Goal: Task Accomplishment & Management: Use online tool/utility

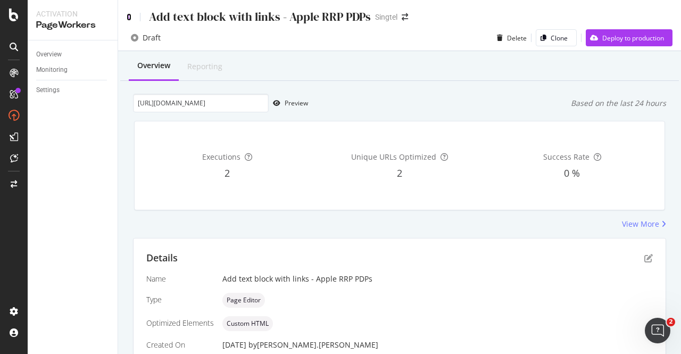
click at [131, 16] on icon at bounding box center [129, 16] width 5 height 7
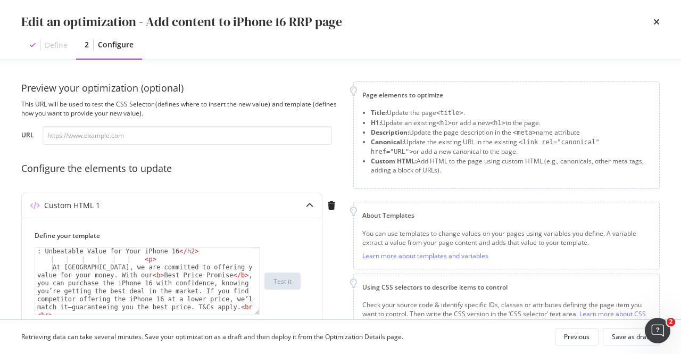
scroll to position [191, 0]
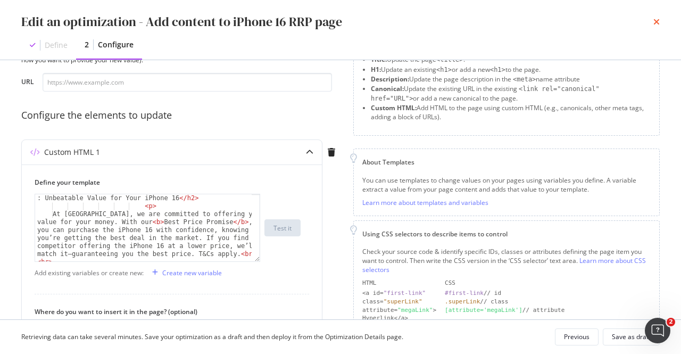
click at [658, 23] on icon "times" at bounding box center [656, 22] width 6 height 9
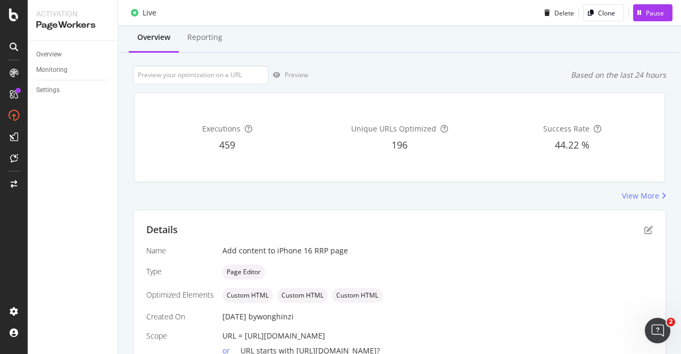
scroll to position [0, 0]
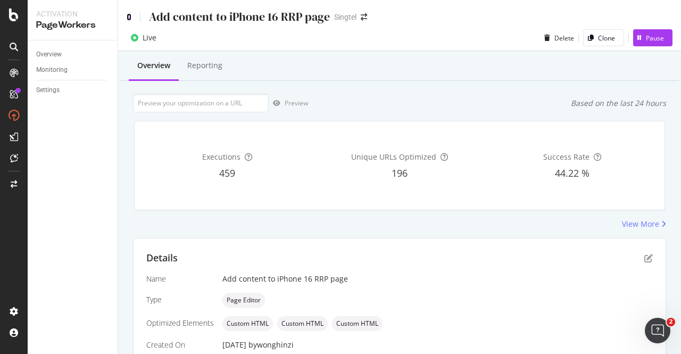
click at [127, 14] on icon at bounding box center [129, 16] width 5 height 7
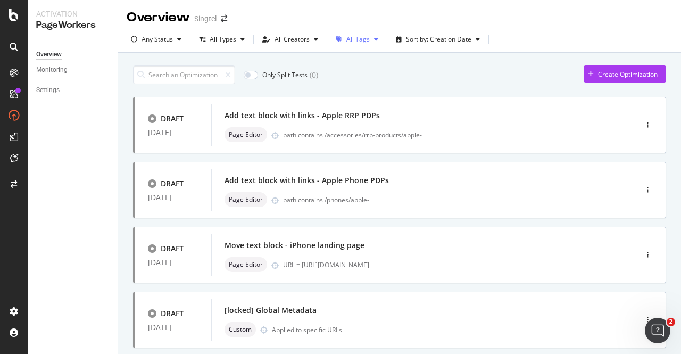
click at [354, 46] on div "All Tags" at bounding box center [356, 39] width 51 height 16
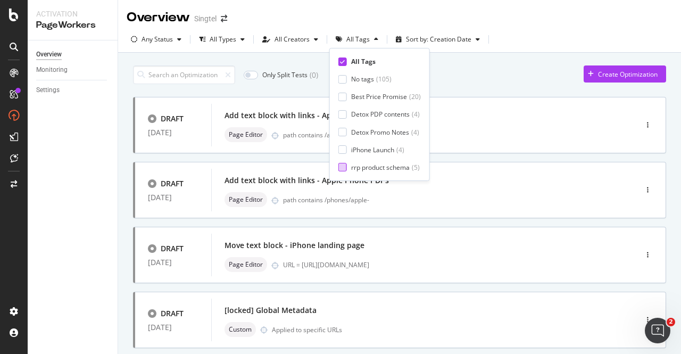
click at [380, 168] on div "rrp product schema" at bounding box center [380, 167] width 59 height 9
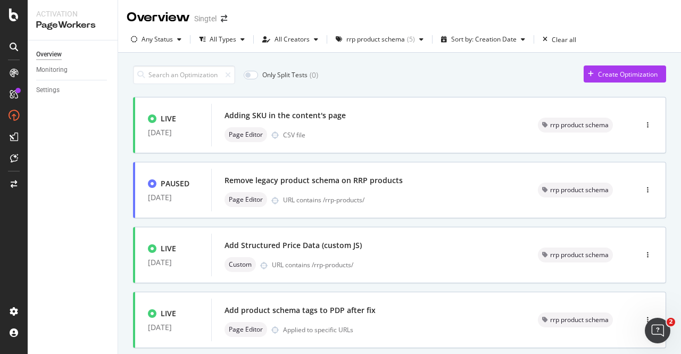
click at [500, 73] on div "Only Split Tests ( 0 ) Create Optimization" at bounding box center [399, 74] width 533 height 19
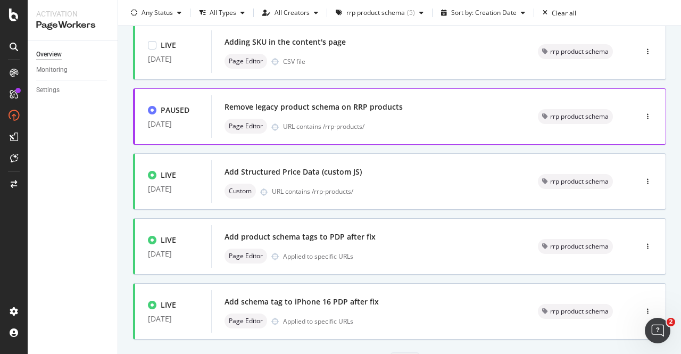
scroll to position [106, 0]
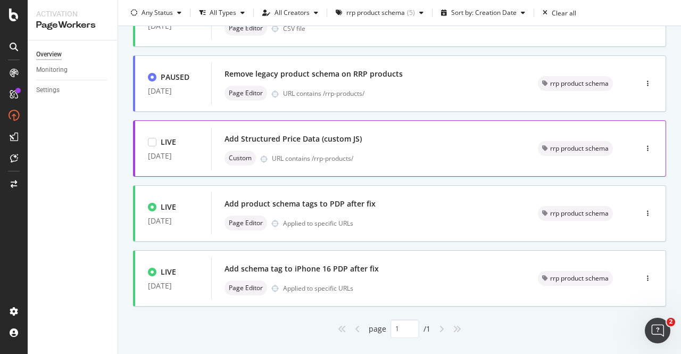
click at [364, 158] on div "URL contains /rrp-products/" at bounding box center [392, 158] width 240 height 9
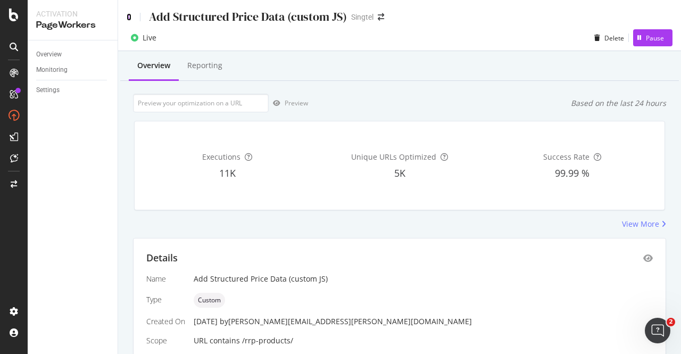
click at [129, 17] on icon at bounding box center [129, 16] width 5 height 7
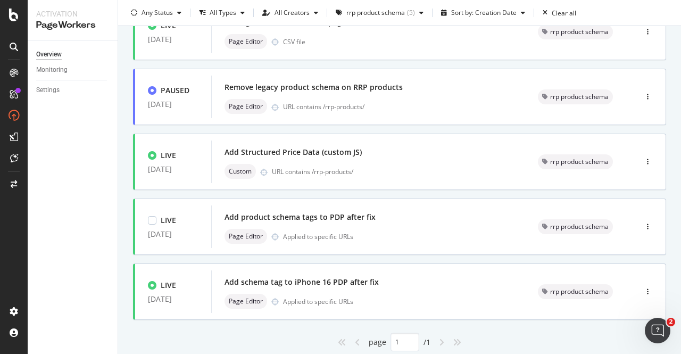
scroll to position [106, 0]
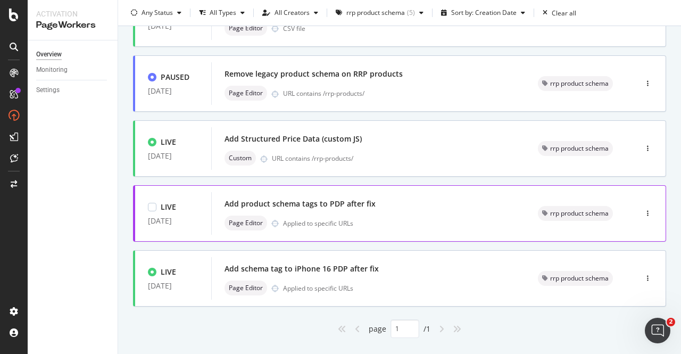
click at [355, 210] on div "Add product schema tags to PDP after fix" at bounding box center [368, 203] width 288 height 15
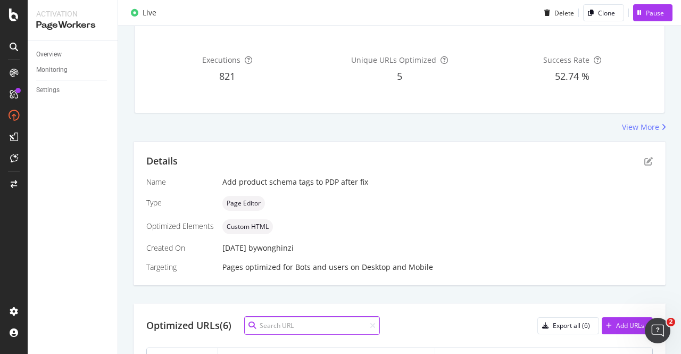
scroll to position [160, 0]
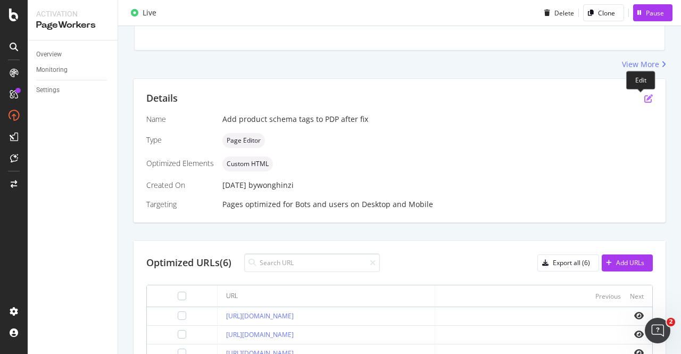
click at [644, 96] on icon "pen-to-square" at bounding box center [648, 98] width 9 height 9
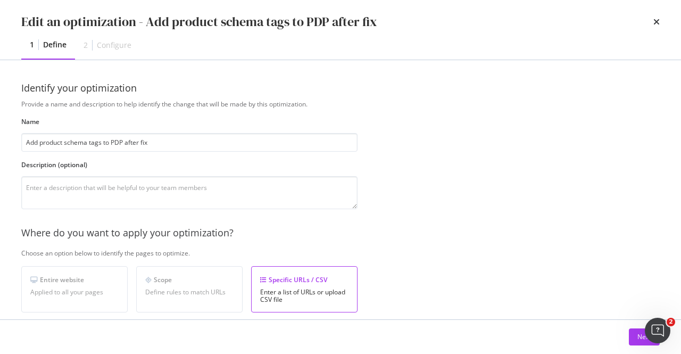
scroll to position [53, 0]
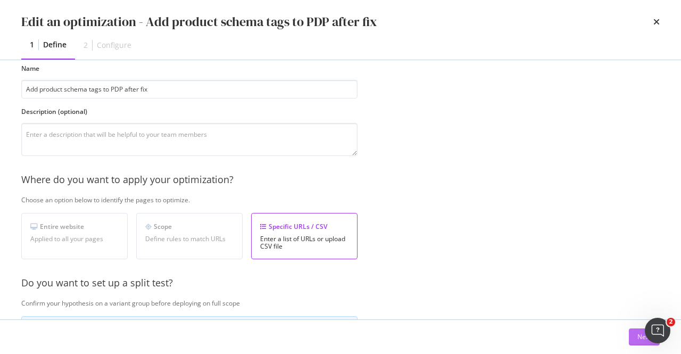
click at [637, 336] on div "Next" at bounding box center [644, 336] width 14 height 9
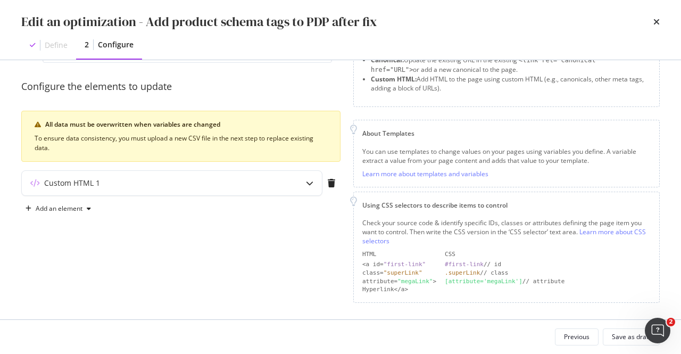
scroll to position [84, 0]
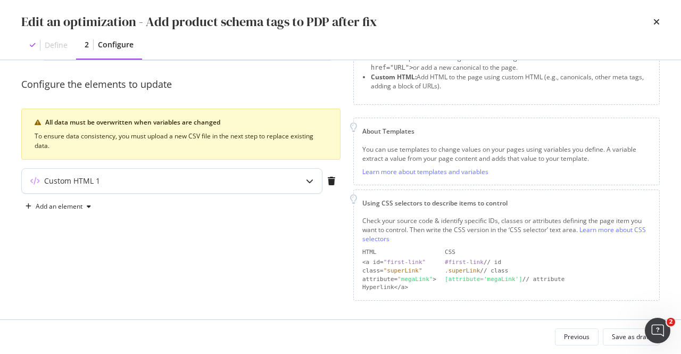
click at [300, 185] on div "modal" at bounding box center [309, 181] width 24 height 24
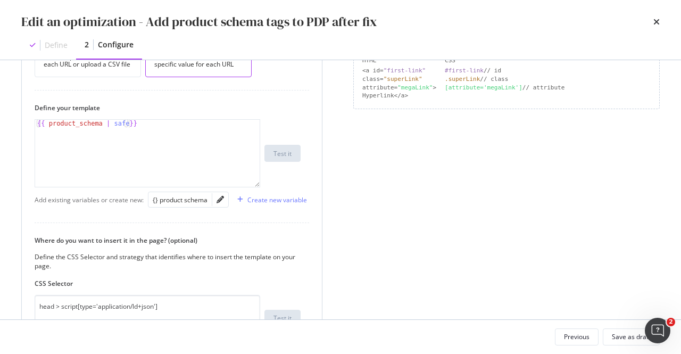
scroll to position [297, 0]
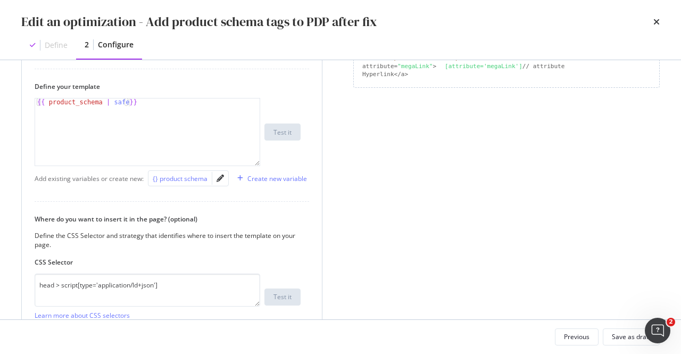
click at [184, 172] on button "{} product schema" at bounding box center [180, 178] width 55 height 13
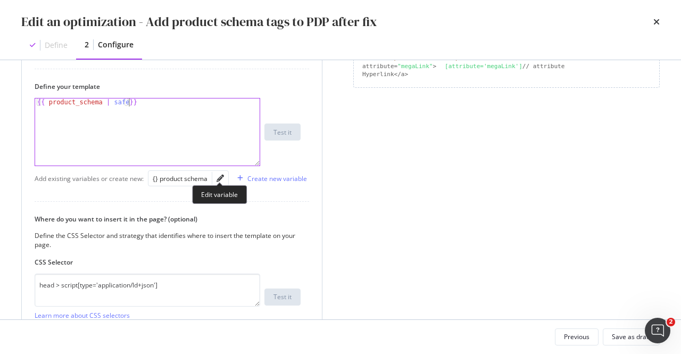
click at [226, 180] on div "modal" at bounding box center [220, 178] width 16 height 15
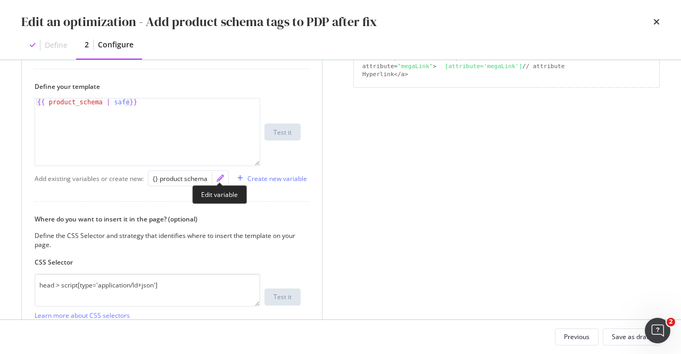
click at [222, 178] on icon "pencil" at bounding box center [219, 177] width 7 height 7
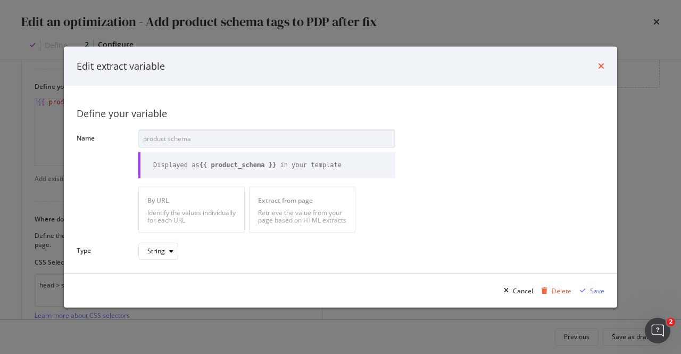
click at [603, 69] on icon "times" at bounding box center [601, 66] width 6 height 9
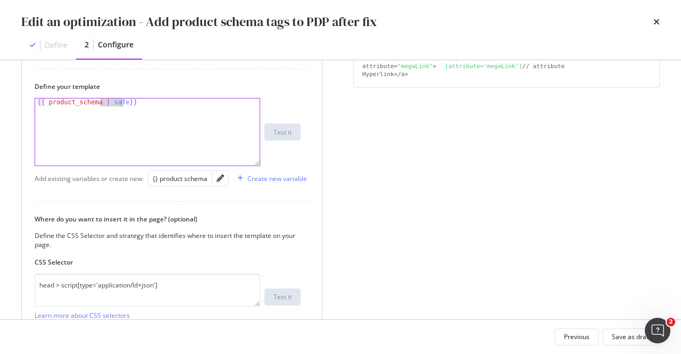
drag, startPoint x: 100, startPoint y: 101, endPoint x: 121, endPoint y: 102, distance: 20.8
click at [121, 102] on div "{{ product_schema | safe }}" at bounding box center [148, 139] width 226 height 83
type textarea "{{ product_schema | safe}}"
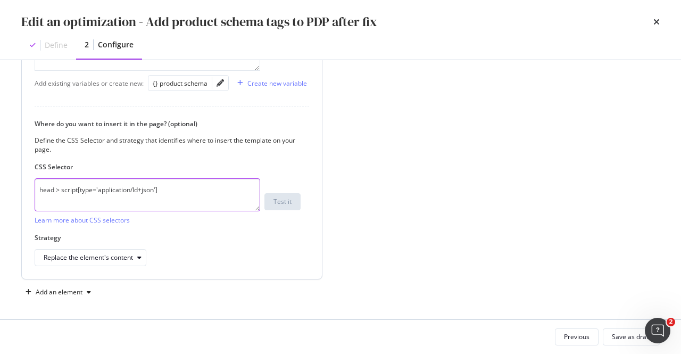
click at [121, 190] on textarea "head > script[type='application/ld+json']" at bounding box center [148, 194] width 226 height 33
click at [656, 21] on icon "times" at bounding box center [656, 22] width 6 height 9
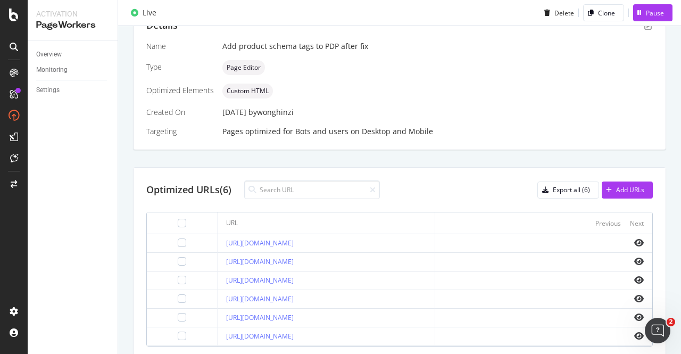
scroll to position [301, 0]
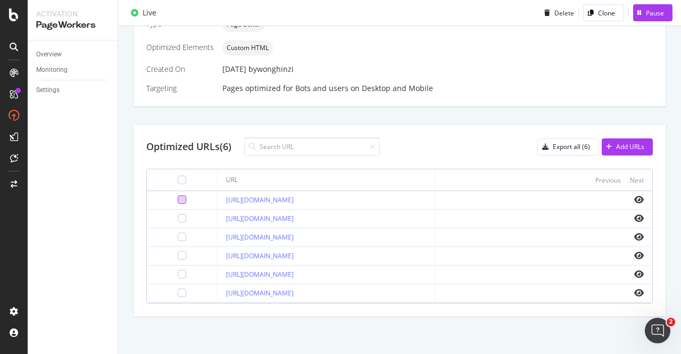
click at [178, 195] on div at bounding box center [182, 199] width 9 height 9
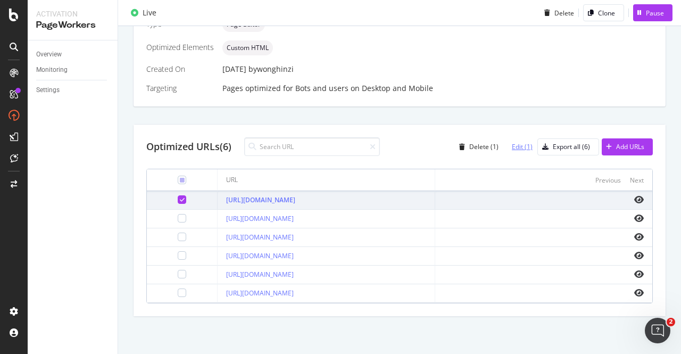
click at [519, 142] on div "Edit (1)" at bounding box center [522, 146] width 21 height 9
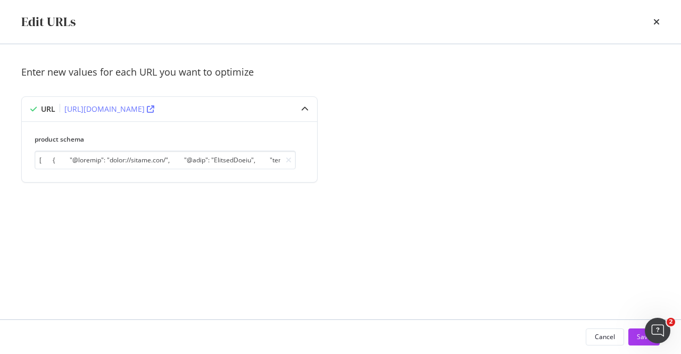
click at [659, 22] on div "Edit URLs" at bounding box center [340, 22] width 681 height 44
click at [656, 21] on icon "times" at bounding box center [656, 22] width 6 height 9
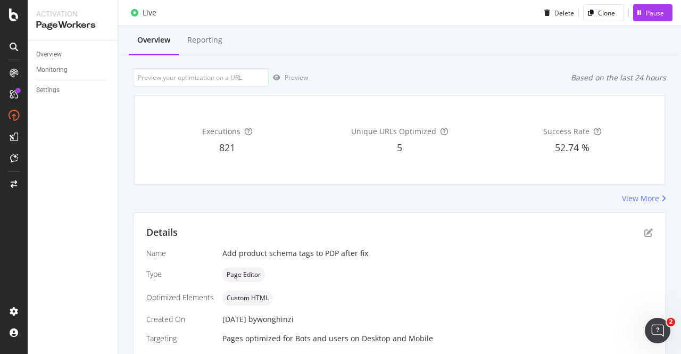
scroll to position [0, 0]
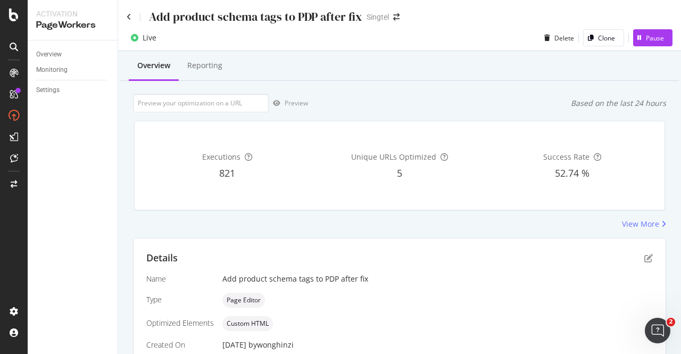
click at [132, 15] on div "Add product schema tags to PDP after fix" at bounding box center [245, 17] width 236 height 16
click at [129, 15] on icon at bounding box center [129, 16] width 5 height 7
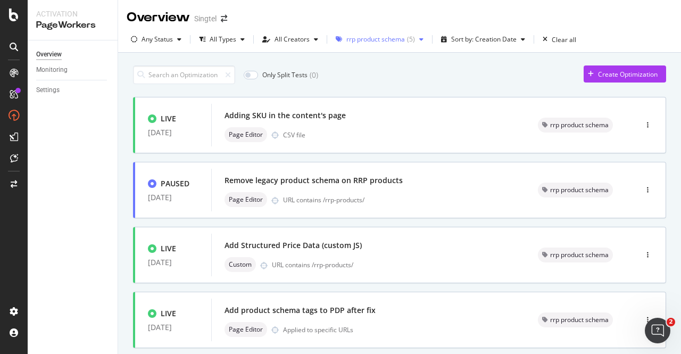
click at [403, 42] on div "rrp product schema ( 5 )" at bounding box center [380, 39] width 69 height 6
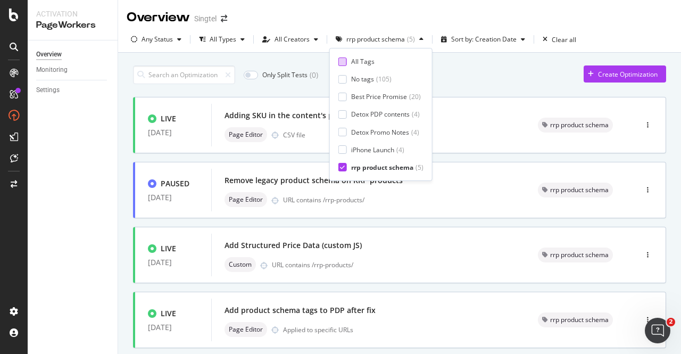
click at [384, 65] on div "All Tags" at bounding box center [380, 61] width 85 height 9
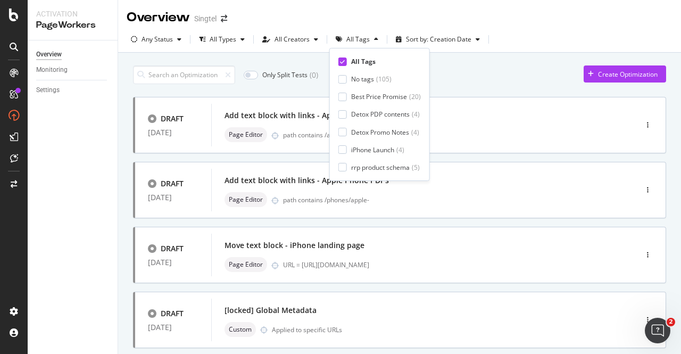
click at [451, 73] on div "Only Split Tests ( 0 ) Create Optimization" at bounding box center [399, 74] width 533 height 19
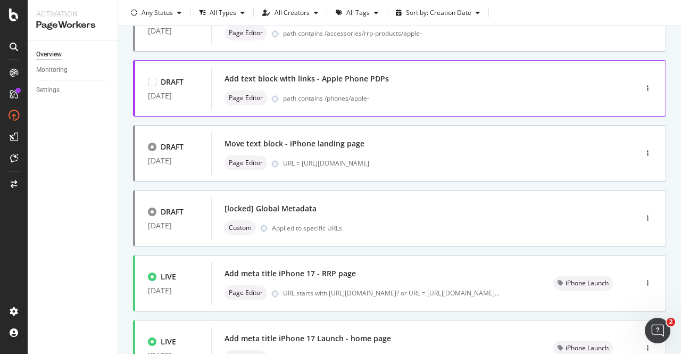
scroll to position [160, 0]
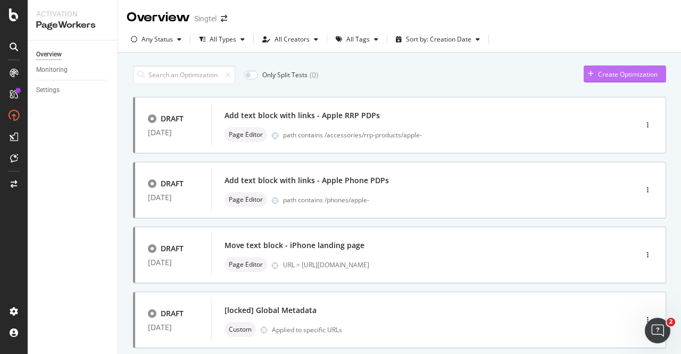
click at [621, 71] on div "Create Optimization" at bounding box center [628, 74] width 60 height 9
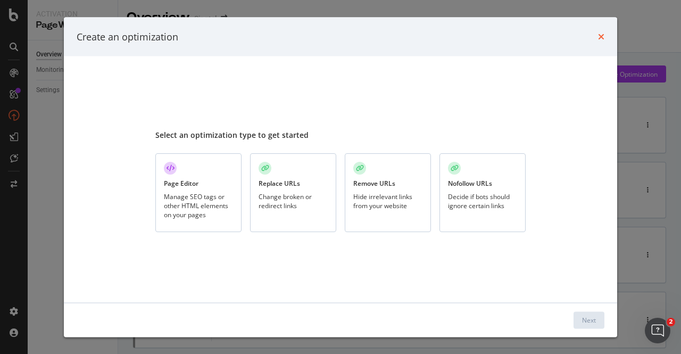
click at [598, 38] on icon "times" at bounding box center [601, 36] width 6 height 9
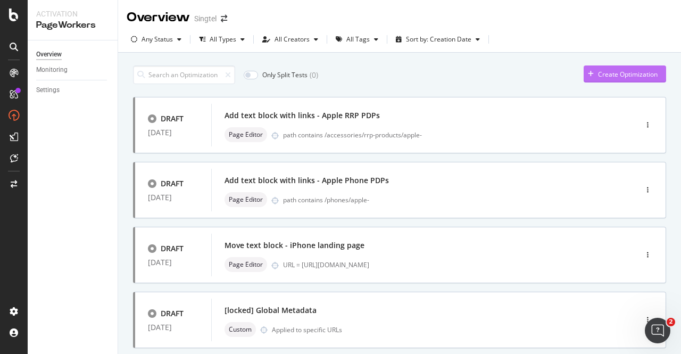
click at [620, 74] on div "Create Optimization" at bounding box center [628, 74] width 60 height 9
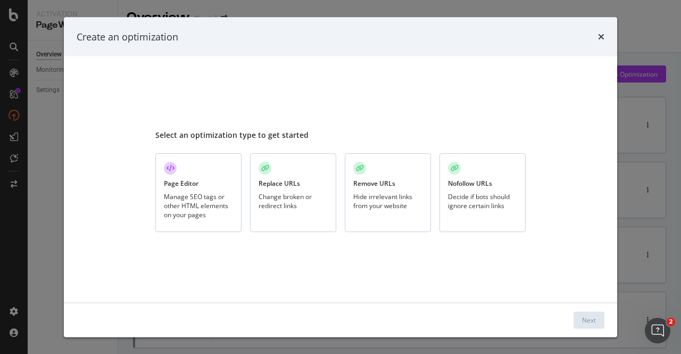
click at [172, 194] on div "Manage SEO tags or other HTML elements on your pages" at bounding box center [198, 205] width 69 height 27
click at [590, 318] on div "Next" at bounding box center [589, 319] width 14 height 9
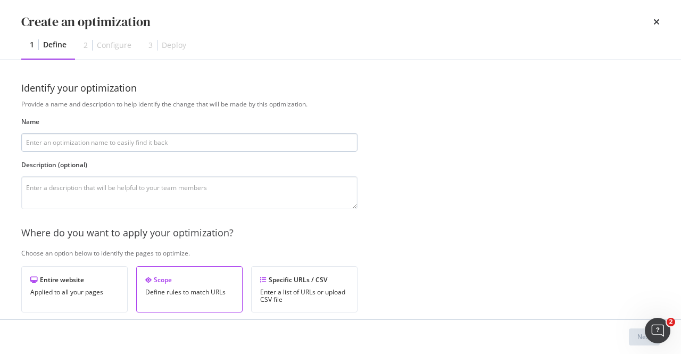
click at [186, 143] on input "modal" at bounding box center [189, 142] width 336 height 19
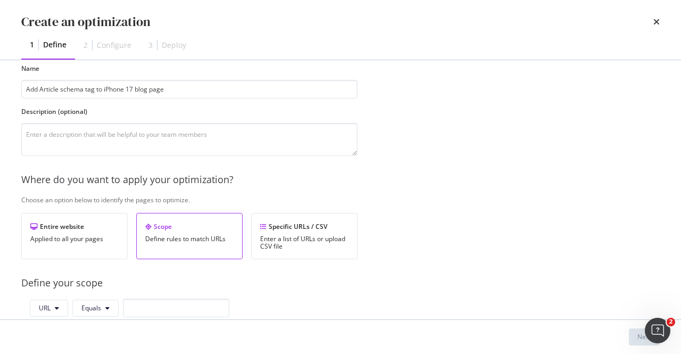
scroll to position [160, 0]
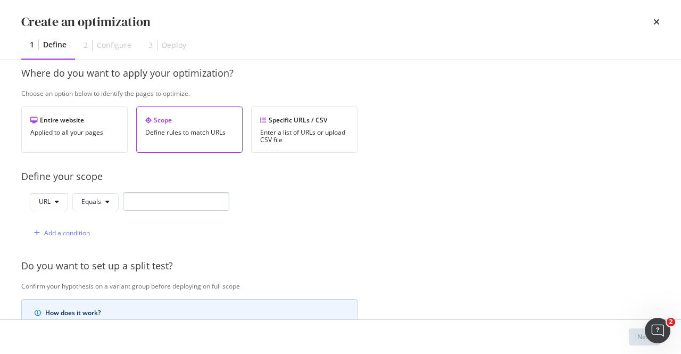
type input "Add Article schema tag to iPhone 17 blog page"
click at [167, 196] on input "modal" at bounding box center [176, 201] width 106 height 19
click at [196, 203] on input "modal" at bounding box center [176, 201] width 106 height 19
paste input "https://www.singtel.com/personal/singtel-blog/iphone17"
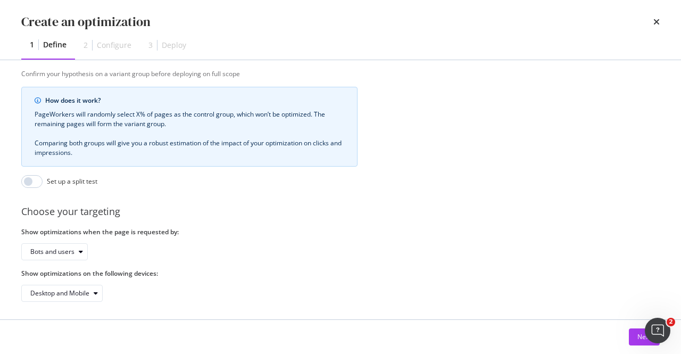
scroll to position [372, 0]
type input "https://www.singtel.com/personal/singtel-blog/iphone17"
click at [631, 335] on button "Next" at bounding box center [644, 336] width 31 height 17
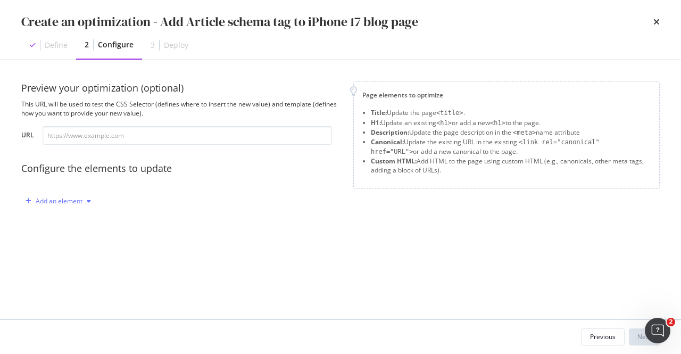
click at [72, 201] on div "Add an element" at bounding box center [59, 201] width 47 height 6
click at [606, 340] on div "Previous" at bounding box center [603, 336] width 26 height 9
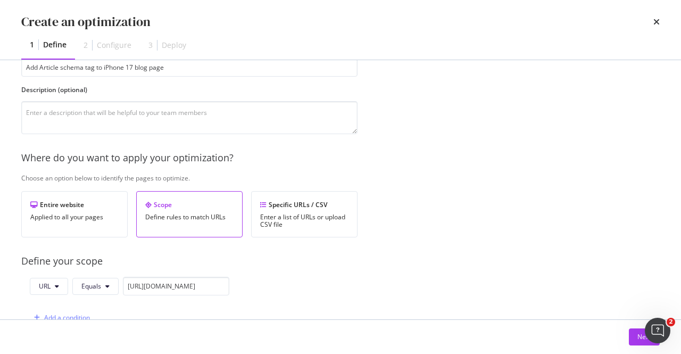
scroll to position [160, 0]
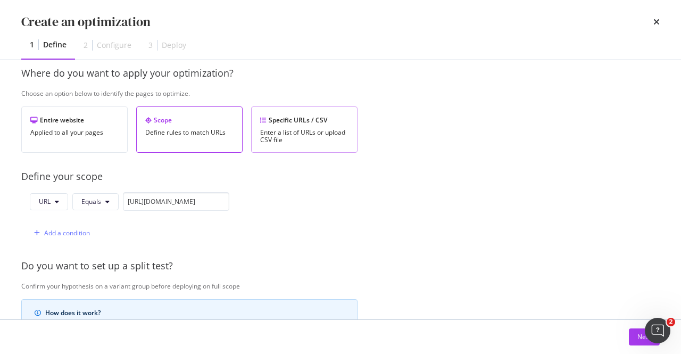
click at [268, 137] on div "Enter a list of URLs or upload CSV file" at bounding box center [304, 136] width 88 height 15
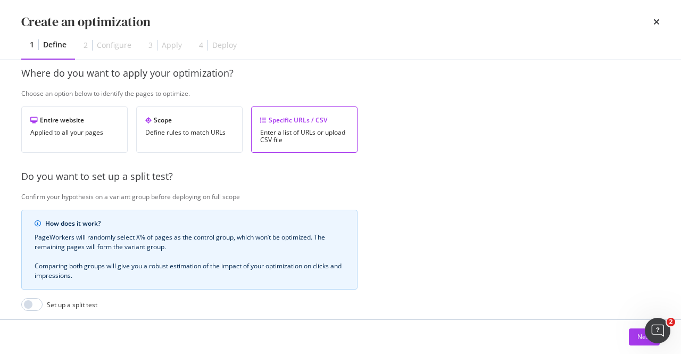
scroll to position [293, 0]
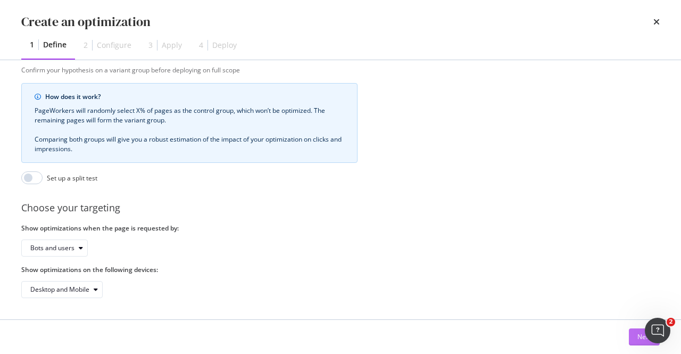
click at [636, 339] on button "Next" at bounding box center [644, 336] width 31 height 17
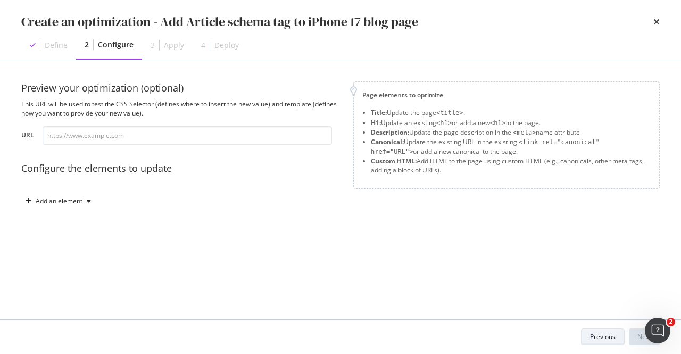
scroll to position [0, 0]
click at [80, 204] on div "Add an element" at bounding box center [59, 201] width 47 height 6
click at [76, 288] on div "Custom HTML" at bounding box center [70, 291] width 42 height 9
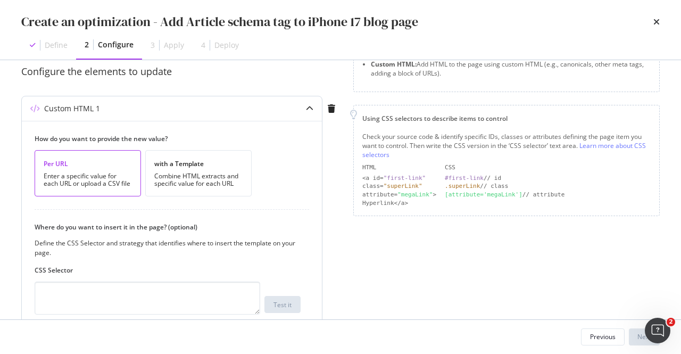
scroll to position [160, 0]
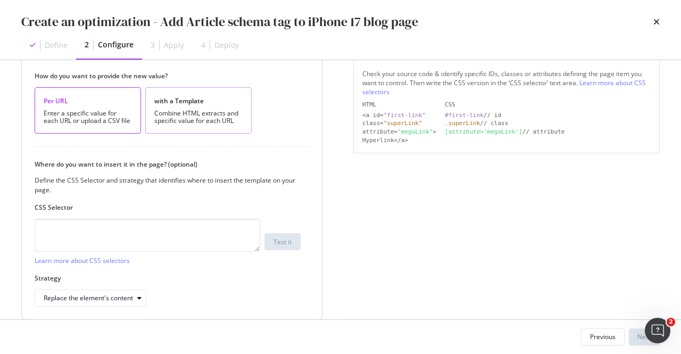
click at [202, 107] on div "with a Template Combine HTML extracts and specific value for each URL" at bounding box center [198, 110] width 106 height 46
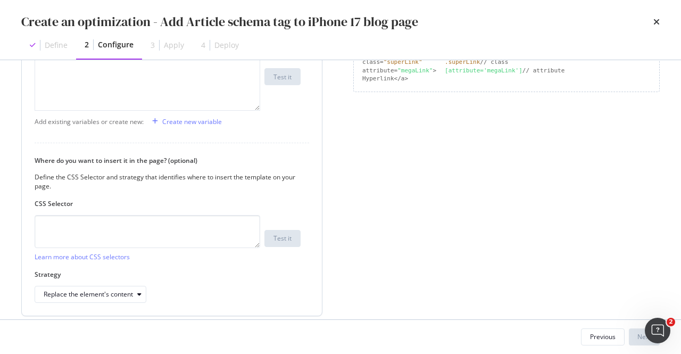
scroll to position [277, 0]
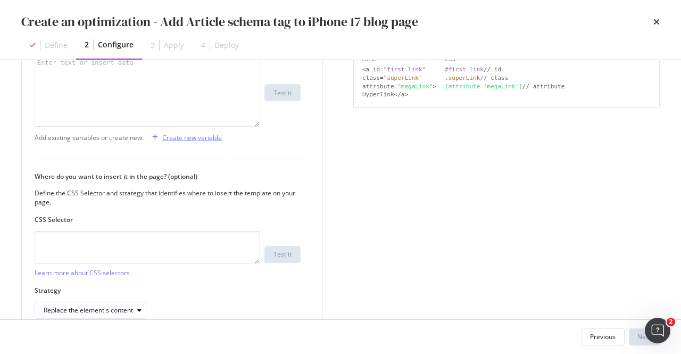
click at [172, 133] on div "Create new variable" at bounding box center [192, 137] width 60 height 9
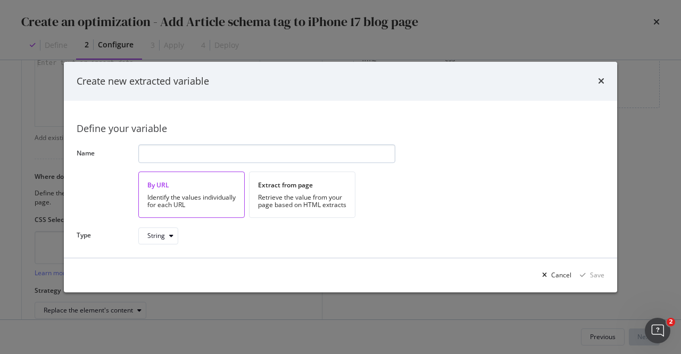
click at [280, 155] on input "modal" at bounding box center [266, 153] width 257 height 19
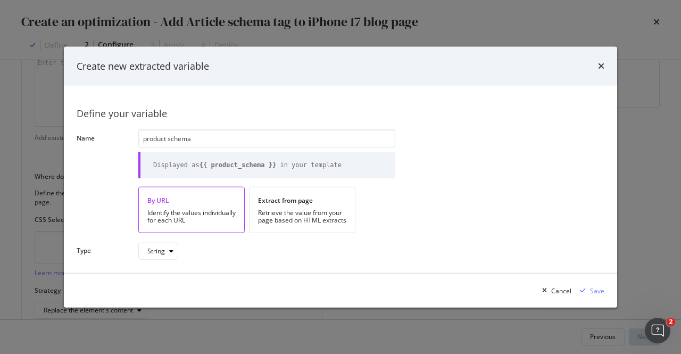
type input "product schema"
click at [596, 289] on div "Save" at bounding box center [597, 290] width 14 height 9
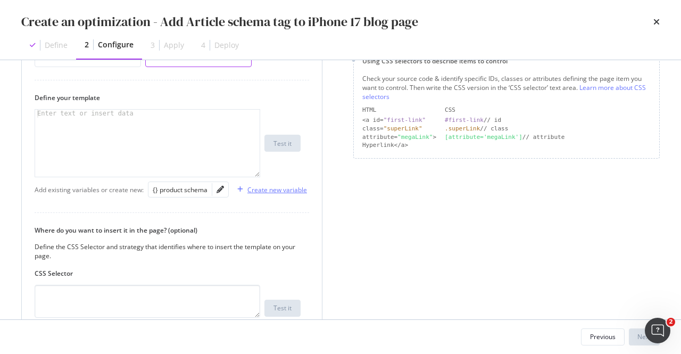
scroll to position [170, 0]
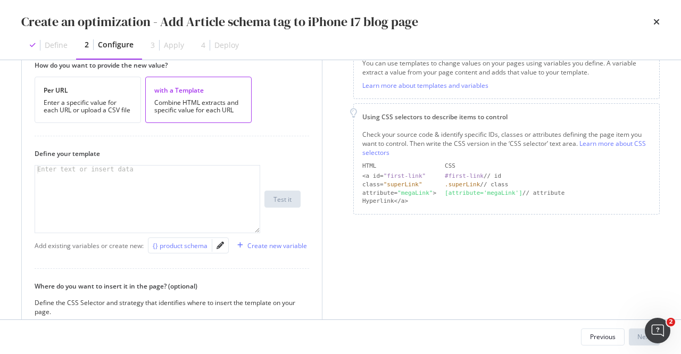
click at [177, 243] on div "{} product schema" at bounding box center [180, 245] width 55 height 9
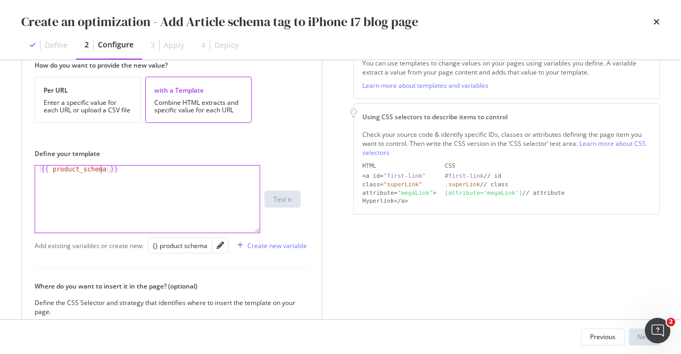
click at [101, 168] on div "{{ product_schema }}" at bounding box center [148, 206] width 226 height 83
paste textarea "| safe"
type textarea "{{ product_schema | safe}}"
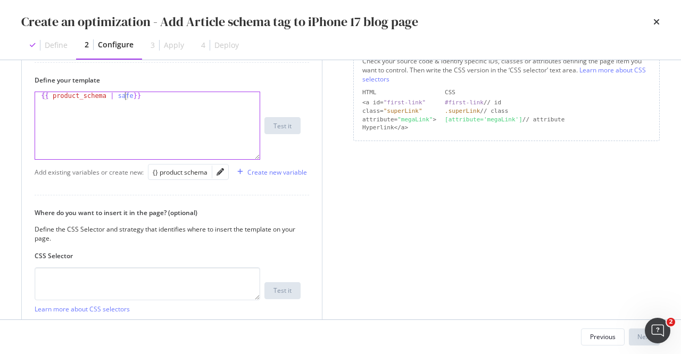
scroll to position [330, 0]
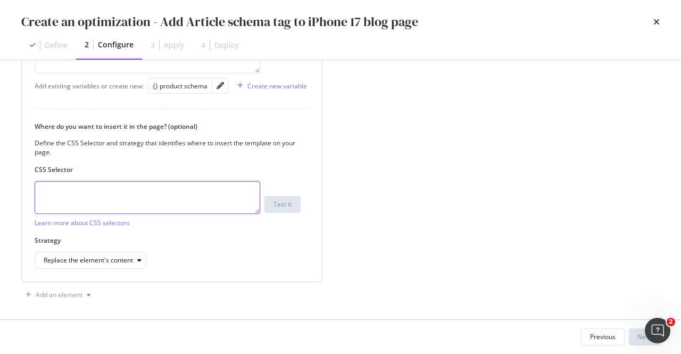
click at [74, 186] on textarea "modal" at bounding box center [148, 197] width 226 height 33
paste textarea "head > script[type='application/ld+json']"
click at [55, 186] on textarea "head > script[type='application/ld+json']" at bounding box center [148, 197] width 226 height 33
type textarea "head"
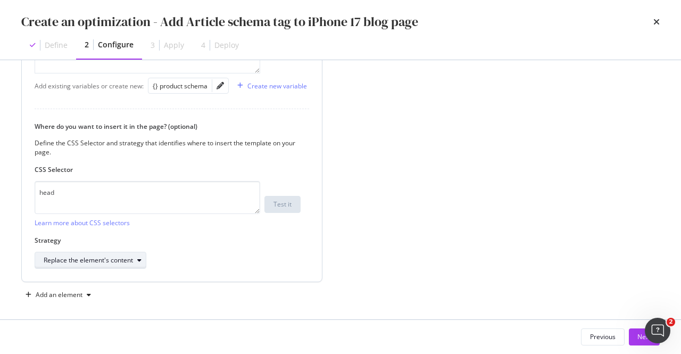
click at [128, 257] on div "Replace the element's content" at bounding box center [88, 260] width 89 height 6
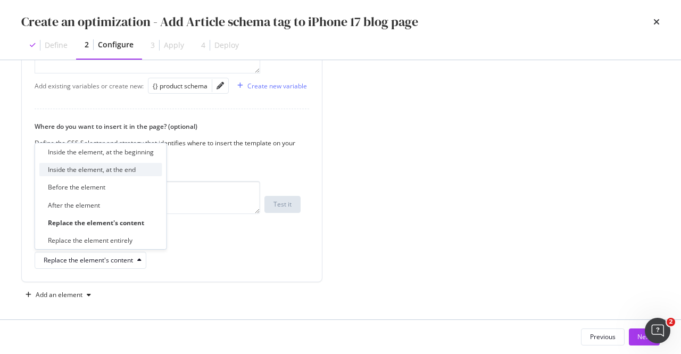
click at [130, 171] on div "Inside the element, at the end" at bounding box center [92, 169] width 88 height 9
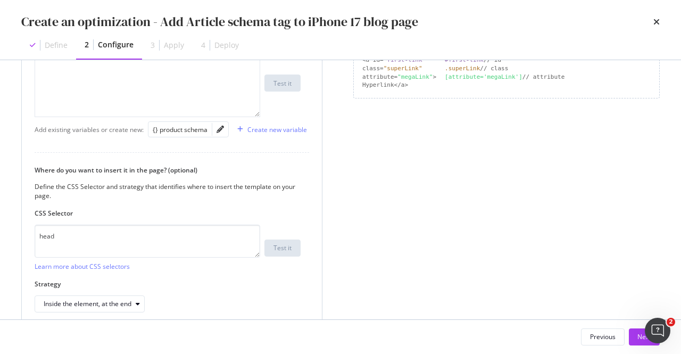
scroll to position [333, 0]
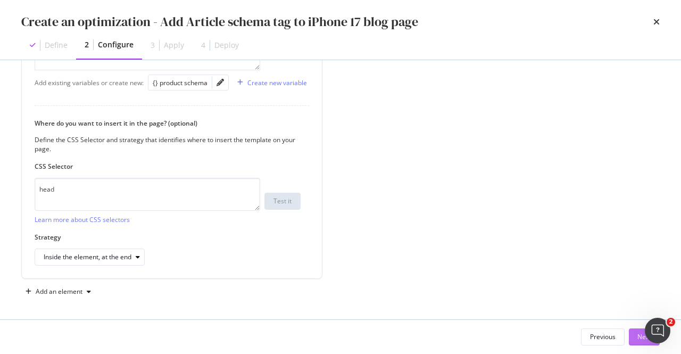
click at [632, 337] on button "Next" at bounding box center [644, 336] width 31 height 17
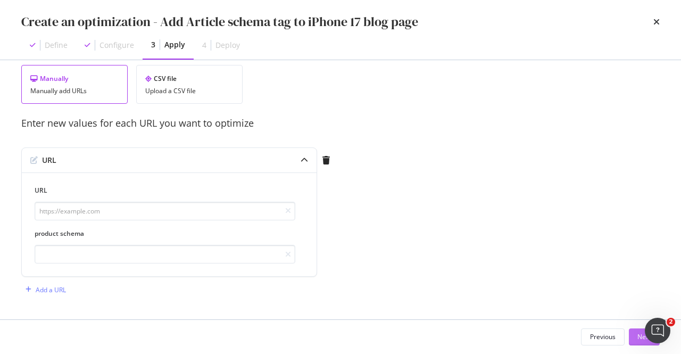
scroll to position [37, 0]
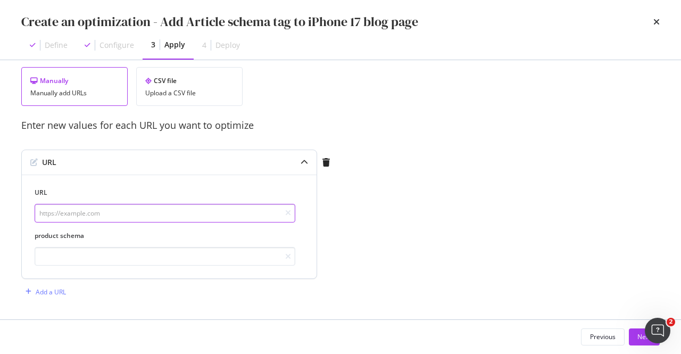
click at [124, 207] on input "modal" at bounding box center [165, 213] width 261 height 19
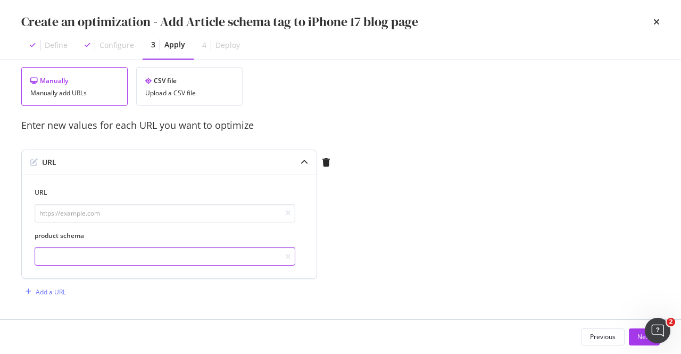
click at [92, 253] on input "modal" at bounding box center [165, 256] width 261 height 19
paste input "<script type="application/ld+json"> { "@context": "https://schema.org", "@type"…"
type input "<script type="application/ld+json"> { "@context": "https://schema.org", "@type"…"
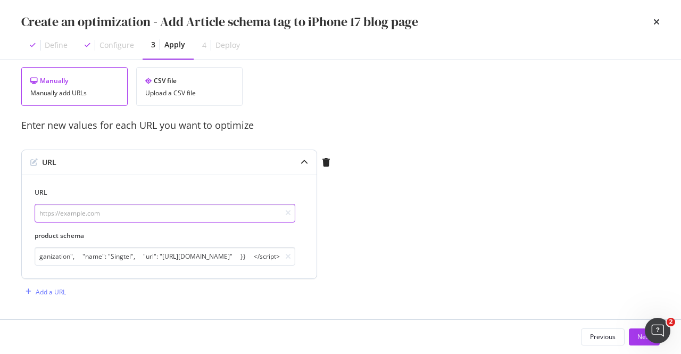
scroll to position [0, 0]
click at [77, 209] on input "modal" at bounding box center [165, 213] width 261 height 19
click at [158, 207] on input "modal" at bounding box center [165, 213] width 261 height 19
paste input "https://www.singtel.com/personal/singtel-blog/iphone17"
type input "https://www.singtel.com/personal/singtel-blog/iphone17"
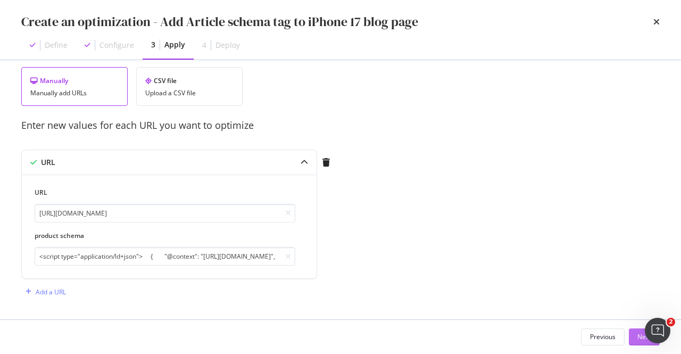
click at [632, 339] on button "Next" at bounding box center [644, 336] width 31 height 17
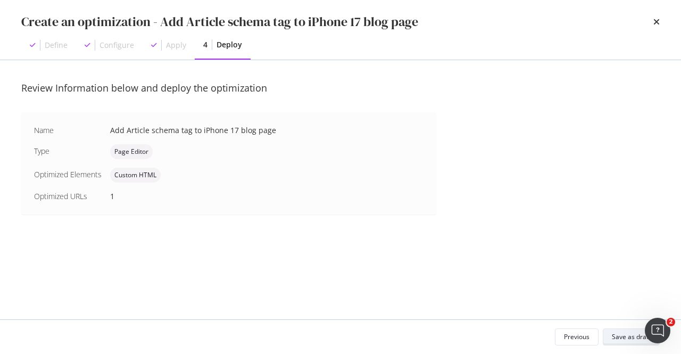
click at [632, 339] on div "Save as draft" at bounding box center [631, 336] width 39 height 9
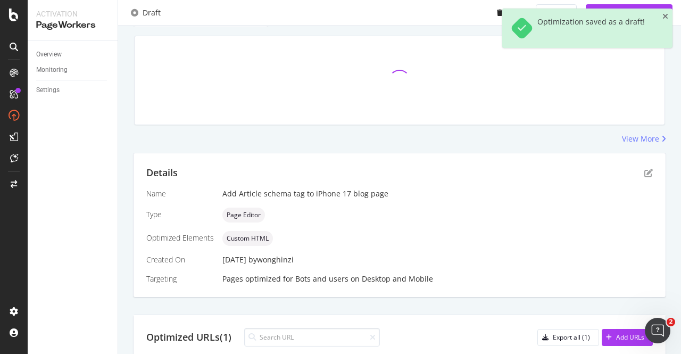
scroll to position [160, 0]
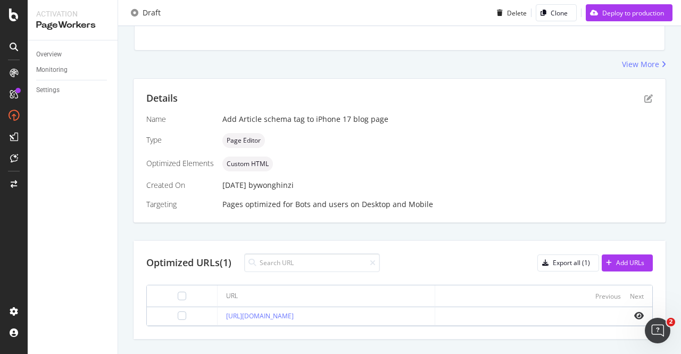
drag, startPoint x: 388, startPoint y: 314, endPoint x: 199, endPoint y: 319, distance: 188.9
click at [218, 319] on td "https://www.singtel.com/personal/singtel-blog/iphone17" at bounding box center [326, 316] width 217 height 19
copy link "https://www.singtel.com/personal/singtel-blog/iphone17"
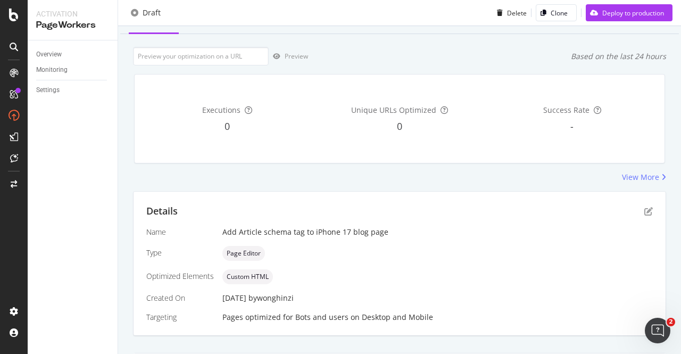
scroll to position [0, 0]
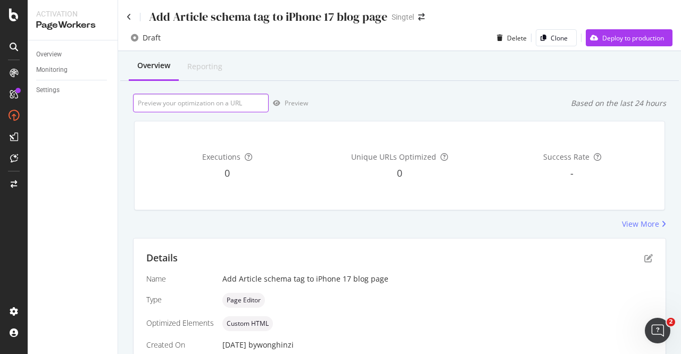
click at [203, 106] on input "url" at bounding box center [201, 103] width 136 height 19
paste input "https://www.singtel.com/personal/singtel-blog/iphone17"
type input "https://www.singtel.com/personal/singtel-blog/iphone17"
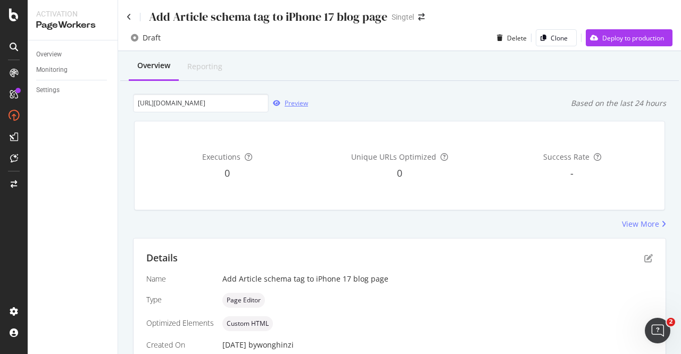
click at [291, 99] on div "Preview" at bounding box center [296, 102] width 23 height 9
click at [598, 32] on div "Deploy to production" at bounding box center [625, 38] width 78 height 16
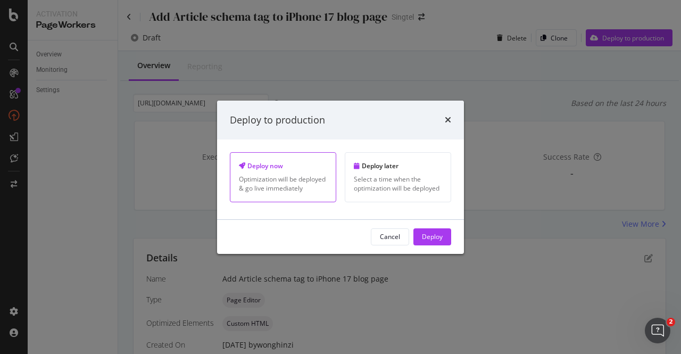
click at [433, 237] on div "Deploy" at bounding box center [432, 236] width 21 height 9
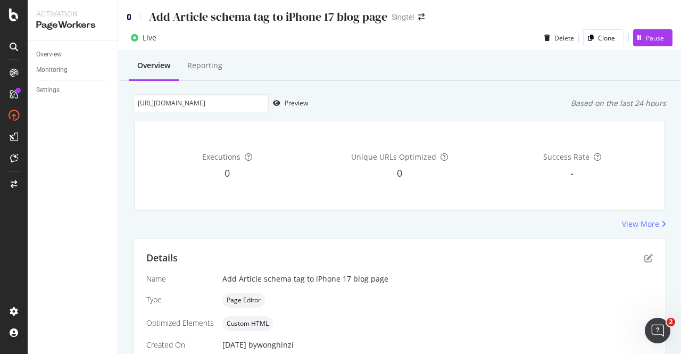
click at [131, 15] on icon at bounding box center [129, 16] width 5 height 7
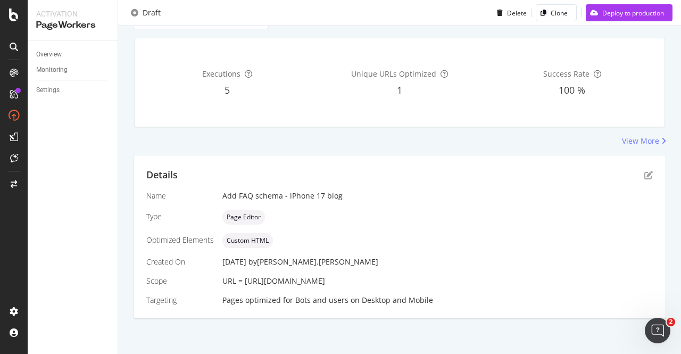
scroll to position [84, 0]
drag, startPoint x: 449, startPoint y: 278, endPoint x: 245, endPoint y: 282, distance: 204.8
click at [245, 282] on div "URL = [URL][DOMAIN_NAME]" at bounding box center [437, 279] width 430 height 11
copy span "https://www.singtel.com/personal/singtel-blog/iphone17"
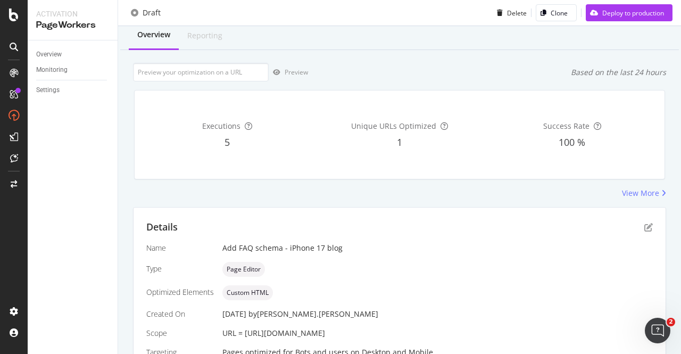
scroll to position [0, 0]
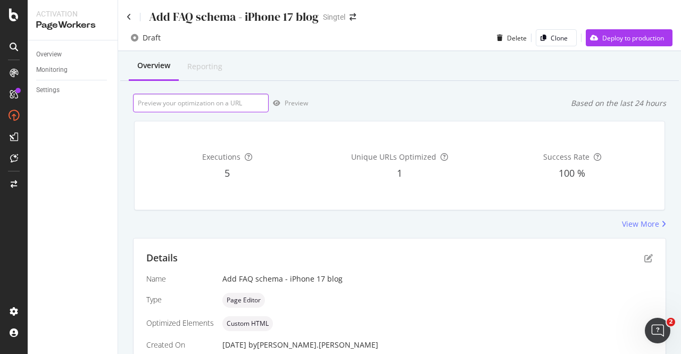
click at [215, 105] on input "url" at bounding box center [201, 103] width 136 height 19
paste input "https://www.singtel.com/personal/singtel-blog/iphone17"
type input "https://www.singtel.com/personal/singtel-blog/iphone17"
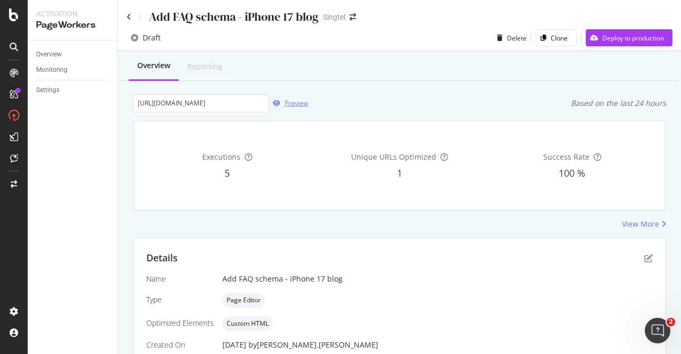
click at [292, 105] on div "Preview" at bounding box center [296, 102] width 23 height 9
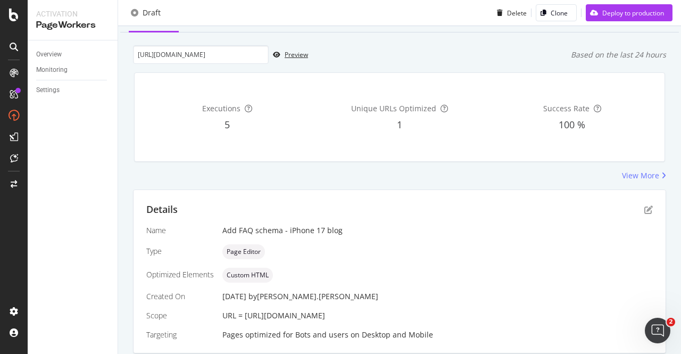
scroll to position [84, 0]
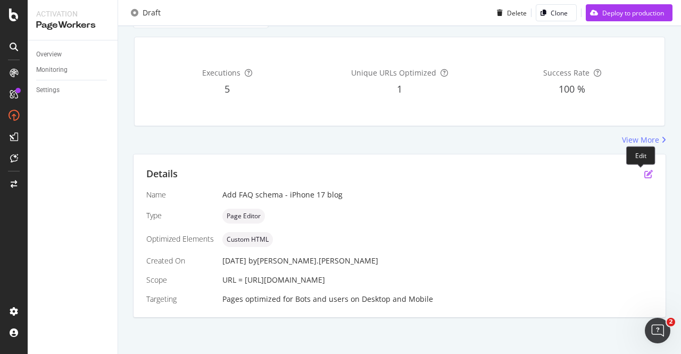
click at [644, 174] on icon "pen-to-square" at bounding box center [648, 174] width 9 height 9
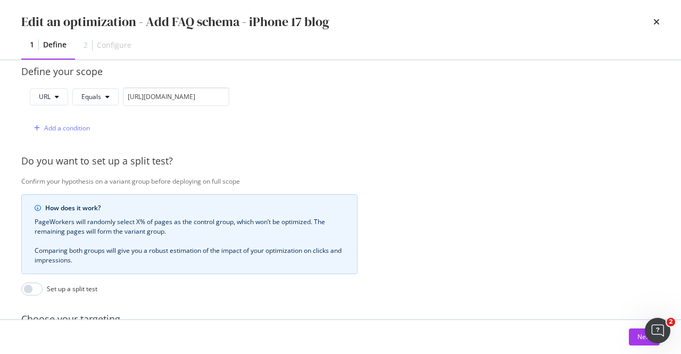
scroll to position [169, 0]
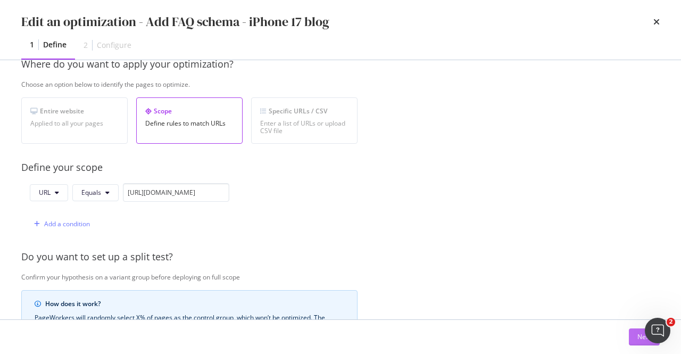
click at [640, 343] on div "Next" at bounding box center [644, 337] width 14 height 16
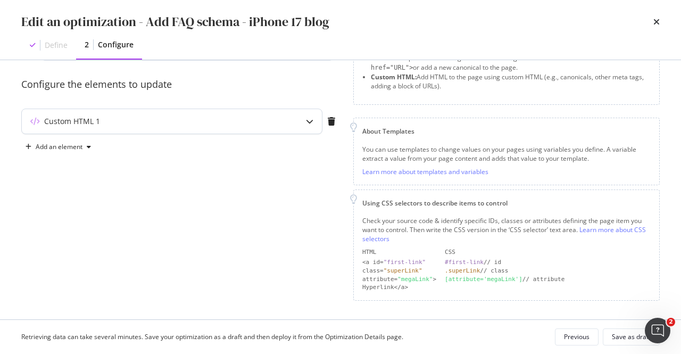
click at [194, 119] on div "Custom HTML 1" at bounding box center [151, 121] width 258 height 11
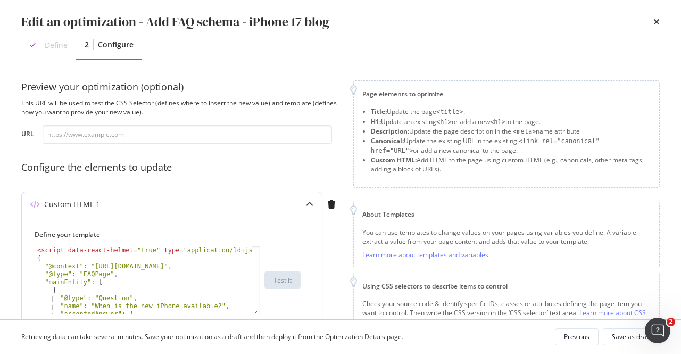
scroll to position [0, 0]
click at [655, 22] on icon "times" at bounding box center [656, 22] width 6 height 9
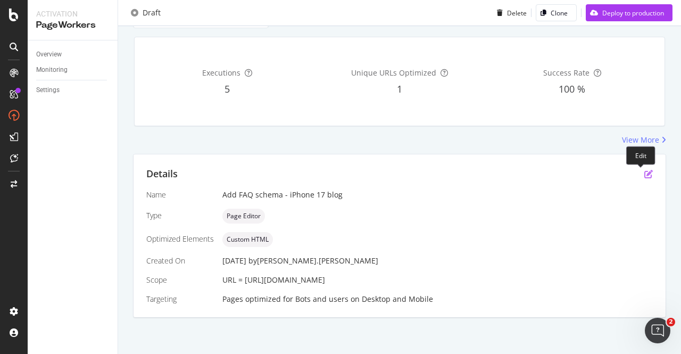
click at [644, 171] on icon "pen-to-square" at bounding box center [648, 174] width 9 height 9
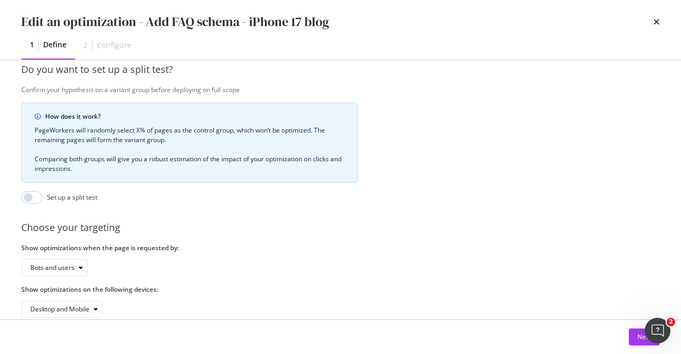
scroll to position [381, 0]
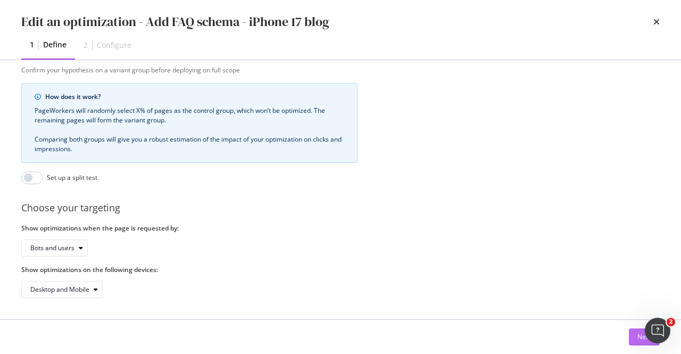
click at [633, 338] on button "Next" at bounding box center [644, 336] width 31 height 17
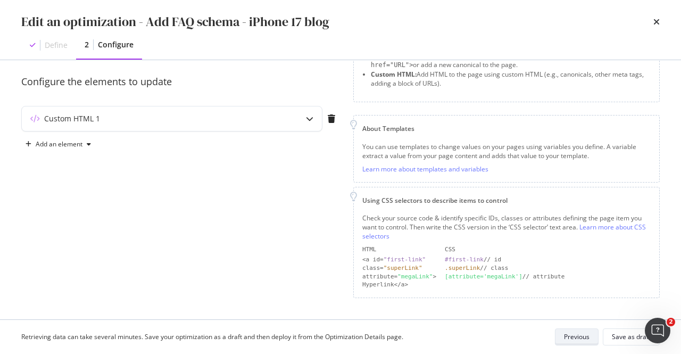
scroll to position [84, 0]
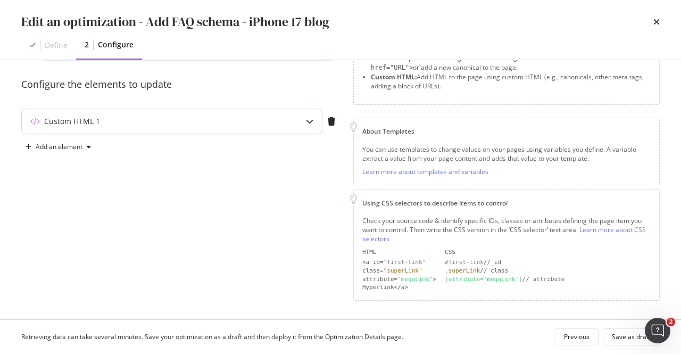
click at [243, 115] on div "Custom HTML 1" at bounding box center [172, 121] width 300 height 24
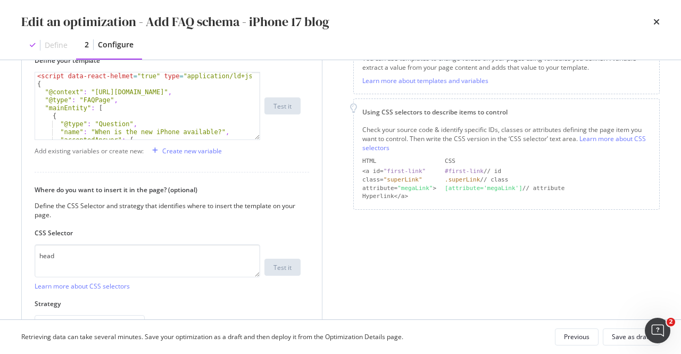
scroll to position [137, 0]
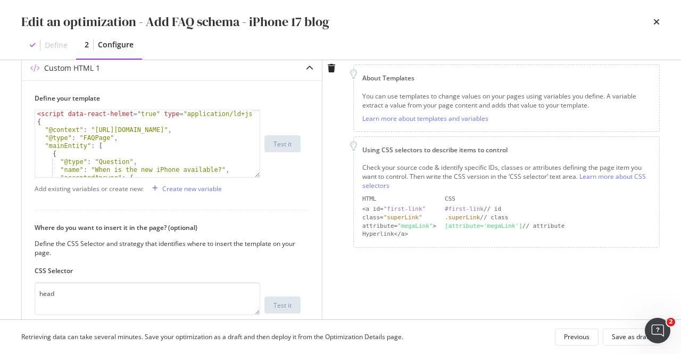
click at [96, 122] on div "< script data-react-helmet = "true" type = "application/ld+json" > { "@context"…" at bounding box center [144, 151] width 218 height 83
type textarea "} </script>"
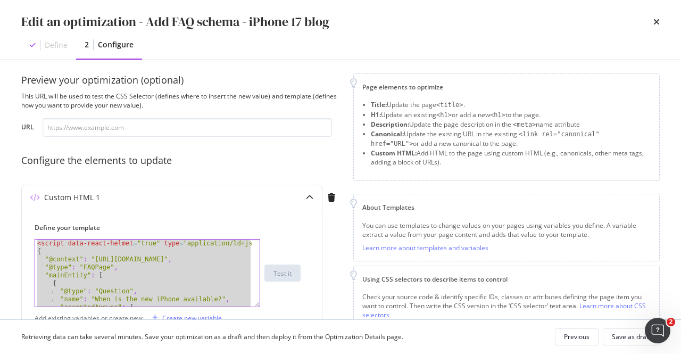
scroll to position [0, 0]
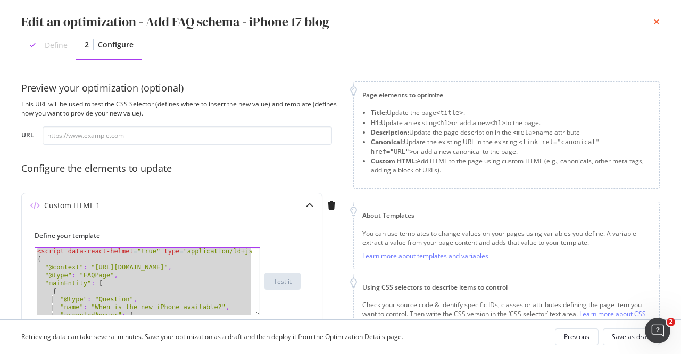
click at [656, 21] on icon "times" at bounding box center [656, 22] width 6 height 9
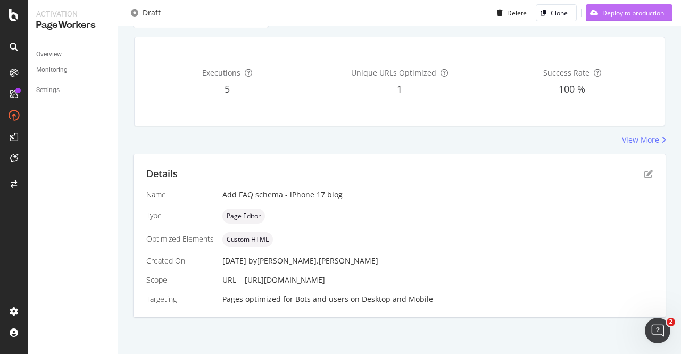
click at [614, 15] on div "Deploy to production" at bounding box center [633, 12] width 62 height 9
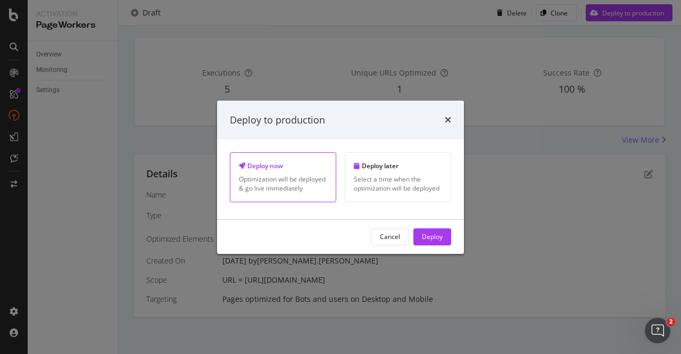
click at [425, 237] on div "Deploy" at bounding box center [432, 236] width 21 height 9
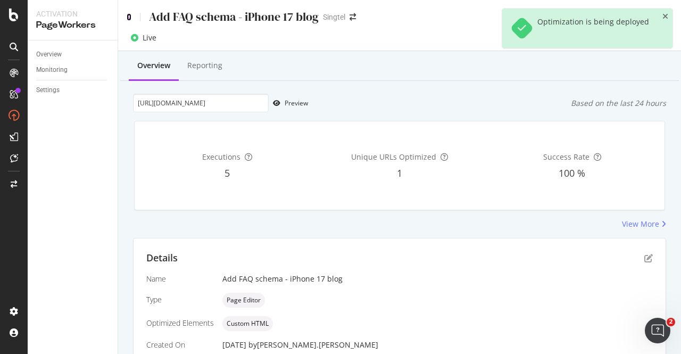
click at [129, 15] on icon at bounding box center [129, 16] width 5 height 7
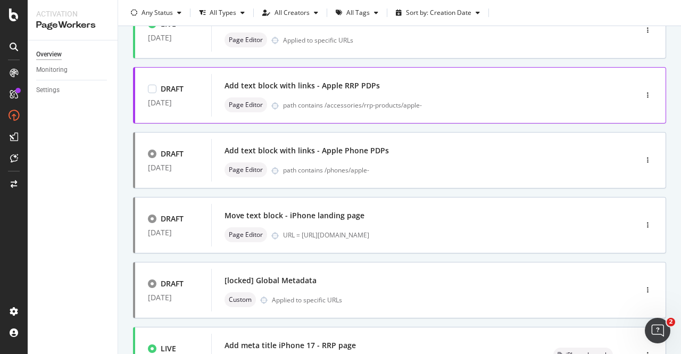
scroll to position [53, 0]
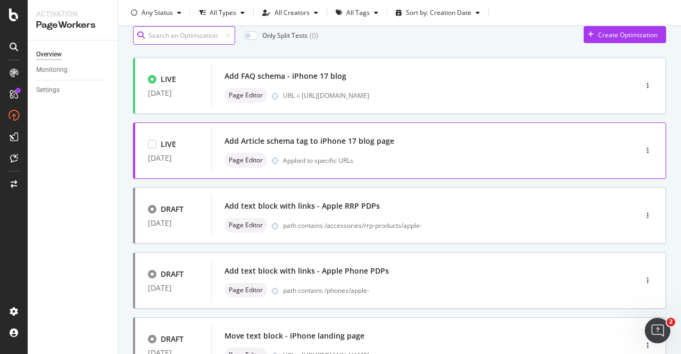
scroll to position [106, 0]
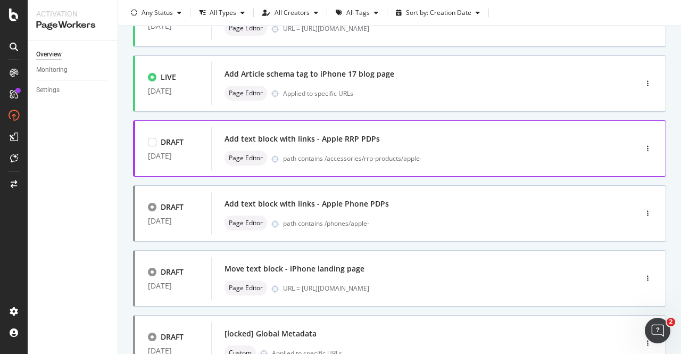
click at [308, 141] on div "Add text block with links - Apple RRP PDPs" at bounding box center [301, 138] width 155 height 11
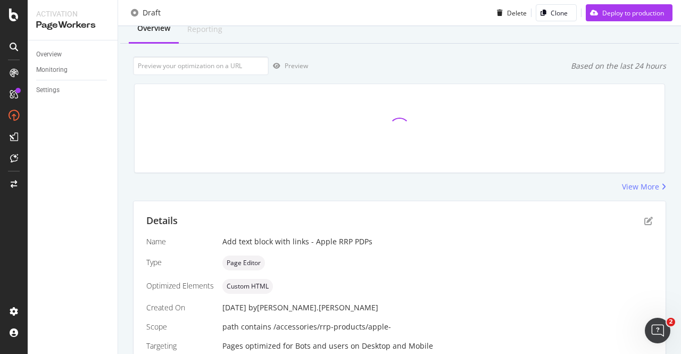
scroll to position [84, 0]
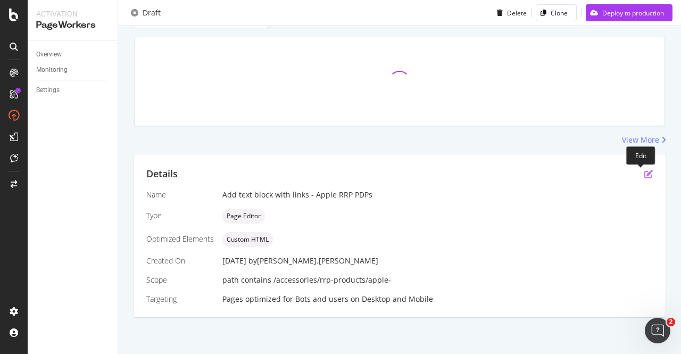
click at [644, 172] on icon "pen-to-square" at bounding box center [648, 174] width 9 height 9
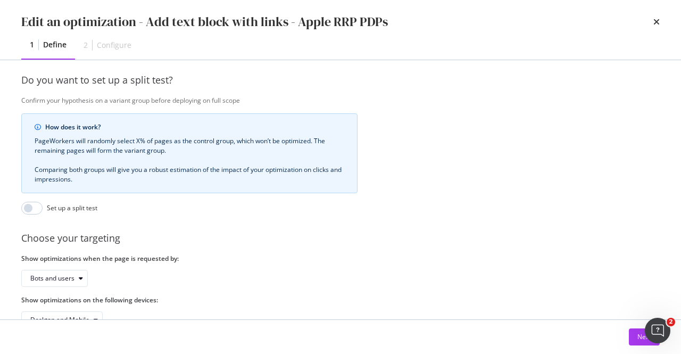
scroll to position [381, 0]
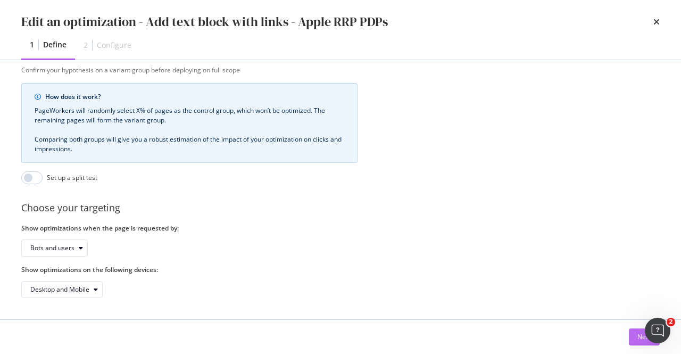
click at [642, 335] on div "Next" at bounding box center [644, 336] width 14 height 9
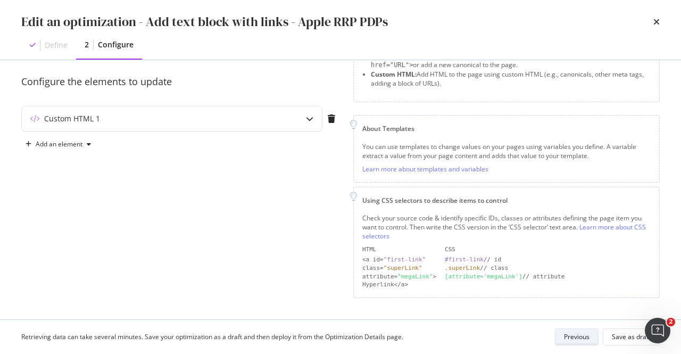
scroll to position [84, 0]
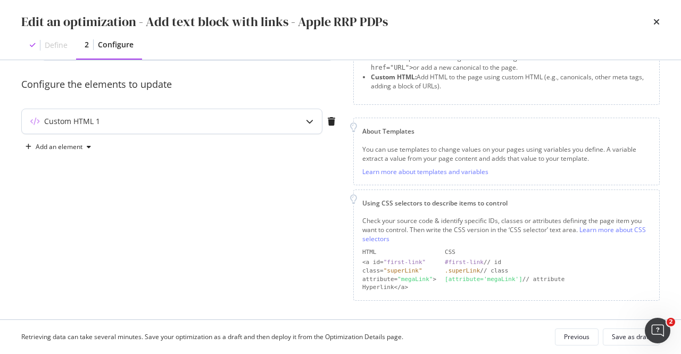
click at [316, 123] on div "modal" at bounding box center [309, 121] width 24 height 24
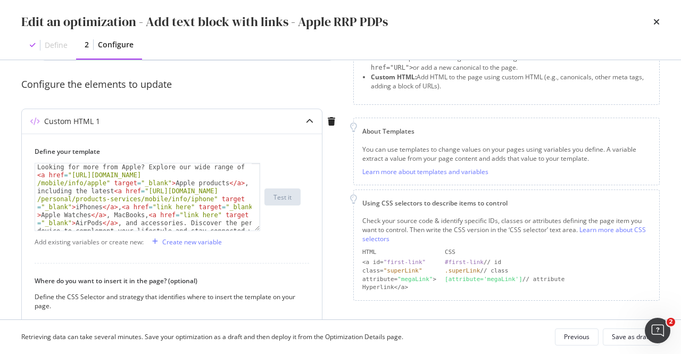
scroll to position [91, 0]
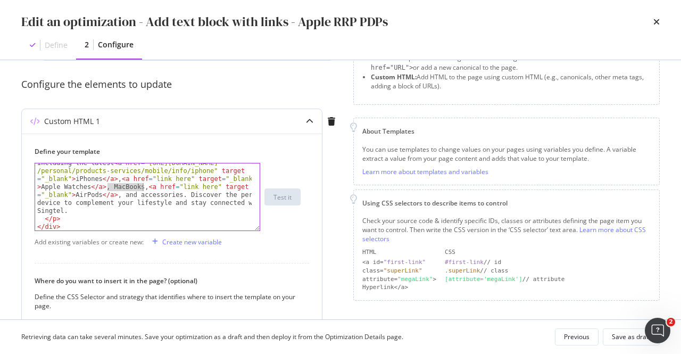
drag, startPoint x: 106, startPoint y: 185, endPoint x: 143, endPoint y: 189, distance: 36.9
click at [143, 189] on div "Looking for more from Apple? Explore our wide range of < a href = "[URL][DOMAIN…" at bounding box center [144, 212] width 218 height 155
type textarea "Looking for more from Apple? Explore our wide range of <a href="[URL][DOMAIN_NA…"
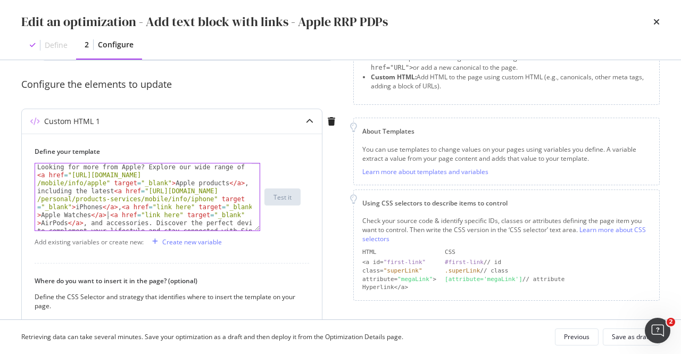
scroll to position [64, 0]
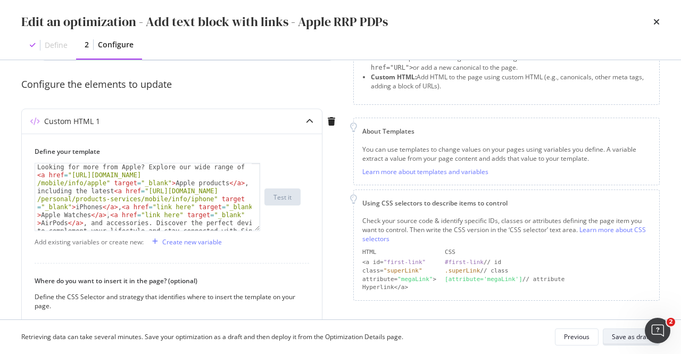
click at [625, 335] on div "Save as draft" at bounding box center [631, 336] width 39 height 9
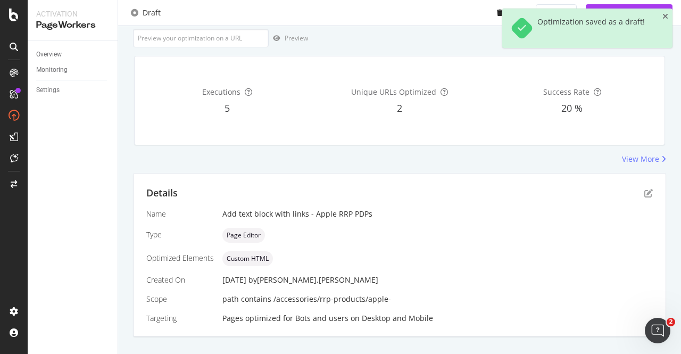
scroll to position [31, 0]
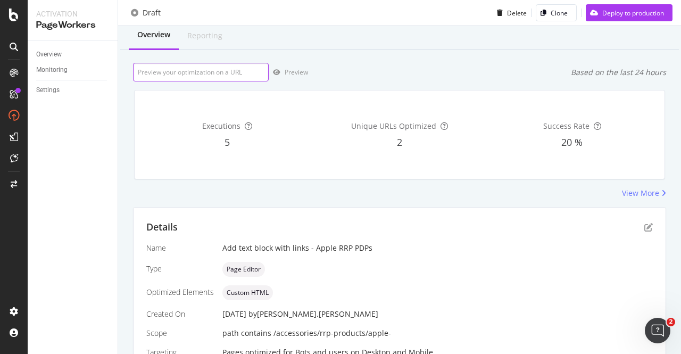
click at [211, 75] on input "url" at bounding box center [201, 72] width 136 height 19
paste input "https://shop.singtel.com/accessories/rrp-products/apple-iphone-16-pro-max"
type input "https://shop.singtel.com/accessories/rrp-products/apple-iphone-16-pro-max"
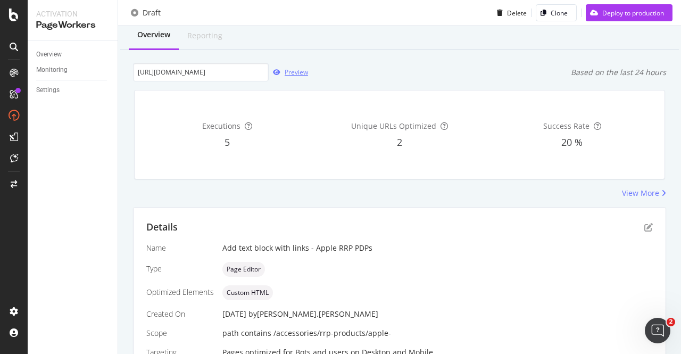
click at [301, 68] on div "Preview" at bounding box center [296, 72] width 23 height 9
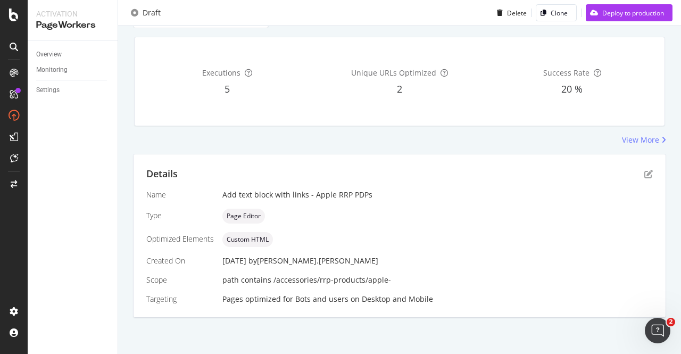
click at [636, 176] on div "Details" at bounding box center [399, 174] width 506 height 14
click at [644, 172] on icon "pen-to-square" at bounding box center [648, 174] width 9 height 9
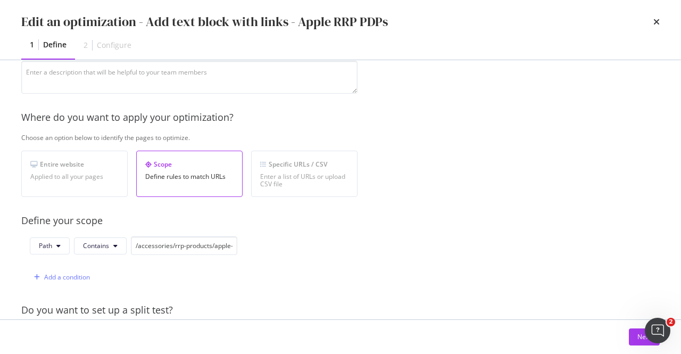
scroll to position [169, 0]
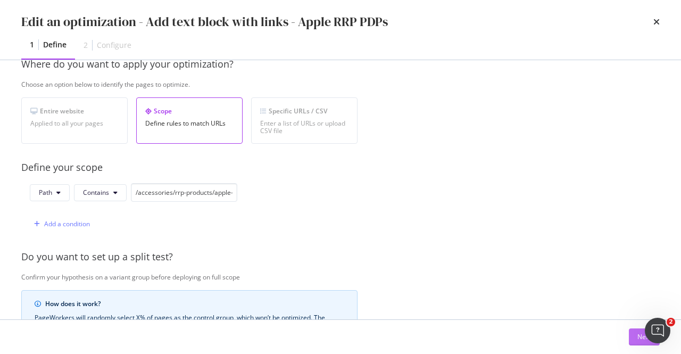
click at [641, 333] on div "Next" at bounding box center [644, 336] width 14 height 9
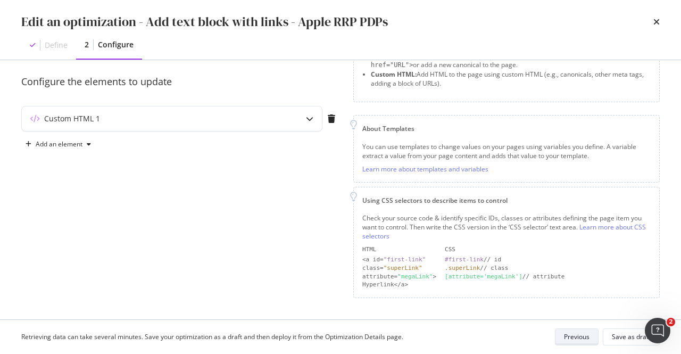
scroll to position [84, 0]
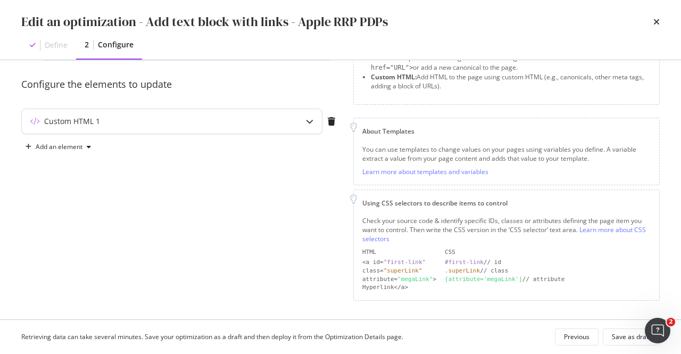
click at [278, 122] on div "Custom HTML 1" at bounding box center [151, 121] width 258 height 11
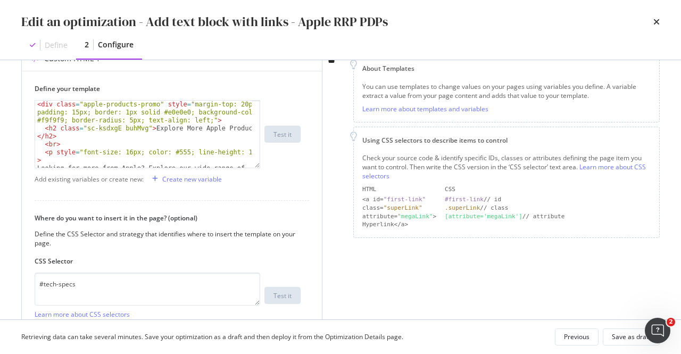
scroll to position [242, 0]
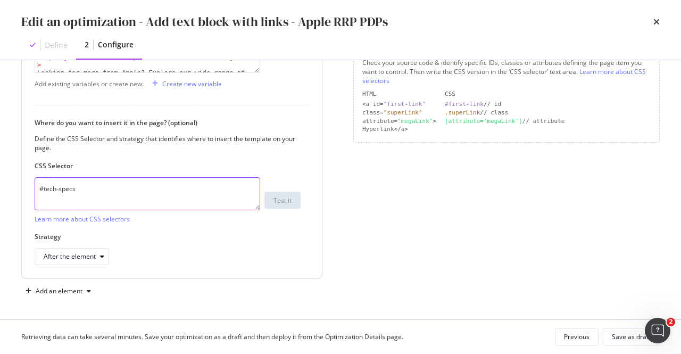
click at [147, 191] on textarea "#tech-specs" at bounding box center [148, 193] width 226 height 33
click at [93, 191] on textarea "#tech-specs" at bounding box center [148, 193] width 226 height 33
click at [93, 193] on textarea "#tech-specs" at bounding box center [148, 193] width 226 height 33
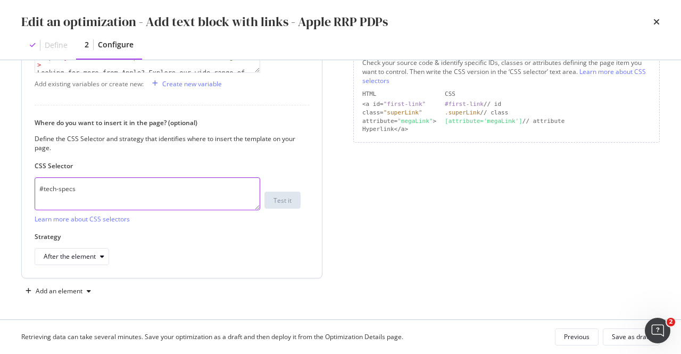
click at [93, 193] on textarea "#tech-specs" at bounding box center [148, 193] width 226 height 33
paste textarea "div.sc-ePIFMk.bKuyN"
type textarea "div.sc-ePIFMk.bKuyNs"
click at [618, 338] on div "Save as draft" at bounding box center [631, 336] width 39 height 9
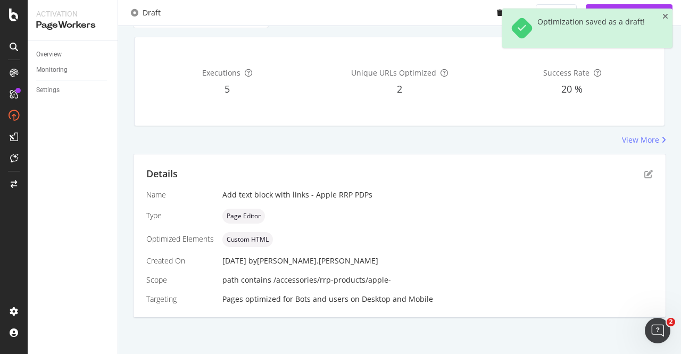
scroll to position [0, 0]
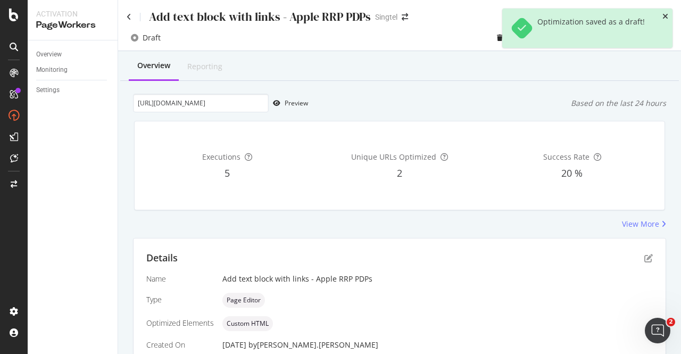
click at [664, 16] on icon "close toast" at bounding box center [665, 16] width 6 height 7
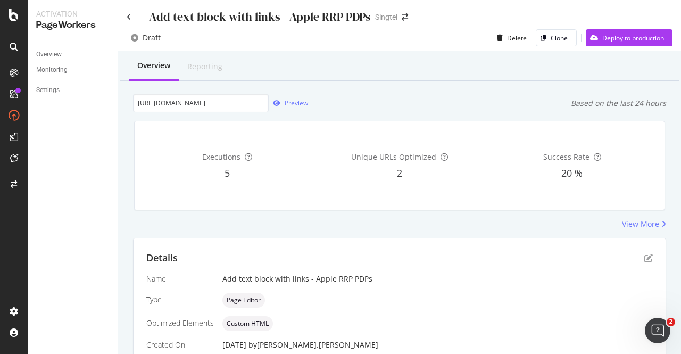
click at [292, 103] on div "Preview" at bounding box center [296, 102] width 23 height 9
click at [644, 257] on icon "pen-to-square" at bounding box center [648, 258] width 9 height 9
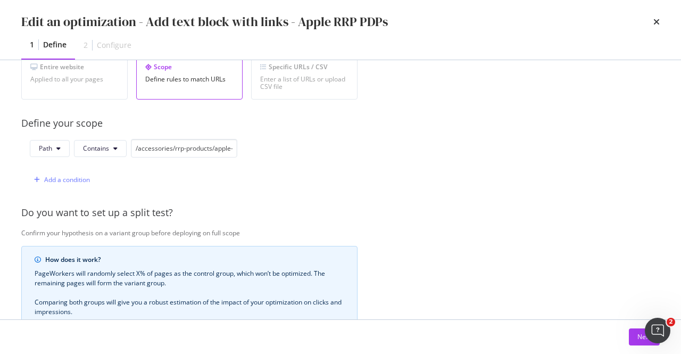
scroll to position [266, 0]
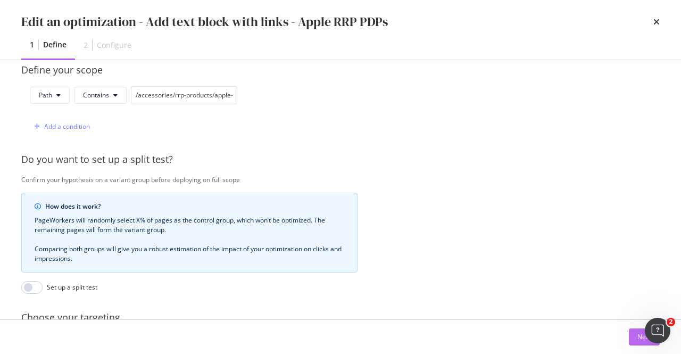
click at [641, 336] on div "Next" at bounding box center [644, 336] width 14 height 9
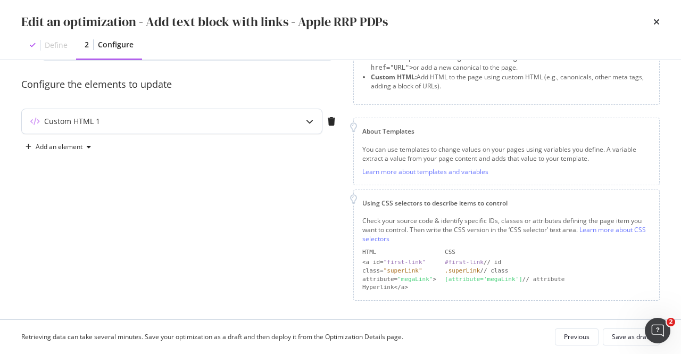
click at [311, 115] on div "modal" at bounding box center [309, 121] width 24 height 24
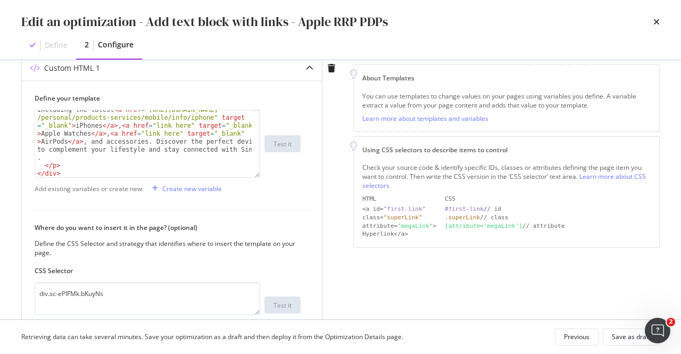
scroll to position [91, 0]
click at [144, 145] on div "Looking for more from Apple? Explore our wide range of < a href = "https://www.…" at bounding box center [144, 159] width 218 height 155
paste textarea "Cursor at row 5"
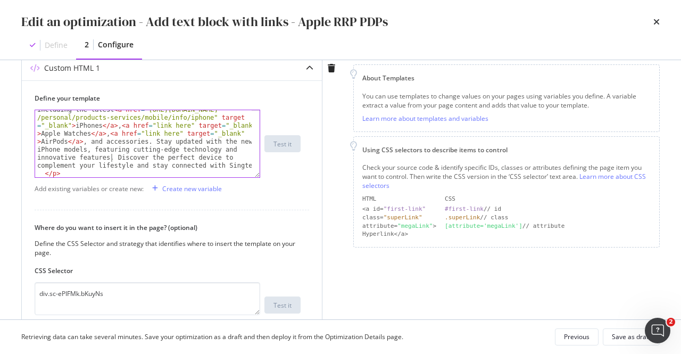
scroll to position [60, 0]
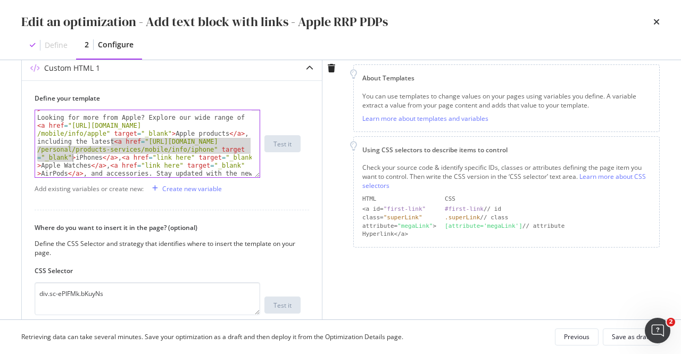
drag, startPoint x: 112, startPoint y: 143, endPoint x: 71, endPoint y: 158, distance: 43.3
click at [71, 158] on div "< p style = "font-size: 16px; color: #555; line-height: 1.5;" > Looking for mor…" at bounding box center [144, 183] width 218 height 171
type textarea "Looking for more from Apple? Explore our wide range of <a href="https://www.sin…"
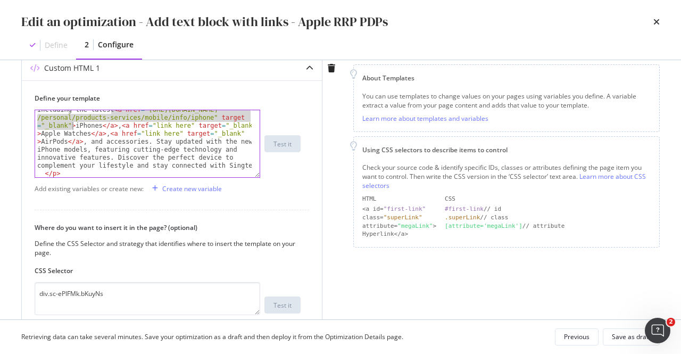
scroll to position [92, 0]
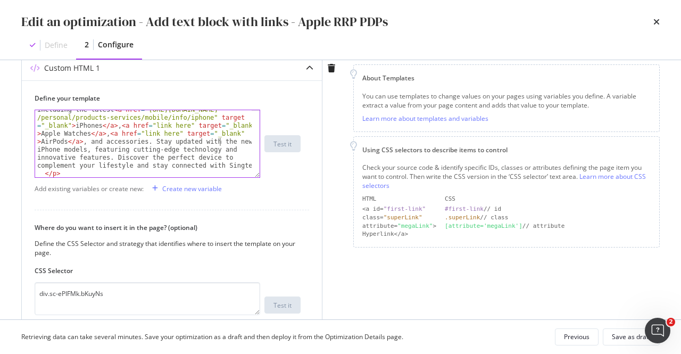
click at [221, 144] on div "Looking for more from Apple? Explore our wide range of < a href = "https://www.…" at bounding box center [144, 163] width 218 height 163
type textarea "<"
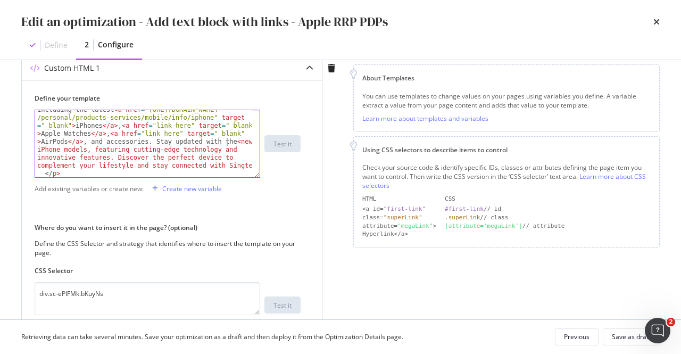
paste textarea "Cursor at row 5"
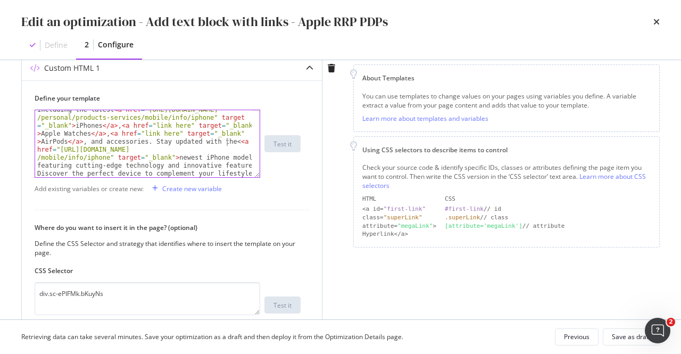
click at [228, 143] on div "Looking for more from Apple? Explore our wide range of < a href = "https://www.…" at bounding box center [144, 219] width 218 height 275
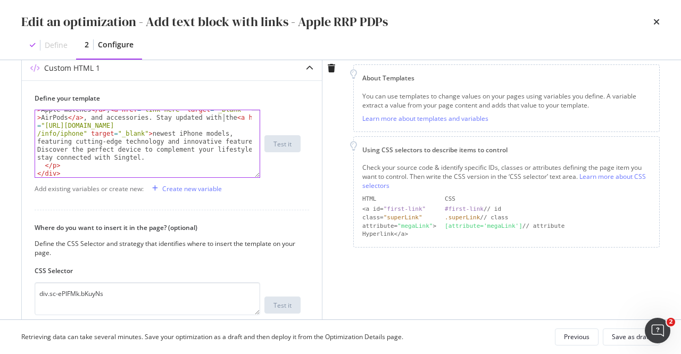
scroll to position [84, 0]
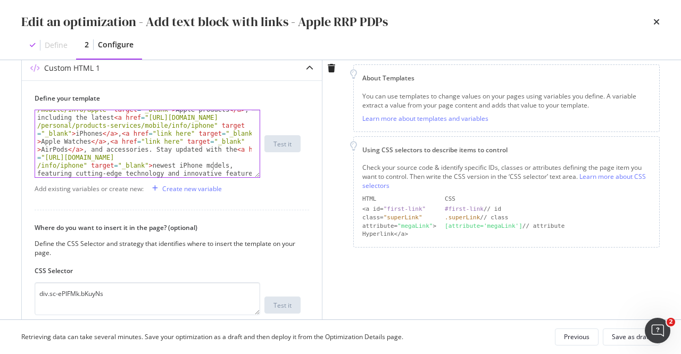
click at [213, 164] on div "Looking for more from Apple? Explore our wide range of < a href = "https://www.…" at bounding box center [144, 227] width 218 height 275
click at [162, 149] on div "Looking for more from Apple? Explore our wide range of < a href = "https://www.…" at bounding box center [144, 171] width 218 height 163
click at [147, 151] on div "Looking for more from Apple? Explore our wide range of < a href = "https://www.…" at bounding box center [144, 171] width 218 height 163
click at [219, 166] on div "Looking for more from Apple? Explore our wide range of < a href = "https://www.…" at bounding box center [144, 227] width 218 height 275
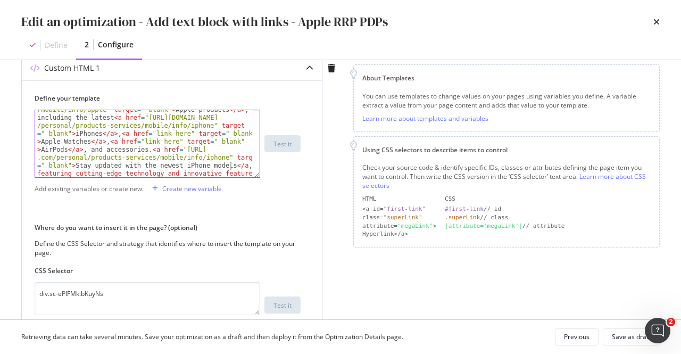
scroll to position [0, 0]
type textarea "</a>"
click at [78, 163] on div "Looking for more from Apple? Explore our wide range of < a href = "https://www.…" at bounding box center [144, 227] width 218 height 275
type textarea "Get the latest"
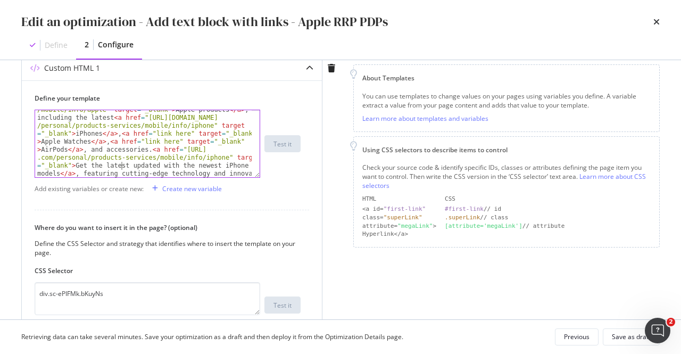
scroll to position [0, 3]
click at [150, 165] on div "Looking for more from Apple? Explore our wide range of < a href = "https://www.…" at bounding box center [144, 227] width 218 height 275
type textarea "s"
click at [162, 166] on div "Looking for more from Apple? Explore our wide range of < a href = "https://www.…" at bounding box center [144, 227] width 218 height 275
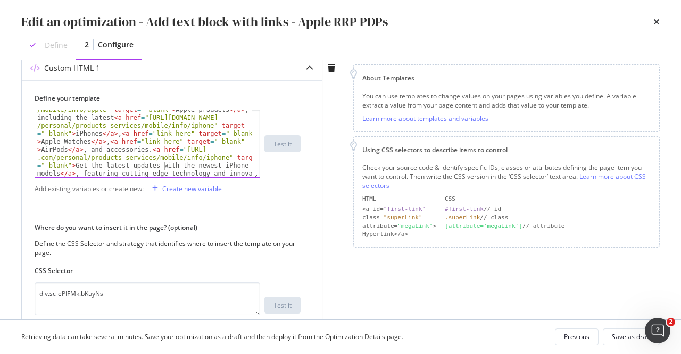
click at [162, 166] on div "Looking for more from Apple? Explore our wide range of < a href = "https://www.…" at bounding box center [144, 227] width 218 height 275
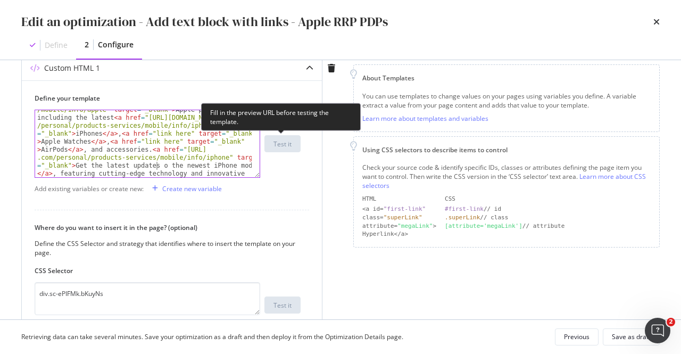
type textarea "on"
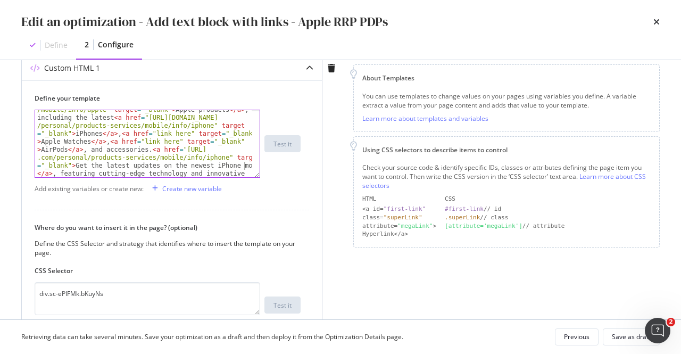
drag, startPoint x: 247, startPoint y: 167, endPoint x: 273, endPoint y: 151, distance: 30.8
click at [247, 166] on div "Looking for more from Apple? Explore our wide range of < a href = "https://www.…" at bounding box center [144, 227] width 218 height 275
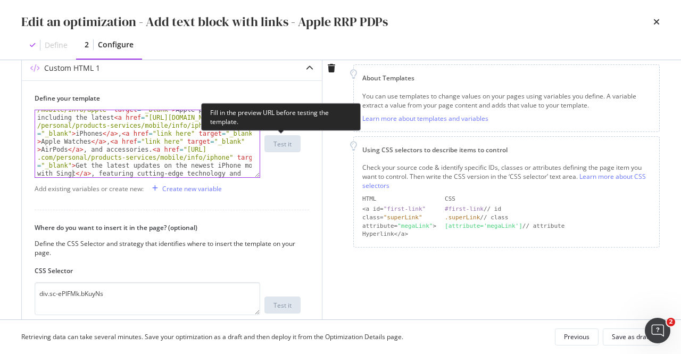
type textarea "with Singtel"
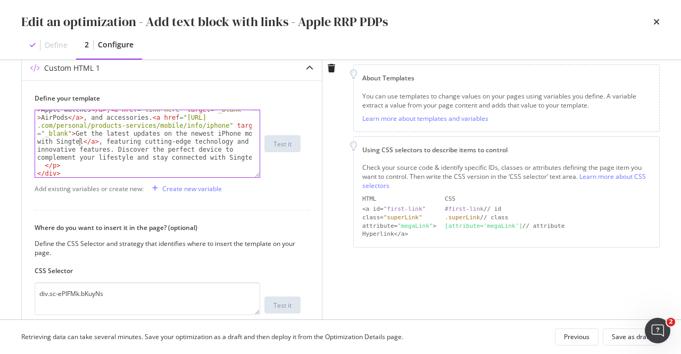
scroll to position [116, 0]
click at [235, 149] on div "Looking for more from Apple? Explore our wide range of < a href = "https://www.…" at bounding box center [144, 147] width 218 height 179
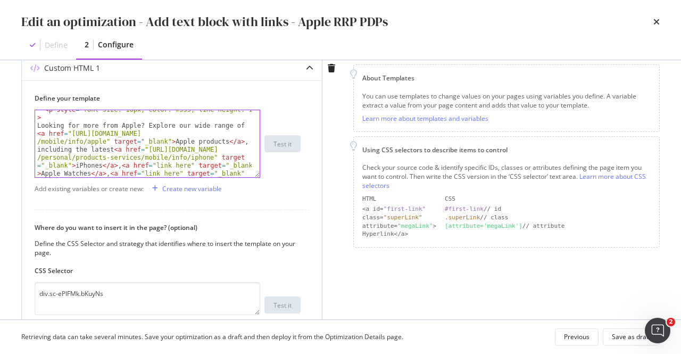
scroll to position [52, 0]
click at [188, 142] on div "< p style = "font-size: 16px; color: #555; line-height: 1.5;" > Looking for mor…" at bounding box center [144, 199] width 218 height 187
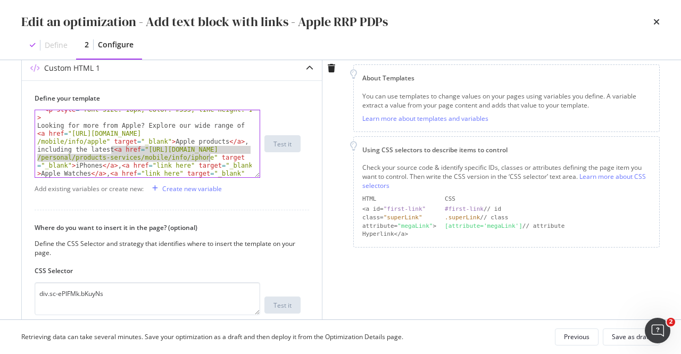
drag, startPoint x: 111, startPoint y: 152, endPoint x: 208, endPoint y: 159, distance: 98.1
click at [208, 159] on div "< p style = "font-size: 16px; color: #555; line-height: 1.5;" > Looking for mor…" at bounding box center [144, 199] width 218 height 187
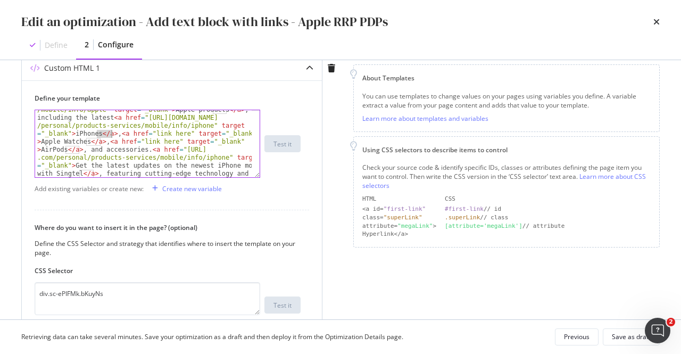
drag, startPoint x: 96, startPoint y: 135, endPoint x: 112, endPoint y: 136, distance: 15.5
click at [112, 136] on div "Looking for more from Apple? Explore our wide range of < a href = "https://www.…" at bounding box center [144, 227] width 218 height 275
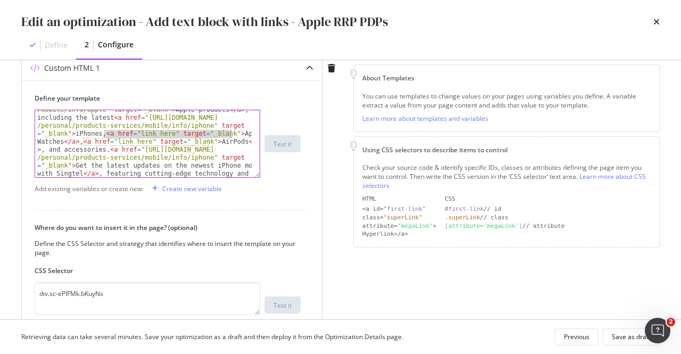
drag, startPoint x: 104, startPoint y: 131, endPoint x: 231, endPoint y: 131, distance: 127.1
click at [231, 131] on div "Looking for more from Apple? Explore our wide range of < a href = "https://www.…" at bounding box center [144, 227] width 218 height 275
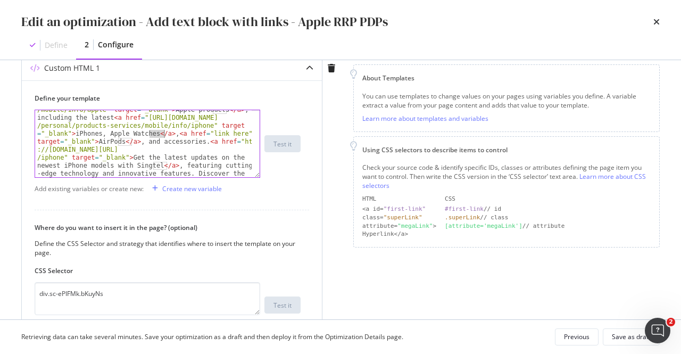
drag, startPoint x: 150, startPoint y: 131, endPoint x: 163, endPoint y: 130, distance: 13.3
click at [163, 130] on div "Looking for more from Apple? Explore our wide range of < a href = "https://www.…" at bounding box center [144, 227] width 218 height 275
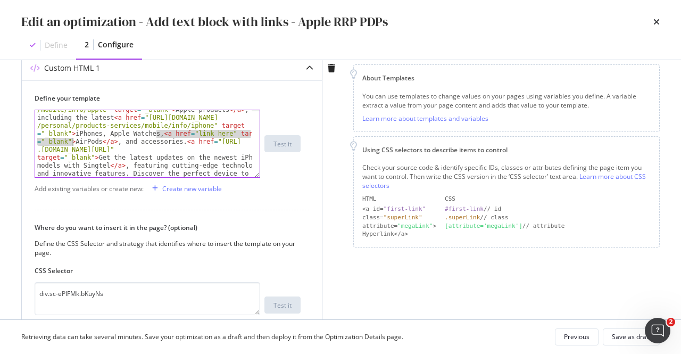
drag, startPoint x: 155, startPoint y: 135, endPoint x: 73, endPoint y: 141, distance: 82.7
click at [73, 141] on div "Looking for more from Apple? Explore our wide range of < a href = "https://www.…" at bounding box center [144, 219] width 218 height 259
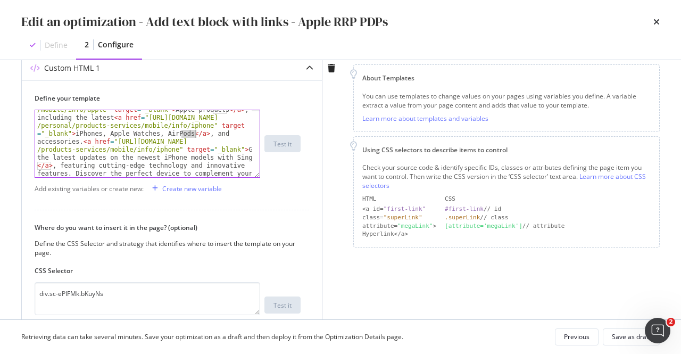
drag, startPoint x: 181, startPoint y: 133, endPoint x: 194, endPoint y: 134, distance: 12.8
click at [194, 134] on div "Looking for more from Apple? Explore our wide range of < a href = "https://www.…" at bounding box center [144, 219] width 218 height 259
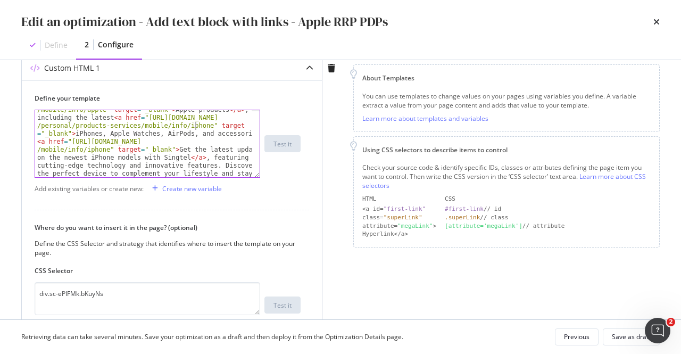
click at [193, 123] on div "Looking for more from Apple? Explore our wide range of < a href = "https://www.…" at bounding box center [144, 219] width 218 height 259
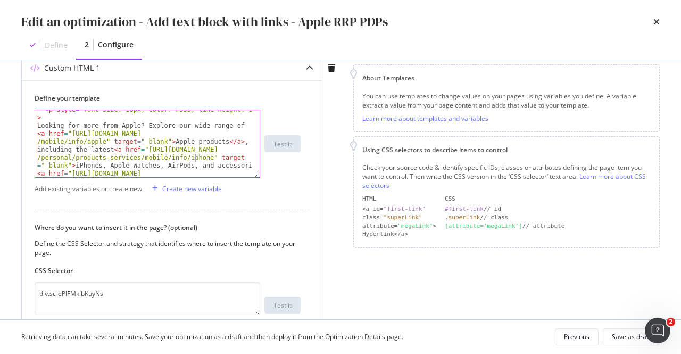
scroll to position [52, 0]
drag, startPoint x: 143, startPoint y: 147, endPoint x: 198, endPoint y: 155, distance: 55.9
click at [198, 155] on div "< p style = "font-size: 16px; color: #555; line-height: 1.5;" > Looking for mor…" at bounding box center [144, 195] width 218 height 179
paste textarea "shop.singtel.com/accessories?brand=apple" target="_blank">iPhones, Apple Watche…"
type textarea "Looking for more from Apple? Explore our wide range of <a href="https://www.sin…"
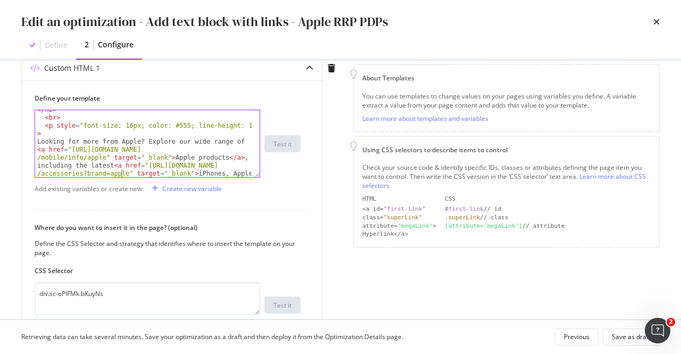
scroll to position [242, 0]
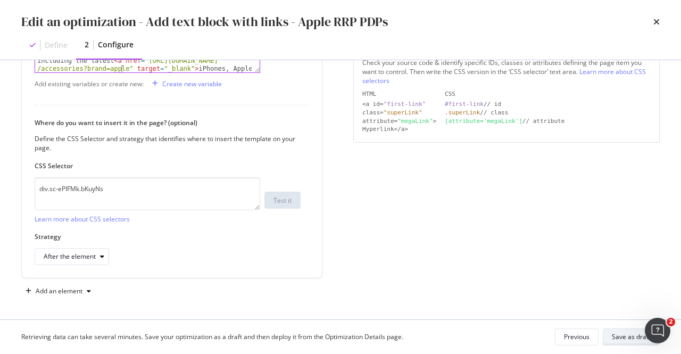
click at [618, 338] on div "Save as draft" at bounding box center [631, 336] width 39 height 9
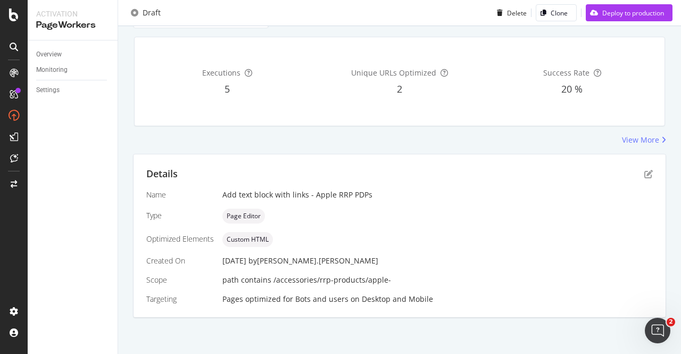
scroll to position [0, 0]
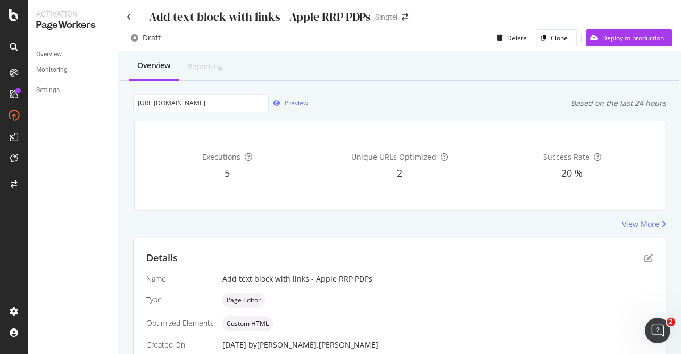
click at [293, 104] on div "Preview" at bounding box center [296, 102] width 23 height 9
click at [644, 260] on icon "pen-to-square" at bounding box center [648, 258] width 9 height 9
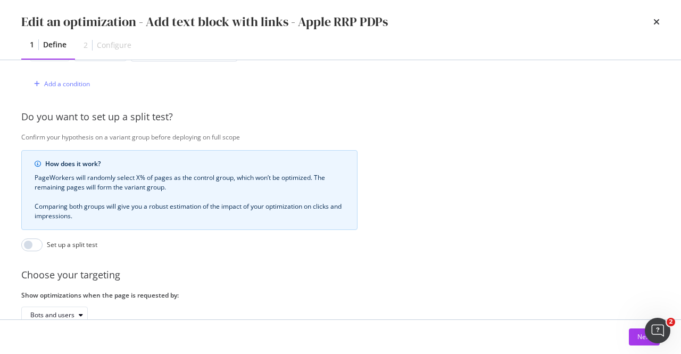
scroll to position [372, 0]
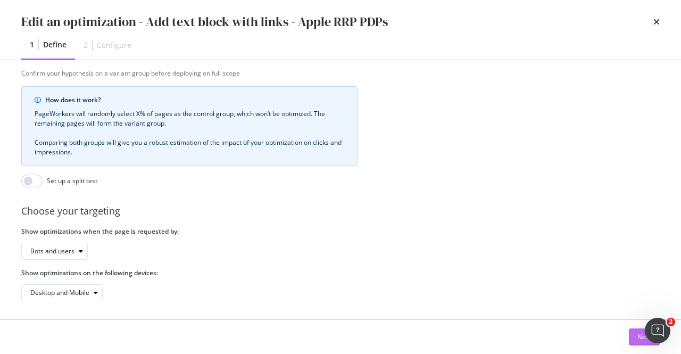
click at [630, 335] on button "Next" at bounding box center [644, 336] width 31 height 17
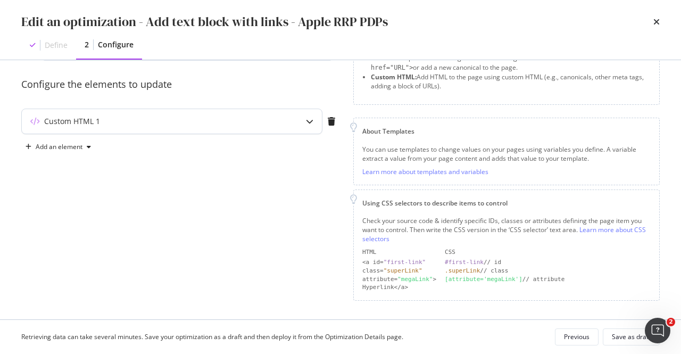
click at [313, 119] on div "modal" at bounding box center [309, 121] width 24 height 24
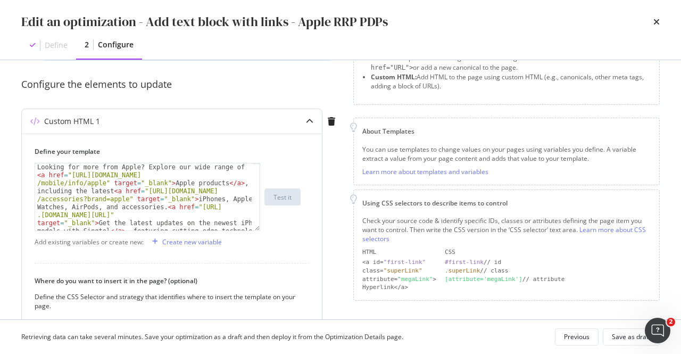
scroll to position [100, 0]
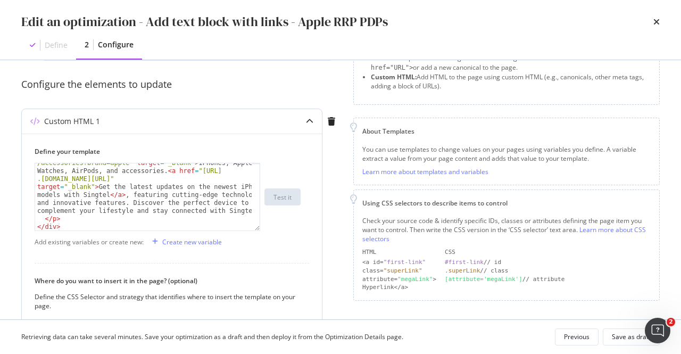
type textarea "Looking for more from Apple? Explore our wide range of <a href="https://www.sin…"
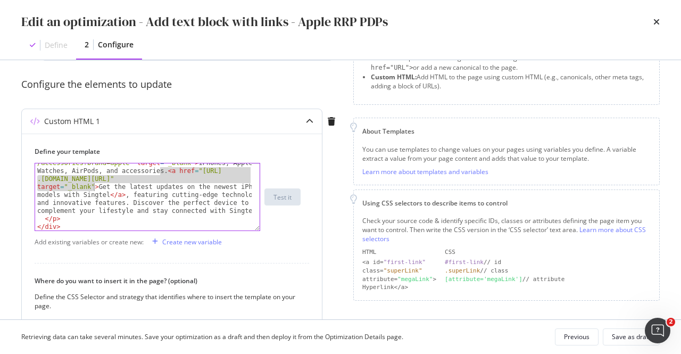
drag, startPoint x: 160, startPoint y: 173, endPoint x: 93, endPoint y: 187, distance: 68.4
click at [93, 187] on div "Looking for more from Apple? Explore our wide range of < a href = "https://www.…" at bounding box center [144, 208] width 218 height 163
type textarea "Looking for more from Apple? Explore our wide range of <a href="https://www.sin…"
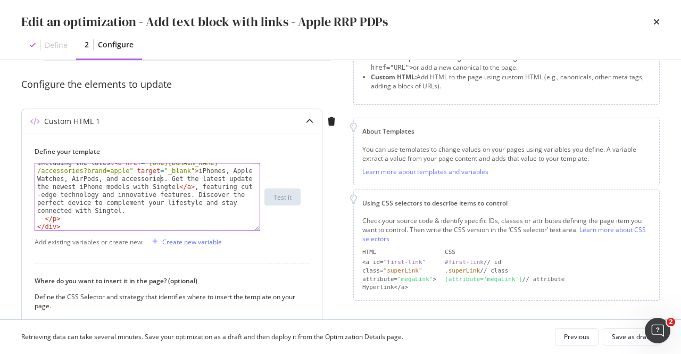
scroll to position [91, 0]
click at [188, 179] on div "Looking for more from Apple? Explore our wide range of < a href = "https://www.…" at bounding box center [144, 212] width 218 height 155
paste textarea "Cursor at row 5"
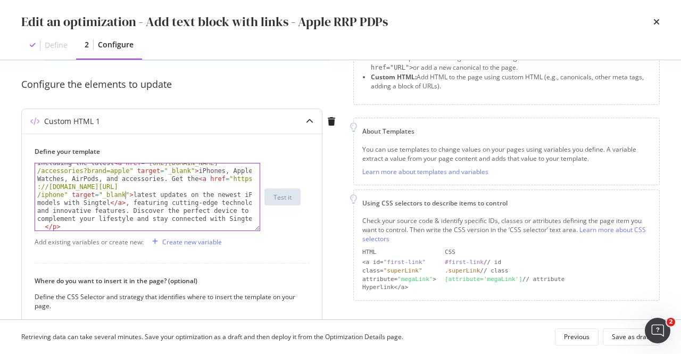
scroll to position [92, 0]
click at [630, 337] on div "Save as draft" at bounding box center [631, 336] width 39 height 9
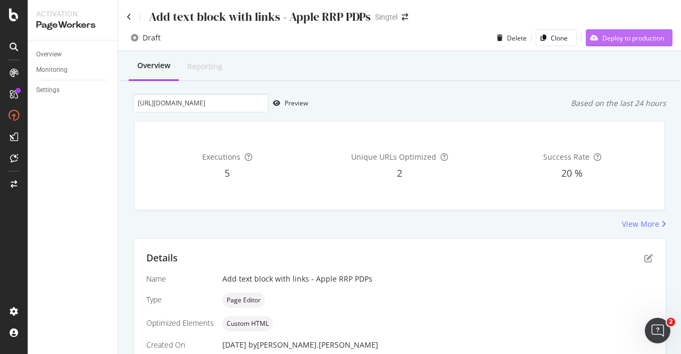
click at [614, 36] on div "Deploy to production" at bounding box center [633, 38] width 62 height 9
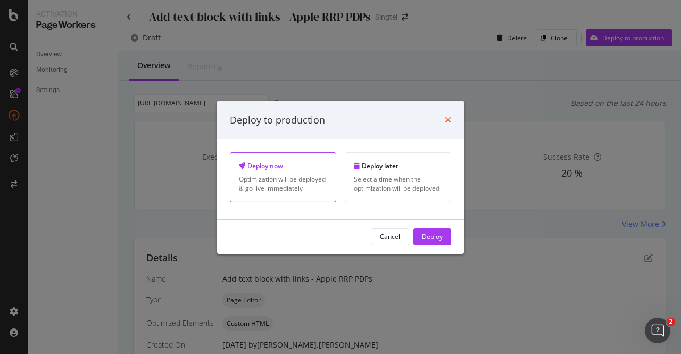
click at [449, 116] on icon "times" at bounding box center [448, 119] width 6 height 9
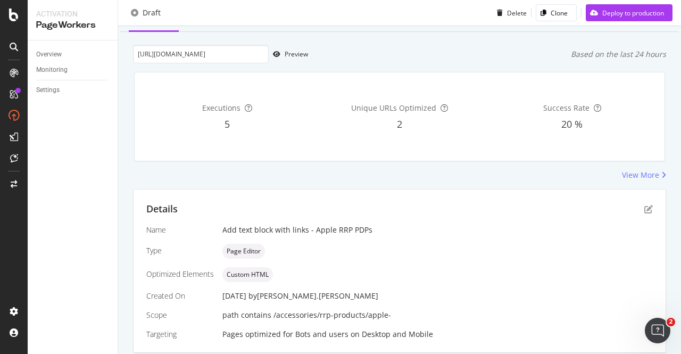
scroll to position [84, 0]
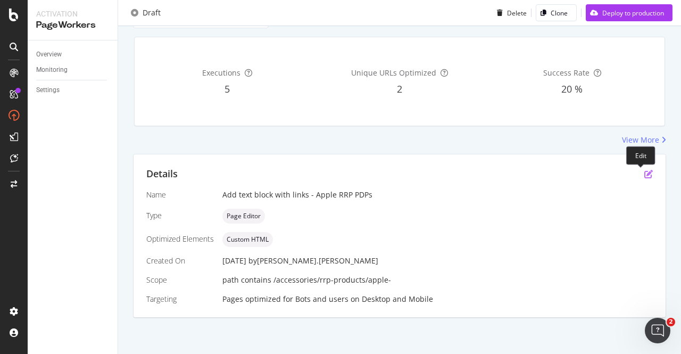
click at [644, 176] on icon "pen-to-square" at bounding box center [648, 174] width 9 height 9
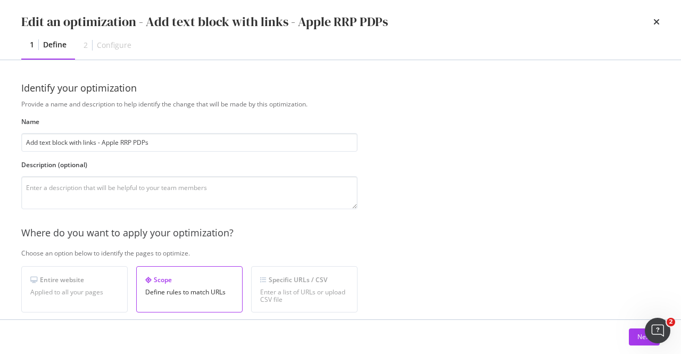
scroll to position [266, 0]
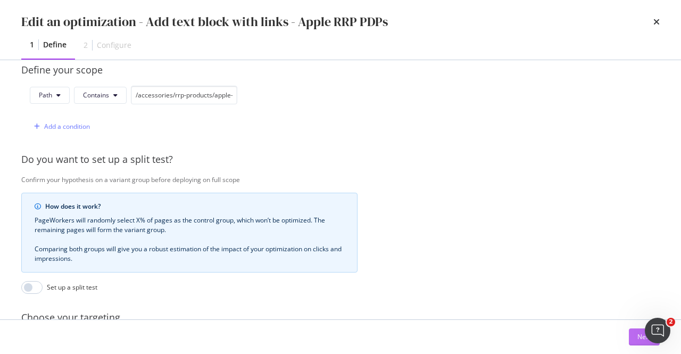
click at [632, 337] on button "Next" at bounding box center [644, 336] width 31 height 17
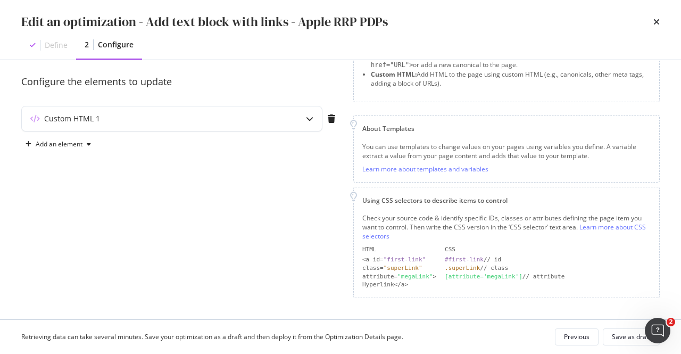
scroll to position [84, 0]
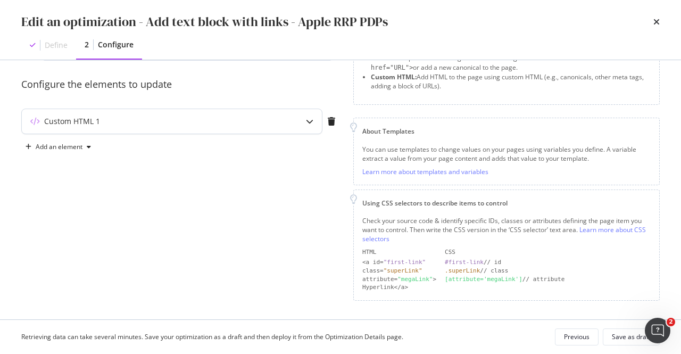
click at [188, 120] on div "Custom HTML 1" at bounding box center [151, 121] width 258 height 11
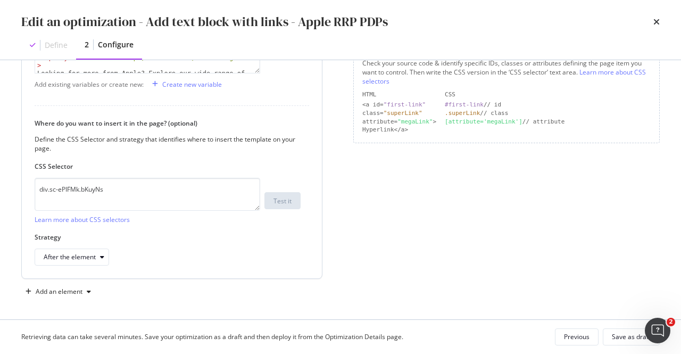
scroll to position [242, 0]
drag, startPoint x: 139, startPoint y: 195, endPoint x: 0, endPoint y: 174, distance: 140.9
click at [0, 174] on div "Preview your optimization (optional) This URL will be used to test the CSS Sele…" at bounding box center [340, 189] width 681 height 259
paste textarea "iEhLsB.jWdwcZ:nth-of-type(2)"
type textarea "div.sc-iEhLsB.jWdwcZ:nth-of-type(2)"
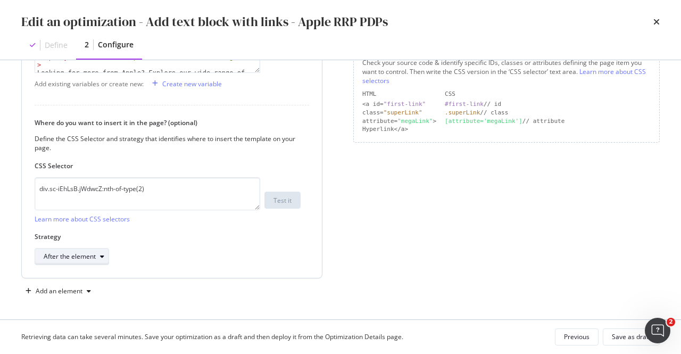
click at [94, 258] on div "After the element" at bounding box center [70, 256] width 52 height 6
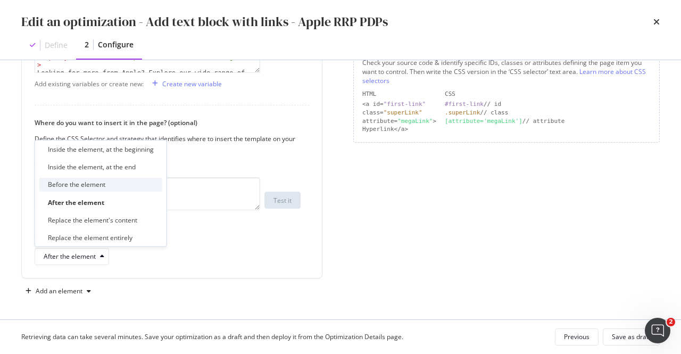
click at [107, 187] on div "Before the element" at bounding box center [100, 184] width 123 height 13
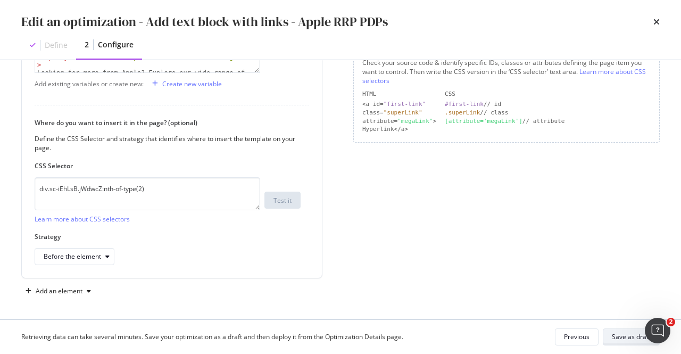
click at [616, 336] on div "Save as draft" at bounding box center [631, 336] width 39 height 9
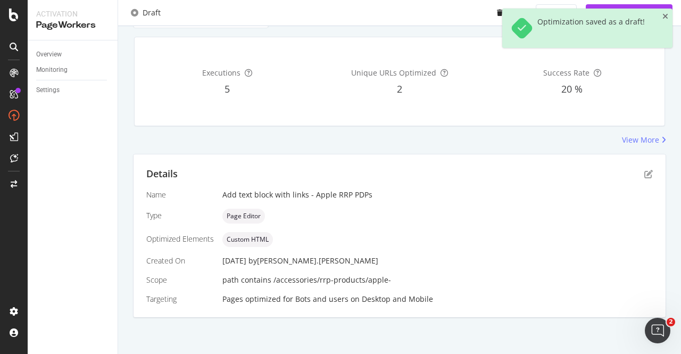
scroll to position [0, 0]
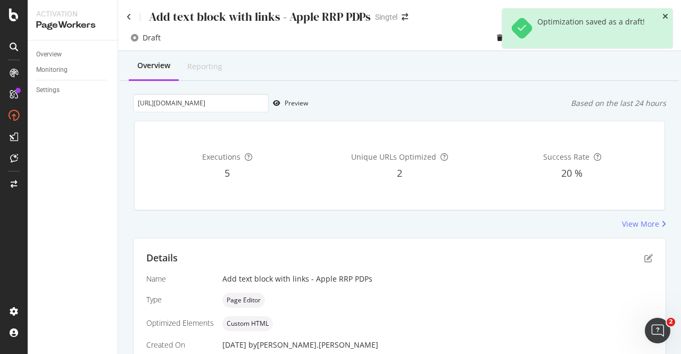
click at [667, 15] on icon "close toast" at bounding box center [665, 16] width 6 height 7
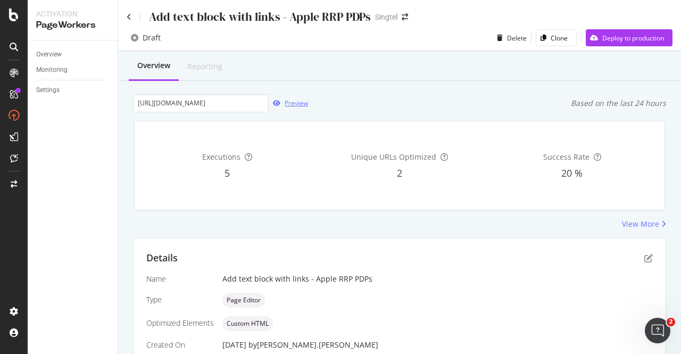
click at [297, 104] on div "Preview" at bounding box center [296, 102] width 23 height 9
click at [296, 104] on div "Preview" at bounding box center [296, 102] width 23 height 9
click at [295, 102] on div "Preview" at bounding box center [296, 102] width 23 height 9
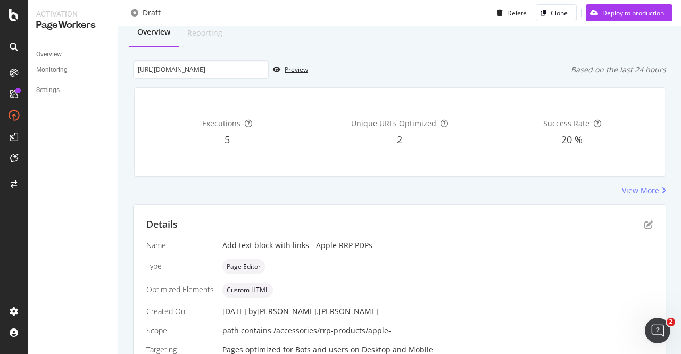
scroll to position [84, 0]
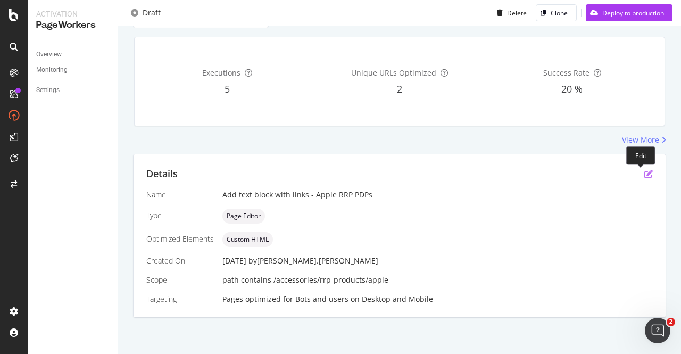
click at [644, 176] on icon "pen-to-square" at bounding box center [648, 174] width 9 height 9
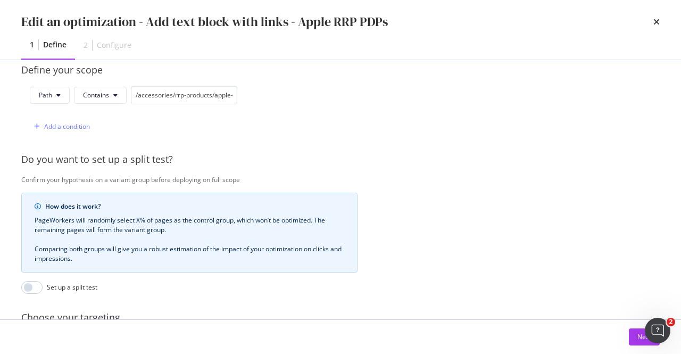
scroll to position [381, 0]
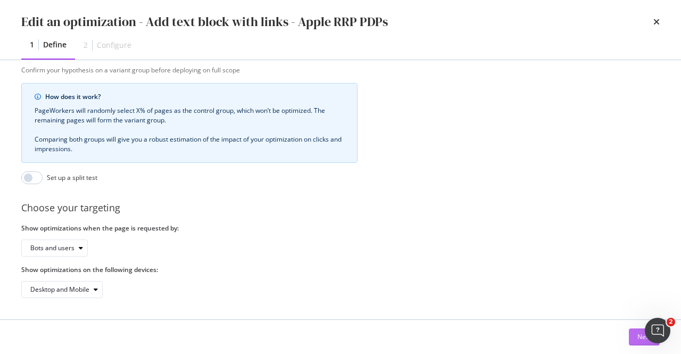
click at [632, 337] on button "Next" at bounding box center [644, 336] width 31 height 17
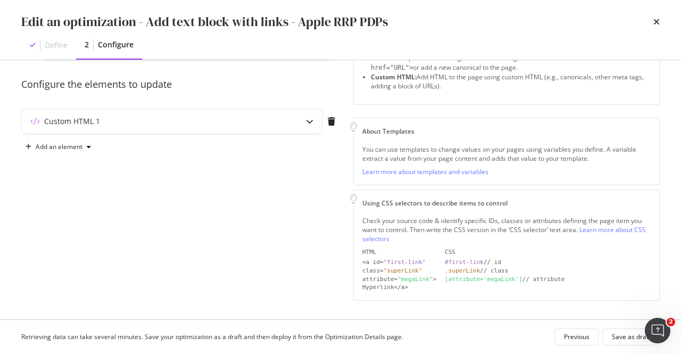
scroll to position [0, 0]
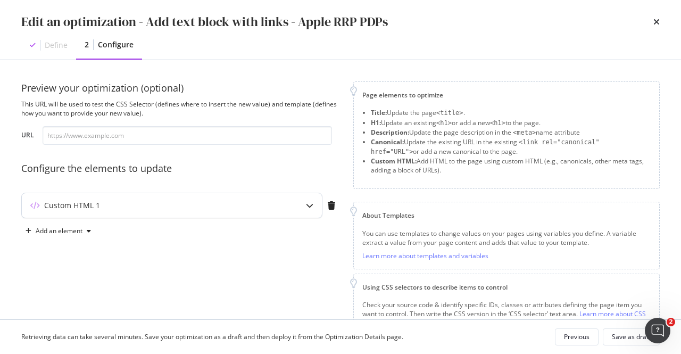
click at [312, 205] on icon "modal" at bounding box center [309, 205] width 7 height 7
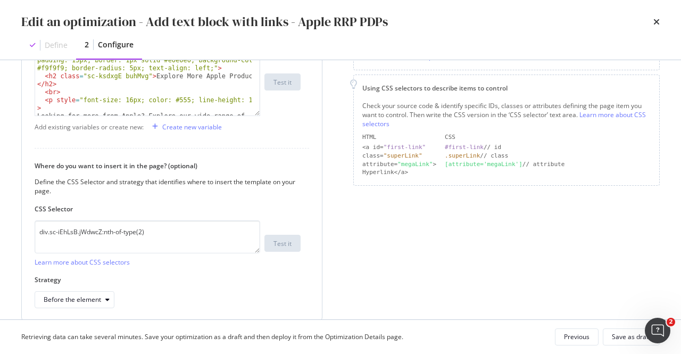
scroll to position [242, 0]
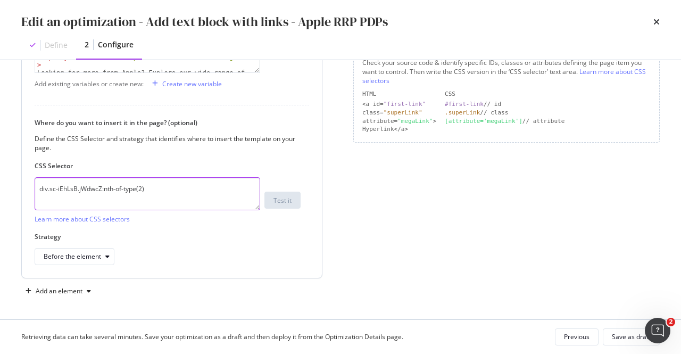
drag, startPoint x: 140, startPoint y: 187, endPoint x: 147, endPoint y: 179, distance: 9.8
click at [141, 187] on textarea "div.sc-iEhLsB.jWdwcZ:nth-of-type(2)" at bounding box center [148, 193] width 226 height 33
type textarea "div.sc-iEhLsB.jWdwcZ:nth-of-type(3)"
click at [623, 335] on div "Save as draft" at bounding box center [631, 336] width 39 height 9
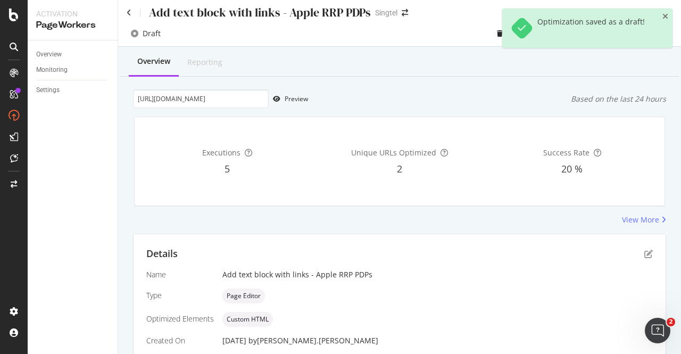
scroll to position [0, 0]
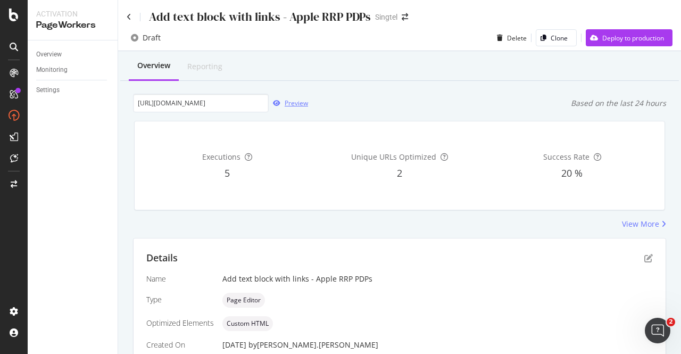
click at [297, 101] on div "Preview" at bounding box center [296, 102] width 23 height 9
click at [199, 104] on input "https://shop.singtel.com/accessories/rrp-products/apple-iphone-16-pro-max" at bounding box center [201, 103] width 136 height 19
paste input "240w-usb-c-charge-cable--2-m-"
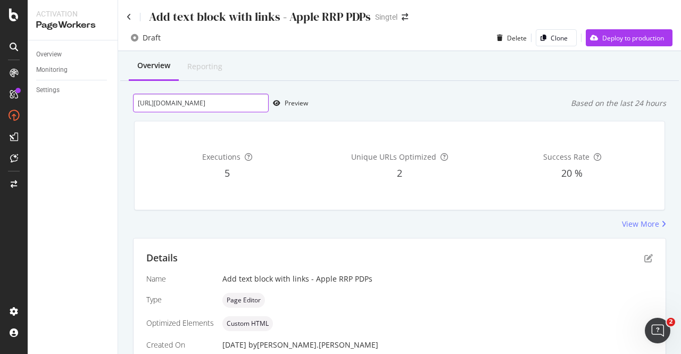
scroll to position [0, 135]
type input "https://shop.singtel.com/accessories/rrp-products/apple-240w-usb-c-charge-cable…"
click at [302, 98] on div "Preview" at bounding box center [288, 103] width 39 height 16
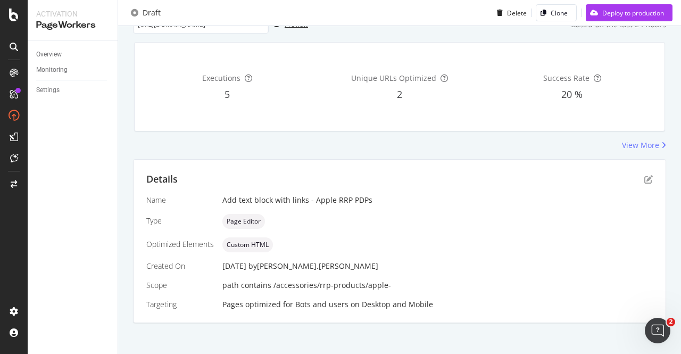
scroll to position [84, 0]
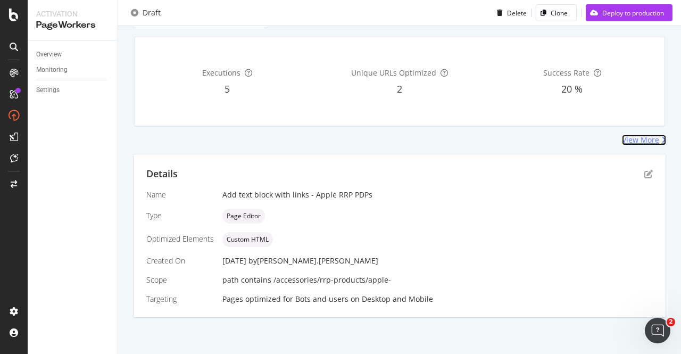
click at [633, 140] on div "View More" at bounding box center [640, 140] width 37 height 11
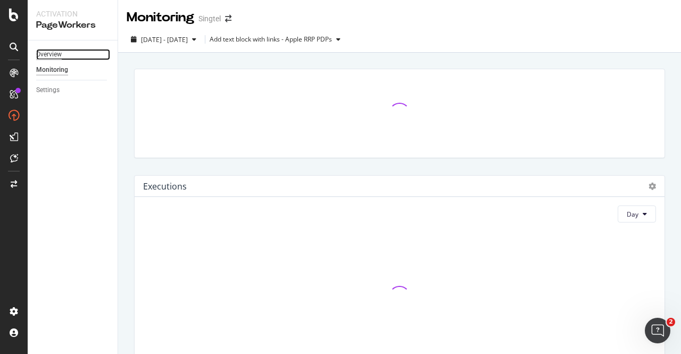
click at [55, 54] on div "Overview" at bounding box center [49, 54] width 26 height 11
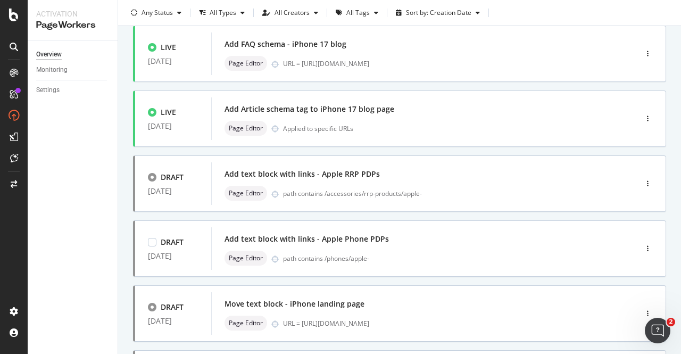
scroll to position [106, 0]
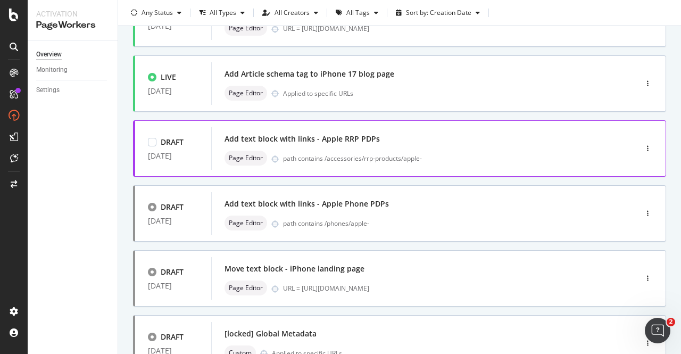
click at [369, 144] on div "Add text block with links - Apple RRP PDPs" at bounding box center [407, 138] width 367 height 15
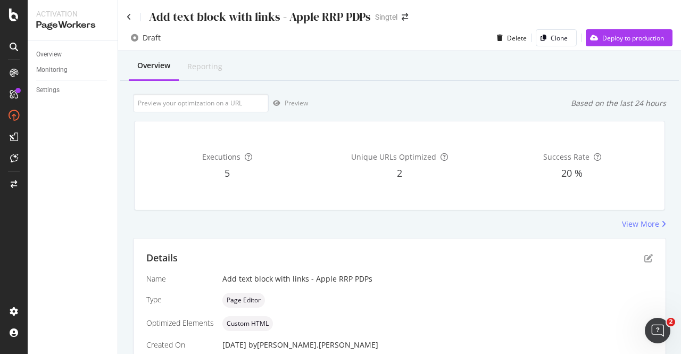
click at [633, 261] on div "Details" at bounding box center [399, 258] width 506 height 14
click at [644, 260] on icon "pen-to-square" at bounding box center [648, 258] width 9 height 9
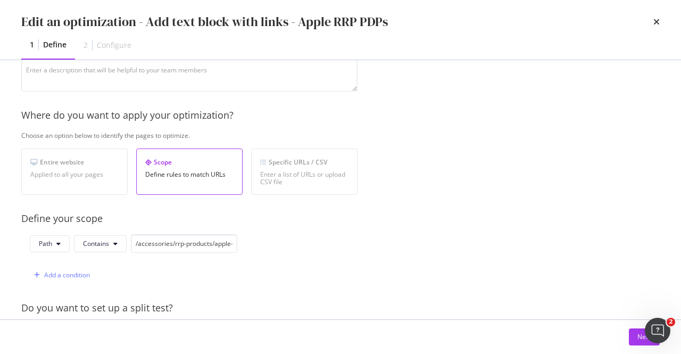
scroll to position [213, 0]
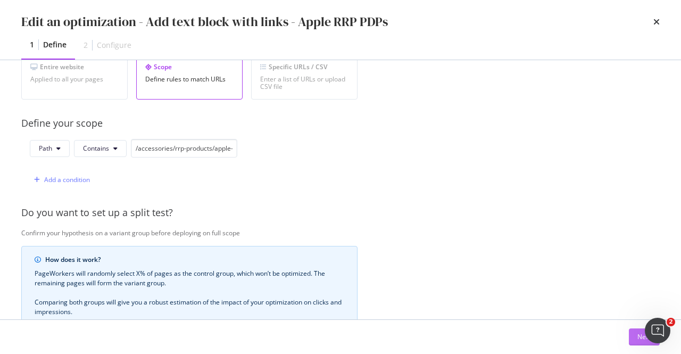
click at [634, 335] on button "Next" at bounding box center [644, 336] width 31 height 17
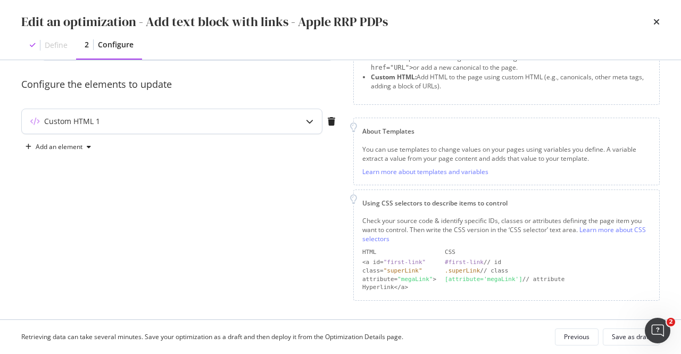
click at [310, 119] on icon "modal" at bounding box center [309, 121] width 7 height 7
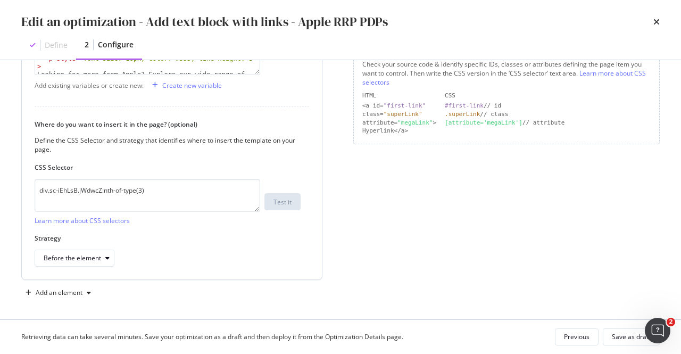
scroll to position [242, 0]
click at [149, 188] on textarea "div.sc-iEhLsB.jWdwcZ:nth-of-type(3)" at bounding box center [148, 193] width 226 height 33
click at [227, 196] on textarea "div.sc-iEhLsB.jWdwcZ:nth-of-type(3)" at bounding box center [148, 193] width 226 height 33
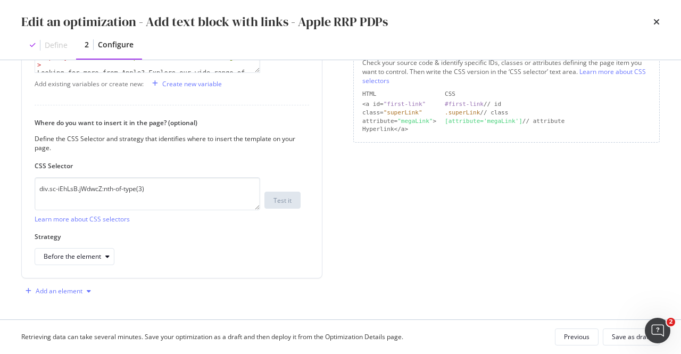
click at [85, 284] on div "Add an element" at bounding box center [58, 291] width 74 height 16
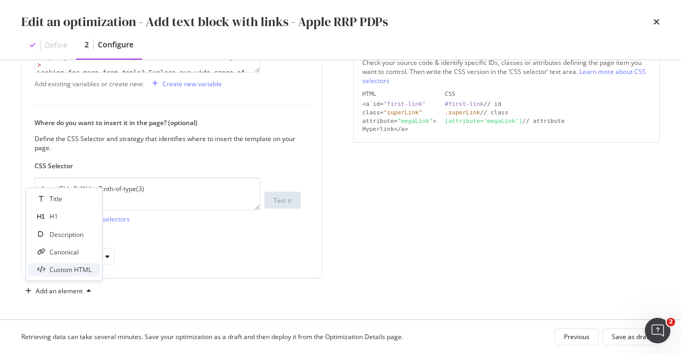
click at [87, 269] on div "Custom HTML" at bounding box center [70, 269] width 42 height 9
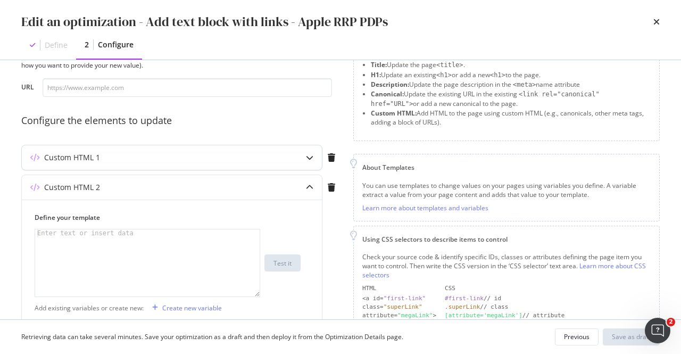
scroll to position [29, 0]
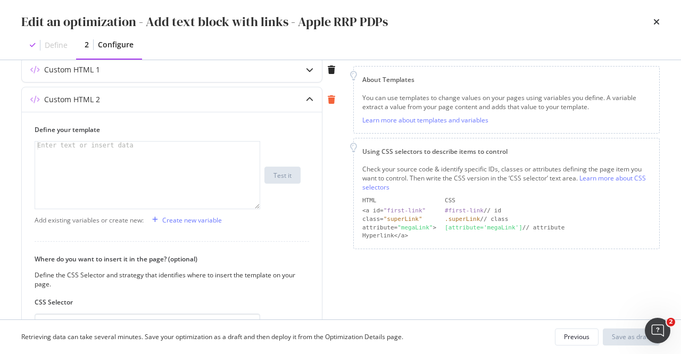
click at [328, 102] on icon "modal" at bounding box center [331, 99] width 7 height 9
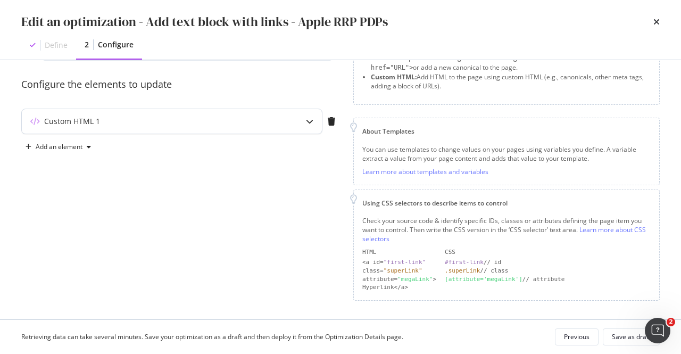
click at [292, 121] on div "Custom HTML 1" at bounding box center [172, 121] width 300 height 24
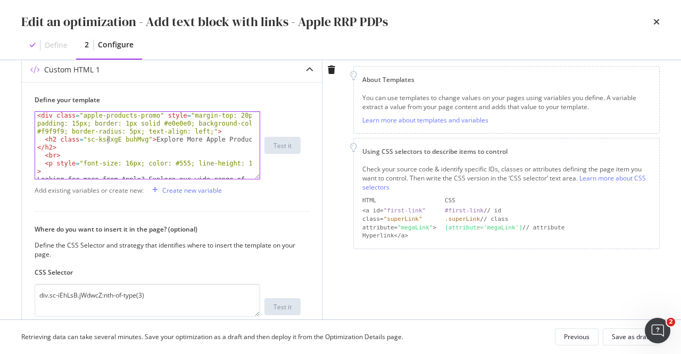
click at [106, 138] on div "< div class = "apple-products-promo" style = "margin-top: 20px; padding: 15px; …" at bounding box center [144, 201] width 218 height 179
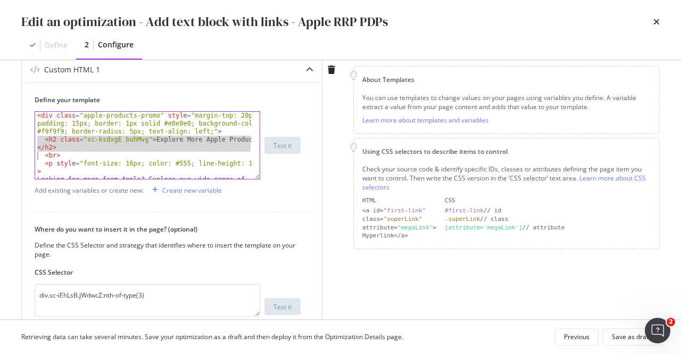
click at [106, 138] on div "< div class = "apple-products-promo" style = "margin-top: 20px; padding: 15px; …" at bounding box center [144, 201] width 218 height 179
type textarea "</p> </div>"
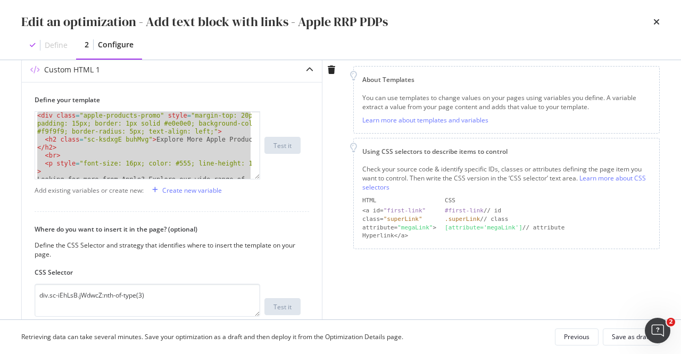
click at [334, 191] on div "Custom HTML 1 Define your template </p> </div> < div class = "apple-products-pr…" at bounding box center [180, 223] width 319 height 332
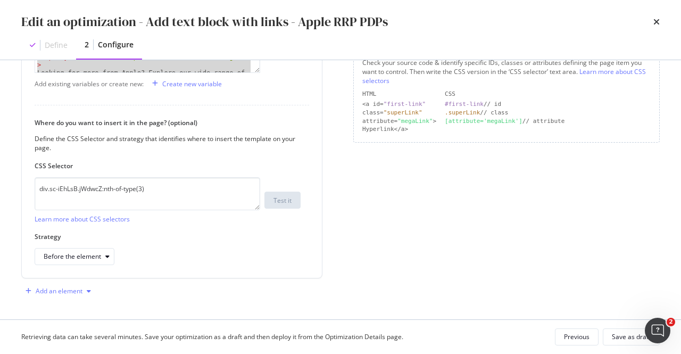
click at [65, 293] on div "Add an element" at bounding box center [59, 291] width 47 height 6
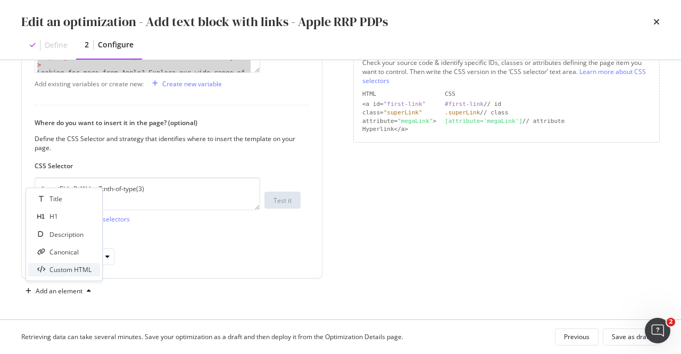
click at [81, 273] on div "Custom HTML" at bounding box center [70, 269] width 42 height 9
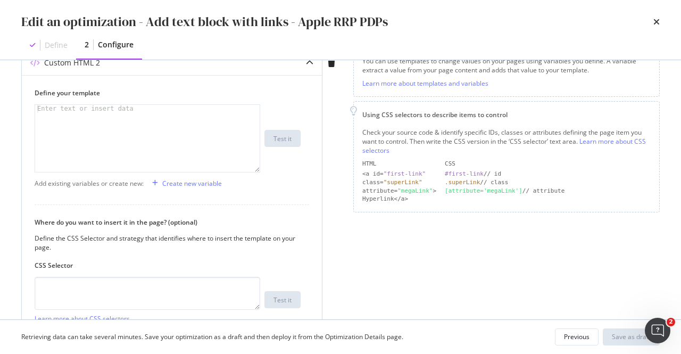
scroll to position [136, 0]
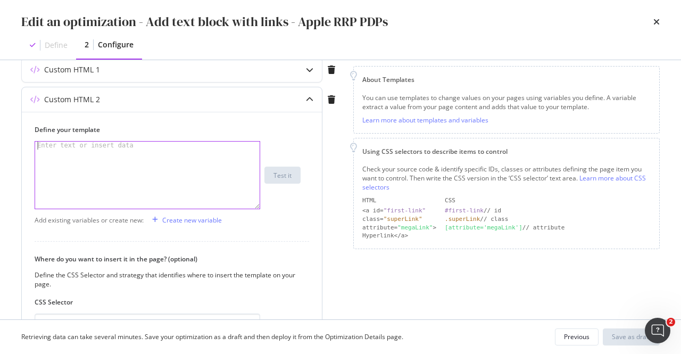
click at [168, 158] on div "modal" at bounding box center [148, 182] width 226 height 83
paste textarea "</div>"
type textarea "</div>"
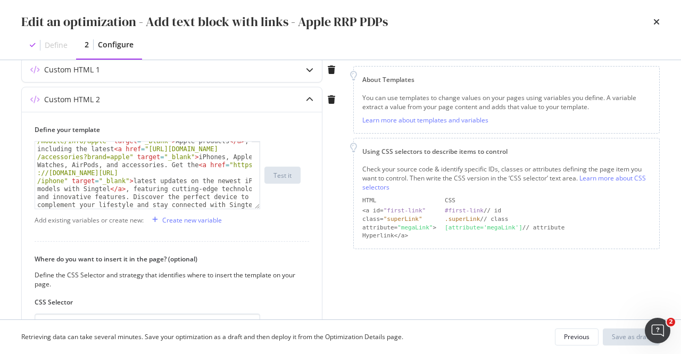
click at [325, 231] on div "Custom HTML 2 Define your template </div> Looking for more from Apple? Explore …" at bounding box center [180, 253] width 319 height 332
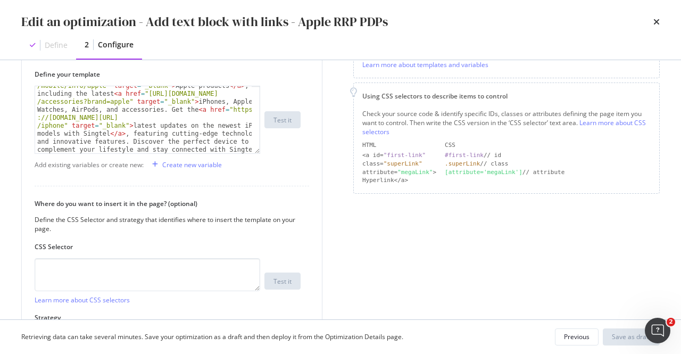
scroll to position [242, 0]
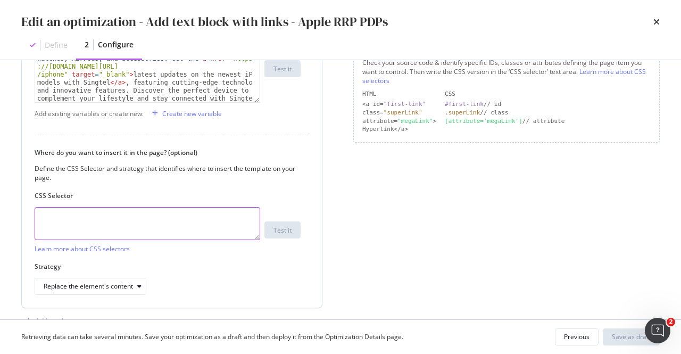
click at [174, 223] on textarea "modal" at bounding box center [148, 223] width 226 height 33
paste textarea "div.sc-iEhLsB.jWdwcZ:nth-of-type(2)"
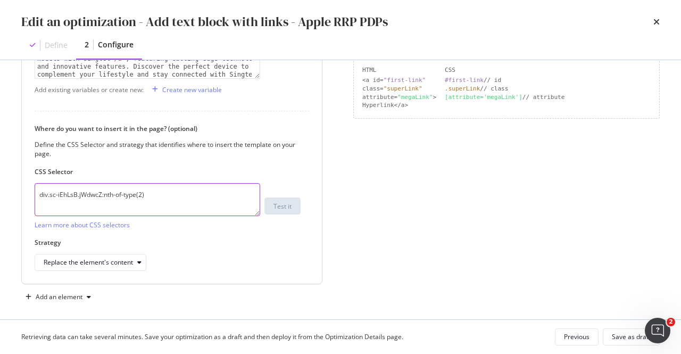
scroll to position [271, 0]
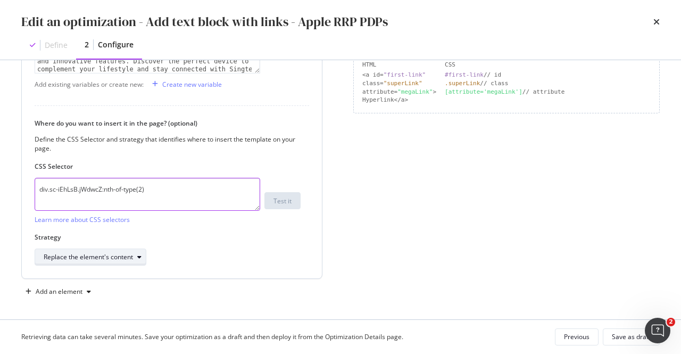
type textarea "div.sc-iEhLsB.jWdwcZ:nth-of-type(2)"
click at [129, 256] on div "Replace the element's content" at bounding box center [88, 257] width 89 height 6
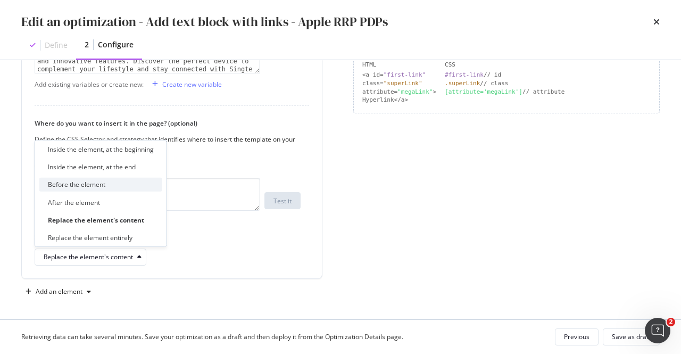
click at [113, 189] on div "Before the element" at bounding box center [100, 184] width 123 height 13
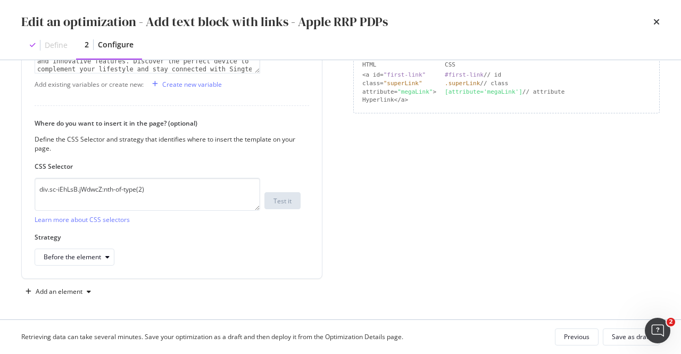
scroll to position [112, 0]
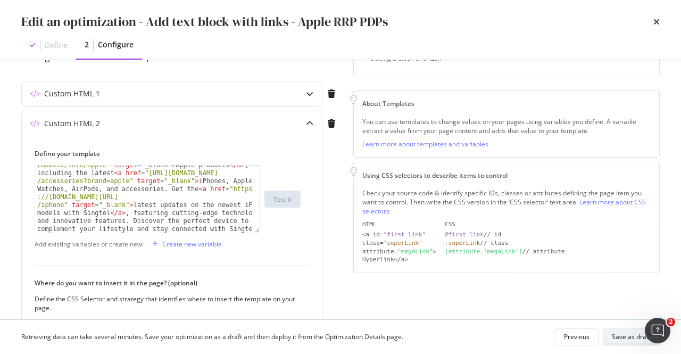
click at [615, 335] on div "Save as draft" at bounding box center [631, 336] width 39 height 9
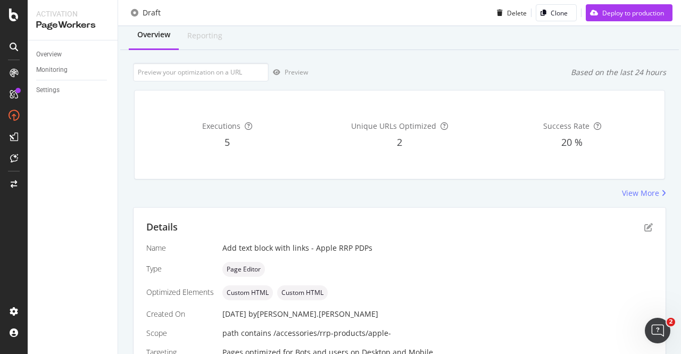
scroll to position [0, 0]
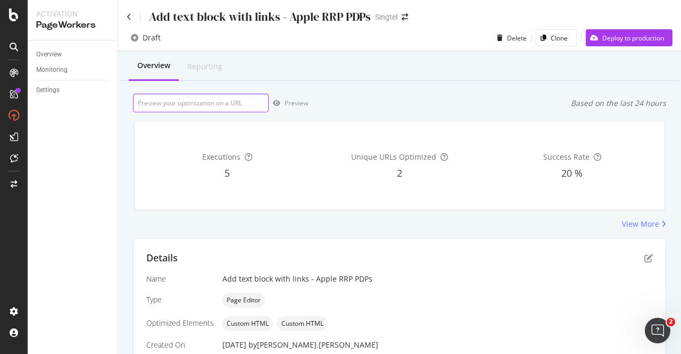
click at [226, 106] on input "url" at bounding box center [201, 103] width 136 height 19
paste input "https://shop.singtel.com/accessories/rrp-products/apple-240w-usb-c-charge-cable…"
click at [300, 104] on div "Preview" at bounding box center [296, 102] width 23 height 9
click at [186, 107] on input "https://shop.singtel.com/accessories/rrp-products/apple-240w-usb-c-charge-cable…" at bounding box center [201, 103] width 136 height 19
click at [186, 106] on input "https://shop.singtel.com/accessories/rrp-products/apple-240w-usb-c-charge-cable…" at bounding box center [201, 103] width 136 height 19
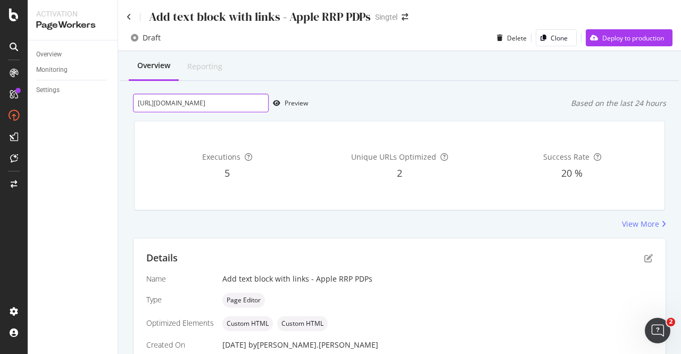
click at [186, 106] on input "https://shop.singtel.com/accessories/rrp-products/apple-240w-usb-c-charge-cable…" at bounding box center [201, 103] width 136 height 19
paste input "iphone-16-pro-max"
type input "https://shop.singtel.com/accessories/rrp-products/apple-iphone-16-pro-max"
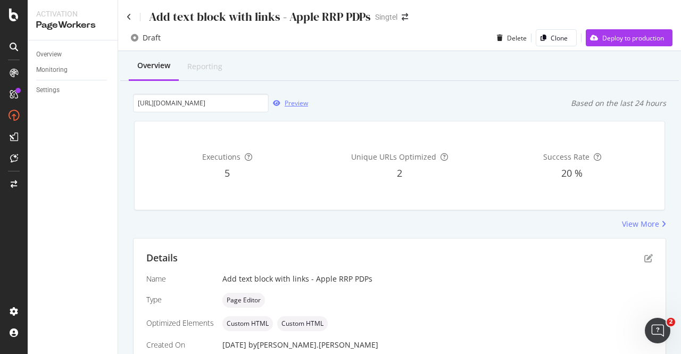
click at [285, 106] on div "Preview" at bounding box center [296, 102] width 23 height 9
click at [602, 37] on div "Deploy to production" at bounding box center [633, 38] width 62 height 9
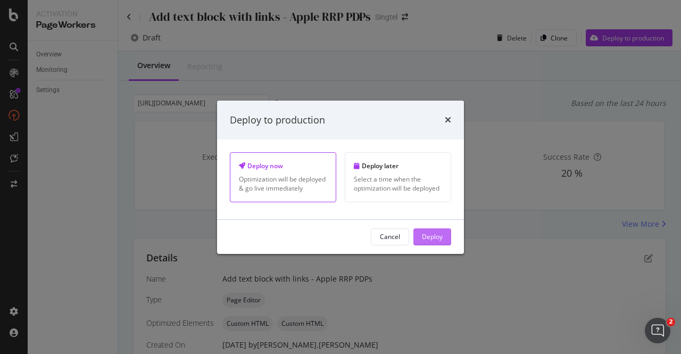
click at [431, 237] on div "Deploy" at bounding box center [432, 236] width 21 height 9
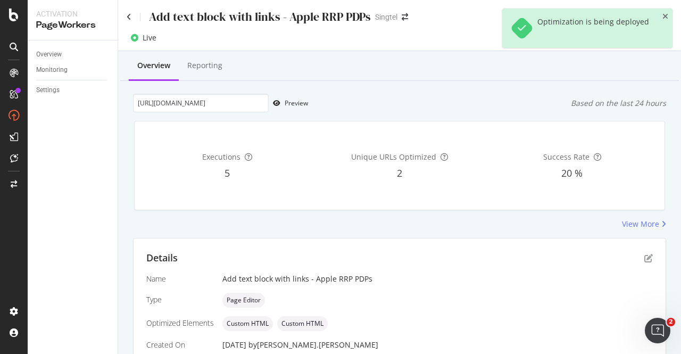
click at [124, 14] on div "Add text block with links - Apple RRP PDPs Singtel" at bounding box center [399, 12] width 563 height 25
click at [132, 16] on div "Add text block with links - Apple RRP PDPs" at bounding box center [249, 17] width 244 height 16
click at [128, 16] on icon at bounding box center [129, 16] width 5 height 7
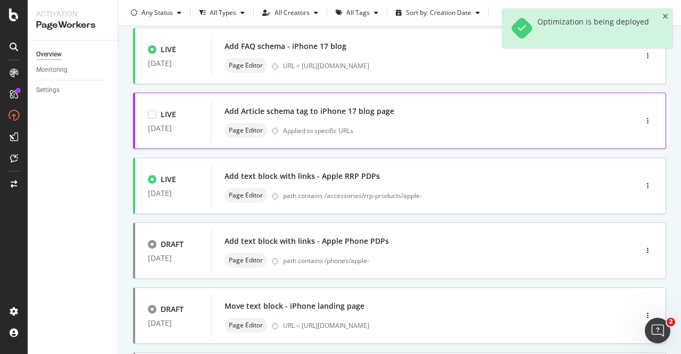
scroll to position [160, 0]
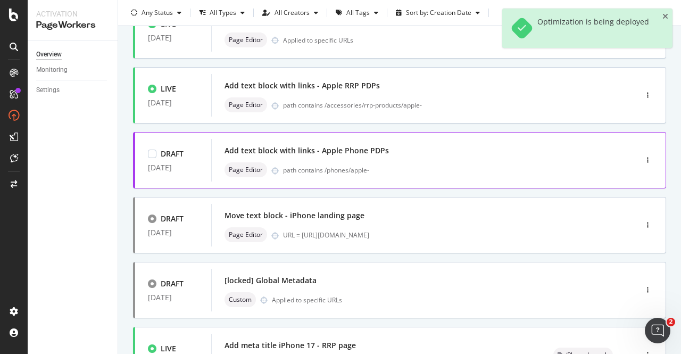
click at [313, 152] on div "Add text block with links - Apple Phone PDPs" at bounding box center [306, 150] width 164 height 11
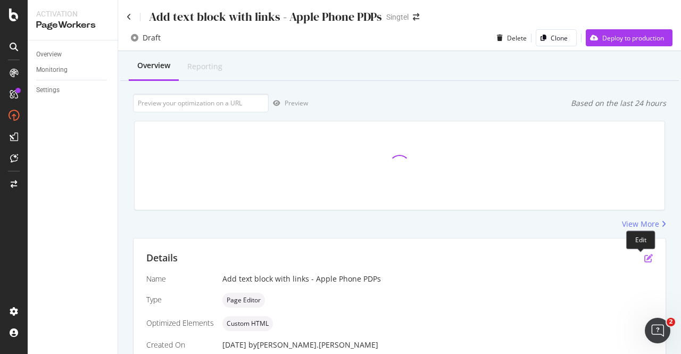
click at [644, 261] on icon "pen-to-square" at bounding box center [648, 258] width 9 height 9
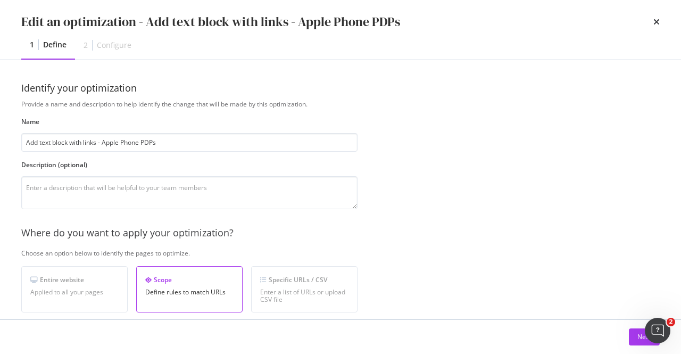
scroll to position [160, 0]
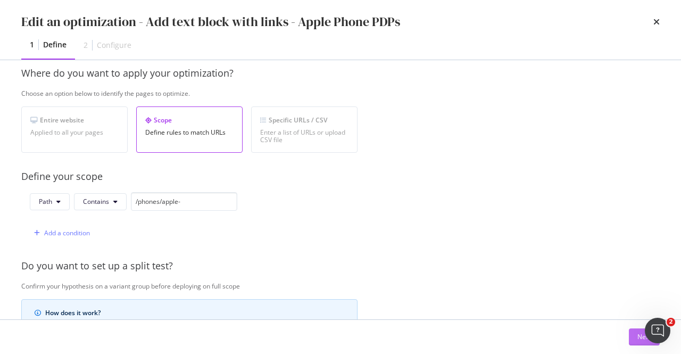
click at [637, 332] on div "Next" at bounding box center [644, 336] width 14 height 9
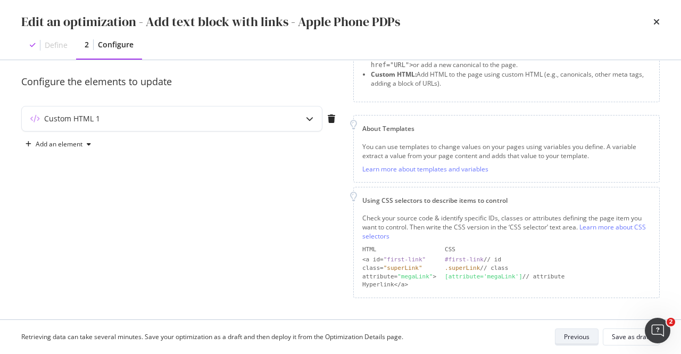
scroll to position [84, 0]
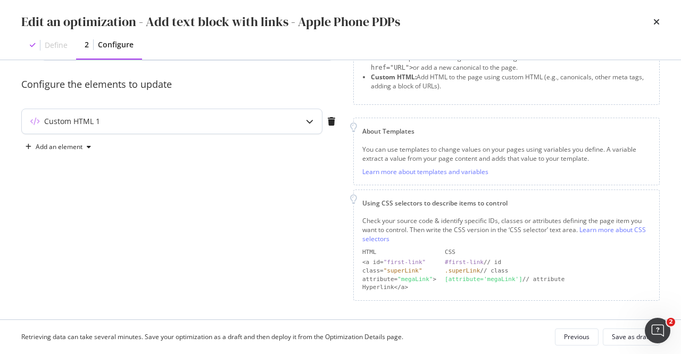
click at [181, 125] on div "Custom HTML 1" at bounding box center [151, 121] width 258 height 11
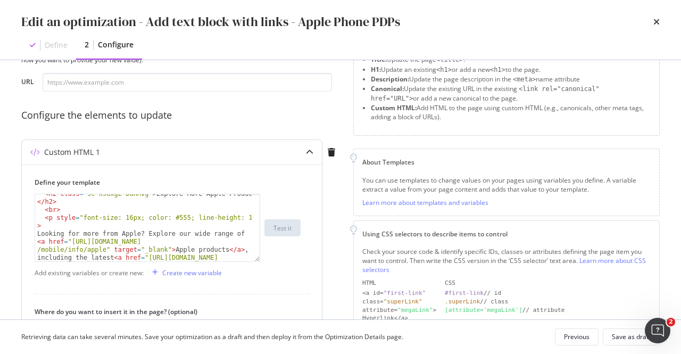
scroll to position [60, 0]
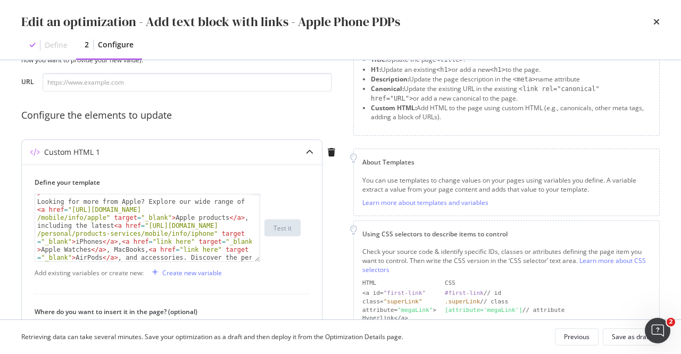
type textarea "Looking for more from Apple? Explore our wide range of <a href="https://www.sin…"
click at [48, 203] on div "< p style = "font-size: 16px; color: #555; line-height: 1.5;" > Looking for mor…" at bounding box center [144, 263] width 218 height 163
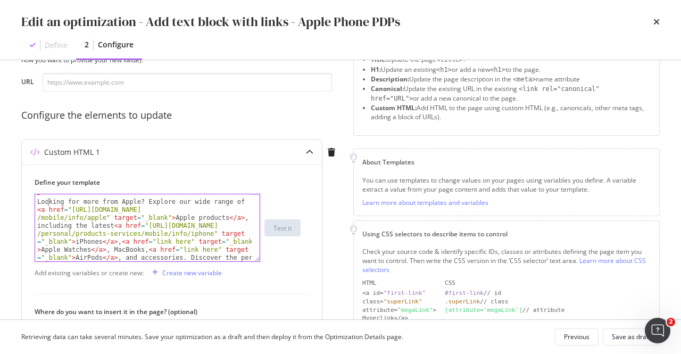
click at [51, 202] on div "< p style = "font-size: 16px; color: #555; line-height: 1.5;" > Looking for mor…" at bounding box center [144, 263] width 218 height 163
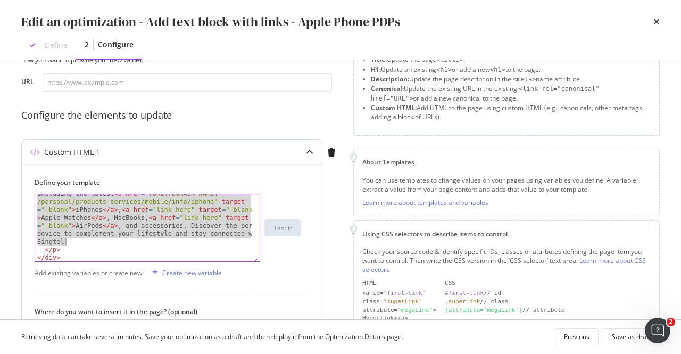
click at [68, 241] on div "Looking for more from Apple? Explore our wide range of < a href = "https://www.…" at bounding box center [144, 243] width 218 height 155
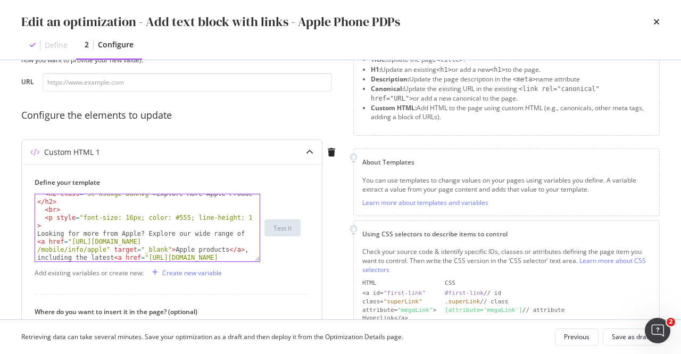
scroll to position [60, 0]
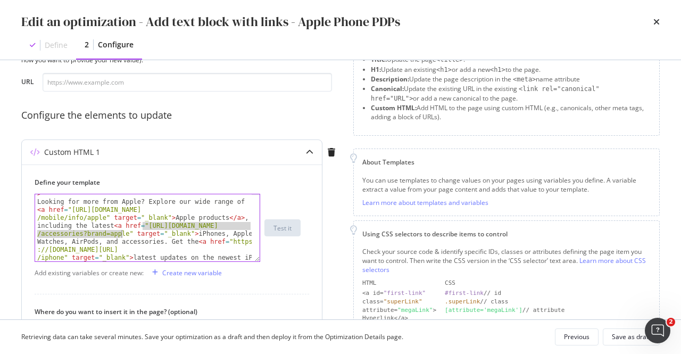
drag, startPoint x: 141, startPoint y: 226, endPoint x: 122, endPoint y: 235, distance: 21.2
click at [122, 235] on div "< p style = "font-size: 16px; color: #555; line-height: 1.5;" > Looking for mor…" at bounding box center [144, 267] width 218 height 171
paste textarea "?brand=apple" target="_blank">iPhones, Apple Watches, AirPods, and accessories.…"
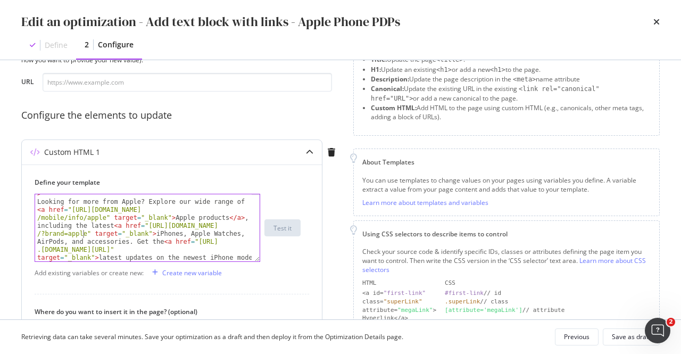
click at [173, 235] on div "< p style = "font-size: 16px; color: #555; line-height: 1.5;" > Looking for mor…" at bounding box center [144, 267] width 218 height 171
click at [216, 235] on div "< p style = "font-size: 16px; color: #555; line-height: 1.5;" > Looking for mor…" at bounding box center [144, 267] width 218 height 171
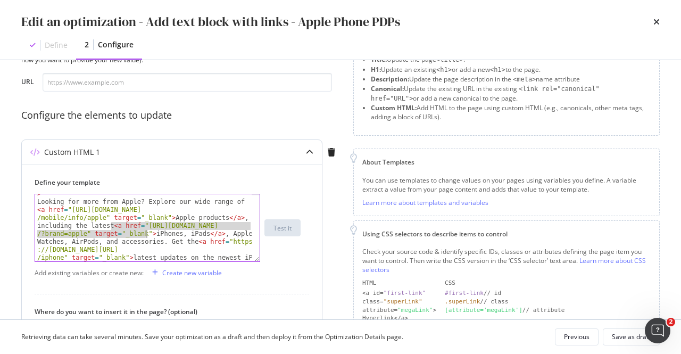
drag, startPoint x: 112, startPoint y: 226, endPoint x: 146, endPoint y: 231, distance: 34.4
click at [146, 231] on div "< p style = "font-size: 16px; color: #555; line-height: 1.5;" > Looking for mor…" at bounding box center [144, 267] width 218 height 171
click at [216, 233] on div "< p style = "font-size: 16px; color: #555; line-height: 1.5;" > Looking for mor…" at bounding box center [144, 267] width 218 height 171
paste textarea "<a href="https://shop.singtel.com/accessories?brand=apple" target="_blank">Appl…"
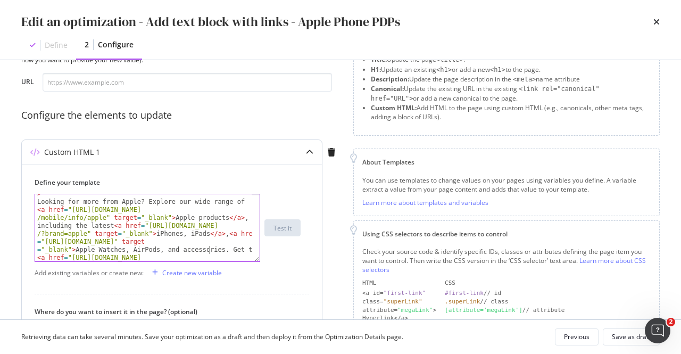
click at [209, 248] on div "< p style = "font-size: 16px; color: #555; line-height: 1.5;" > Looking for mor…" at bounding box center [144, 275] width 218 height 187
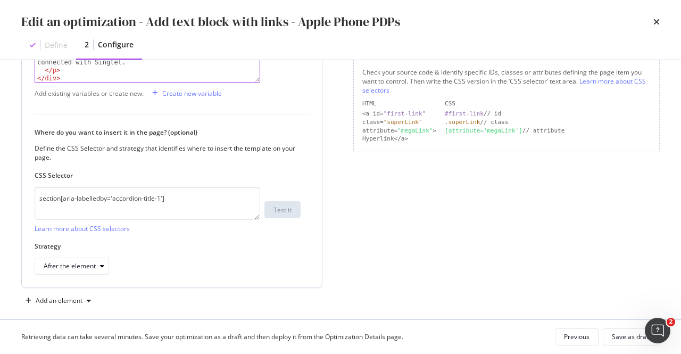
scroll to position [242, 0]
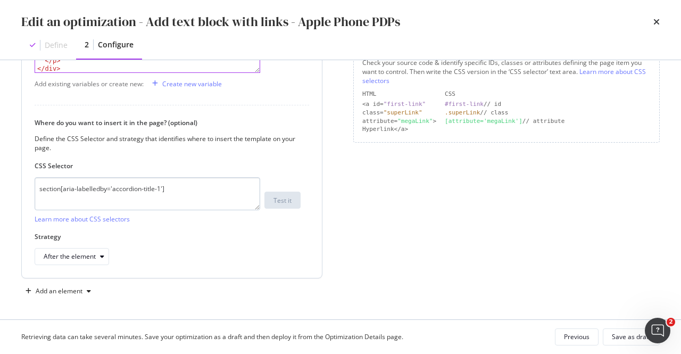
type textarea "Looking for more from Apple? Explore our wide range of <a href="https://www.sin…"
click at [208, 182] on textarea "section[aria-labelledby='accordion-title-1']" at bounding box center [148, 193] width 226 height 33
drag, startPoint x: 40, startPoint y: 188, endPoint x: 238, endPoint y: 191, distance: 197.9
click at [238, 191] on textarea "section[aria-labelledby='accordion-title-1']" at bounding box center [148, 193] width 226 height 33
click at [191, 191] on textarea "section[aria-labelledby='accordion-title-1']" at bounding box center [148, 193] width 226 height 33
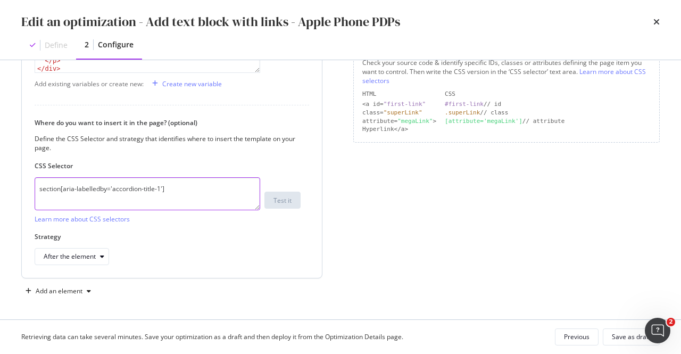
click at [191, 190] on textarea "section[aria-labelledby='accordion-title-1']" at bounding box center [148, 193] width 226 height 33
click at [186, 181] on textarea "section[aria-labelledby='accordion-title-1']" at bounding box center [148, 193] width 226 height 33
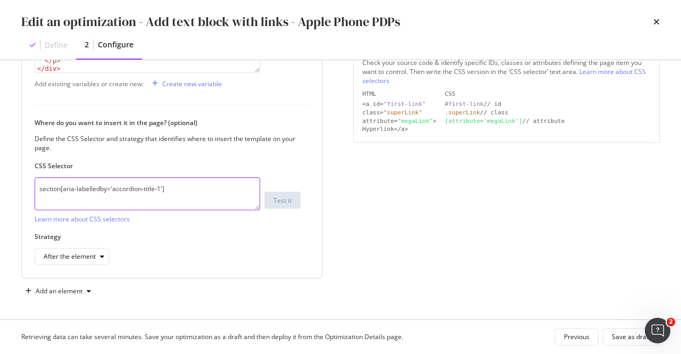
paste textarea "div.sc-iEhLsB.jWdwcZ:nth-of-type(2)"
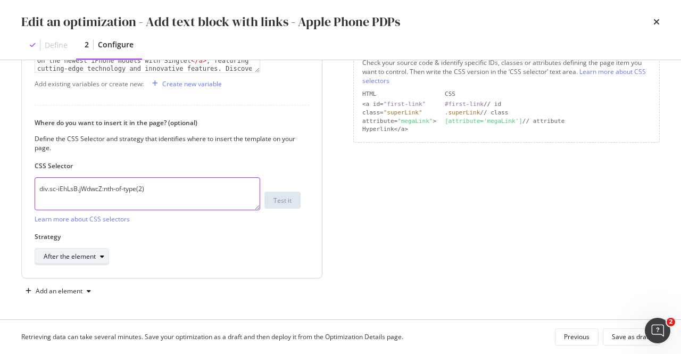
type textarea "div.sc-iEhLsB.jWdwcZ:nth-of-type(2)"
click at [89, 253] on div "After the element" at bounding box center [70, 256] width 52 height 6
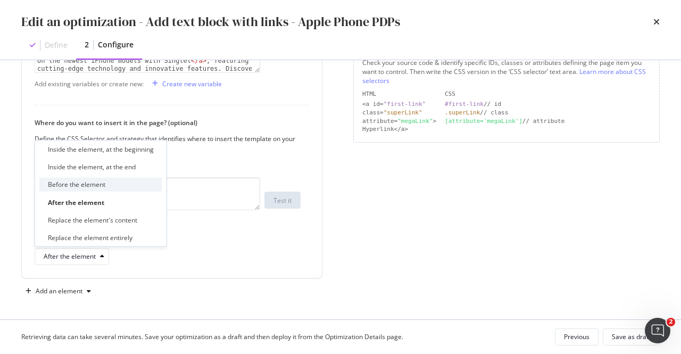
click at [86, 186] on div "Before the element" at bounding box center [76, 184] width 57 height 9
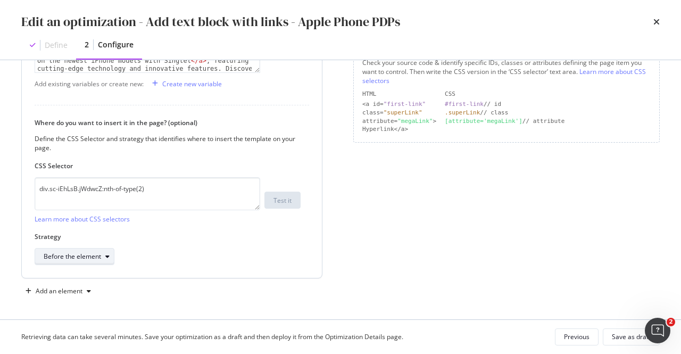
click at [94, 255] on div "Before the element" at bounding box center [72, 256] width 57 height 6
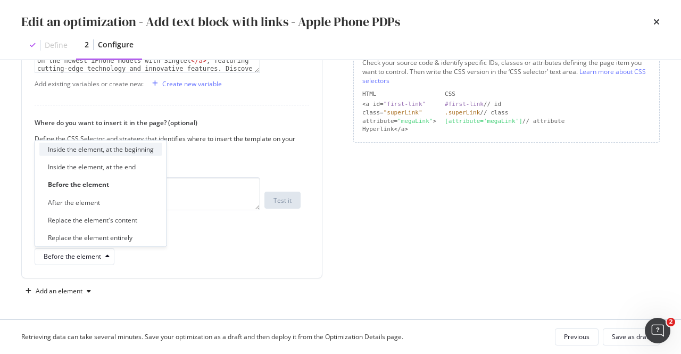
click at [95, 148] on div "Inside the element, at the beginning" at bounding box center [101, 149] width 106 height 9
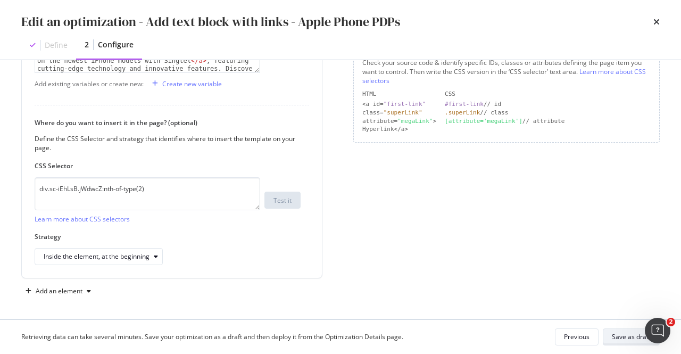
click at [637, 335] on div "Save as draft" at bounding box center [631, 336] width 39 height 9
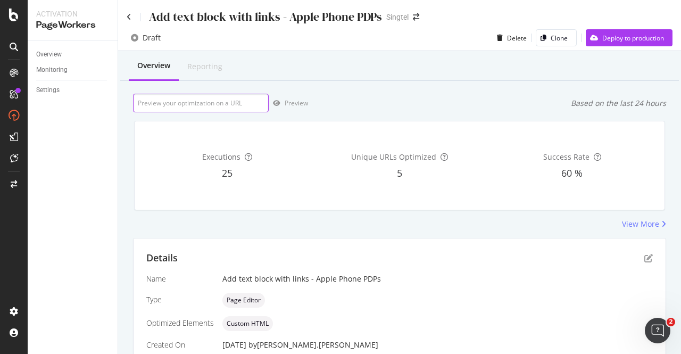
click at [212, 106] on input "url" at bounding box center [201, 103] width 136 height 19
paste input "https://shop.singtel.com/phones/apple-iphone-16-pro-max"
type input "https://shop.singtel.com/phones/apple-iphone-16-pro-max"
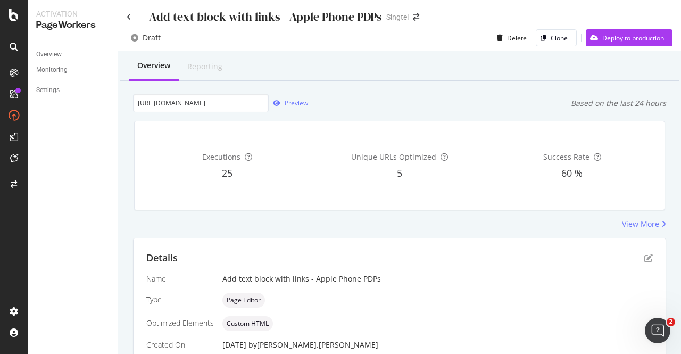
click at [292, 107] on div "Preview" at bounding box center [296, 102] width 23 height 9
click at [299, 102] on div "Preview" at bounding box center [296, 102] width 23 height 9
click at [633, 40] on div "Deploy to production" at bounding box center [633, 38] width 62 height 9
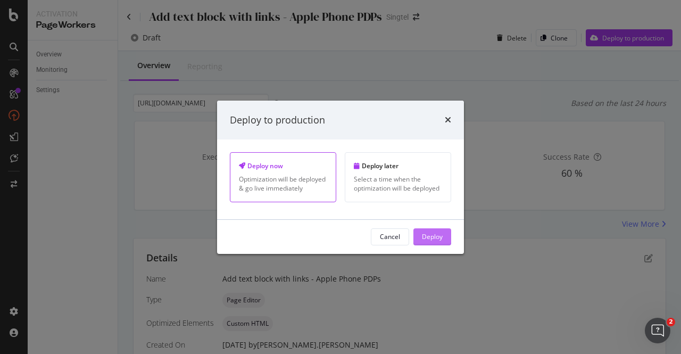
click at [436, 234] on div "Deploy" at bounding box center [432, 236] width 21 height 9
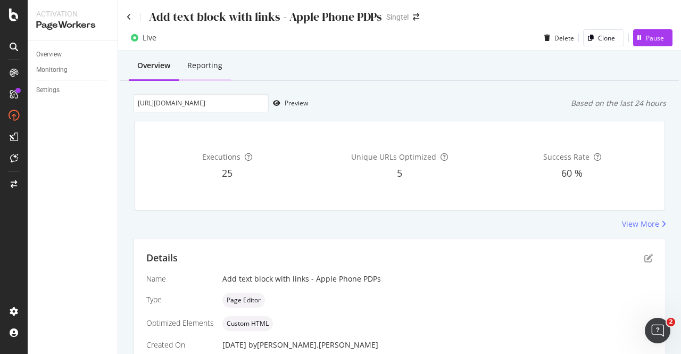
click at [198, 65] on div "Reporting" at bounding box center [204, 65] width 35 height 11
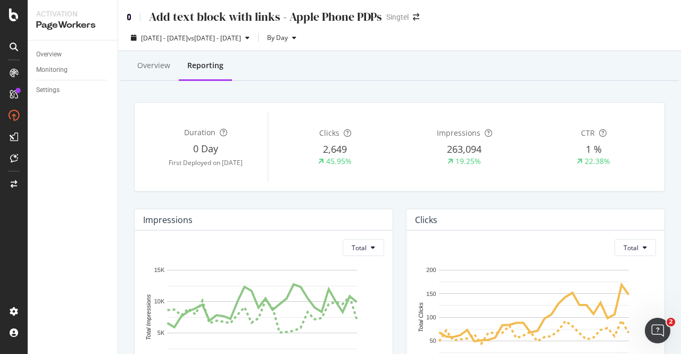
click at [129, 15] on icon at bounding box center [129, 16] width 5 height 7
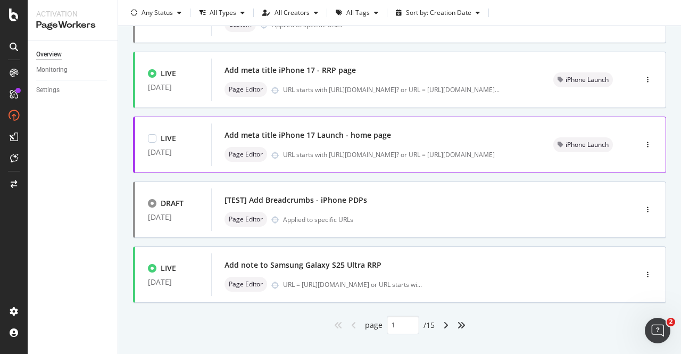
scroll to position [451, 0]
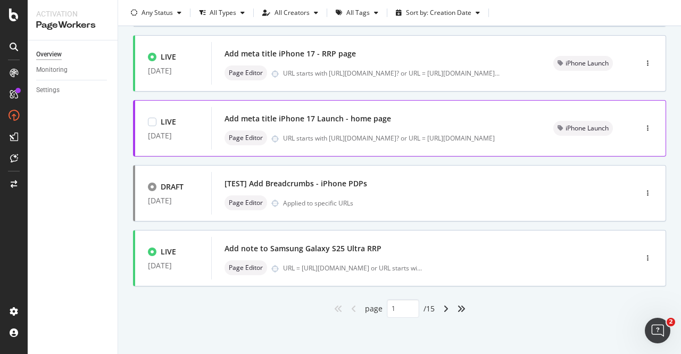
click at [386, 122] on div "Add meta title iPhone 17 Launch - home page" at bounding box center [307, 118] width 166 height 11
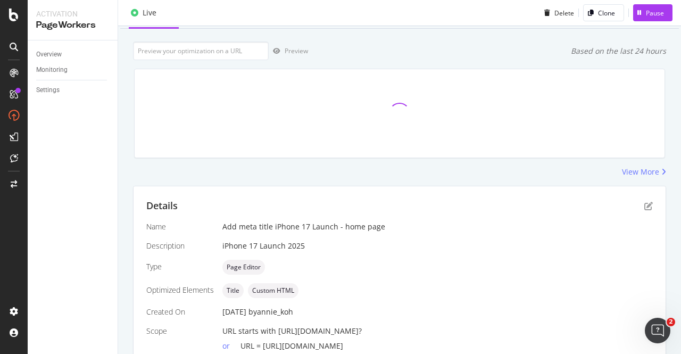
scroll to position [118, 0]
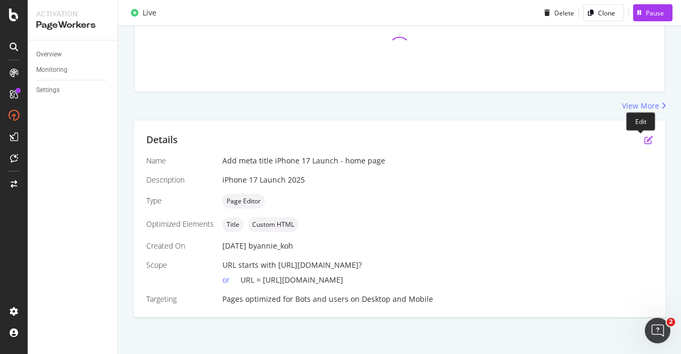
click at [644, 138] on icon "pen-to-square" at bounding box center [648, 140] width 9 height 9
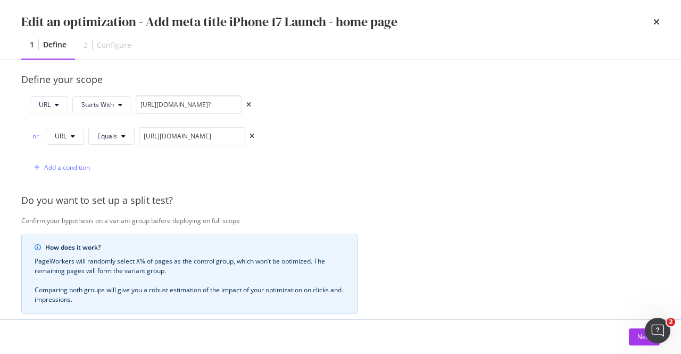
scroll to position [319, 0]
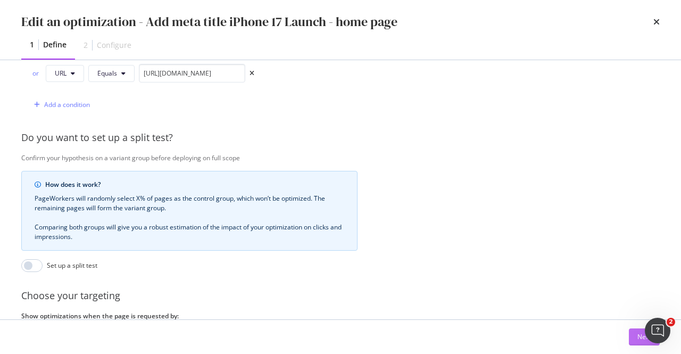
click at [635, 340] on button "Next" at bounding box center [644, 336] width 31 height 17
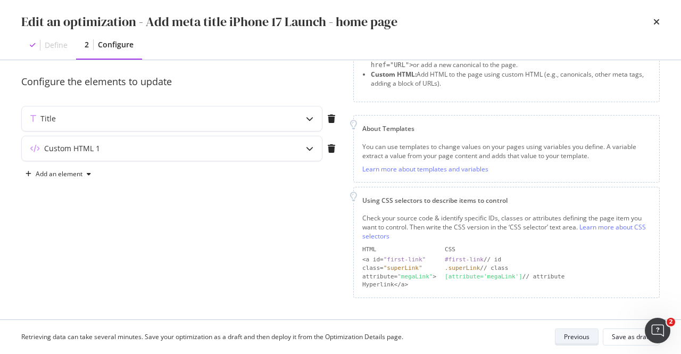
scroll to position [84, 0]
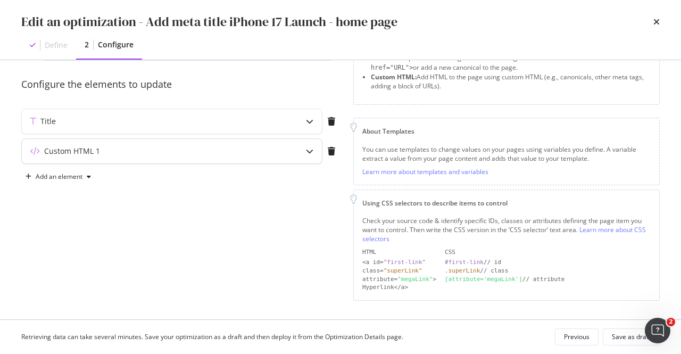
click at [306, 156] on div "modal" at bounding box center [309, 151] width 24 height 24
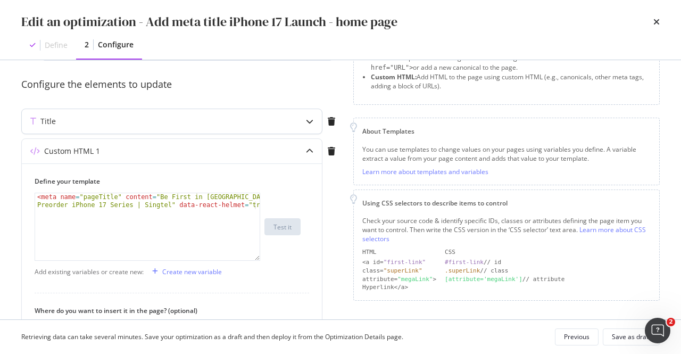
click at [294, 124] on div "Title" at bounding box center [172, 121] width 300 height 24
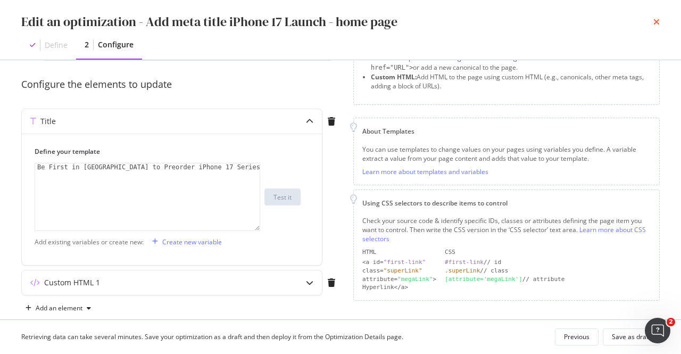
click at [655, 22] on icon "times" at bounding box center [656, 22] width 6 height 9
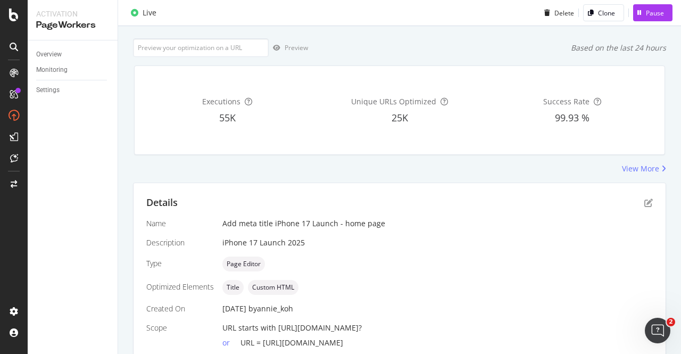
scroll to position [0, 0]
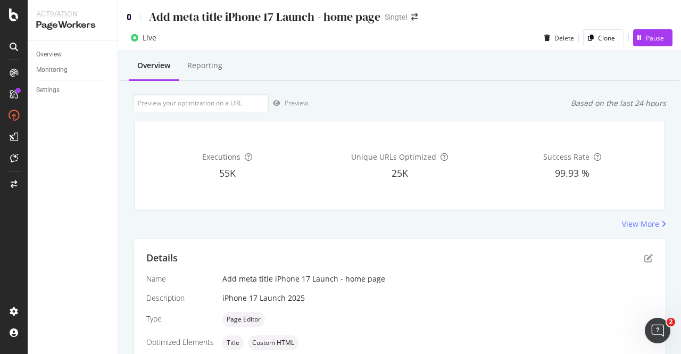
click at [129, 16] on icon at bounding box center [129, 16] width 5 height 7
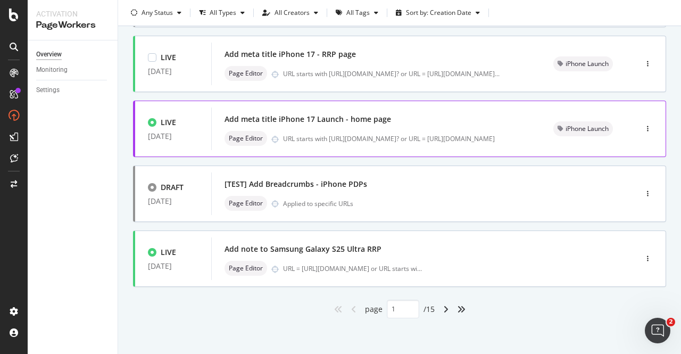
scroll to position [451, 0]
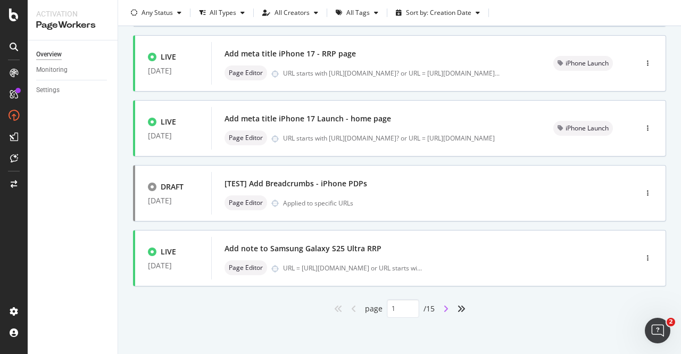
click at [443, 311] on icon "angle-right" at bounding box center [445, 308] width 5 height 9
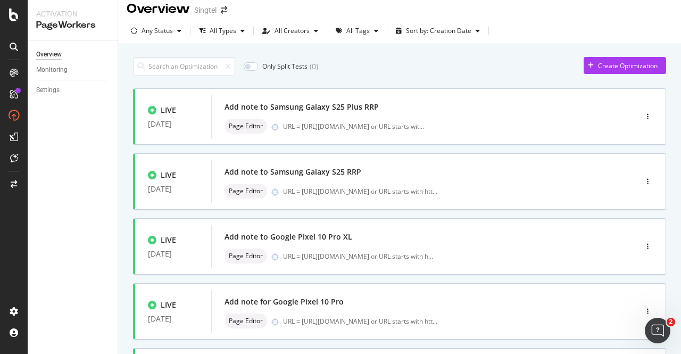
scroll to position [0, 0]
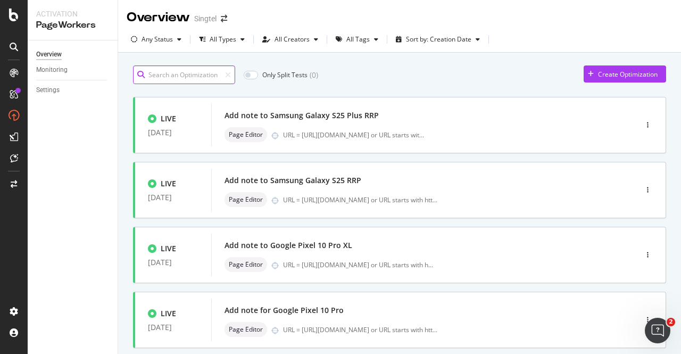
click at [196, 75] on input at bounding box center [184, 74] width 102 height 19
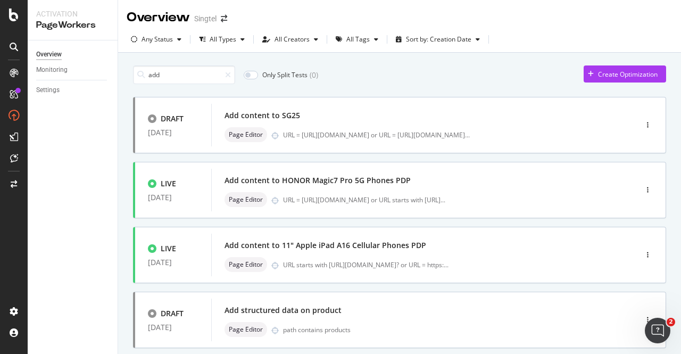
type input "1"
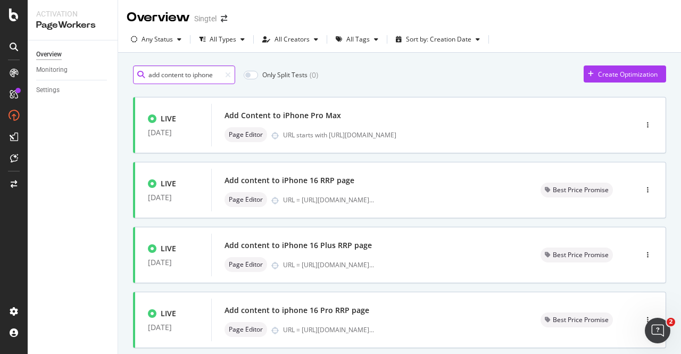
click at [160, 72] on input "add content to iphone" at bounding box center [184, 74] width 102 height 19
click at [344, 192] on div "Page Editor URL = https://shop.singtel.com/accessories/rrp-products/apple-iphon…" at bounding box center [369, 199] width 290 height 15
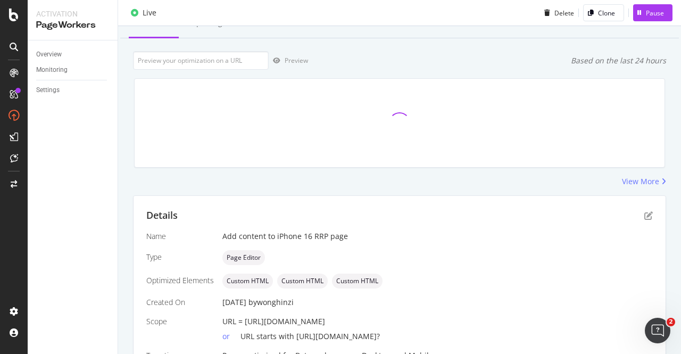
scroll to position [99, 0]
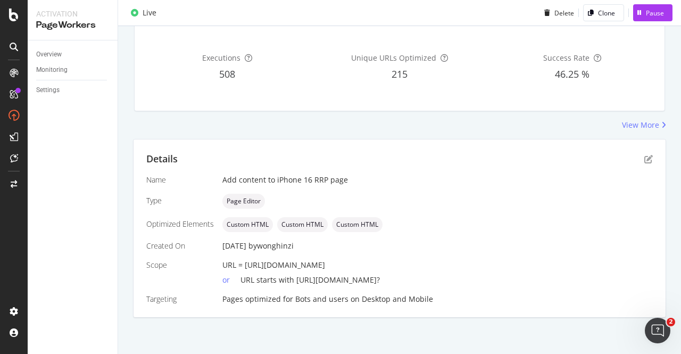
drag, startPoint x: 498, startPoint y: 263, endPoint x: 244, endPoint y: 269, distance: 254.8
click at [244, 269] on div "URL = https://shop.singtel.com/accessories/rrp-products/apple-iphone-16 or URL …" at bounding box center [437, 273] width 430 height 26
copy span "https://shop.singtel.com/accessories/rrp-products/apple-iphone-16"
click at [644, 158] on icon "pen-to-square" at bounding box center [648, 159] width 9 height 9
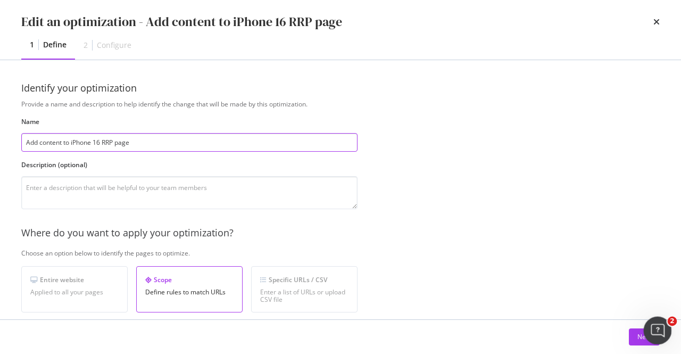
click at [643, 333] on html at bounding box center [656, 329] width 26 height 26
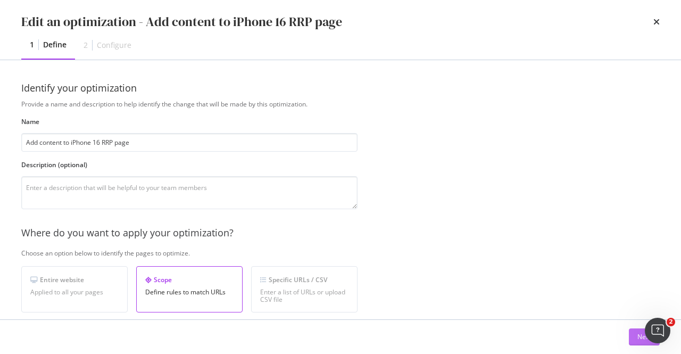
click at [637, 332] on div "Next" at bounding box center [644, 336] width 14 height 9
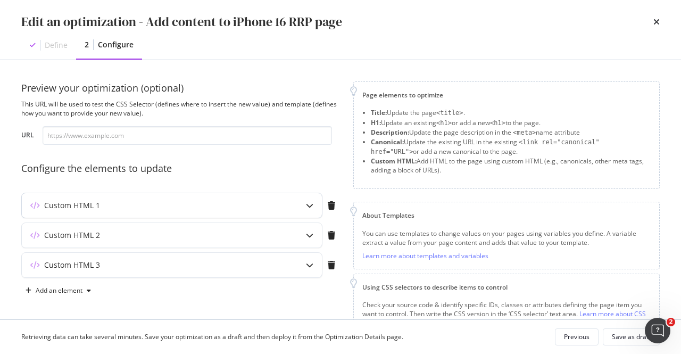
click at [241, 213] on div "Custom HTML 1" at bounding box center [172, 205] width 300 height 24
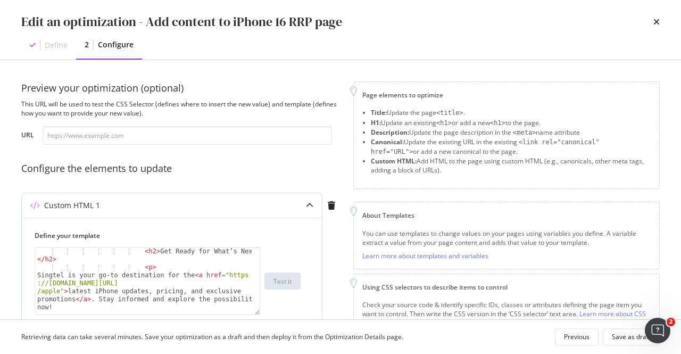
scroll to position [830, 0]
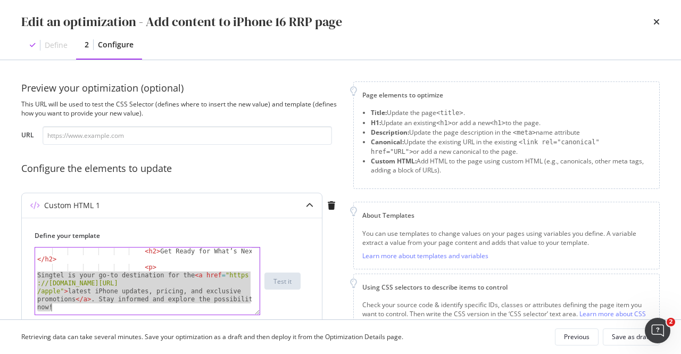
drag, startPoint x: 37, startPoint y: 275, endPoint x: 58, endPoint y: 307, distance: 38.4
click at [58, 307] on div "< h2 > Get Ready for What’s Next </ h2 > < p > Singtel is your go-to destinatio…" at bounding box center [144, 292] width 218 height 91
paste textarea "</p>"
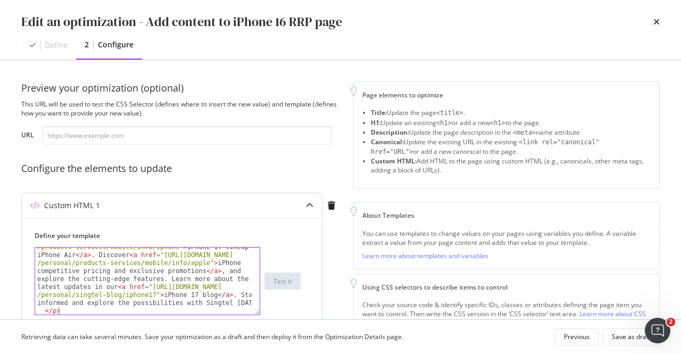
scroll to position [882, 0]
click at [102, 270] on div "Singtel is your ultimate destination for the latest updates on the < a href = "…" at bounding box center [144, 304] width 218 height 155
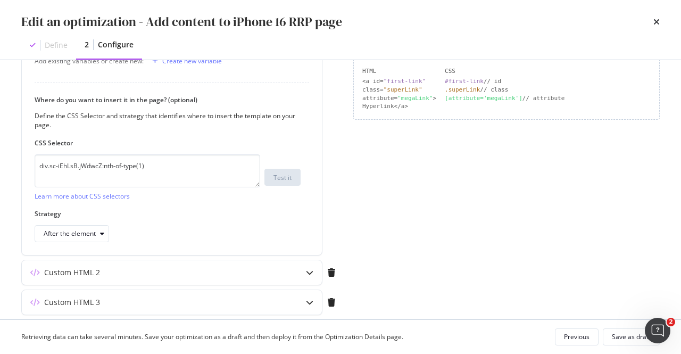
scroll to position [301, 0]
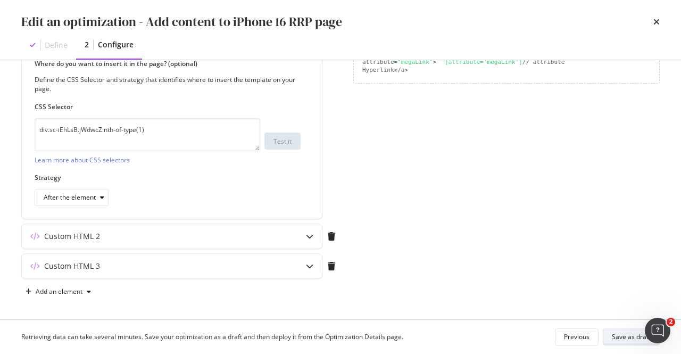
type textarea "Singtel is your ultimate destination for the latest updates on the <a href="htt…"
click at [609, 334] on button "Save as draft" at bounding box center [631, 336] width 57 height 17
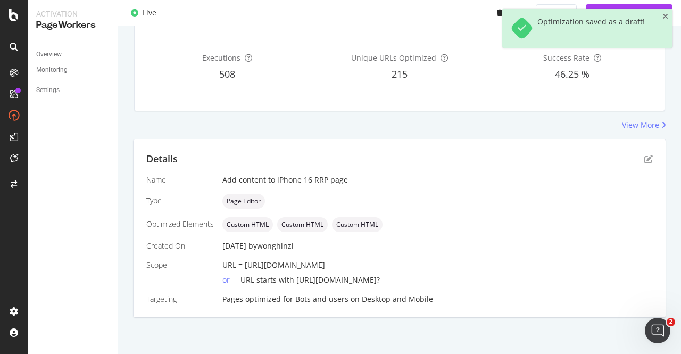
drag, startPoint x: 489, startPoint y: 261, endPoint x: 245, endPoint y: 264, distance: 244.1
click at [245, 264] on div "URL = https://shop.singtel.com/accessories/rrp-products/apple-iphone-16" at bounding box center [437, 265] width 430 height 11
copy span "https://shop.singtel.com/accessories/rrp-products/apple-iphone-16"
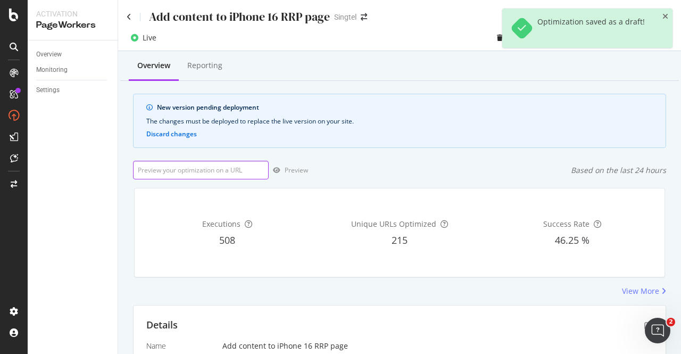
click at [198, 172] on input "url" at bounding box center [201, 170] width 136 height 19
paste input "https://shop.singtel.com/accessories/rrp-products/apple-iphone-16"
type input "https://shop.singtel.com/accessories/rrp-products/apple-iphone-16"
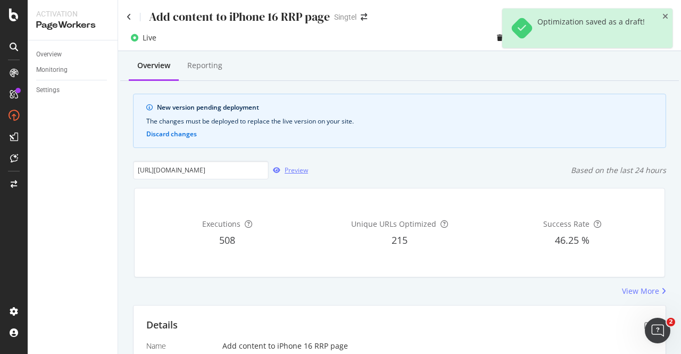
click at [293, 166] on div "Preview" at bounding box center [296, 169] width 23 height 9
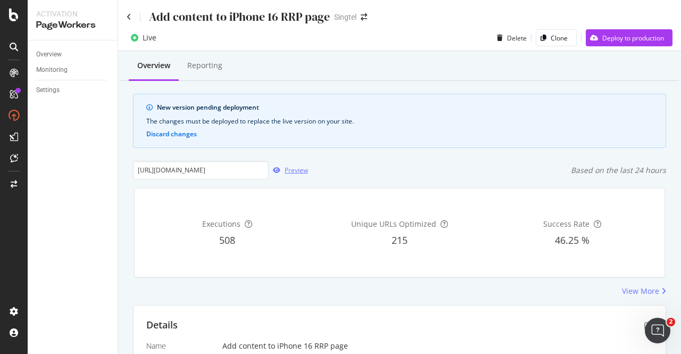
click at [285, 171] on div "Preview" at bounding box center [296, 169] width 23 height 9
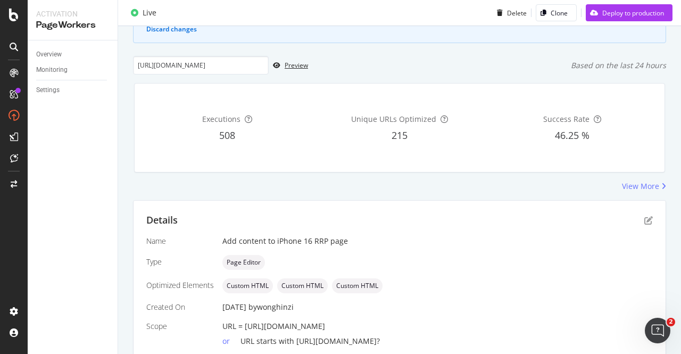
scroll to position [166, 0]
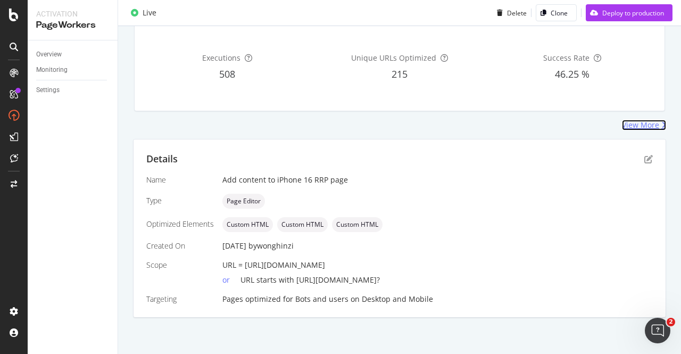
click at [630, 128] on div "View More" at bounding box center [640, 125] width 37 height 11
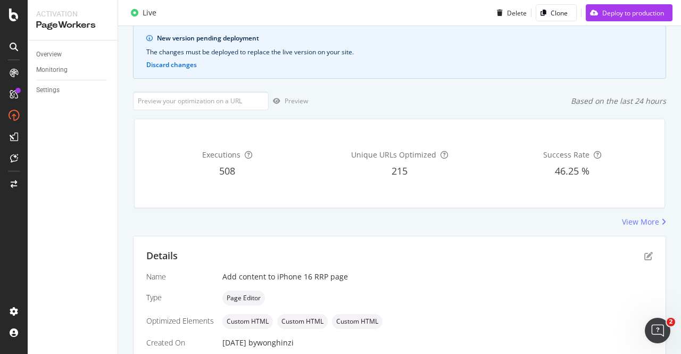
scroll to position [166, 0]
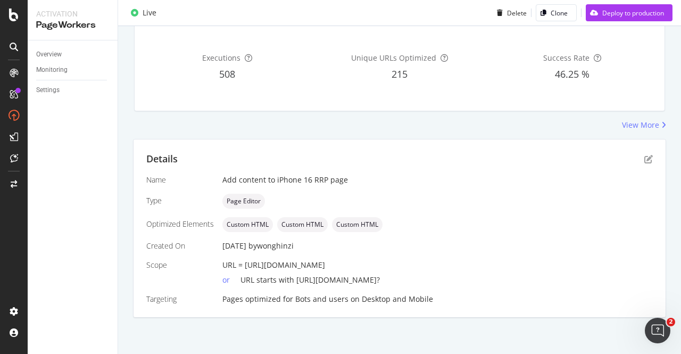
click at [633, 156] on div "Details" at bounding box center [399, 159] width 506 height 14
click at [635, 157] on div "Details" at bounding box center [399, 159] width 506 height 14
click at [644, 162] on icon "pen-to-square" at bounding box center [648, 159] width 9 height 9
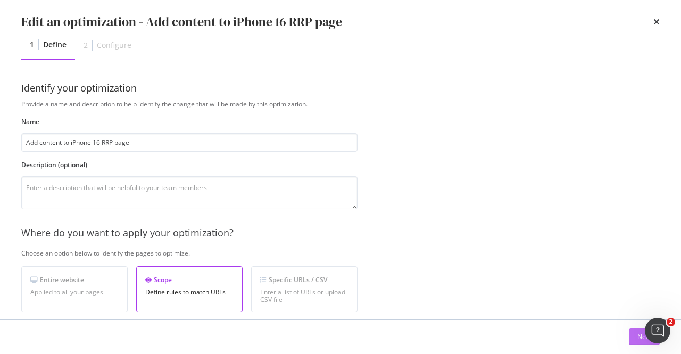
click at [640, 332] on div "Next" at bounding box center [644, 336] width 14 height 9
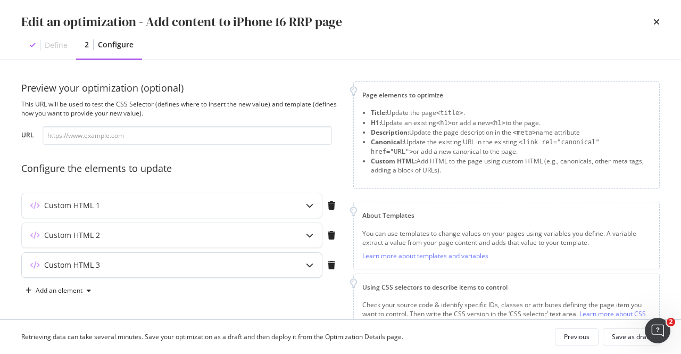
click at [308, 259] on div "modal" at bounding box center [309, 265] width 24 height 24
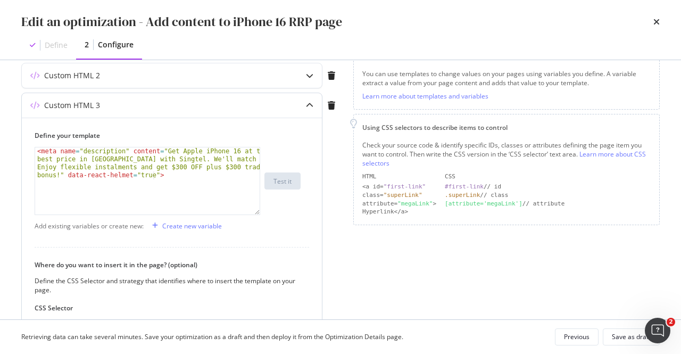
scroll to position [106, 0]
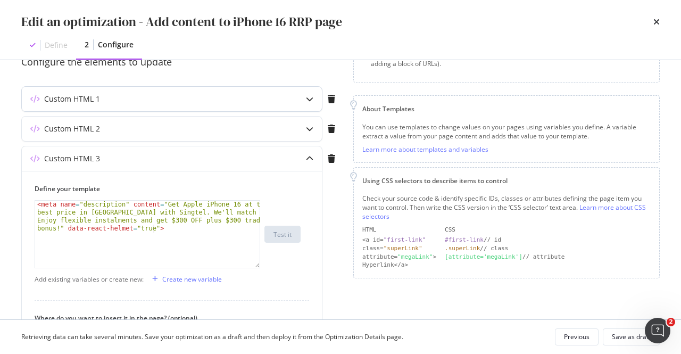
click at [294, 103] on div "Custom HTML 1" at bounding box center [172, 99] width 300 height 24
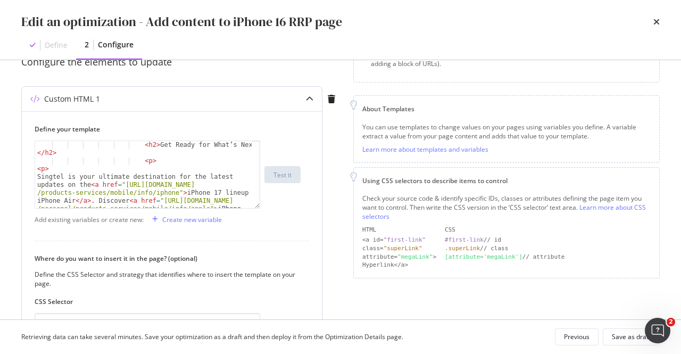
scroll to position [862, 0]
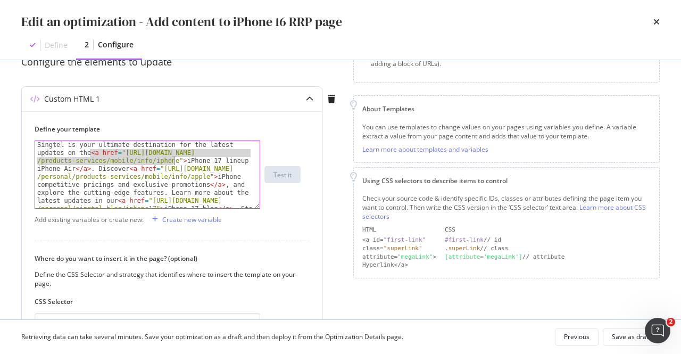
drag, startPoint x: 90, startPoint y: 151, endPoint x: 173, endPoint y: 160, distance: 83.4
click at [173, 160] on div "Singtel is your ultimate destination for the latest updates on the < a href = "…" at bounding box center [144, 254] width 218 height 227
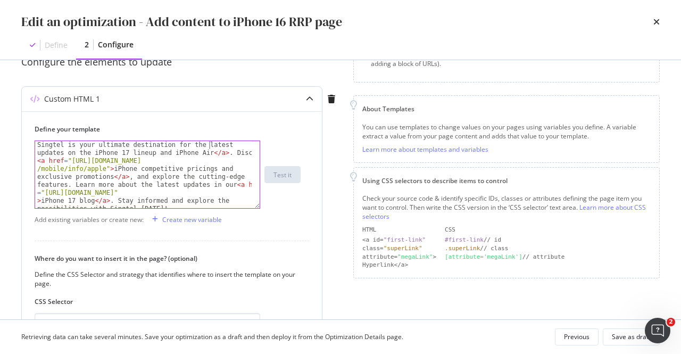
click at [208, 145] on div "Singtel is your ultimate destination for the latest updates on the iPhone 17 li…" at bounding box center [144, 214] width 218 height 147
paste textarea "<a href="https://www.singtel.com/personal/products-services/mobile/info/iphone"…"
type textarea "Singtel is your ultimate destination for the <a href="https://www.singtel.com/p…"
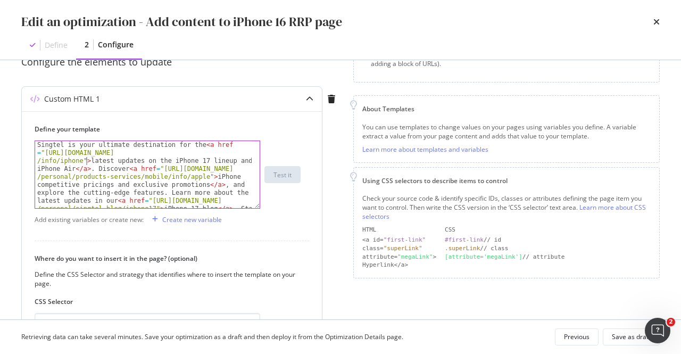
scroll to position [160, 0]
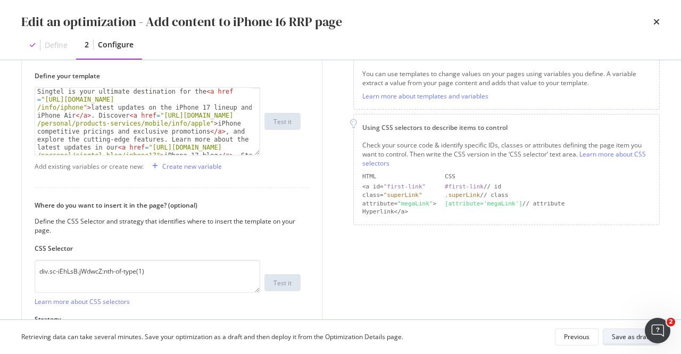
click at [618, 338] on div "Save as draft" at bounding box center [631, 336] width 39 height 9
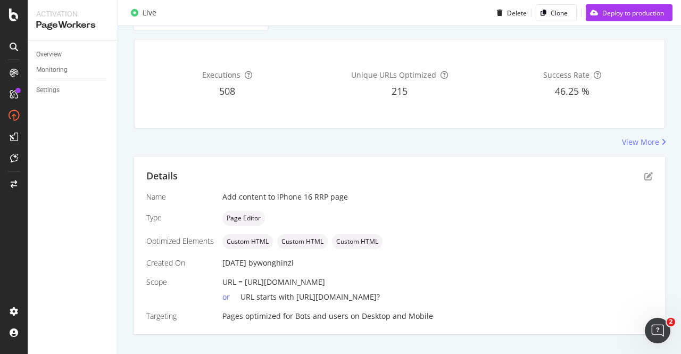
scroll to position [166, 0]
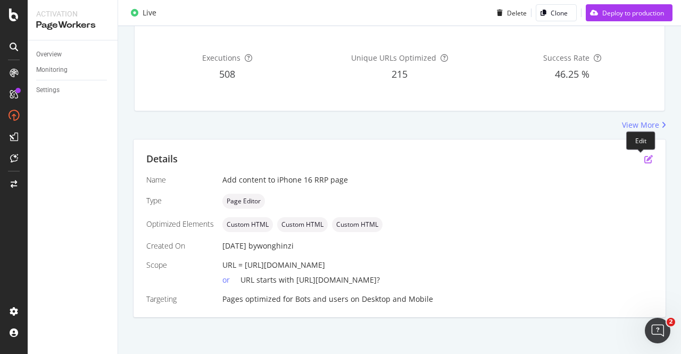
click at [644, 158] on icon "pen-to-square" at bounding box center [648, 159] width 9 height 9
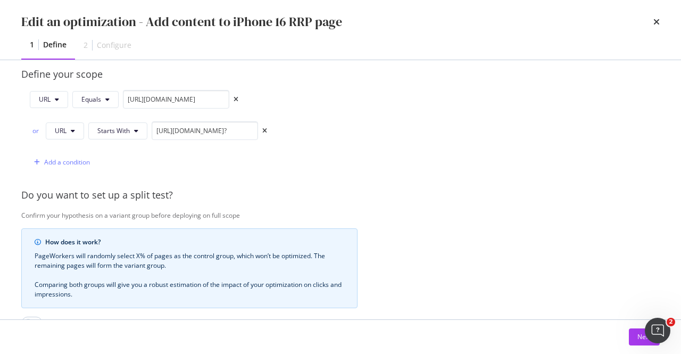
scroll to position [319, 0]
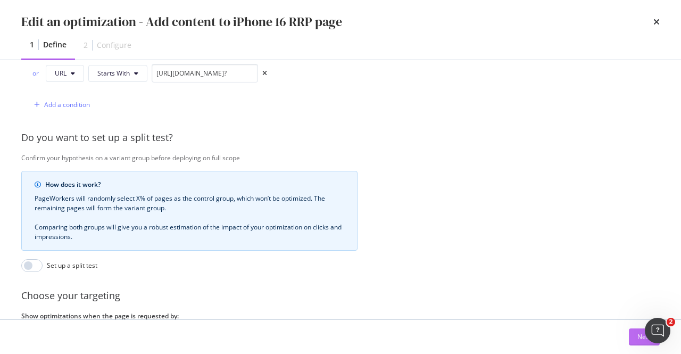
click at [634, 341] on button "Next" at bounding box center [644, 336] width 31 height 17
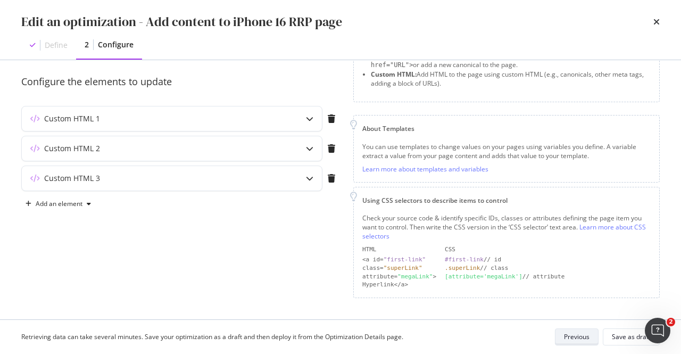
scroll to position [84, 0]
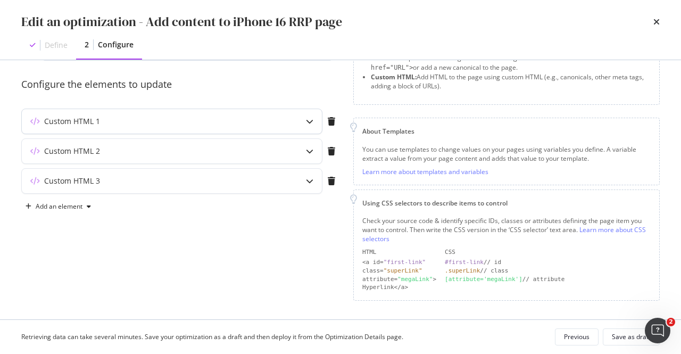
click at [299, 119] on div "modal" at bounding box center [309, 121] width 24 height 24
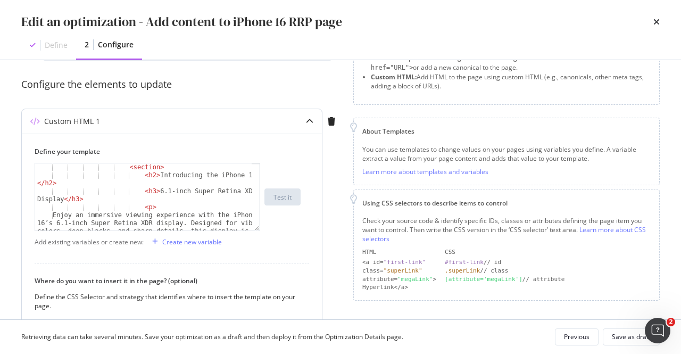
scroll to position [383, 0]
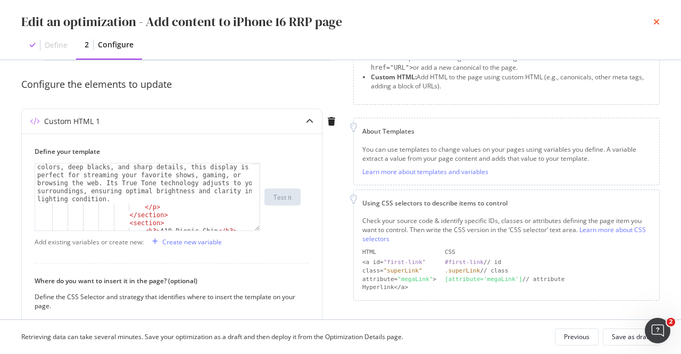
click at [656, 19] on icon "times" at bounding box center [656, 22] width 6 height 9
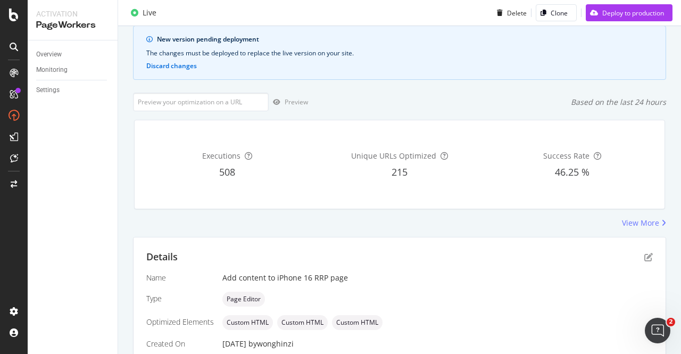
scroll to position [6, 0]
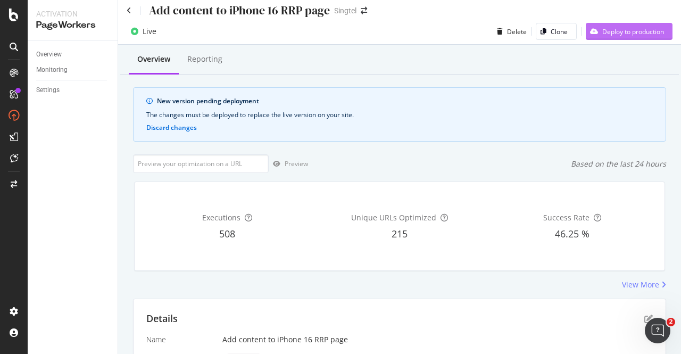
click at [639, 26] on div "Deploy to production" at bounding box center [625, 31] width 78 height 16
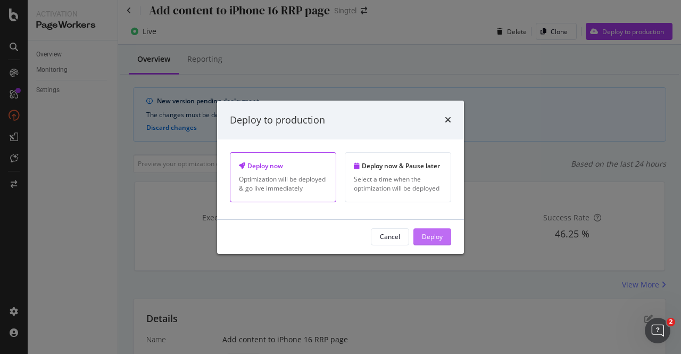
click at [429, 232] on div "Deploy" at bounding box center [432, 236] width 21 height 9
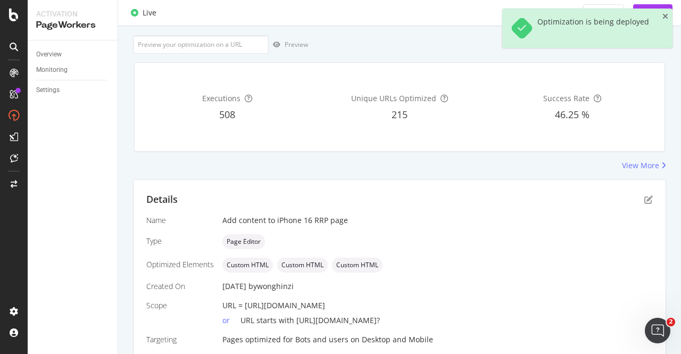
scroll to position [0, 0]
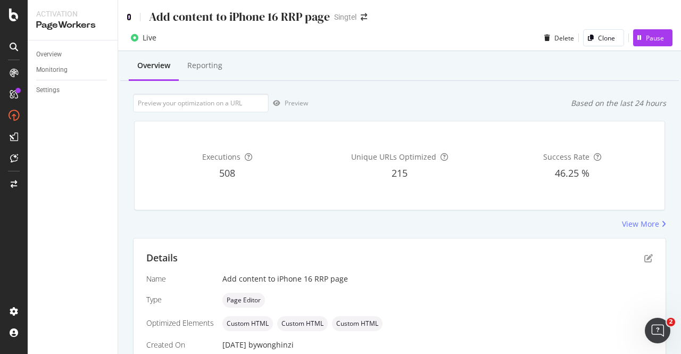
click at [129, 18] on icon at bounding box center [129, 16] width 5 height 7
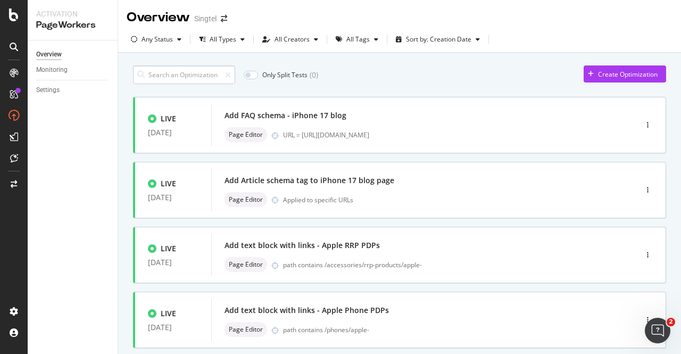
click at [164, 70] on input at bounding box center [184, 74] width 102 height 19
click at [196, 77] on input at bounding box center [184, 74] width 102 height 19
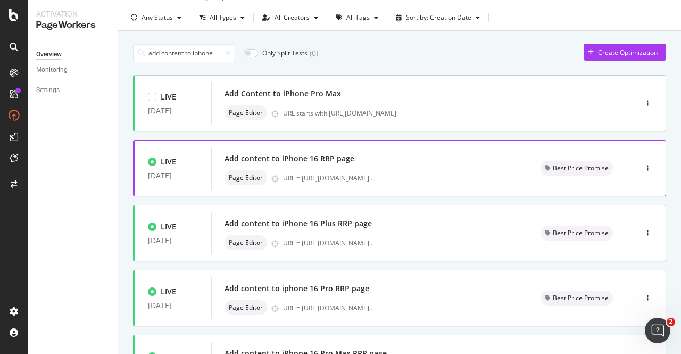
scroll to position [53, 0]
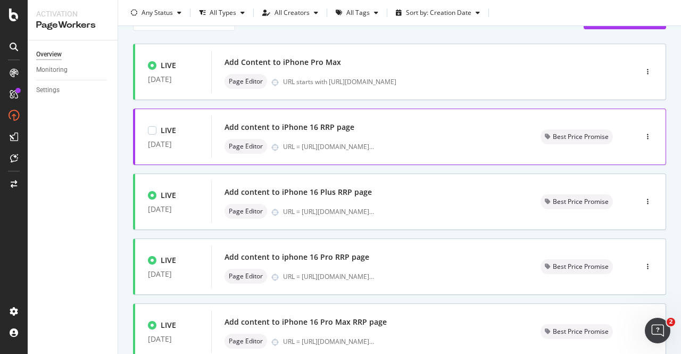
click at [373, 130] on div "Add content to iPhone 16 RRP page" at bounding box center [369, 127] width 290 height 15
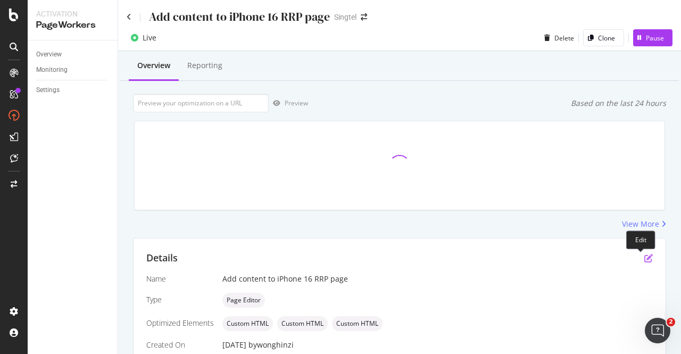
click at [644, 254] on icon "pen-to-square" at bounding box center [648, 258] width 9 height 9
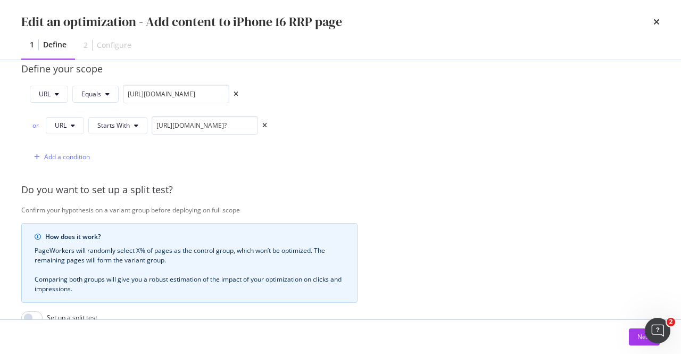
scroll to position [319, 0]
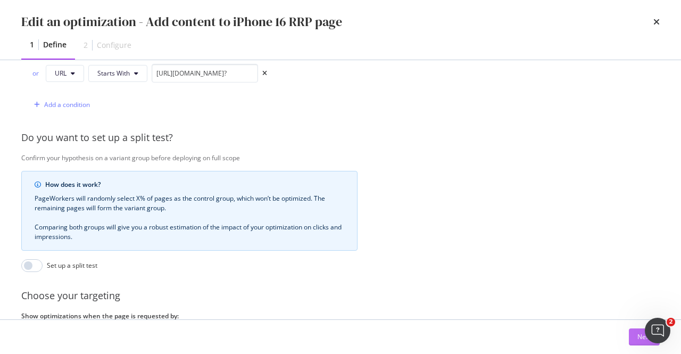
click at [637, 331] on div "Next" at bounding box center [644, 337] width 14 height 16
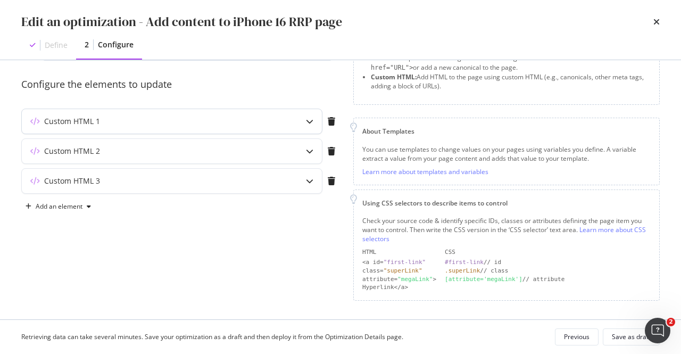
click at [205, 121] on div "Custom HTML 1" at bounding box center [151, 121] width 258 height 11
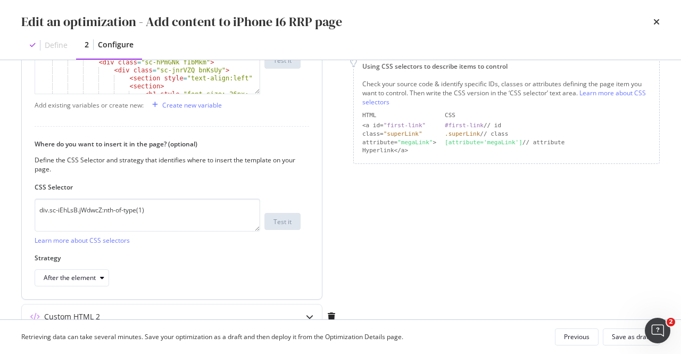
scroll to position [244, 0]
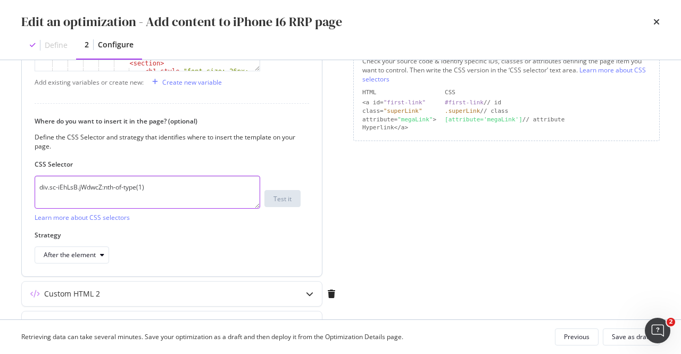
click at [161, 189] on textarea "div.sc-iEhLsB.jWdwcZ:nth-of-type(1)" at bounding box center [148, 192] width 226 height 33
drag, startPoint x: 182, startPoint y: 185, endPoint x: 0, endPoint y: 175, distance: 182.1
click at [0, 175] on div "Preview your optimization (optional) This URL will be used to test the CSS Sele…" at bounding box center [340, 189] width 681 height 259
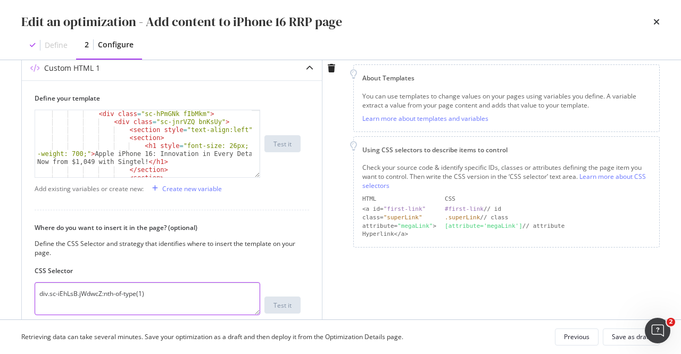
scroll to position [64, 0]
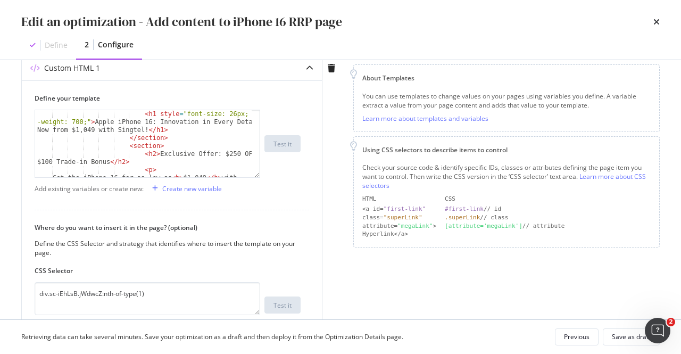
click at [653, 16] on div "times" at bounding box center [656, 22] width 6 height 18
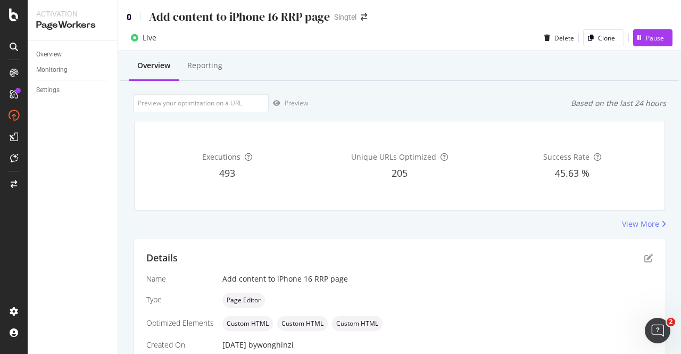
click at [129, 19] on icon at bounding box center [129, 16] width 5 height 7
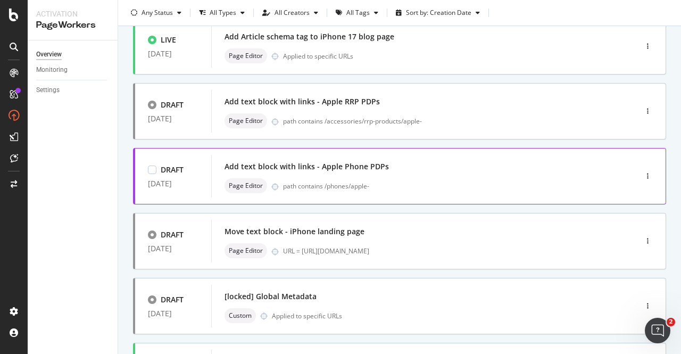
scroll to position [160, 0]
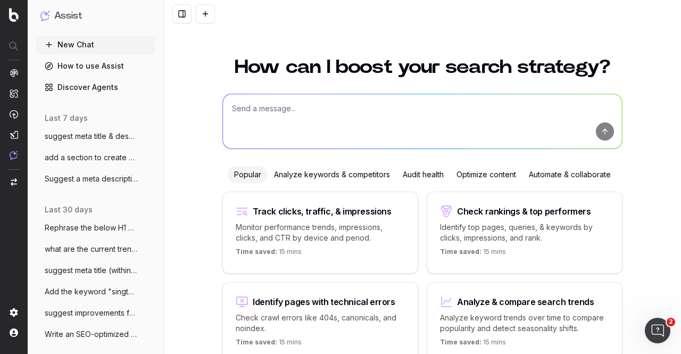
scroll to position [58, 0]
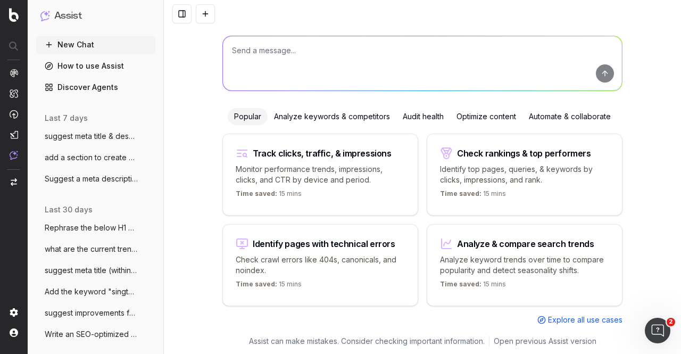
click at [257, 53] on textarea at bounding box center [422, 63] width 399 height 54
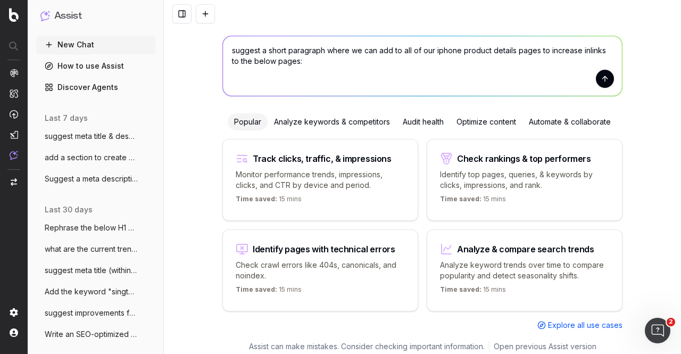
paste textarea "[URL][DOMAIN_NAME]"
click at [227, 81] on textarea "suggest a short paragraph where we can add to all of our iphone product details…" at bounding box center [422, 66] width 399 height 60
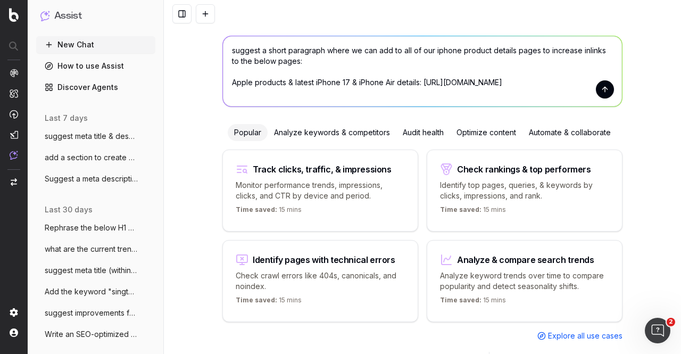
click at [350, 96] on textarea "suggest a short paragraph where we can add to all of our iphone product details…" at bounding box center [422, 71] width 399 height 70
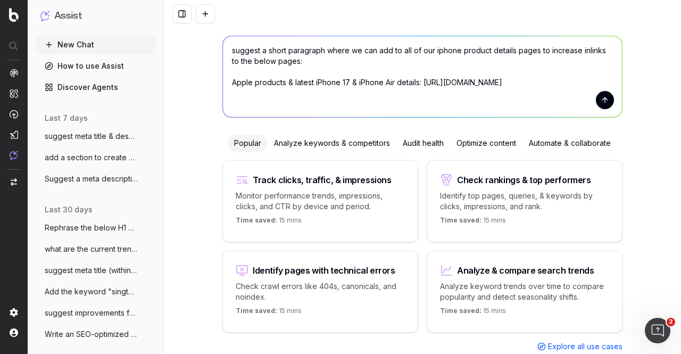
paste textarea "Singtel iPhone updates"
paste textarea "[URL][DOMAIN_NAME]"
type textarea "suggest a short paragraph where we can add to all of our iphone product details…"
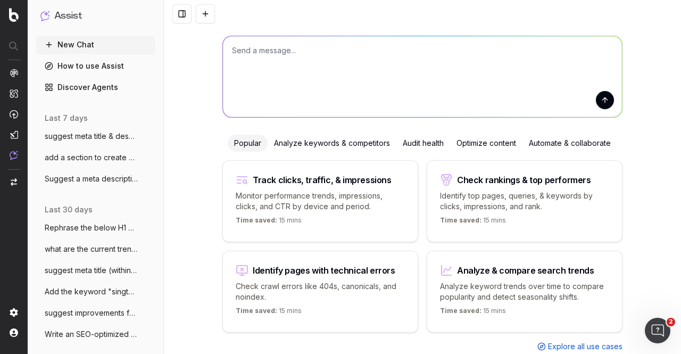
scroll to position [0, 0]
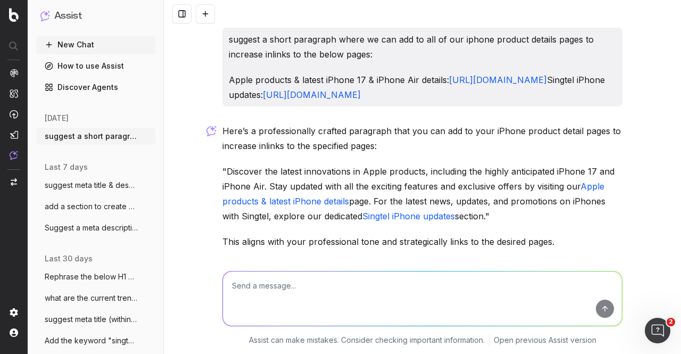
scroll to position [86, 0]
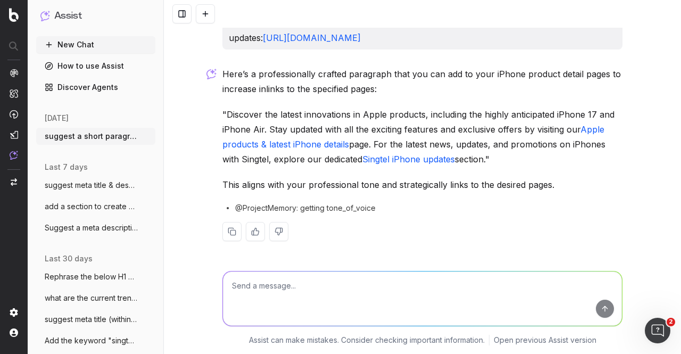
click at [53, 49] on button "New Chat" at bounding box center [95, 44] width 119 height 17
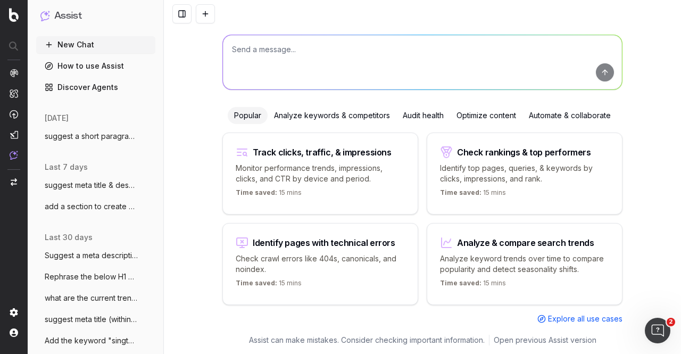
scroll to position [49, 0]
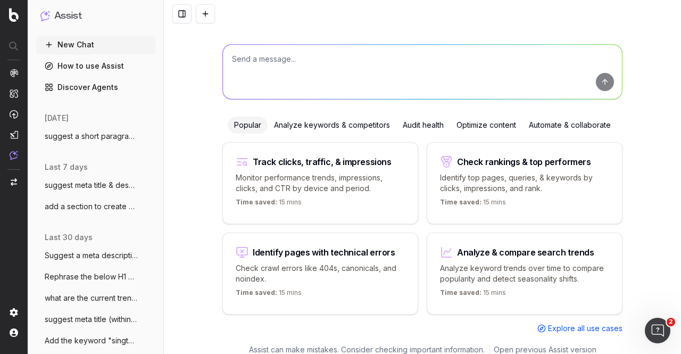
click at [284, 62] on textarea at bounding box center [422, 72] width 399 height 54
paste textarea "Explore More Apple Products Looking for more from Apple? Explore our wide range…"
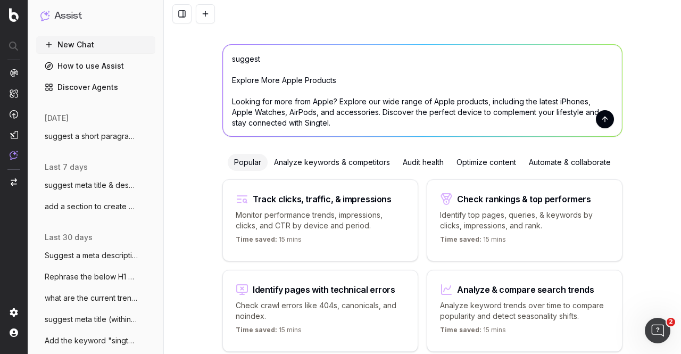
click at [284, 62] on textarea "suggest Explore More Apple Products Looking for more from Apple? Explore our wi…" at bounding box center [422, 90] width 399 height 91
click at [243, 55] on textarea "suggest Explore More Apple Products Looking for more from Apple? Explore our wi…" at bounding box center [422, 90] width 399 height 91
click at [297, 56] on textarea "Edit the below Explore More Apple Products Looking for more from Apple? Explore…" at bounding box center [422, 90] width 399 height 91
click at [230, 56] on textarea "Edit the below to mention [PERSON_NAME]'s latest updates Explore More Apple Pro…" at bounding box center [422, 90] width 399 height 91
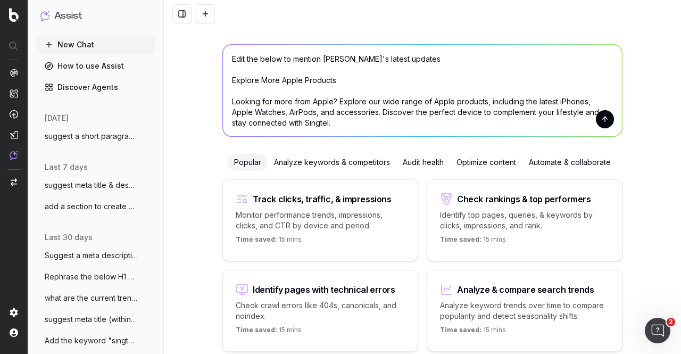
click at [230, 56] on textarea "Edit the below to mention [PERSON_NAME]'s latest updates Explore More Apple Pro…" at bounding box center [422, 90] width 399 height 91
click at [458, 57] on textarea "Add-on to the below to mention [PERSON_NAME]'s latest updates Explore More Appl…" at bounding box center [422, 90] width 399 height 91
drag, startPoint x: 458, startPoint y: 57, endPoint x: 341, endPoint y: 62, distance: 116.6
click at [341, 62] on textarea "Add-on to the below to mention [PERSON_NAME]'s latest updates Explore More Appl…" at bounding box center [422, 90] width 399 height 91
paste textarea "latest updates and prices for the upcoming iPhone."
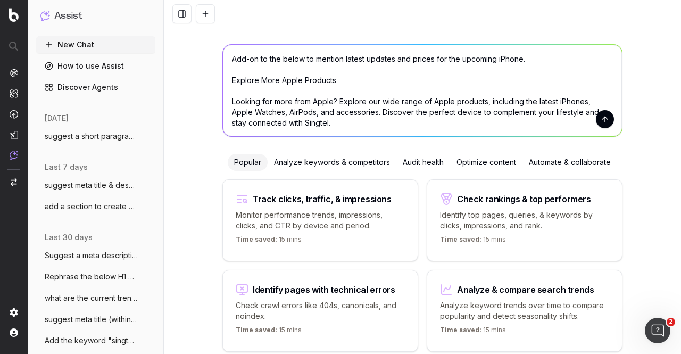
click at [472, 59] on textarea "Add-on to the below to mention latest updates and prices for the upcoming iPhon…" at bounding box center [422, 90] width 399 height 91
type textarea "Add-on to the below to mention latest updates and prices for iPhone. Explore Mo…"
click at [598, 125] on button "submit" at bounding box center [605, 119] width 18 height 18
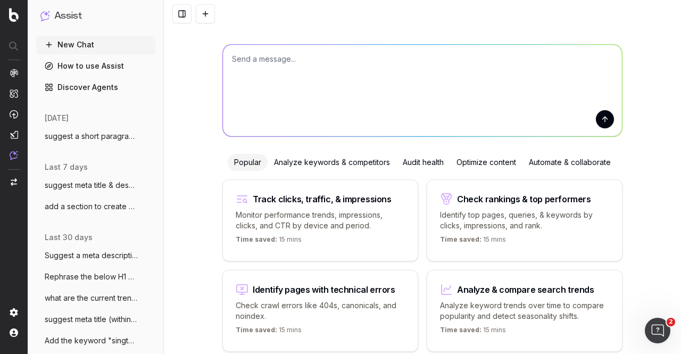
scroll to position [0, 0]
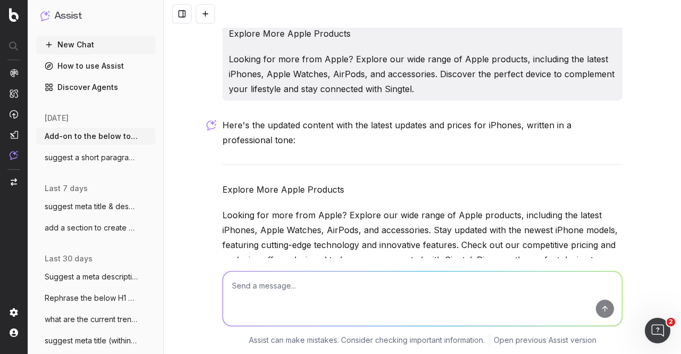
scroll to position [85, 0]
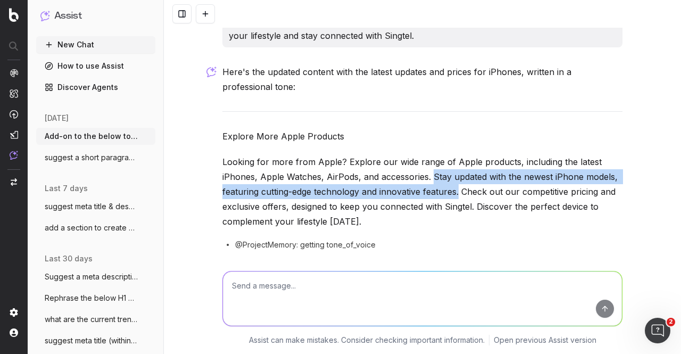
drag, startPoint x: 427, startPoint y: 175, endPoint x: 454, endPoint y: 189, distance: 30.4
click at [454, 189] on p "Looking for more from Apple? Explore our wide range of Apple products, includin…" at bounding box center [422, 191] width 400 height 74
copy p "Stay updated with the newest iPhone models, featuring cutting-edge technology a…"
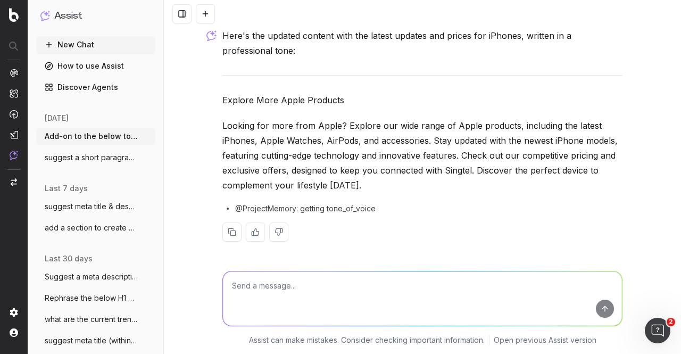
click at [346, 285] on textarea at bounding box center [422, 298] width 399 height 54
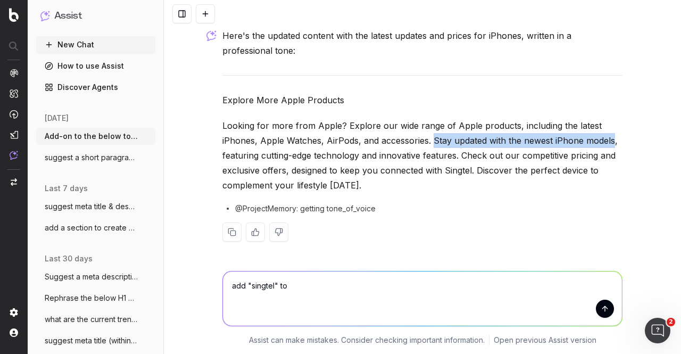
drag, startPoint x: 428, startPoint y: 140, endPoint x: 608, endPoint y: 140, distance: 180.8
click at [608, 140] on p "Looking for more from Apple? Explore our wide range of Apple products, includin…" at bounding box center [422, 155] width 400 height 74
copy p "Stay updated with the newest iPhone models"
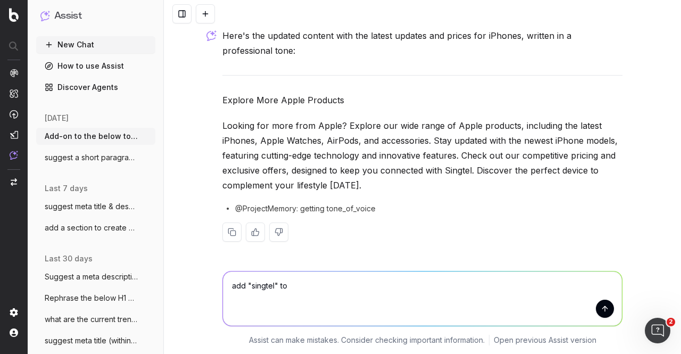
click at [311, 289] on textarea "add "singtel" to" at bounding box center [422, 298] width 399 height 54
paste textarea "Stay updated with the newest iPhone models"
type textarea "add "singtel" to Stay updated with the newest iPhone models"
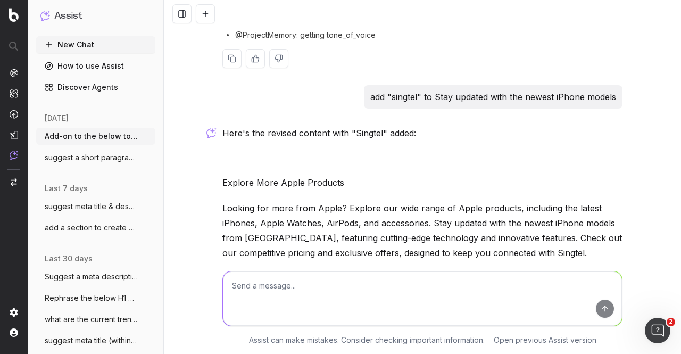
scroll to position [336, 0]
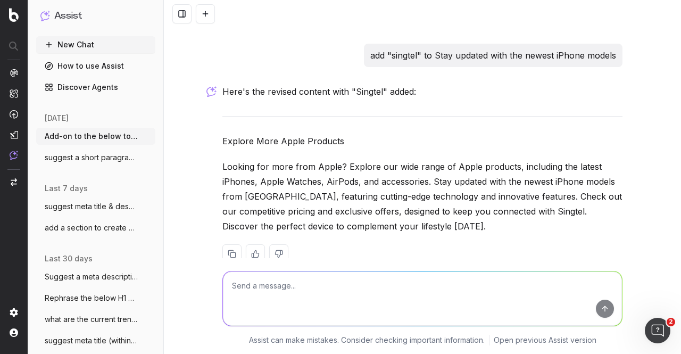
click at [332, 293] on textarea at bounding box center [422, 298] width 399 height 54
type textarea "n"
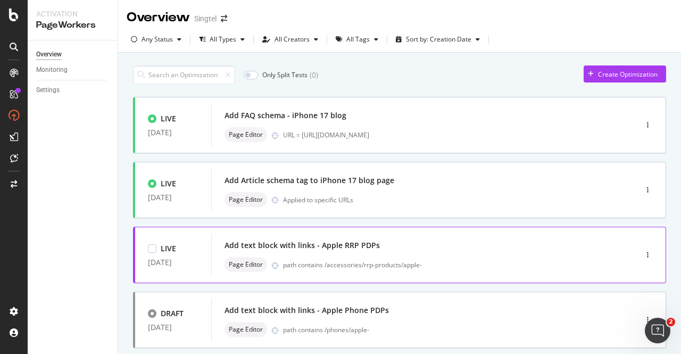
click at [335, 244] on div "Add text block with links - Apple RRP PDPs" at bounding box center [301, 245] width 155 height 11
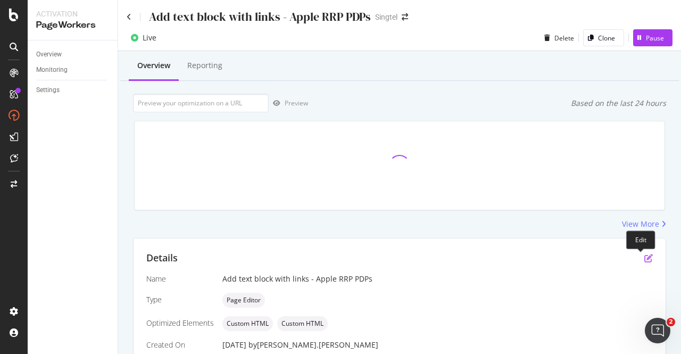
click at [644, 256] on icon "pen-to-square" at bounding box center [648, 258] width 9 height 9
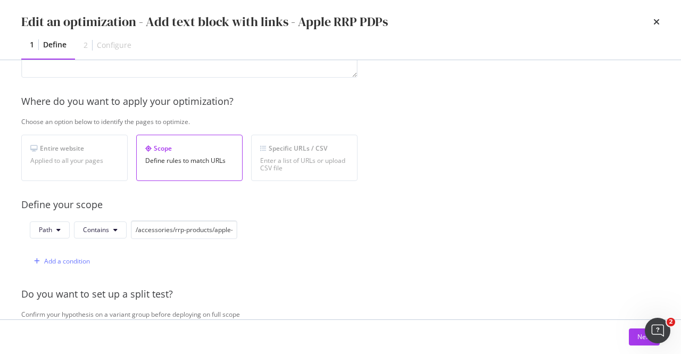
scroll to position [213, 0]
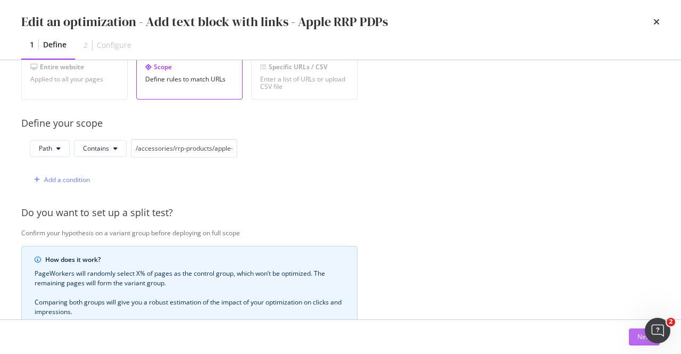
click at [634, 337] on button "Next" at bounding box center [644, 336] width 31 height 17
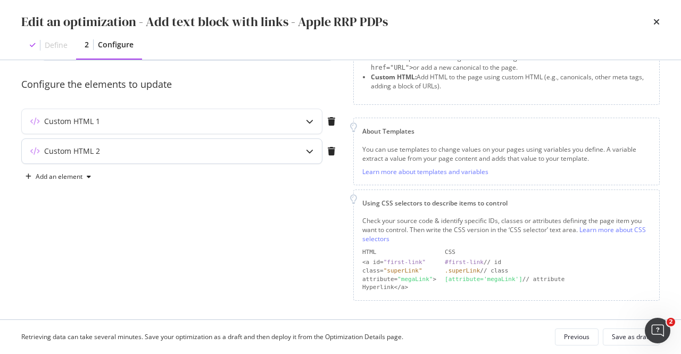
click at [283, 149] on div "Custom HTML 2" at bounding box center [172, 151] width 300 height 24
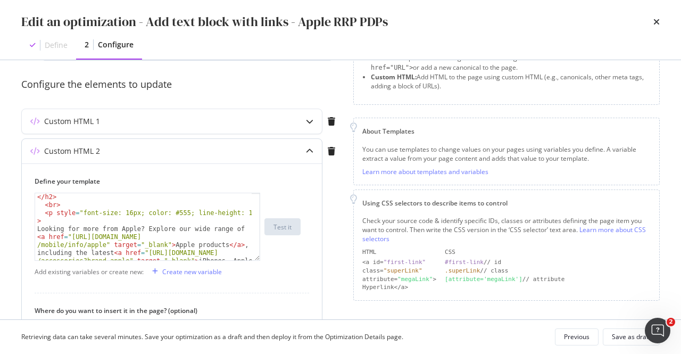
scroll to position [32, 0]
type textarea "Looking for more from Apple? Explore our wide range of <a href="[URL][DOMAIN_NA…"
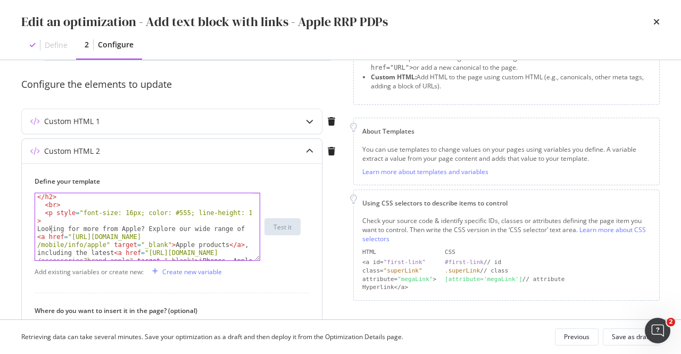
drag, startPoint x: 49, startPoint y: 227, endPoint x: 54, endPoint y: 222, distance: 6.8
click at [50, 226] on div "< h2 class = "sc-ksdxgE buhMvg" > Explore More Apple Products </ h2 > < br > < …" at bounding box center [144, 270] width 218 height 171
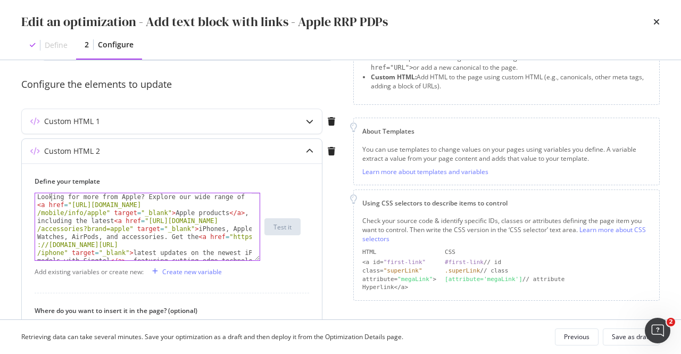
scroll to position [96, 0]
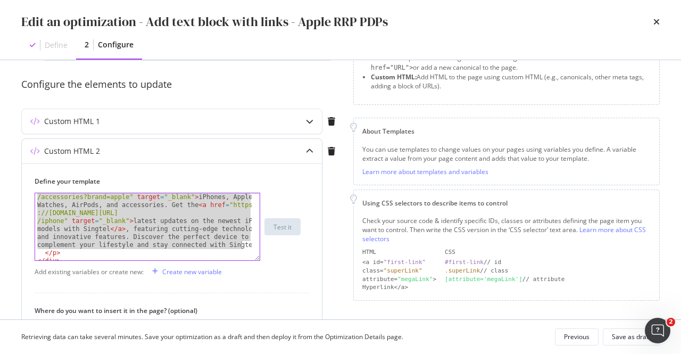
click at [241, 244] on div "Looking for more from Apple? Explore our wide range of < a href = "[URL][DOMAIN…" at bounding box center [144, 242] width 218 height 163
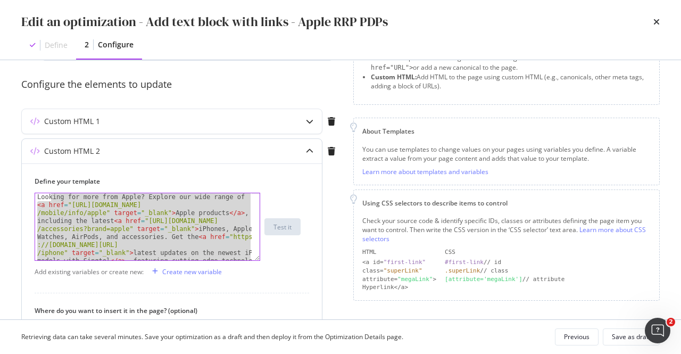
click at [181, 226] on div "Looking for more from Apple? Explore our wide range of < a href = "[URL][DOMAIN…" at bounding box center [143, 226] width 216 height 67
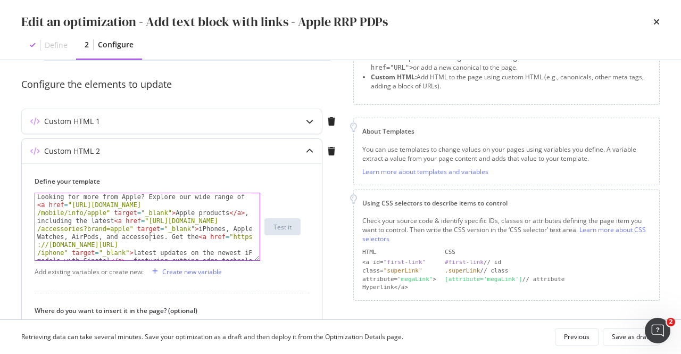
click at [151, 236] on div "Looking for more from Apple? Explore our wide range of < a href = "[URL][DOMAIN…" at bounding box center [144, 314] width 218 height 243
drag, startPoint x: 212, startPoint y: 228, endPoint x: 243, endPoint y: 232, distance: 30.6
click at [213, 228] on div "Looking for more from Apple? Explore our wide range of < a href = "[URL][DOMAIN…" at bounding box center [144, 322] width 218 height 259
type textarea "Looking for more from Apple? Explore our wide range of <a href="[URL][DOMAIN_NA…"
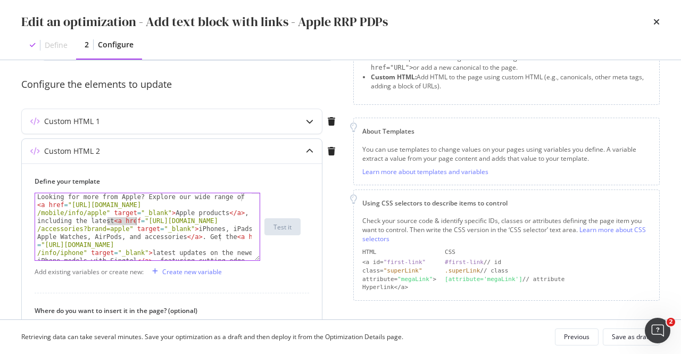
drag, startPoint x: 106, startPoint y: 220, endPoint x: 136, endPoint y: 218, distance: 29.3
click at [136, 218] on div "Looking for more from Apple? Explore our wide range of < a href = "https://www.…" at bounding box center [144, 322] width 218 height 259
click at [112, 220] on div "Looking for more from Apple? Explore our wide range of < a href = "https://www.…" at bounding box center [143, 226] width 216 height 67
drag, startPoint x: 112, startPoint y: 220, endPoint x: 185, endPoint y: 226, distance: 73.1
click at [185, 226] on div "Looking for more from Apple? Explore our wide range of < a href = "https://www.…" at bounding box center [144, 322] width 218 height 259
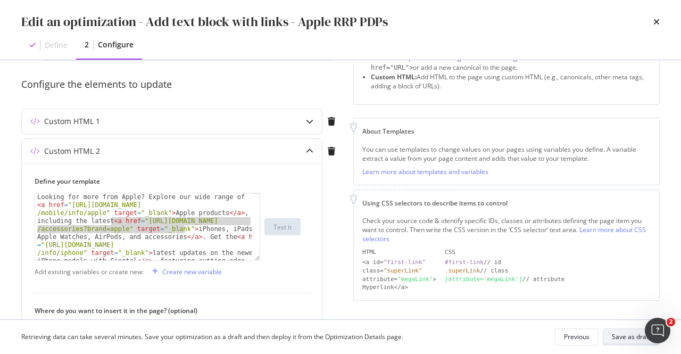
click at [624, 336] on div "Save as draft" at bounding box center [631, 336] width 39 height 9
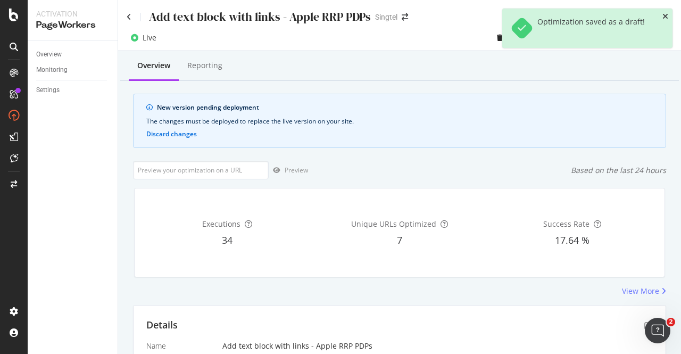
click at [665, 18] on icon "close toast" at bounding box center [665, 16] width 6 height 7
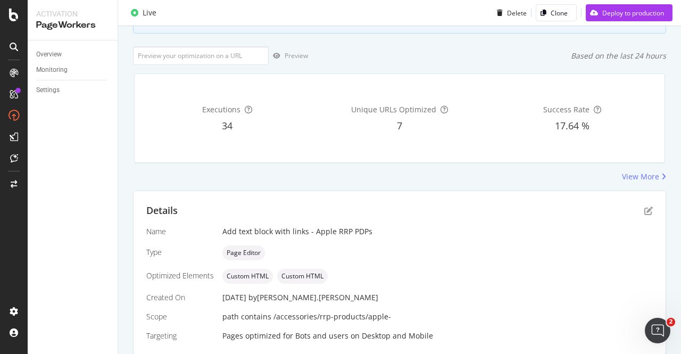
scroll to position [98, 0]
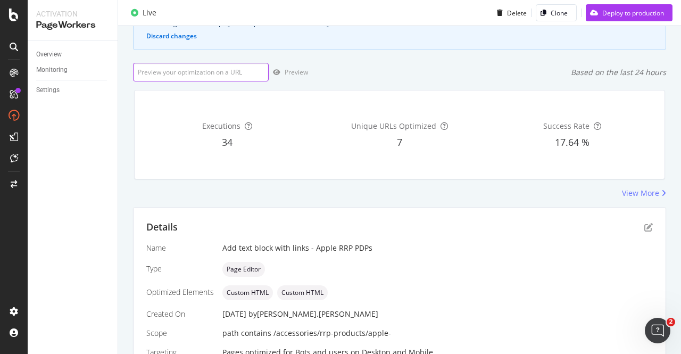
click at [169, 74] on input "url" at bounding box center [201, 72] width 136 height 19
paste input "https://shop.singtel.com/accessories/rrp-products/apple-iphone-16-pro-max"
type input "https://shop.singtel.com/accessories/rrp-products/apple-iphone-16-pro-max"
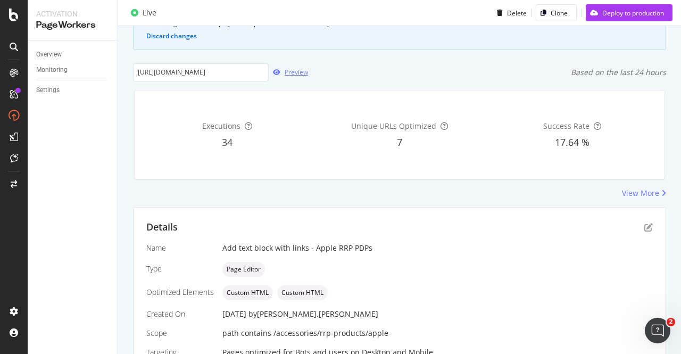
click at [294, 73] on div "Preview" at bounding box center [296, 72] width 23 height 9
click at [287, 73] on div "Preview" at bounding box center [296, 72] width 23 height 9
click at [644, 228] on icon "pen-to-square" at bounding box center [648, 227] width 9 height 9
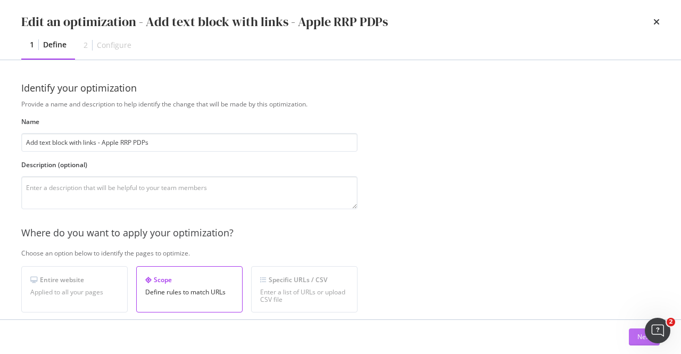
click at [633, 337] on button "Next" at bounding box center [644, 336] width 31 height 17
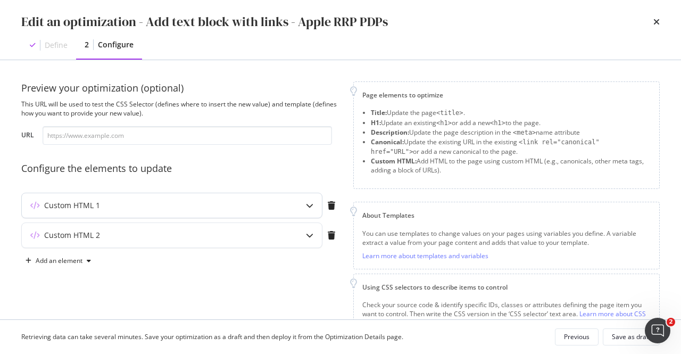
click at [205, 205] on div "Custom HTML 1" at bounding box center [151, 205] width 258 height 11
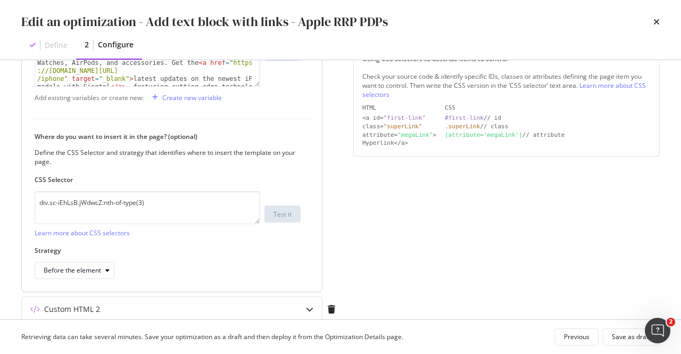
scroll to position [266, 0]
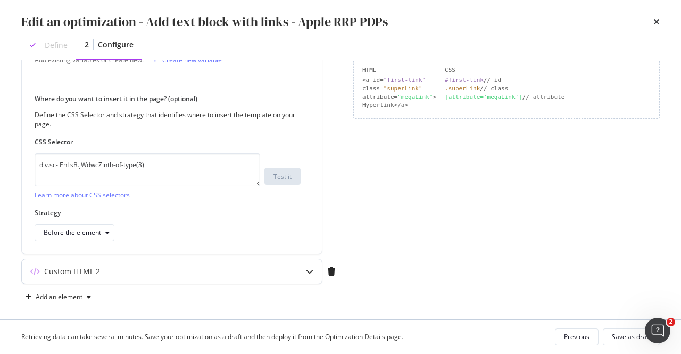
click at [294, 264] on div "Custom HTML 2" at bounding box center [172, 271] width 300 height 24
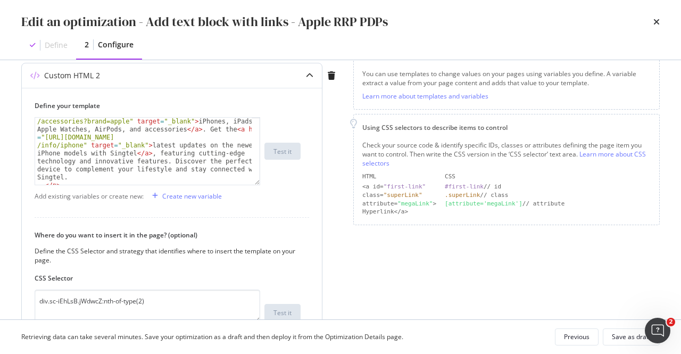
scroll to position [64, 0]
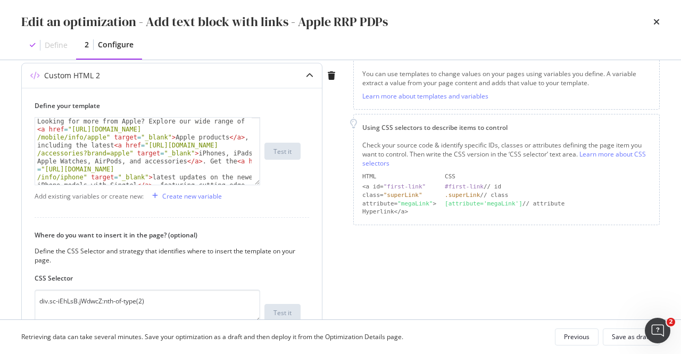
type textarea "Looking for more from Apple? Explore our wide range of <a href="https://www.sin…"
click at [213, 154] on div "Looking for more from Apple? Explore our wide range of < a href = "https://www.…" at bounding box center [144, 247] width 218 height 259
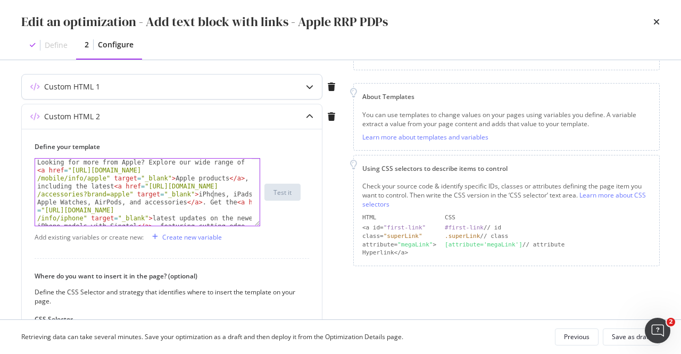
scroll to position [106, 0]
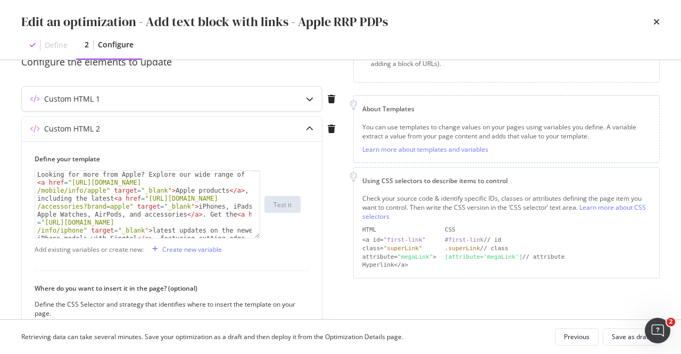
click at [311, 97] on icon "modal" at bounding box center [309, 98] width 7 height 7
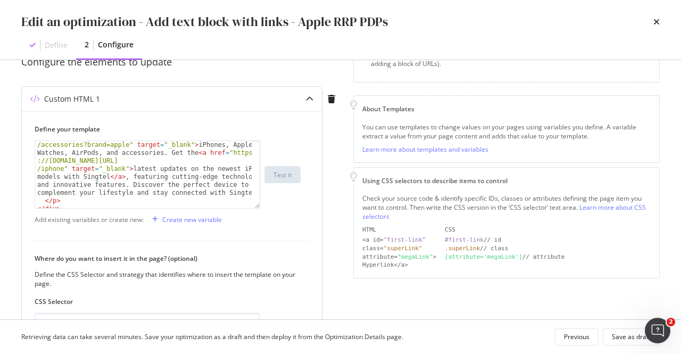
scroll to position [64, 0]
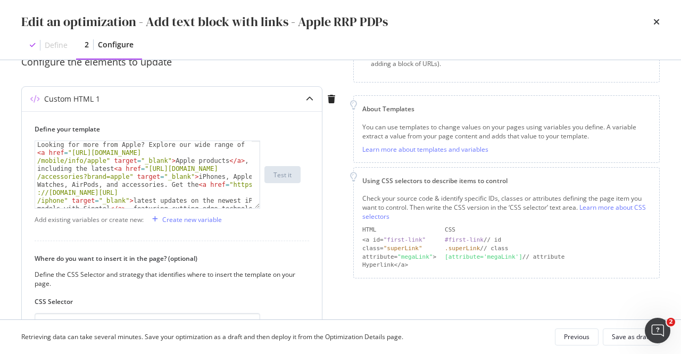
drag, startPoint x: 152, startPoint y: 186, endPoint x: 155, endPoint y: 179, distance: 7.9
click at [153, 183] on div "Looking for more from Apple? Explore our wide range of < a href = "https://www.…" at bounding box center [144, 262] width 218 height 243
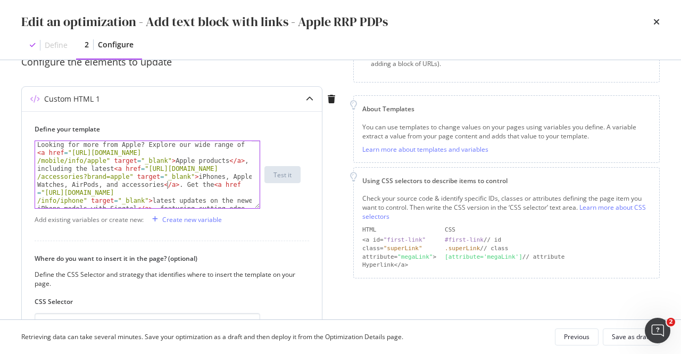
drag, startPoint x: 213, startPoint y: 178, endPoint x: 223, endPoint y: 165, distance: 16.6
click at [213, 177] on div "Looking for more from Apple? Explore our wide range of < a href = "https://www.…" at bounding box center [144, 270] width 218 height 259
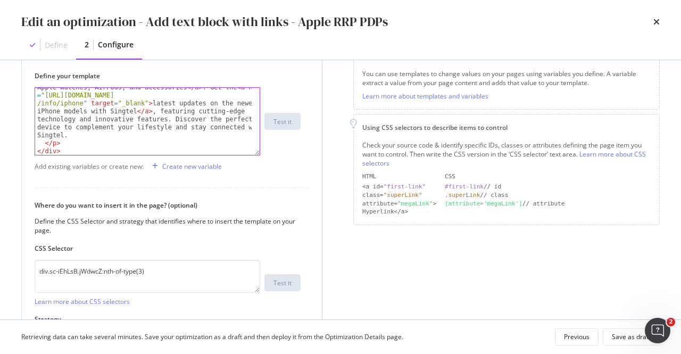
scroll to position [76, 0]
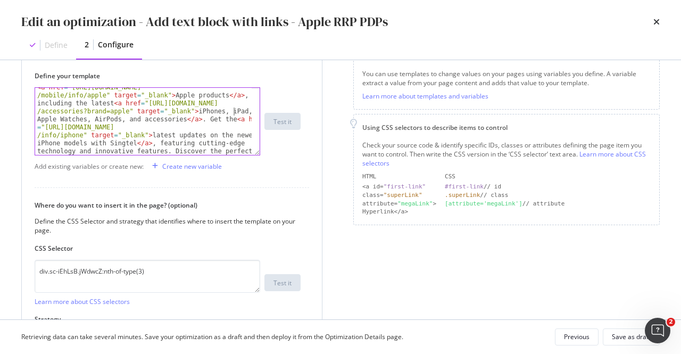
click at [229, 111] on div "Looking for more from Apple? Explore our wide range of < a href = "https://www.…" at bounding box center [144, 205] width 218 height 259
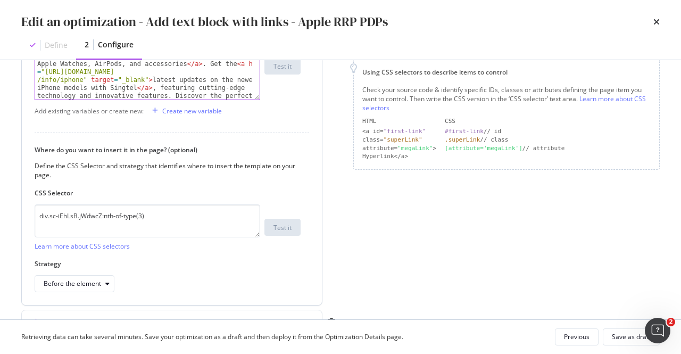
scroll to position [266, 0]
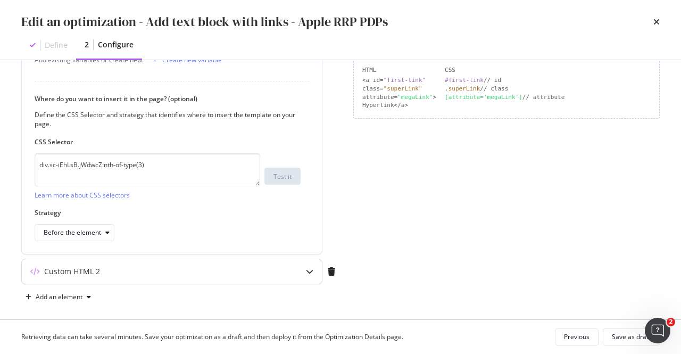
type textarea "Looking for more from Apple? Explore our wide range of <a href="https://www.sin…"
click at [316, 271] on div "modal" at bounding box center [309, 271] width 24 height 24
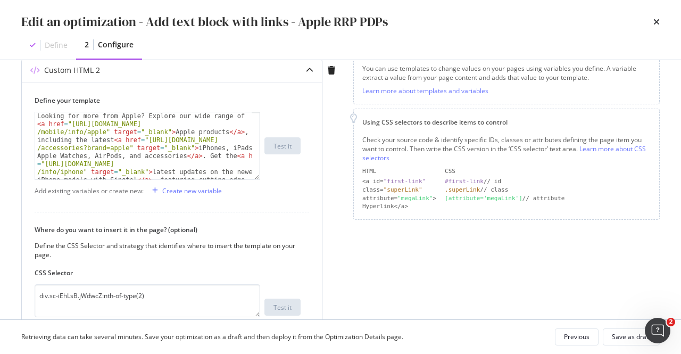
scroll to position [64, 0]
click at [305, 70] on div "modal" at bounding box center [309, 70] width 24 height 24
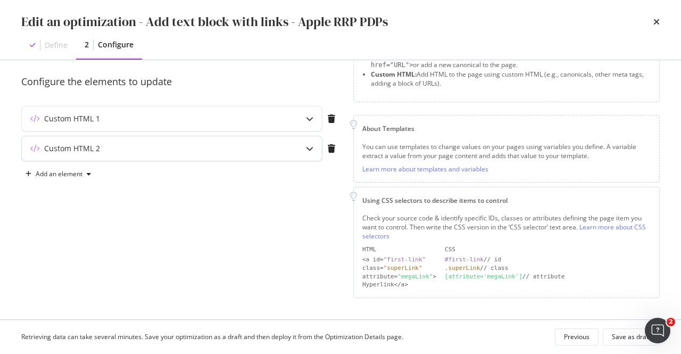
scroll to position [84, 0]
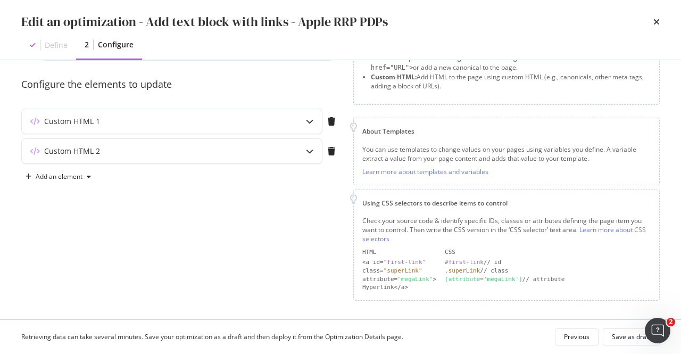
click at [297, 133] on div "Custom HTML 1" at bounding box center [180, 123] width 319 height 30
click at [301, 118] on div "modal" at bounding box center [309, 121] width 24 height 24
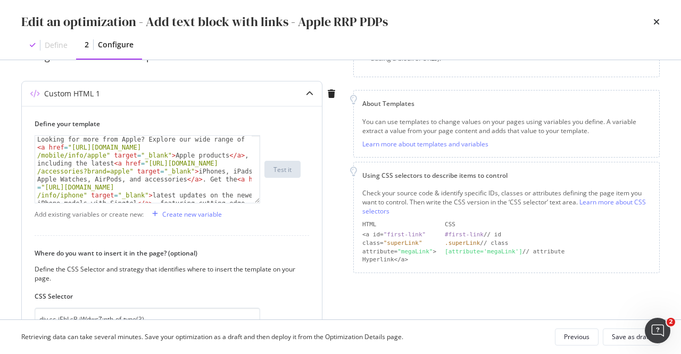
scroll to position [64, 0]
click at [628, 336] on div "Save as draft" at bounding box center [631, 336] width 39 height 9
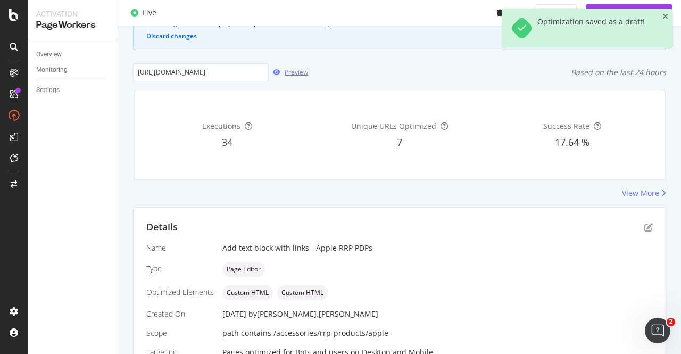
click at [299, 74] on div "Preview" at bounding box center [296, 72] width 23 height 9
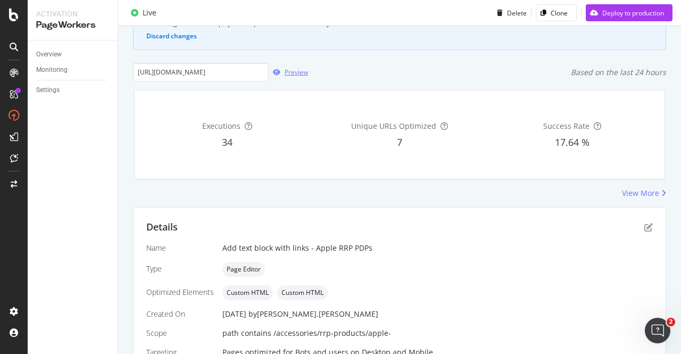
click at [286, 75] on div "Preview" at bounding box center [296, 72] width 23 height 9
click at [637, 231] on div "Details" at bounding box center [399, 227] width 506 height 14
click at [644, 229] on icon "pen-to-square" at bounding box center [648, 227] width 9 height 9
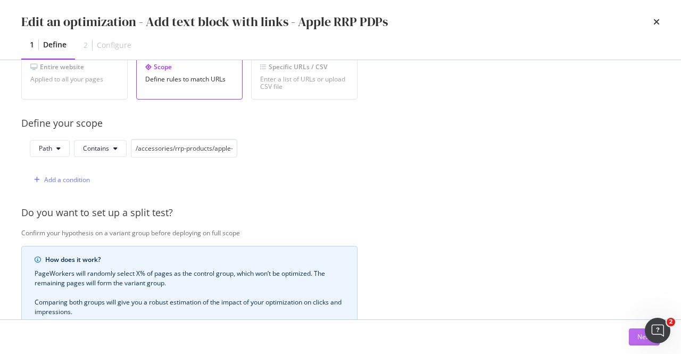
click at [637, 339] on div "Next" at bounding box center [644, 336] width 14 height 9
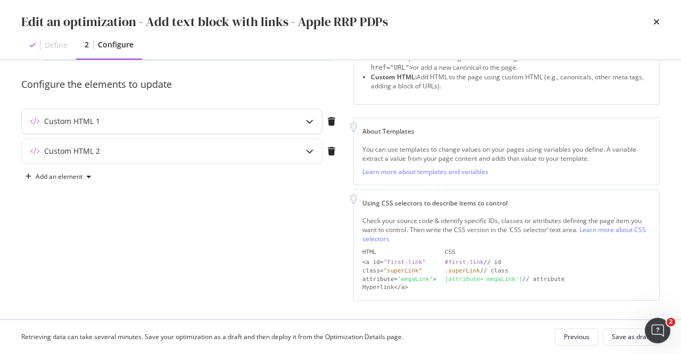
click at [306, 128] on div "modal" at bounding box center [309, 121] width 24 height 24
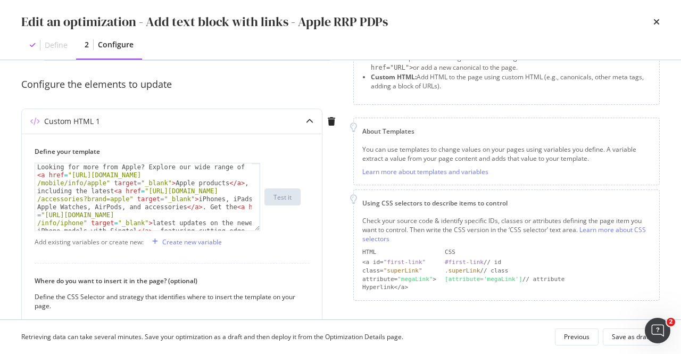
scroll to position [244, 0]
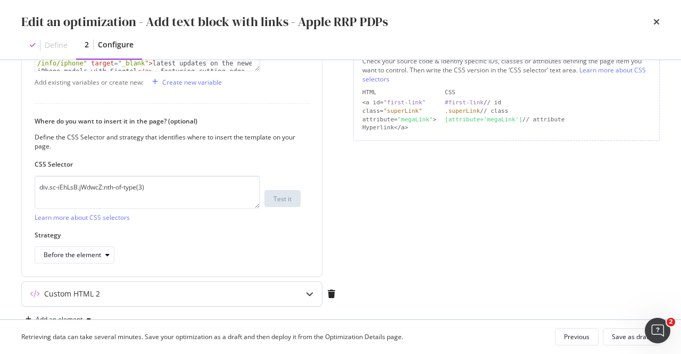
click at [314, 291] on div "modal" at bounding box center [309, 293] width 24 height 24
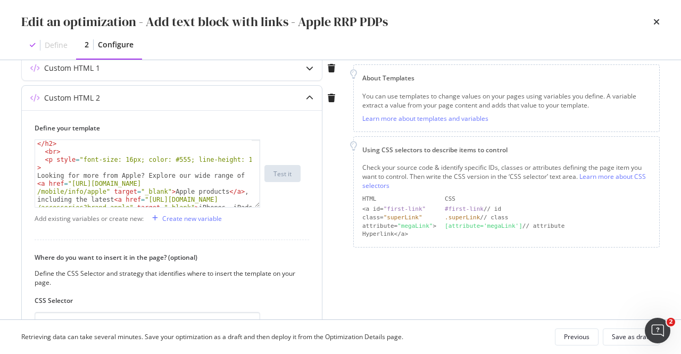
scroll to position [64, 0]
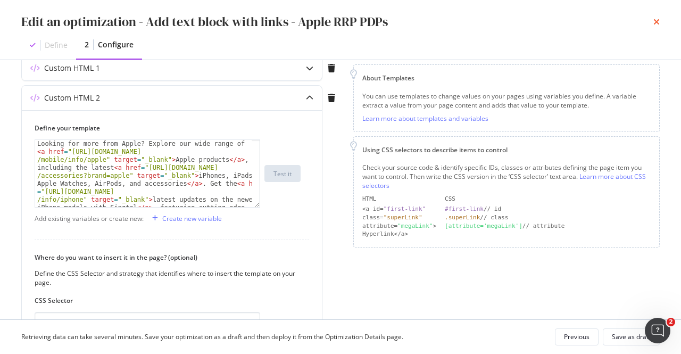
click at [655, 19] on icon "times" at bounding box center [656, 22] width 6 height 9
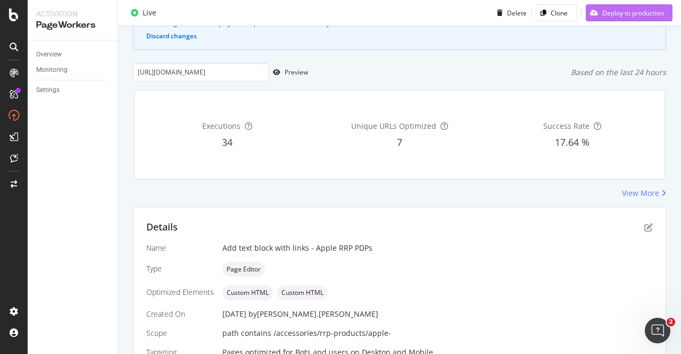
click at [619, 10] on div "Deploy to production" at bounding box center [633, 12] width 62 height 9
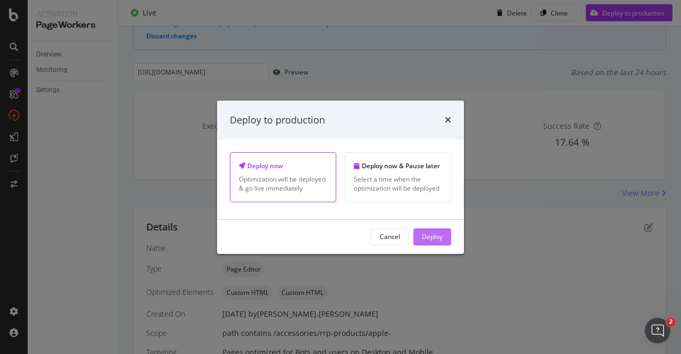
click at [428, 232] on div "Deploy" at bounding box center [432, 236] width 21 height 9
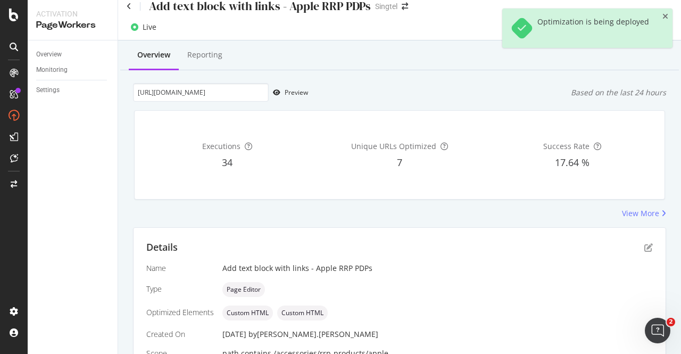
scroll to position [0, 0]
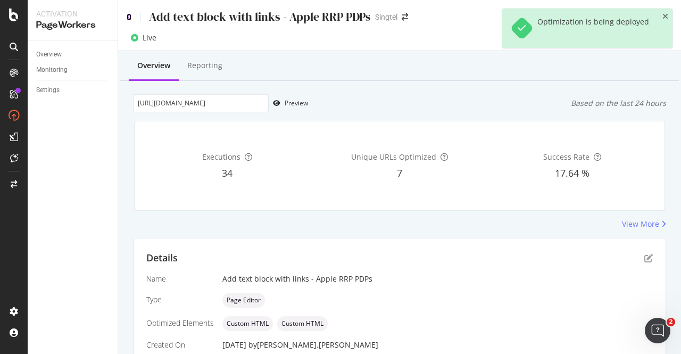
click at [130, 20] on icon at bounding box center [129, 16] width 5 height 7
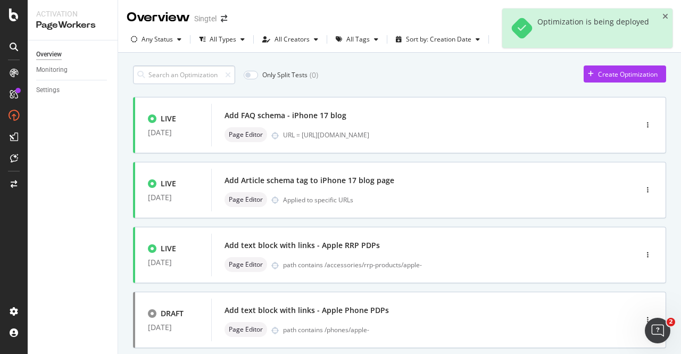
click at [188, 76] on input at bounding box center [184, 74] width 102 height 19
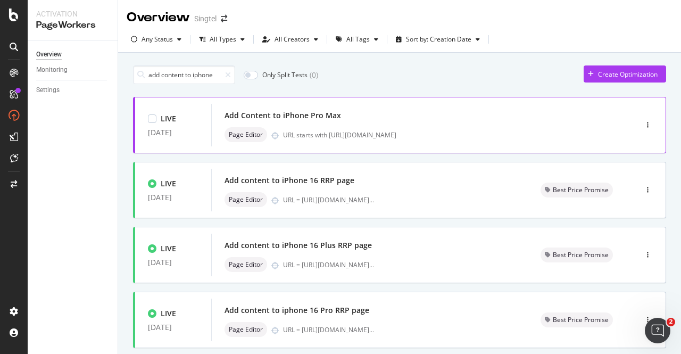
click at [466, 113] on div "Add Content to iPhone Pro Max" at bounding box center [407, 115] width 367 height 15
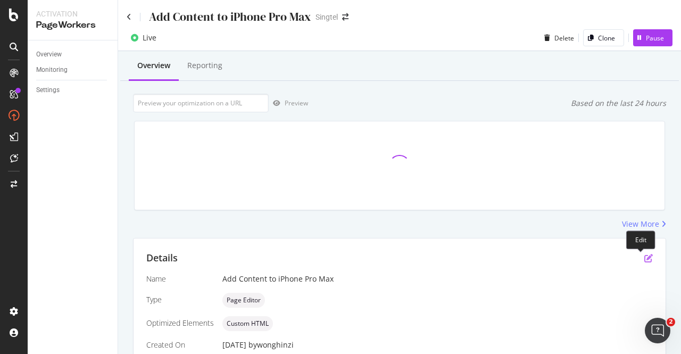
click at [644, 258] on icon "pen-to-square" at bounding box center [648, 258] width 9 height 9
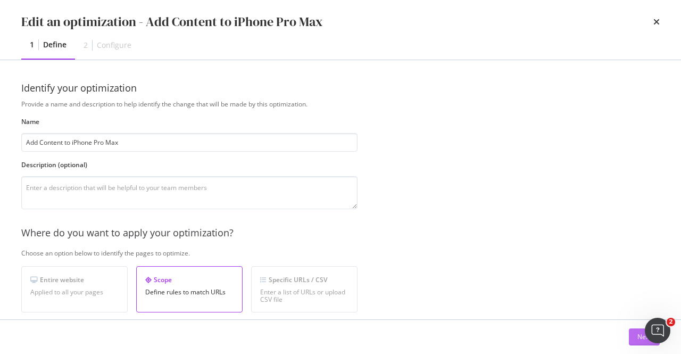
click at [631, 338] on button "Next" at bounding box center [644, 336] width 31 height 17
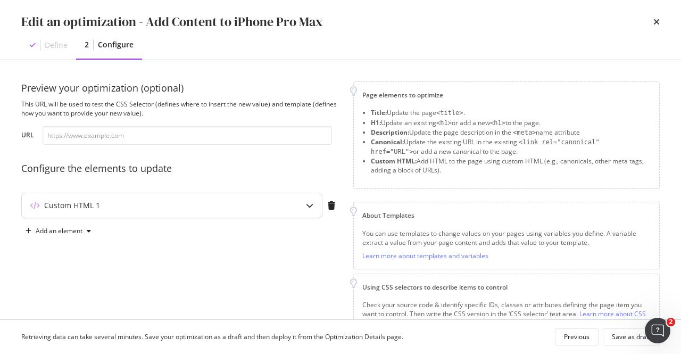
click at [292, 205] on div "Custom HTML 1" at bounding box center [172, 205] width 300 height 24
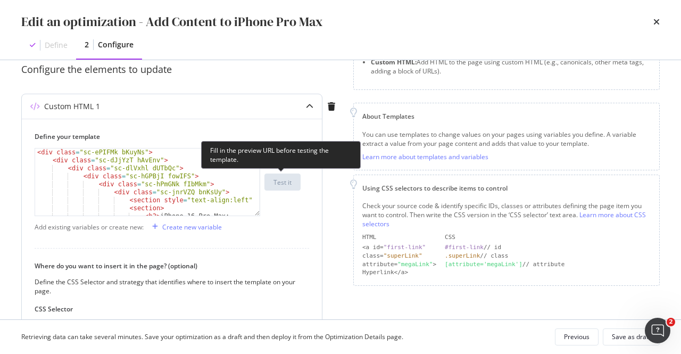
scroll to position [242, 0]
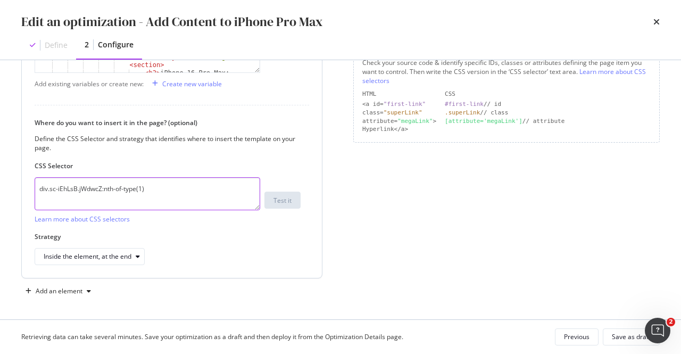
click at [123, 182] on textarea "div.sc-iEhLsB.jWdwcZ:nth-of-type(1)" at bounding box center [148, 193] width 226 height 33
click at [655, 23] on icon "times" at bounding box center [656, 22] width 6 height 9
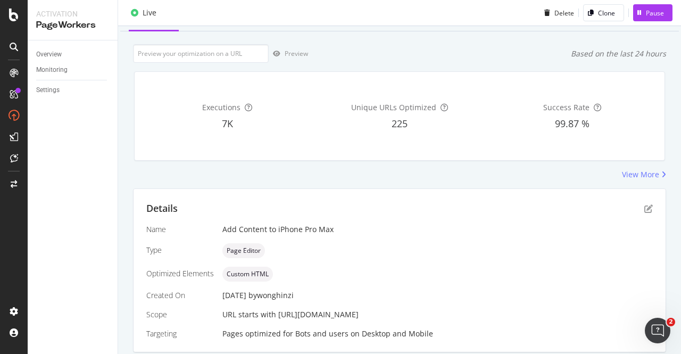
scroll to position [84, 0]
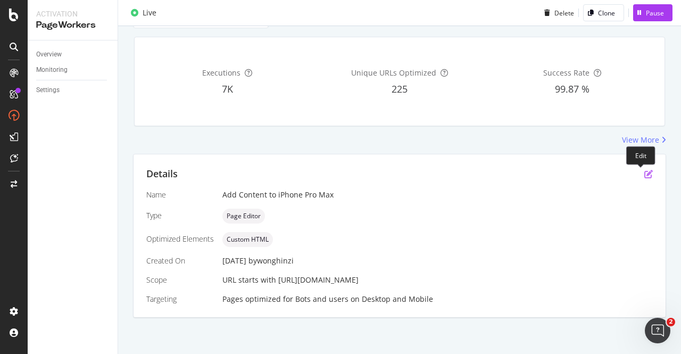
click at [644, 172] on icon "pen-to-square" at bounding box center [648, 174] width 9 height 9
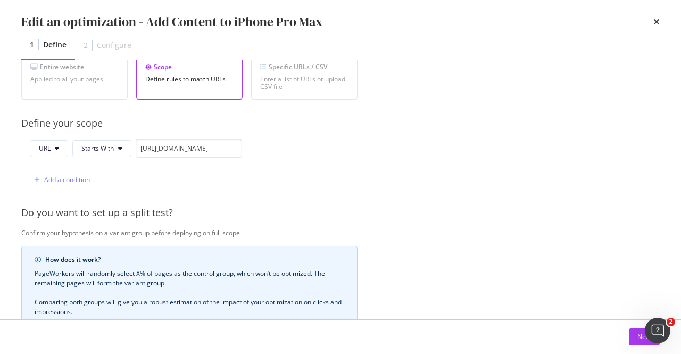
scroll to position [381, 0]
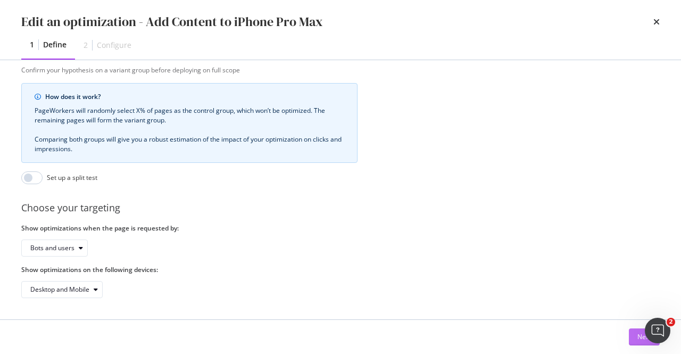
click at [640, 343] on div "Next" at bounding box center [644, 337] width 14 height 16
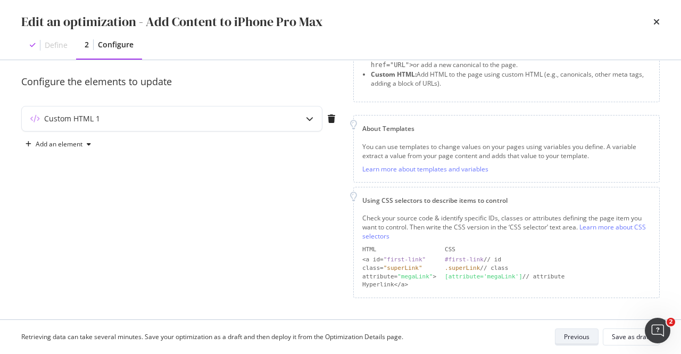
scroll to position [84, 0]
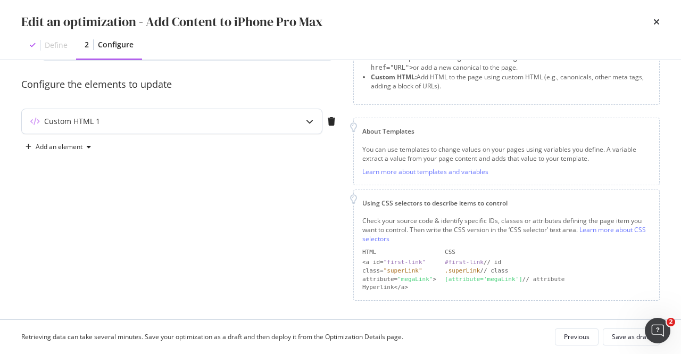
click at [167, 118] on div "Custom HTML 1" at bounding box center [151, 121] width 258 height 11
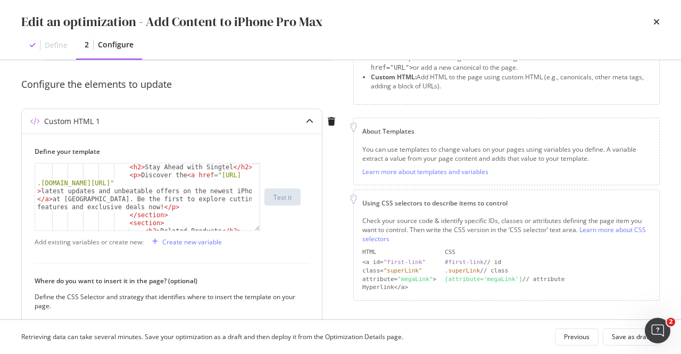
scroll to position [1117, 0]
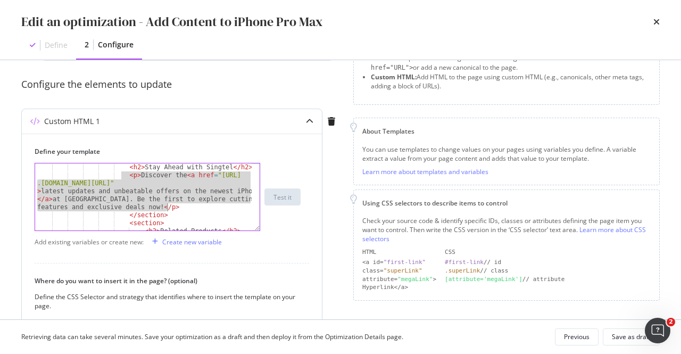
drag, startPoint x: 122, startPoint y: 174, endPoint x: 170, endPoint y: 207, distance: 58.4
click at [170, 207] on div "< h2 > Stay Ahead with Singtel </ h2 > < p > Discover the < a href = "https://w…" at bounding box center [144, 204] width 218 height 83
paste textarea "Cursor at row 75"
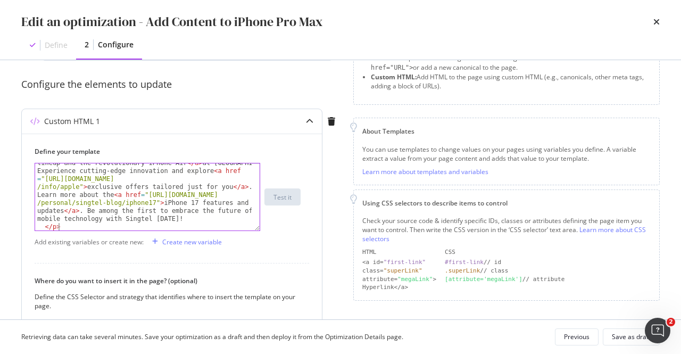
scroll to position [1153, 0]
click at [113, 188] on div "Discover the latest < a href = "https://www.singtel.com /personal/products-serv…" at bounding box center [144, 220] width 218 height 155
type textarea "Discover the latest <a href="https://www.singtel.com/personal/products-services…"
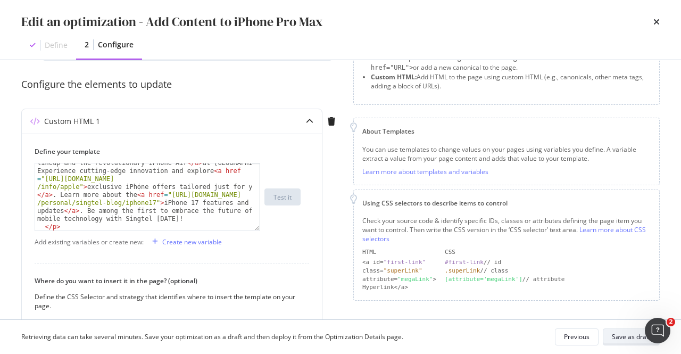
click at [620, 336] on div "Save as draft" at bounding box center [631, 336] width 39 height 9
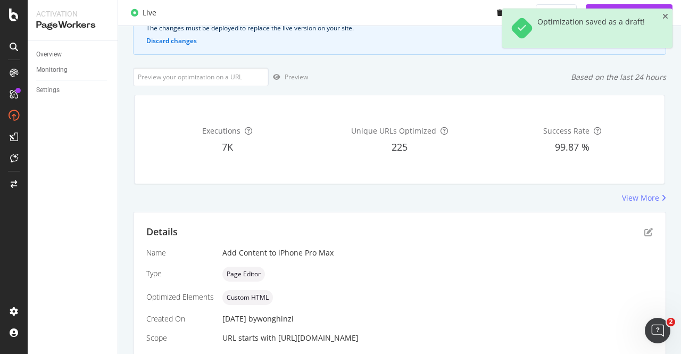
scroll to position [151, 0]
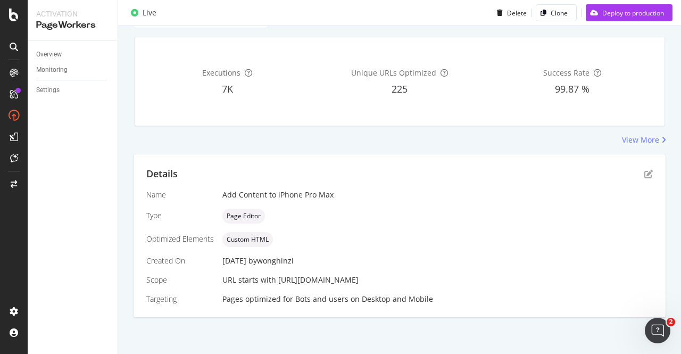
drag, startPoint x: 277, startPoint y: 278, endPoint x: 510, endPoint y: 275, distance: 233.0
click at [510, 275] on div "URL starts with [URL][DOMAIN_NAME]" at bounding box center [437, 279] width 430 height 11
copy span "https://shop.singtel.com/phones/apple-iphone-16-pro-max"
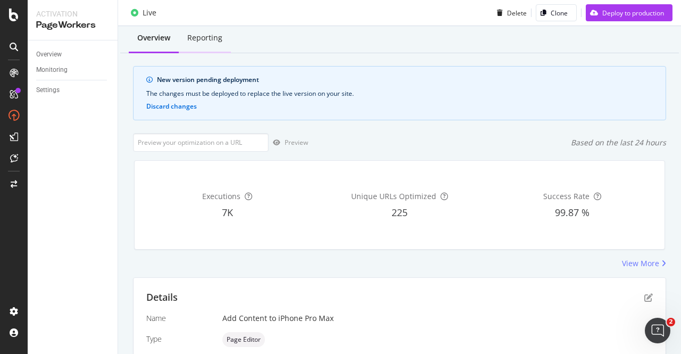
scroll to position [0, 0]
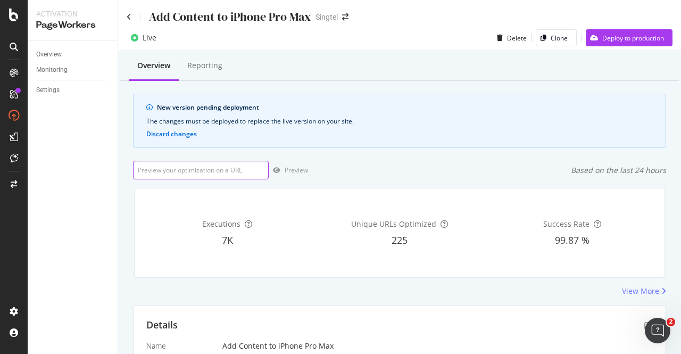
click at [186, 170] on input "url" at bounding box center [201, 170] width 136 height 19
paste input "https://shop.singtel.com/phones/apple-iphone-16-pro-max"
type input "https://shop.singtel.com/phones/apple-iphone-16-pro-max"
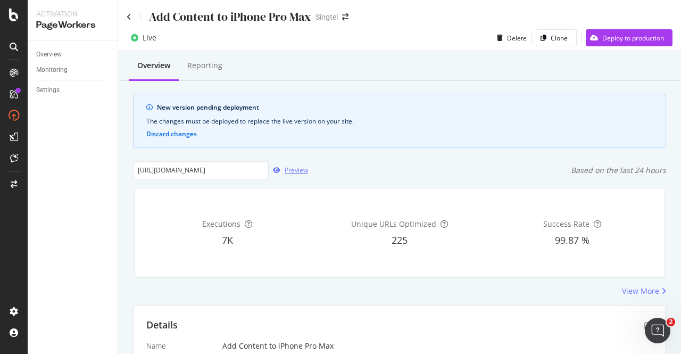
click at [302, 168] on div "Preview" at bounding box center [296, 169] width 23 height 9
click at [602, 37] on div "Deploy to production" at bounding box center [633, 38] width 62 height 9
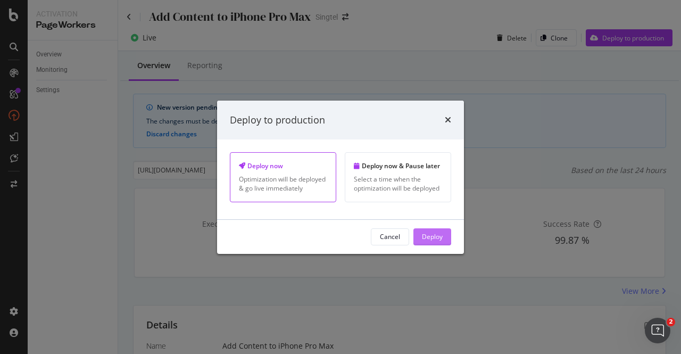
click at [433, 236] on div "Deploy" at bounding box center [432, 236] width 21 height 9
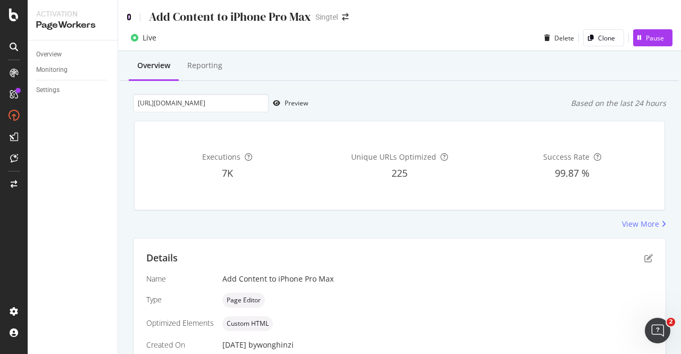
click at [131, 20] on icon at bounding box center [129, 16] width 5 height 7
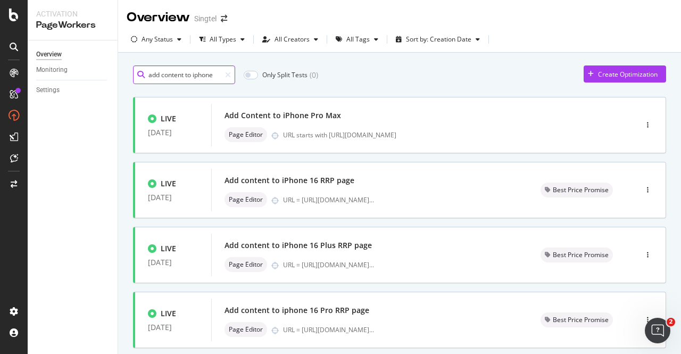
click at [174, 75] on input "add content to iphone" at bounding box center [184, 74] width 102 height 19
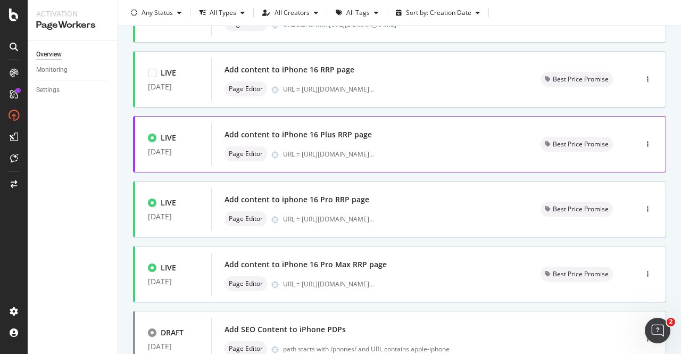
scroll to position [106, 0]
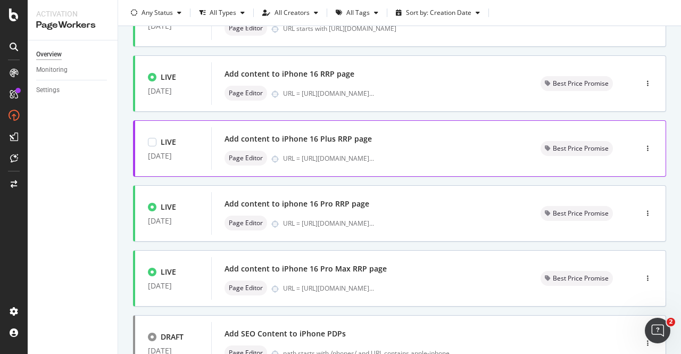
click at [374, 145] on div "Add content to iPhone 16 Plus RRP page" at bounding box center [369, 138] width 290 height 15
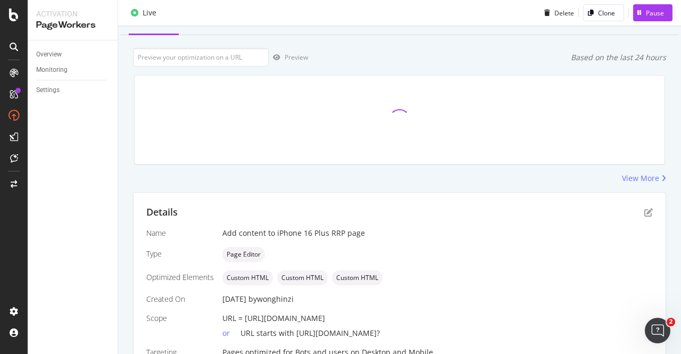
scroll to position [99, 0]
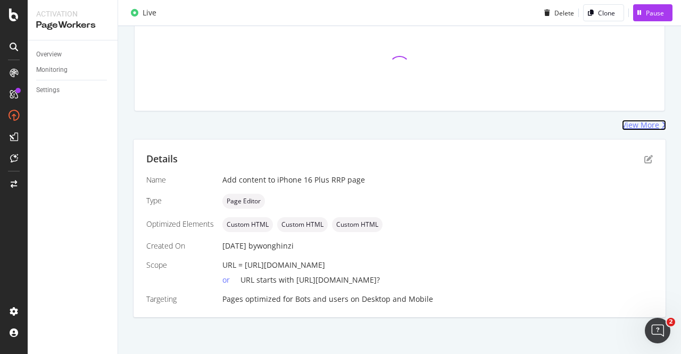
click at [631, 129] on div "View More" at bounding box center [640, 125] width 37 height 11
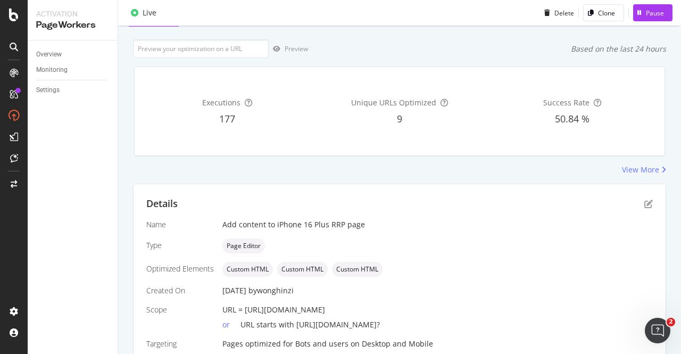
scroll to position [99, 0]
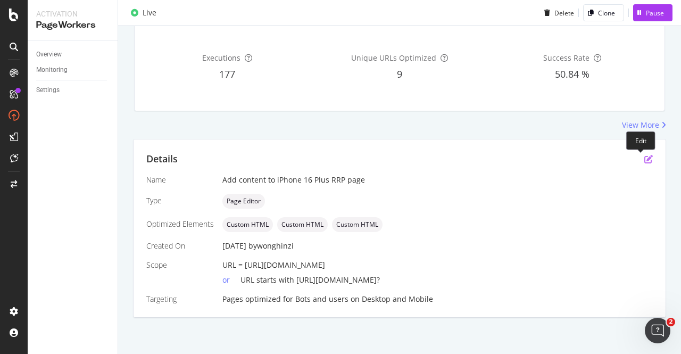
click at [644, 161] on icon "pen-to-square" at bounding box center [648, 159] width 9 height 9
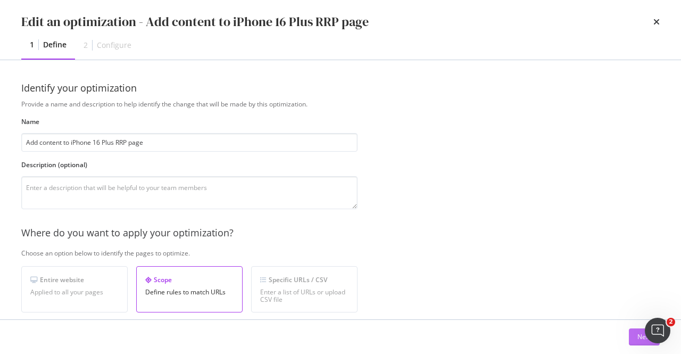
click at [631, 343] on button "Next" at bounding box center [644, 336] width 31 height 17
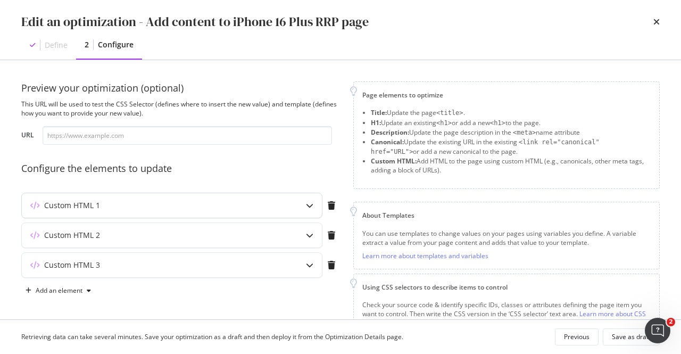
click at [190, 206] on div "Custom HTML 1" at bounding box center [151, 205] width 258 height 11
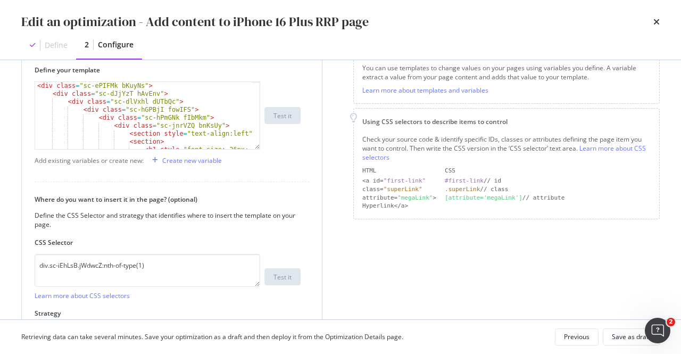
scroll to position [266, 0]
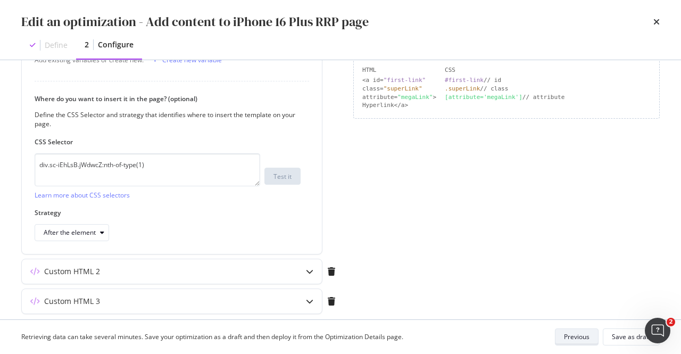
click at [596, 335] on button "Previous" at bounding box center [577, 336] width 44 height 17
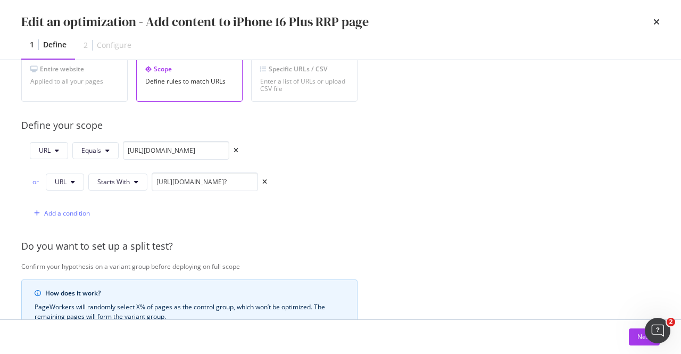
scroll to position [160, 0]
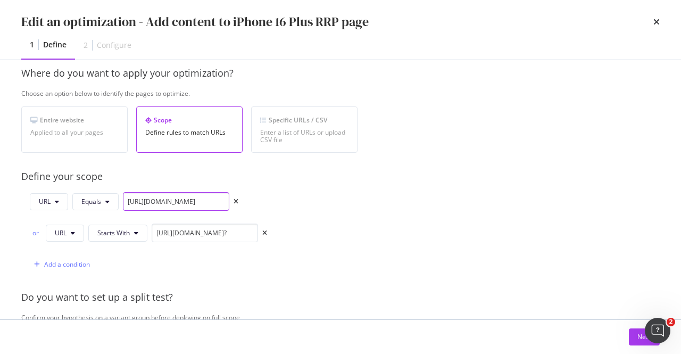
click at [160, 201] on input "https://shop.singtel.com/accessories/rrp-products/apple-iphone-16-plus" at bounding box center [176, 201] width 106 height 19
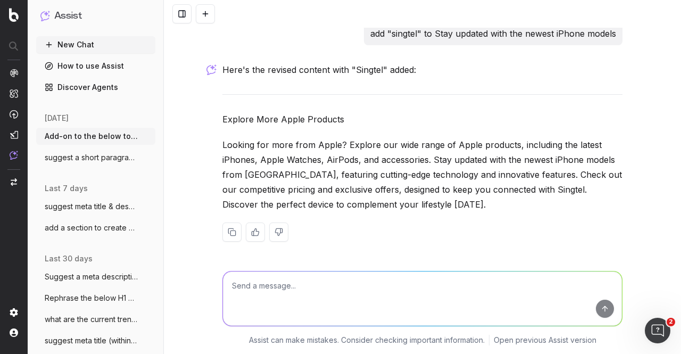
click at [77, 47] on button "New Chat" at bounding box center [95, 44] width 119 height 17
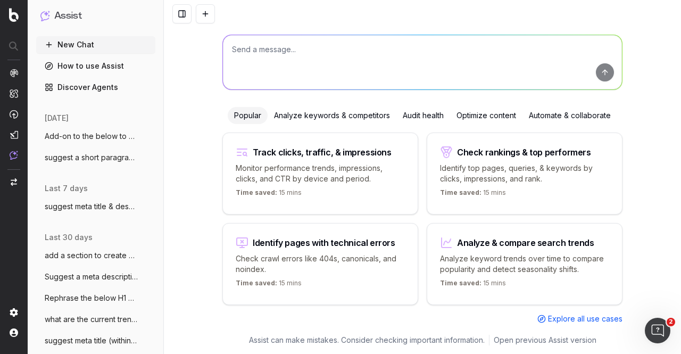
scroll to position [49, 0]
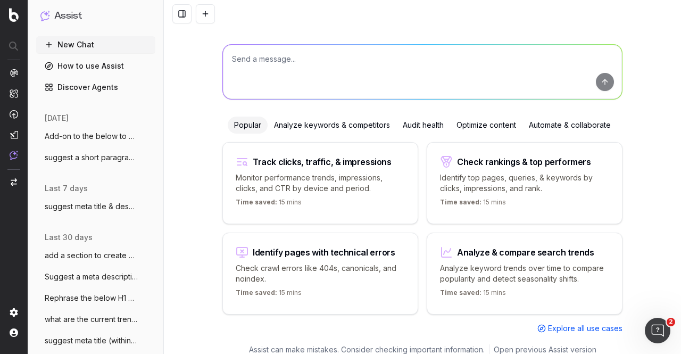
click at [380, 68] on textarea at bounding box center [422, 72] width 399 height 54
click at [420, 61] on textarea "update the below section to be about iphone 17 lineup & iphone air" at bounding box center [422, 72] width 399 height 54
click at [480, 53] on textarea "update the below section to be about iphone 17 lineup & iphone air" at bounding box center [422, 72] width 399 height 54
paste textarea "Stay Ahead with Singtel Discover the latest updates and unbeatable offers on th…"
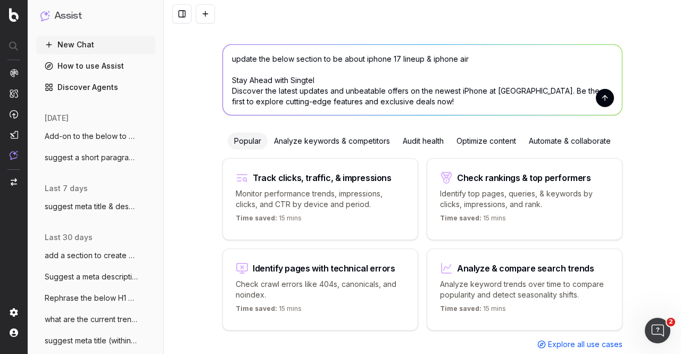
click at [487, 57] on textarea "update the below section to be about iphone 17 lineup & iphone air Stay Ahead w…" at bounding box center [422, 80] width 399 height 70
click at [357, 60] on textarea "update the below section to be about iphone 17 lineup & iphone air Stay Ahead w…" at bounding box center [422, 80] width 399 height 70
click at [562, 61] on textarea "update the below section to be about newly announced iphone 17 lineup & iphone …" at bounding box center [422, 80] width 399 height 70
type textarea "update the below section to be about newly announced iphone 17 lineup & iphone …"
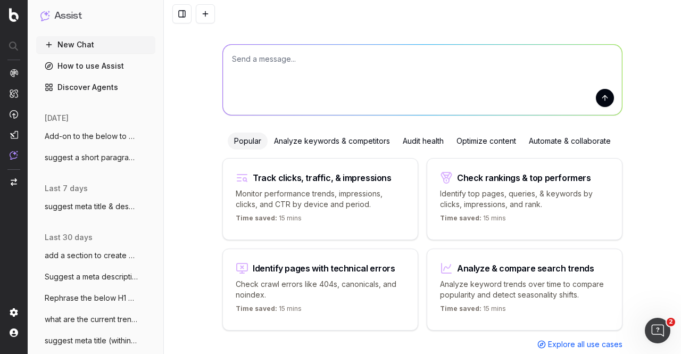
scroll to position [0, 0]
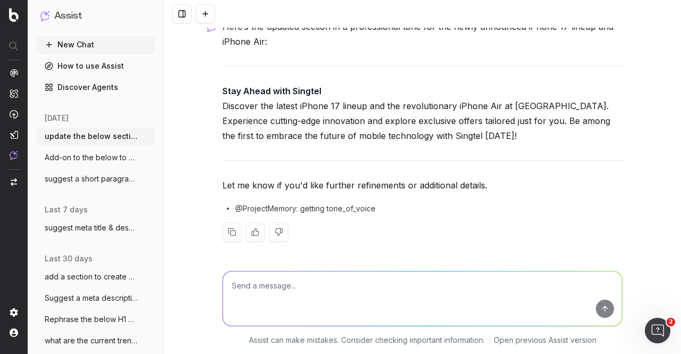
scroll to position [51, 0]
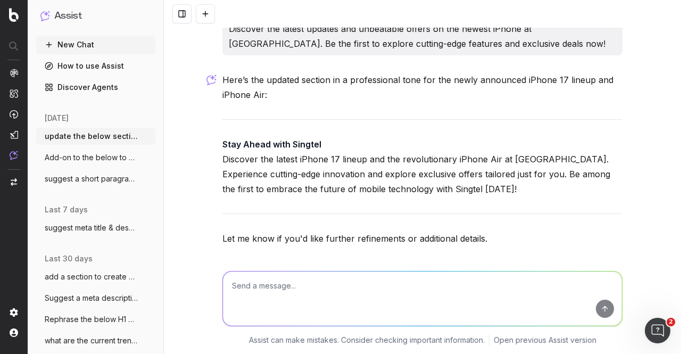
click at [353, 283] on textarea at bounding box center [422, 298] width 399 height 54
click at [329, 293] on textarea at bounding box center [422, 298] width 399 height 54
type textarea "i"
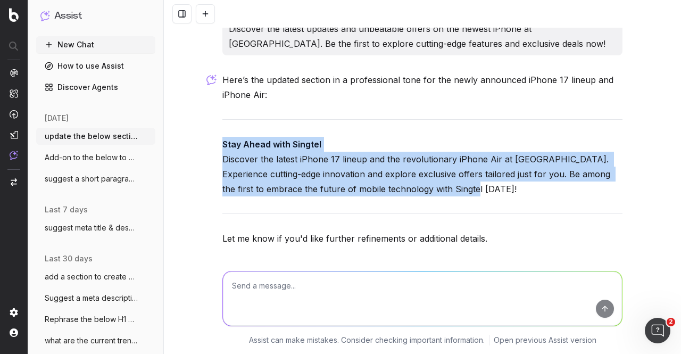
drag, startPoint x: 219, startPoint y: 141, endPoint x: 443, endPoint y: 188, distance: 228.7
click at [443, 188] on p "Stay Ahead with Singtel Discover the latest iPhone 17 lineup and the revolution…" at bounding box center [422, 167] width 400 height 60
copy p "Stay Ahead with Singtel Discover the latest iPhone 17 lineup and the revolution…"
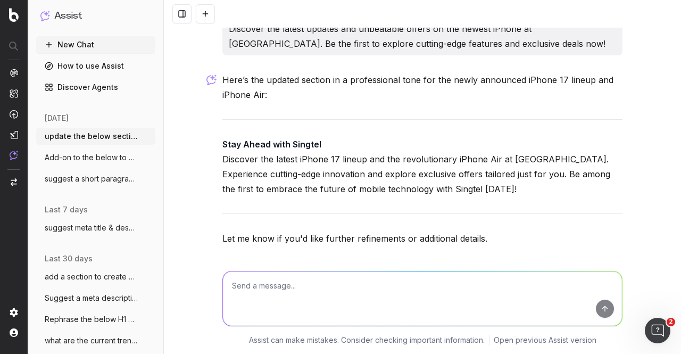
click at [355, 288] on textarea at bounding box center [422, 298] width 399 height 54
paste textarea "Stay Ahead with Singtel Discover the latest iPhone 17 lineup and the revolution…"
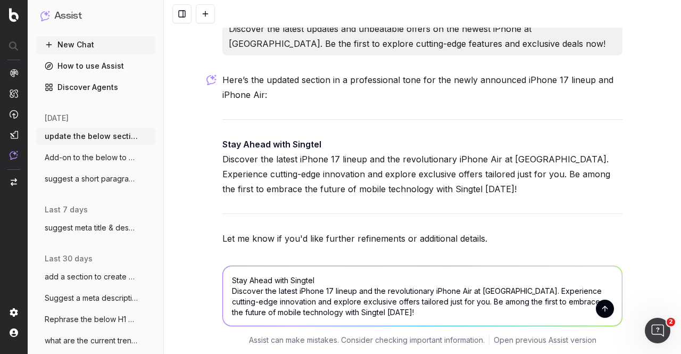
drag, startPoint x: 466, startPoint y: 292, endPoint x: 489, endPoint y: 285, distance: 24.1
click at [467, 292] on textarea "Stay Ahead with Singtel Discover the latest iPhone 17 lineup and the revolution…" at bounding box center [422, 296] width 399 height 60
click at [446, 312] on textarea "Stay Ahead with Singtel Discover the latest iPhone 17 lineup and the revolution…" at bounding box center [422, 296] width 399 height 60
click at [466, 294] on textarea "Stay Ahead with Singtel Discover the latest iPhone 17 lineup and the revolution…" at bounding box center [422, 296] width 399 height 60
click at [294, 291] on textarea "Stay Ahead with Singtel Discover the latest iPhone 17 lineup and the revolution…" at bounding box center [422, 296] width 399 height 60
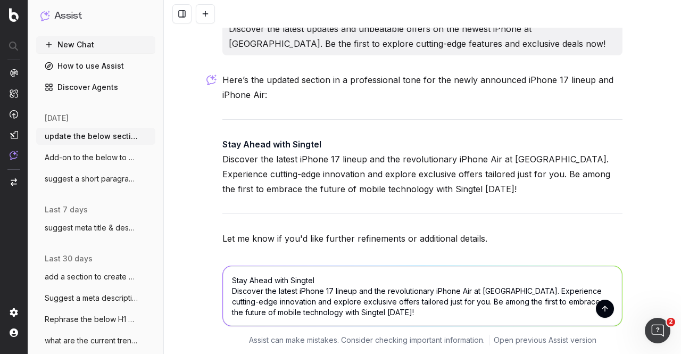
click at [273, 289] on textarea "Stay Ahead with Singtel Discover the latest iPhone 17 lineup and the revolution…" at bounding box center [422, 296] width 399 height 60
click at [466, 291] on textarea "Stay Ahead with Singtel Discover the latest iPhone 17 lineup and the revolution…" at bounding box center [422, 296] width 399 height 60
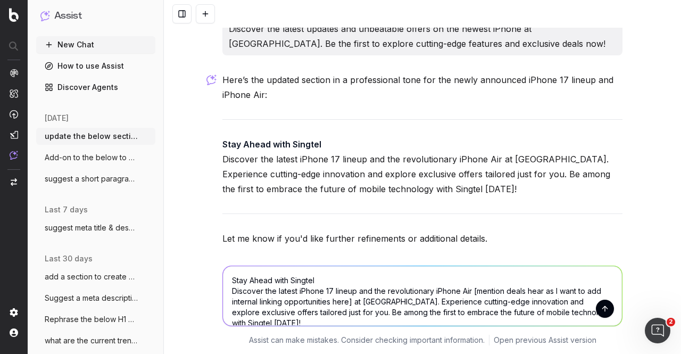
click at [327, 299] on textarea "Stay Ahead with Singtel Discover the latest iPhone 17 lineup and the revolution…" at bounding box center [422, 296] width 399 height 60
type textarea "Stay Ahead with Singtel Discover the latest iPhone 17 lineup and the revolution…"
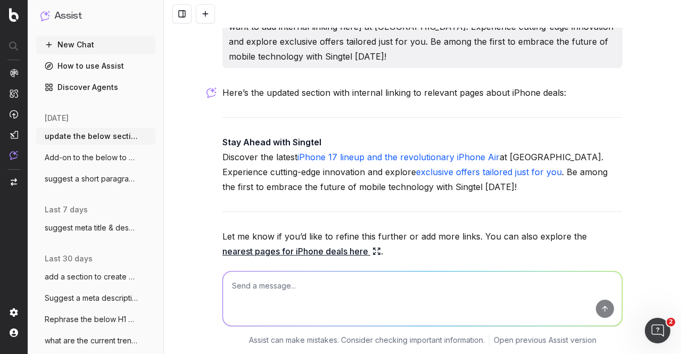
scroll to position [394, 0]
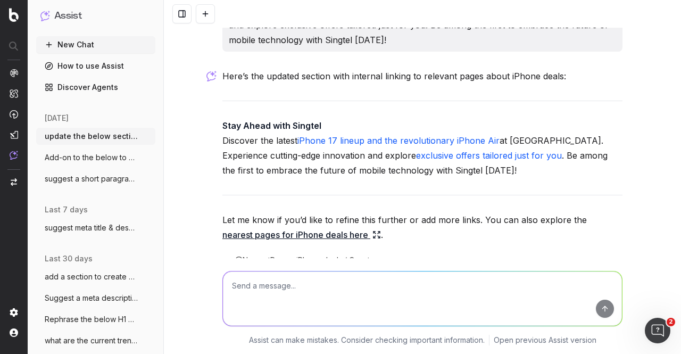
click at [287, 283] on textarea at bounding box center [422, 298] width 399 height 54
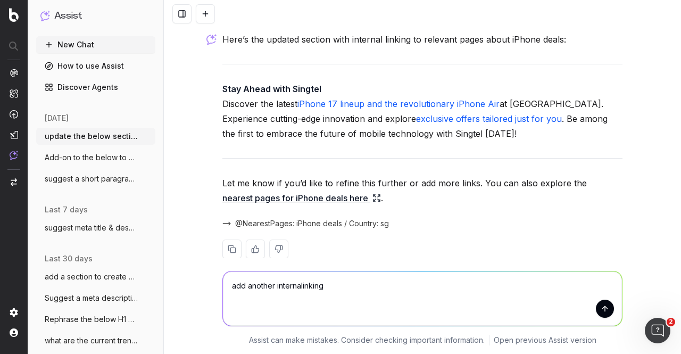
scroll to position [447, 0]
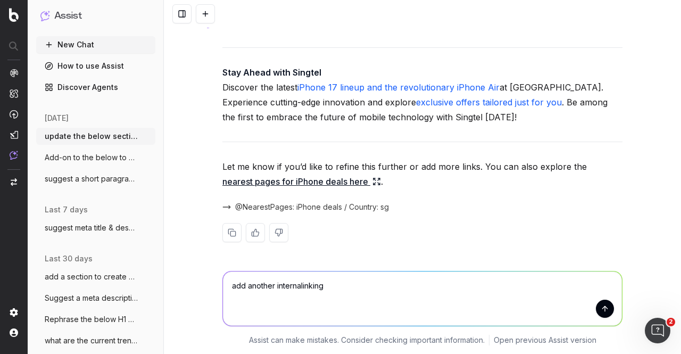
click at [299, 289] on textarea "add another internalinking" at bounding box center [422, 298] width 399 height 54
click at [344, 283] on textarea "add another internal linking" at bounding box center [422, 298] width 399 height 54
paste textarea "[URL][DOMAIN_NAME]"
type textarea "add another internal linking opportunity to our blog on iphone 17 [URL][DOMAIN_…"
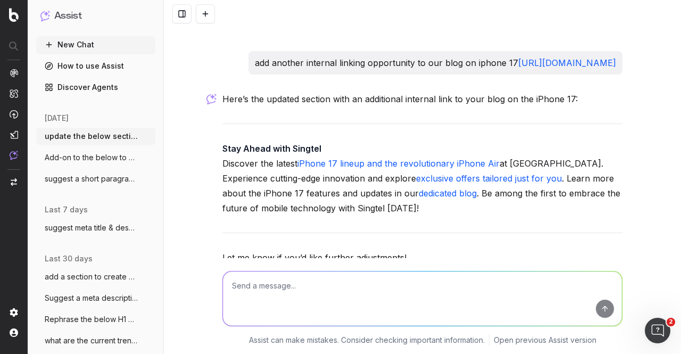
scroll to position [677, 0]
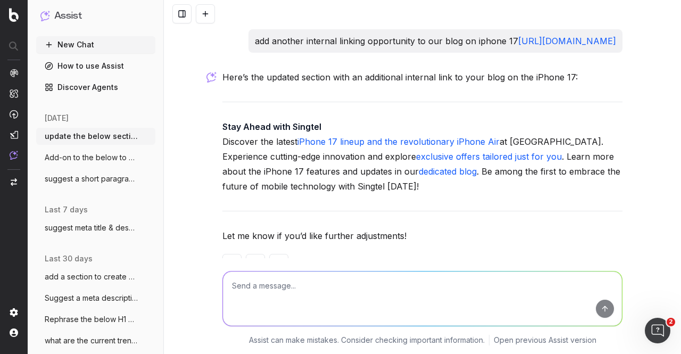
click at [311, 284] on textarea at bounding box center [422, 298] width 399 height 54
click at [352, 300] on textarea at bounding box center [422, 298] width 399 height 54
type textarea "c"
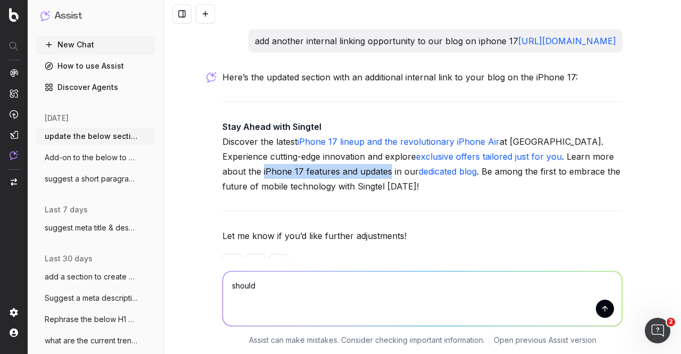
drag, startPoint x: 571, startPoint y: 170, endPoint x: 304, endPoint y: 190, distance: 267.7
click at [304, 190] on p "Stay Ahead with Singtel Discover the latest iPhone 17 lineup and the revolution…" at bounding box center [422, 156] width 400 height 74
copy p "iPhone 17 features and updates"
click at [294, 285] on textarea "should" at bounding box center [422, 298] width 399 height 54
paste textarea "iPhone 17 features and updates"
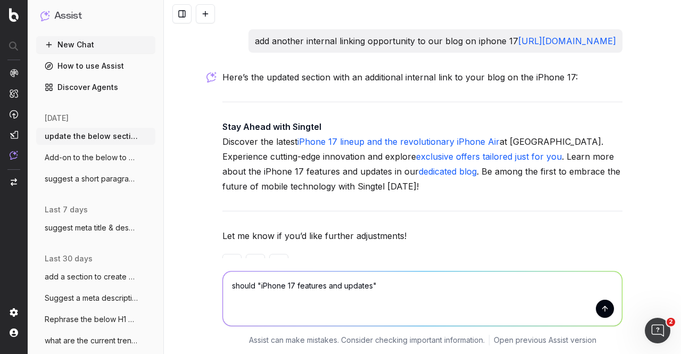
click at [390, 288] on textarea "should "iPhone 17 features and updates"" at bounding box center [422, 298] width 399 height 54
click at [373, 285] on textarea "should "iPhone 17 features and updates" be the linkout or "dedicated blog"" at bounding box center [422, 298] width 399 height 54
click at [374, 285] on textarea "should "iPhone 17 features and updates" be the linkout or "dedicated blog"" at bounding box center [422, 298] width 399 height 54
click at [374, 284] on textarea "should "iPhone 17 features and updates" be the linkout or "dedicated blog"" at bounding box center [422, 298] width 399 height 54
drag, startPoint x: 374, startPoint y: 284, endPoint x: 413, endPoint y: 281, distance: 39.0
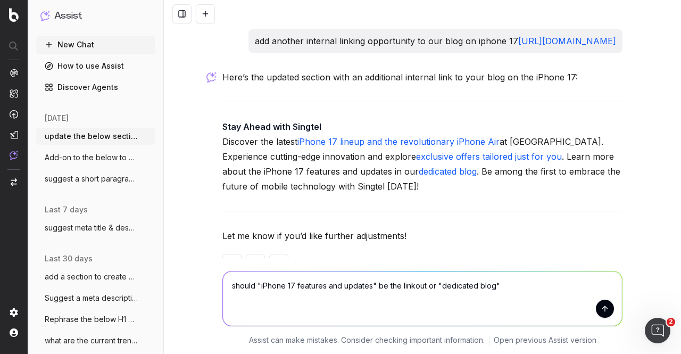
click at [413, 281] on textarea "should "iPhone 17 features and updates" be the linkout or "dedicated blog"" at bounding box center [422, 298] width 399 height 54
click at [483, 286] on textarea "should "iPhone 17 features and updates" or "dedicated blog"" at bounding box center [422, 298] width 399 height 54
paste textarea "be the linkout"
type textarea "should "iPhone 17 features and updates" or "dedicated blog" be the linkout?"
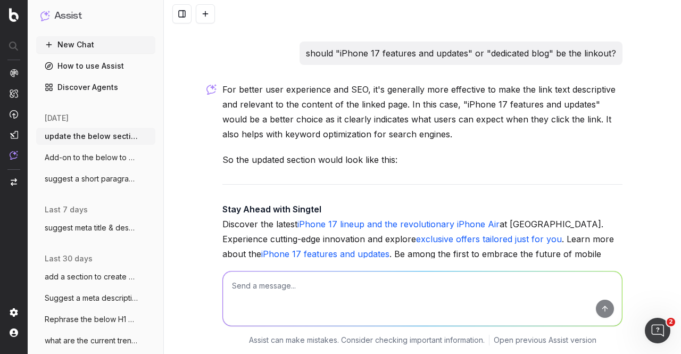
scroll to position [1000, 0]
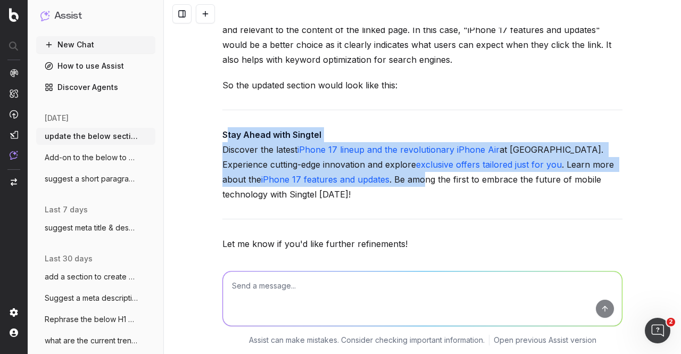
drag, startPoint x: 221, startPoint y: 149, endPoint x: 340, endPoint y: 197, distance: 128.6
click at [340, 197] on p "Stay Ahead with Singtel Discover the latest iPhone 17 lineup and the revolution…" at bounding box center [422, 164] width 400 height 74
drag, startPoint x: 229, startPoint y: 181, endPoint x: 221, endPoint y: 170, distance: 13.4
click at [229, 180] on p "Stay Ahead with Singtel Discover the latest iPhone 17 lineup and the revolution…" at bounding box center [422, 164] width 400 height 74
click at [222, 164] on p "Stay Ahead with Singtel Discover the latest iPhone 17 lineup and the revolution…" at bounding box center [422, 164] width 400 height 74
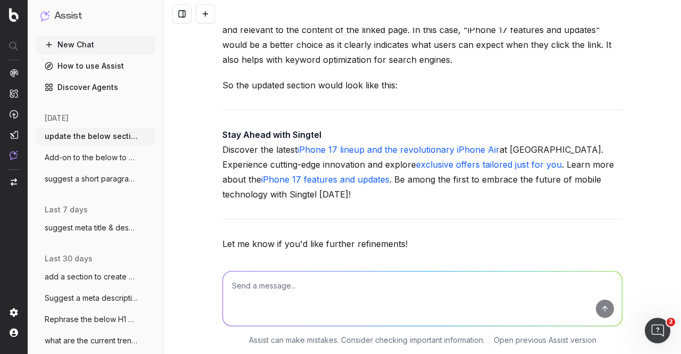
drag, startPoint x: 217, startPoint y: 161, endPoint x: 334, endPoint y: 205, distance: 124.9
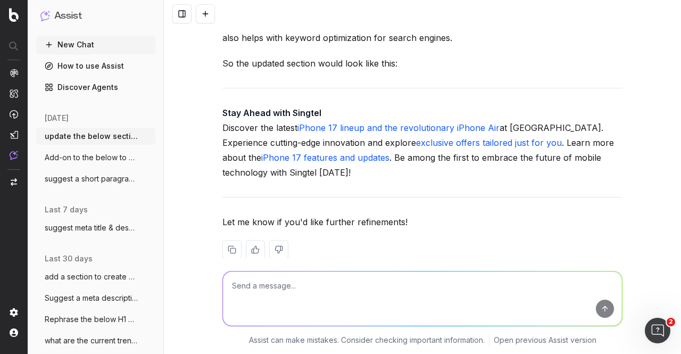
scroll to position [1053, 0]
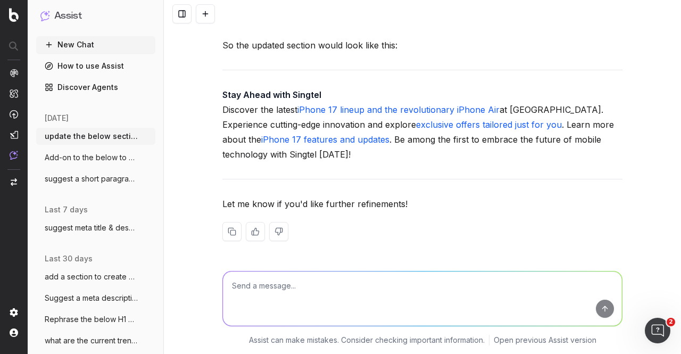
click at [322, 281] on textarea at bounding box center [422, 298] width 399 height 54
type textarea "give me this in html code"
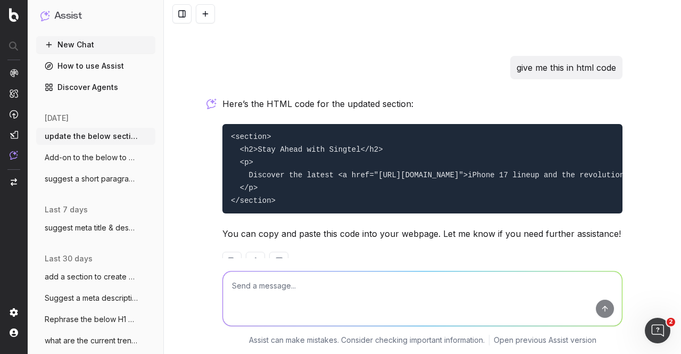
scroll to position [1293, 0]
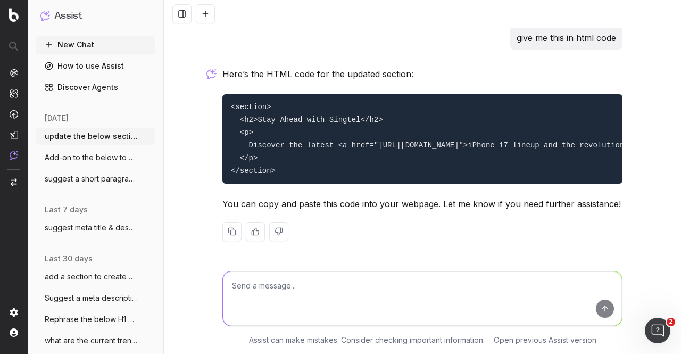
drag, startPoint x: 235, startPoint y: 125, endPoint x: 256, endPoint y: 149, distance: 32.4
click at [256, 149] on pre "<section> <h2>Stay Ahead with Singtel</h2> <p> Discover the latest <a href="[UR…" at bounding box center [422, 138] width 400 height 89
copy code "<p> Discover the latest <a href="[URL][DOMAIN_NAME]">iPhone 17 lineup and the r…"
click at [285, 291] on textarea at bounding box center [422, 298] width 399 height 54
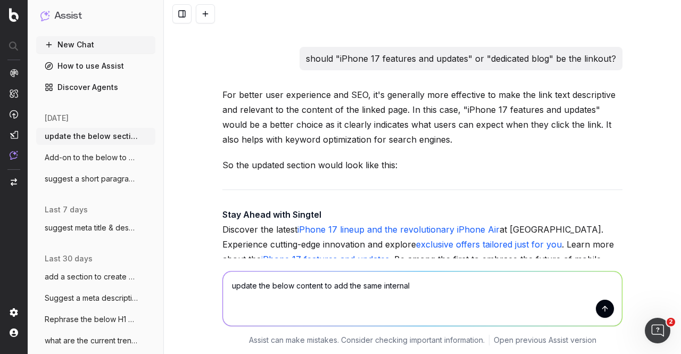
scroll to position [974, 0]
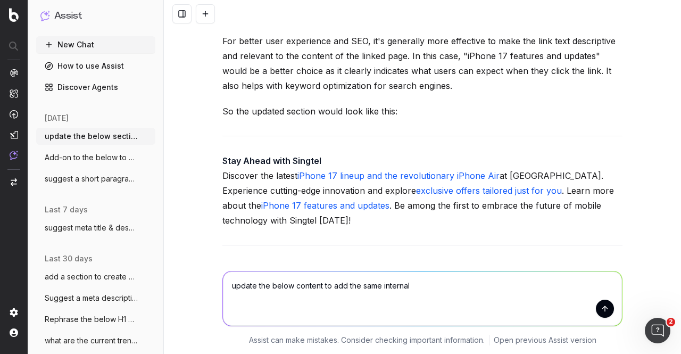
click at [374, 285] on textarea "update the below content to add the same internal" at bounding box center [422, 298] width 399 height 54
click at [361, 287] on textarea "update the below content to add the same 3 internal" at bounding box center [422, 298] width 399 height 54
click at [442, 280] on textarea "update the below content to add the 3 internal" at bounding box center [422, 298] width 399 height 54
paste textarea "Get Ready for What’s Next Singtel is your go-to destination for the latest iPho…"
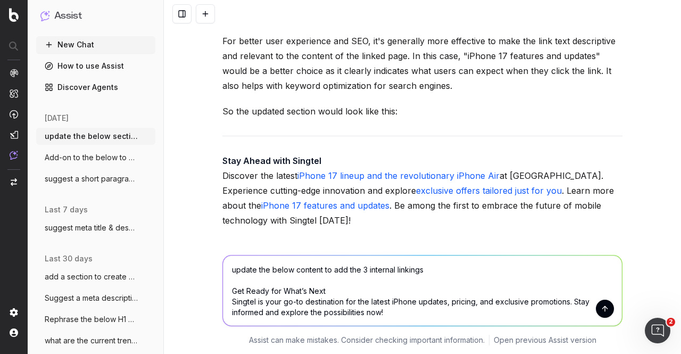
drag, startPoint x: 427, startPoint y: 269, endPoint x: 319, endPoint y: 268, distance: 108.0
click at [319, 268] on textarea "update the below content to add the 3 internal linkings Get Ready for What’s Ne…" at bounding box center [422, 290] width 399 height 70
type textarea "update the below content as well. Get Ready for What’s Next Singtel is your go-…"
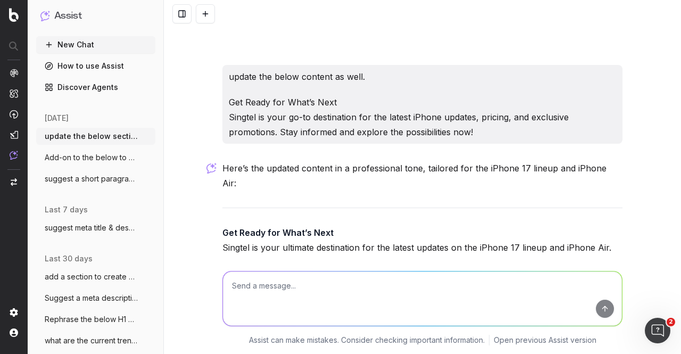
scroll to position [1563, 0]
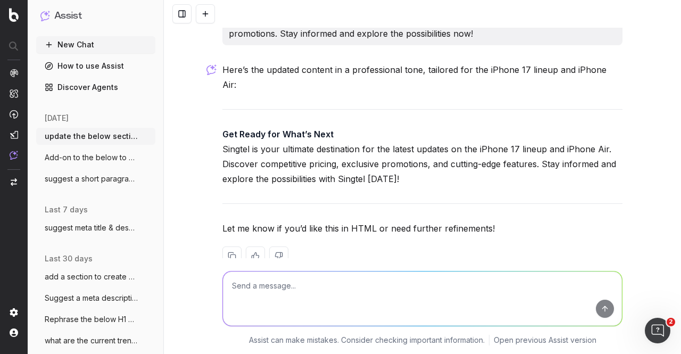
click at [327, 280] on textarea at bounding box center [422, 298] width 399 height 54
type textarea "and the internal limkimg too"
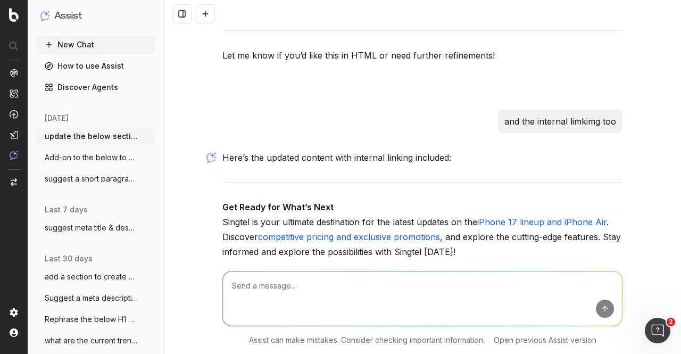
scroll to position [1808, 0]
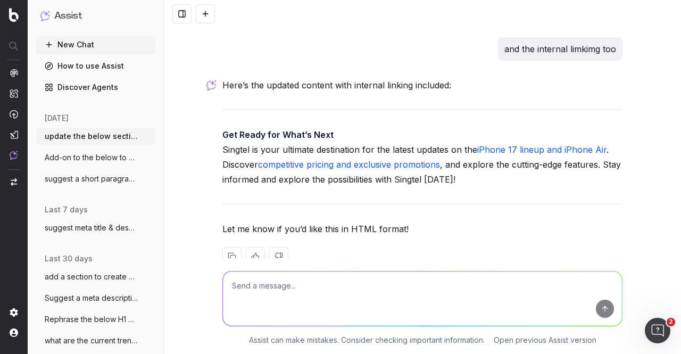
click at [344, 299] on textarea at bounding box center [422, 298] width 399 height 54
type textarea "with the blog"
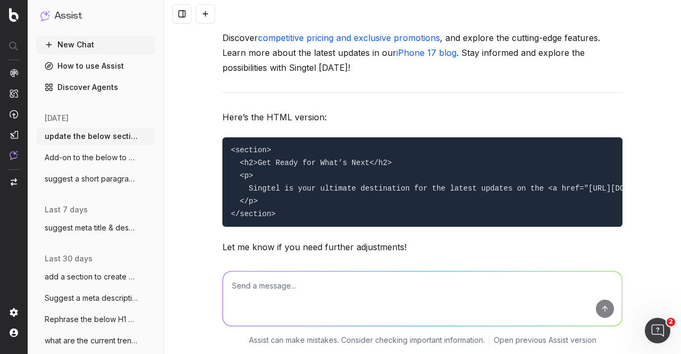
scroll to position [2184, 0]
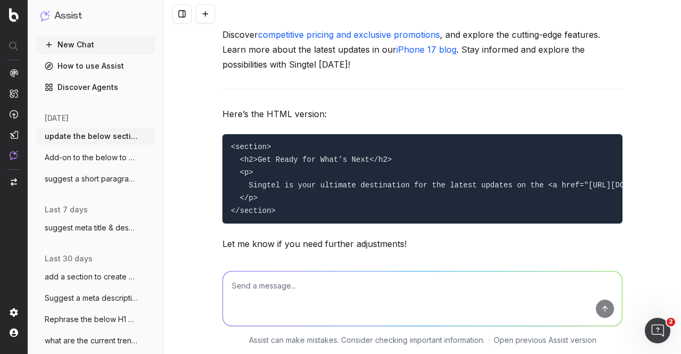
drag, startPoint x: 235, startPoint y: 181, endPoint x: 251, endPoint y: 204, distance: 27.9
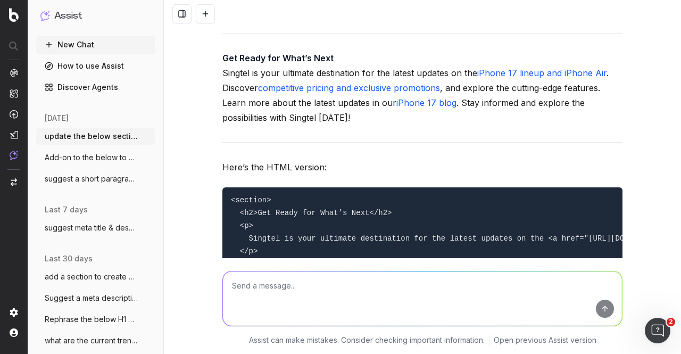
click at [330, 282] on textarea at bounding box center [422, 298] width 399 height 54
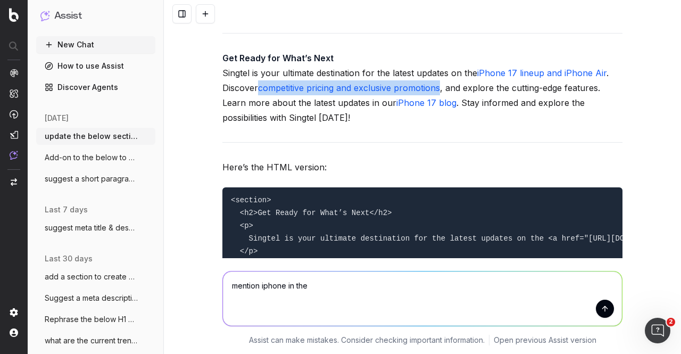
drag, startPoint x: 255, startPoint y: 94, endPoint x: 437, endPoint y: 91, distance: 181.9
click at [437, 91] on p "Get Ready for What’s Next Singtel is your ultimate destination for the latest u…" at bounding box center [422, 88] width 400 height 74
copy link "competitive pricing and exclusive promotions"
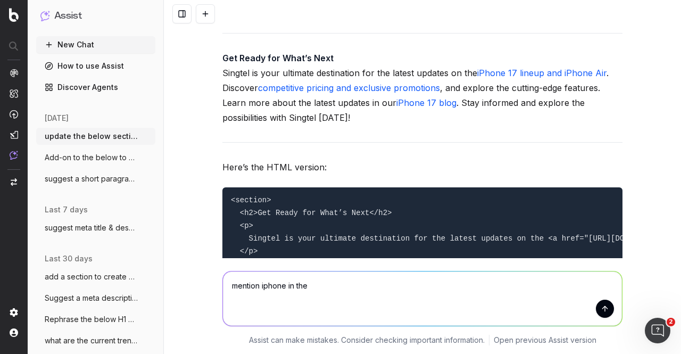
click at [331, 289] on textarea "mention iphone in the" at bounding box center [422, 298] width 399 height 54
click at [242, 289] on textarea "mention iphone in the" at bounding box center [422, 298] width 399 height 54
click at [243, 289] on textarea "mention iphone in the" at bounding box center [422, 298] width 399 height 54
click at [349, 287] on textarea "include keyword iphone in the" at bounding box center [422, 298] width 399 height 54
paste textarea "competitive pricing and exclusive promotions"
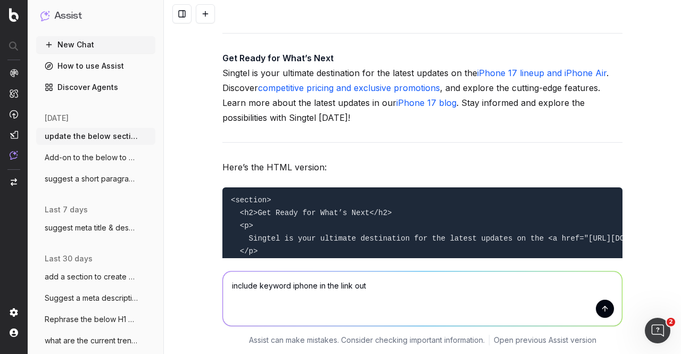
type textarea "include keyword iphone in the link out competitive pricing and exclusive promot…"
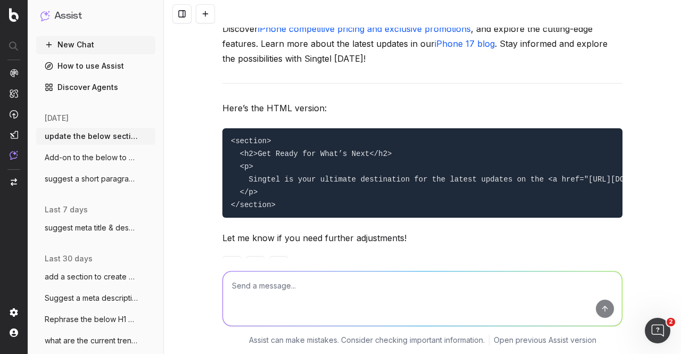
scroll to position [2611, 0]
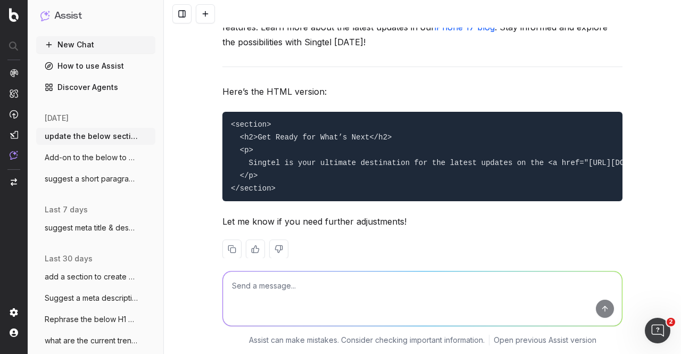
drag, startPoint x: 235, startPoint y: 164, endPoint x: 255, endPoint y: 187, distance: 29.8
click at [255, 187] on pre "<section> <h2>Get Ready for What’s Next</h2> <p> Singtel is your ultimate desti…" at bounding box center [422, 156] width 400 height 89
copy code "<p> Singtel is your ultimate destination for the latest updates on the <a href=…"
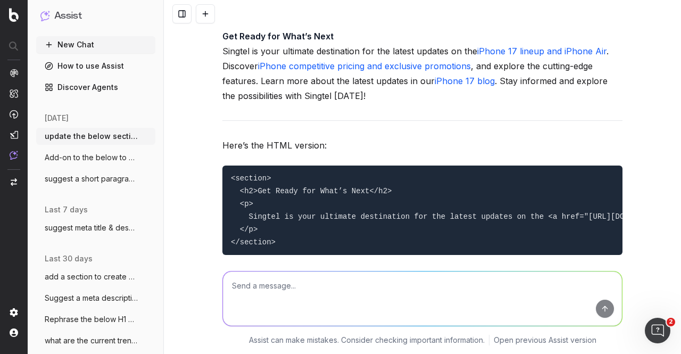
scroll to position [2505, 0]
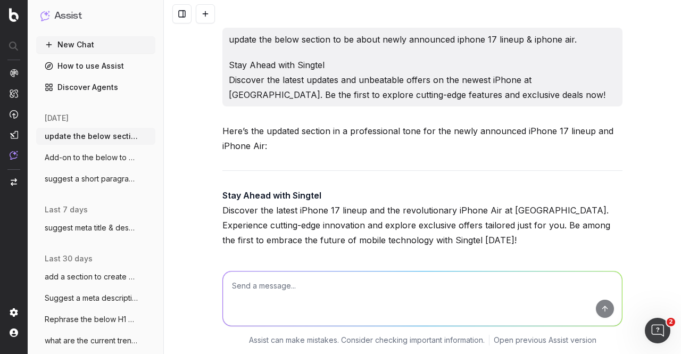
scroll to position [2650, 0]
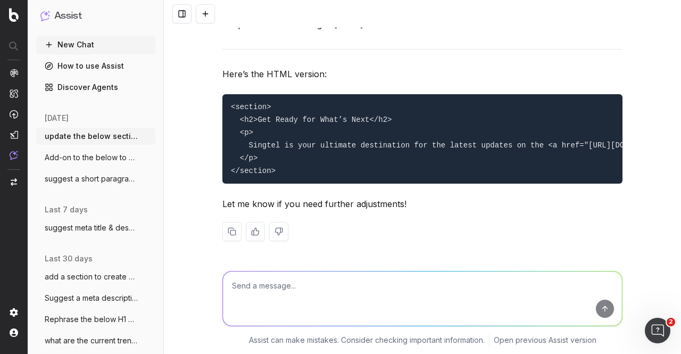
click at [314, 278] on textarea at bounding box center [422, 298] width 399 height 54
type textarea "s"
type textarea "p"
click at [225, 289] on textarea "rephrase and avoid duplication of the above section as i would" at bounding box center [422, 298] width 399 height 54
click at [293, 286] on textarea "provide a rephrase and avoid duplication of the above section as i would" at bounding box center [422, 298] width 399 height 54
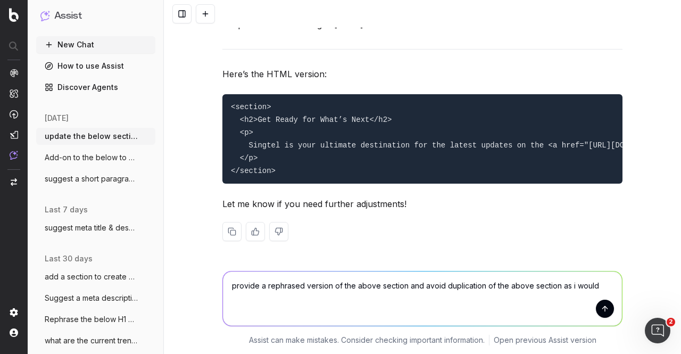
click at [420, 285] on textarea "provide a rephrased version of the above section and avoid duplication of the a…" at bounding box center [422, 298] width 399 height 54
click at [411, 286] on textarea "provide a rephrased version of the above section and avoid duplication of the a…" at bounding box center [422, 298] width 399 height 54
click at [420, 283] on textarea "provide a rephrased version of the above section avoid duplication of the above…" at bounding box center [422, 298] width 399 height 54
drag, startPoint x: 478, startPoint y: 287, endPoint x: 547, endPoint y: 290, distance: 69.2
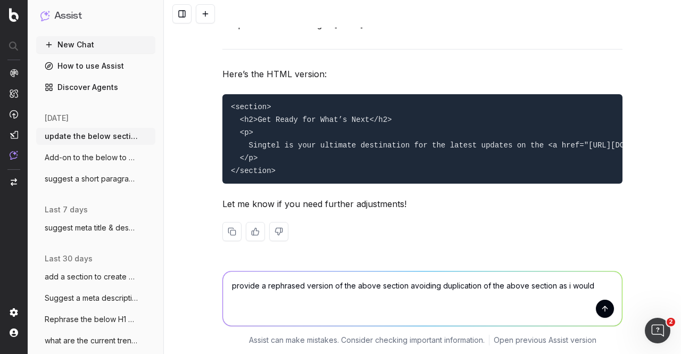
click at [547, 290] on textarea "provide a rephrased version of the above section avoiding duplication of the ab…" at bounding box center [422, 298] width 399 height 54
click at [547, 290] on textarea "provide a rephrased version of the above section avoiding duplication as i would" at bounding box center [422, 298] width 399 height 54
click at [547, 290] on textarea "provide a rephrased version of the above section avoiding duplication as i woul…" at bounding box center [422, 298] width 399 height 54
click at [330, 294] on textarea "provide a rephrased version of the above section avoiding duplication as i woul…" at bounding box center [422, 298] width 399 height 54
type textarea "provide a rephrased version of the above section avoiding duplication as i woul…"
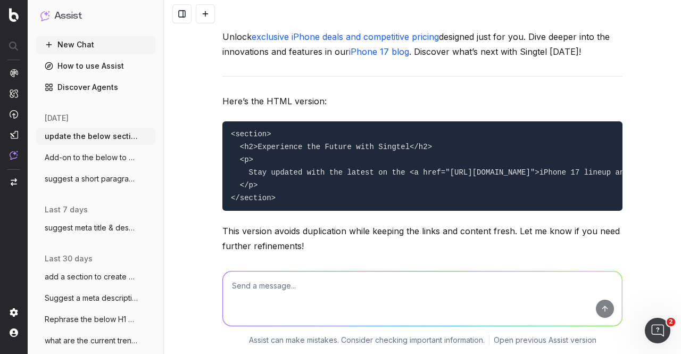
scroll to position [2957, 0]
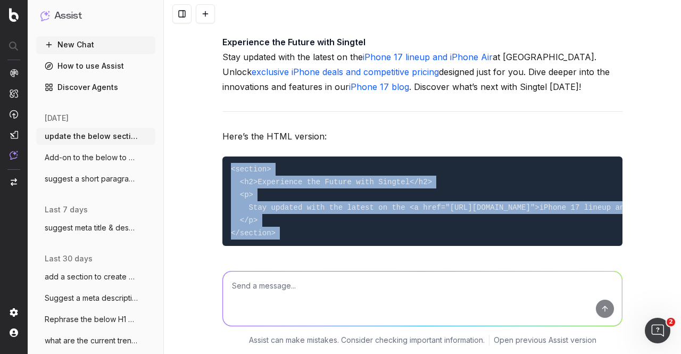
drag, startPoint x: 228, startPoint y: 188, endPoint x: 310, endPoint y: 258, distance: 107.9
click at [310, 258] on div "update the below section to be about newly announced iphone 17 lineup & iphone …" at bounding box center [422, 177] width 517 height 354
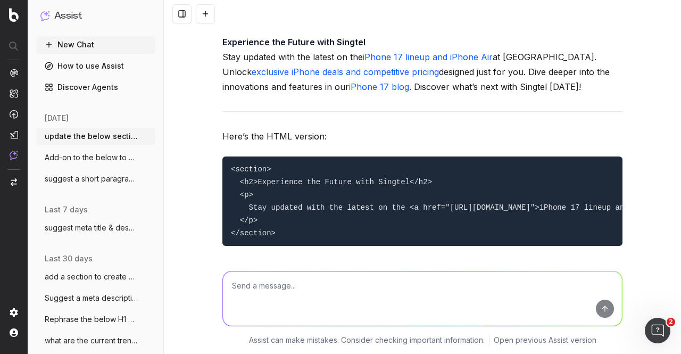
click at [345, 112] on hr at bounding box center [422, 111] width 400 height 1
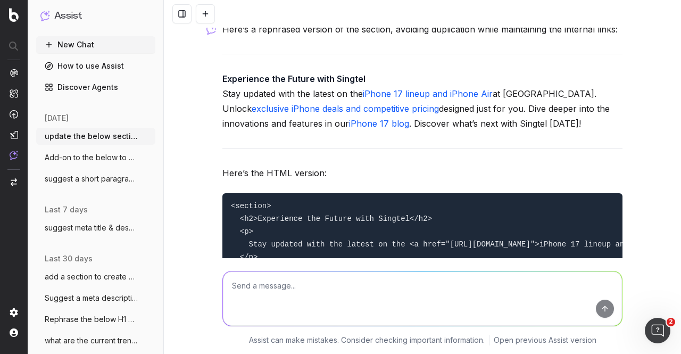
scroll to position [2904, 0]
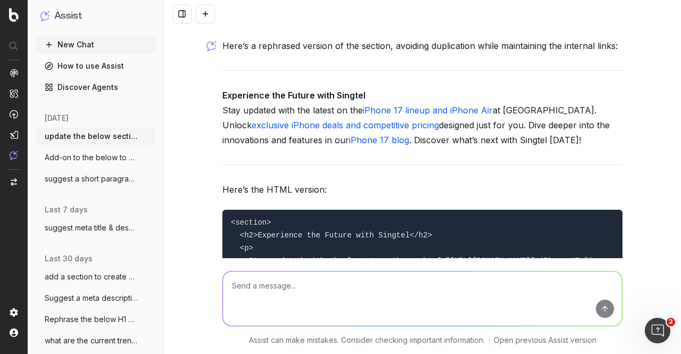
drag, startPoint x: 219, startPoint y: 132, endPoint x: 520, endPoint y: 164, distance: 303.3
click at [520, 147] on p "Experience the Future with Singtel Stay updated with the latest on the iPhone 1…" at bounding box center [422, 118] width 400 height 60
copy p "Stay updated with the latest on the iPhone 17 lineup and iPhone Air at Singtel.…"
click at [371, 286] on textarea at bounding box center [422, 298] width 399 height 54
paste textarea "Stay updated with the latest on the iPhone 17 lineup and iPhone Air at Singtel.…"
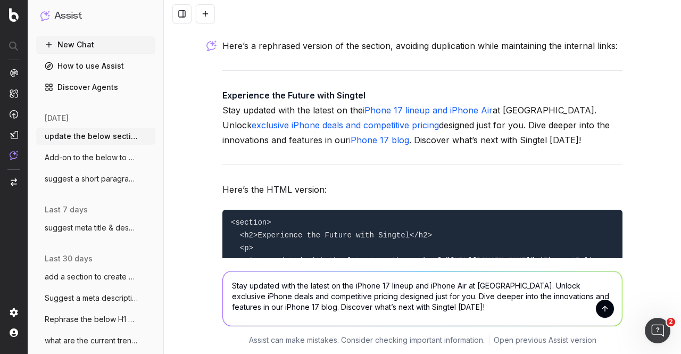
drag, startPoint x: 327, startPoint y: 287, endPoint x: 361, endPoint y: 259, distance: 43.9
click at [327, 287] on textarea "Stay updated with the latest on the iPhone 17 lineup and iPhone Air at Singtel.…" at bounding box center [422, 298] width 399 height 54
drag, startPoint x: 328, startPoint y: 289, endPoint x: 408, endPoint y: 283, distance: 81.0
click at [408, 283] on textarea "Stay updated with the latest on the iPhone 17 lineup and iPhone Air at Singtel.…" at bounding box center [422, 298] width 399 height 54
click at [463, 288] on textarea "Stay updated with the latest on the iPhone 17 lineup and iPhone Air at Singtel.…" at bounding box center [422, 298] width 399 height 54
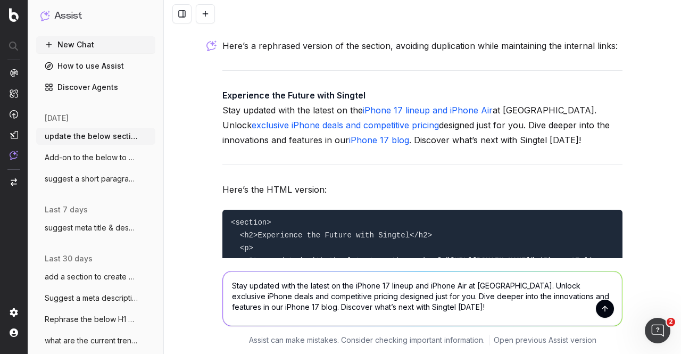
click at [311, 296] on textarea "Stay updated with the latest on the iPhone 17 lineup and iPhone Air at Singtel.…" at bounding box center [422, 298] width 399 height 54
paste textarea "on the iPhone 17 lineup and iPhone Air"
drag, startPoint x: 229, startPoint y: 287, endPoint x: 503, endPoint y: 277, distance: 274.6
click at [503, 277] on textarea "Stay updated with the latest on the iPhone 17 lineup and iPhone Air at Singtel.…" at bounding box center [422, 298] width 399 height 54
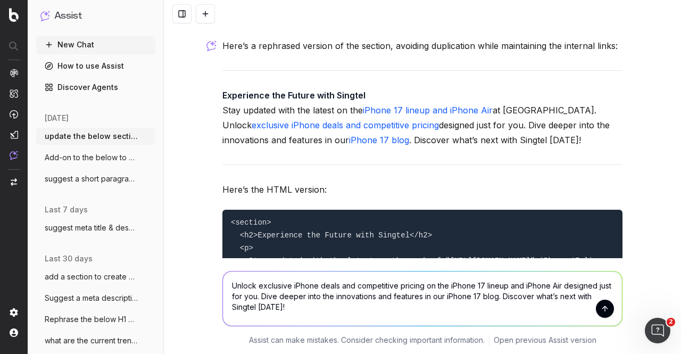
click at [493, 294] on textarea "Unlock exclusive iPhone deals and competitive pricing on the iPhone 17 lineup a…" at bounding box center [422, 298] width 399 height 54
click at [254, 297] on textarea "Unlock exclusive iPhone deals and competitive pricing on the iPhone 17 lineup a…" at bounding box center [422, 298] width 399 height 54
paste textarea "Singtel iPhone updates"
drag, startPoint x: 306, startPoint y: 296, endPoint x: 363, endPoint y: 295, distance: 56.4
click at [363, 295] on textarea "Unlock exclusive iPhone deals and competitive pricing on the iPhone 17 lineup a…" at bounding box center [422, 298] width 399 height 54
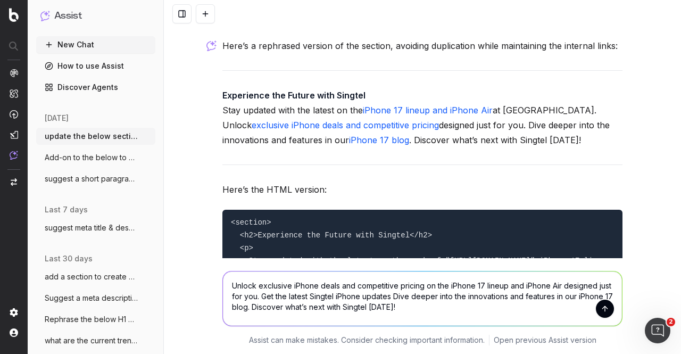
click at [386, 297] on textarea "Unlock exclusive iPhone deals and competitive pricing on the iPhone 17 lineup a…" at bounding box center [422, 298] width 399 height 54
click at [435, 309] on textarea "Unlock exclusive iPhone deals and competitive pricing on the iPhone 17 lineup a…" at bounding box center [422, 298] width 399 height 54
click at [257, 308] on textarea "Unlock exclusive iPhone deals and competitive pricing on the iPhone 17 lineup a…" at bounding box center [422, 298] width 399 height 54
click at [258, 305] on textarea "Unlock exclusive iPhone deals and competitive pricing on the iPhone 17 lineup a…" at bounding box center [422, 298] width 399 height 54
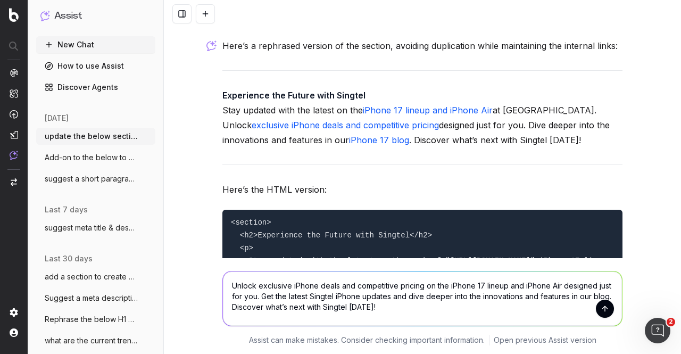
type textarea "Unlock exclusive iPhone deals and competitive pricing on the iPhone 17 lineup a…"
click at [603, 300] on button "submit" at bounding box center [605, 308] width 18 height 18
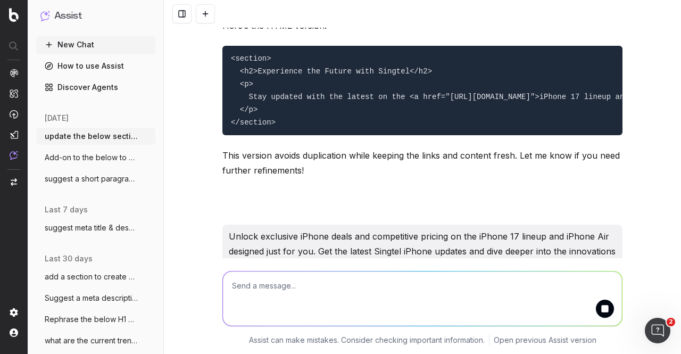
scroll to position [3149, 0]
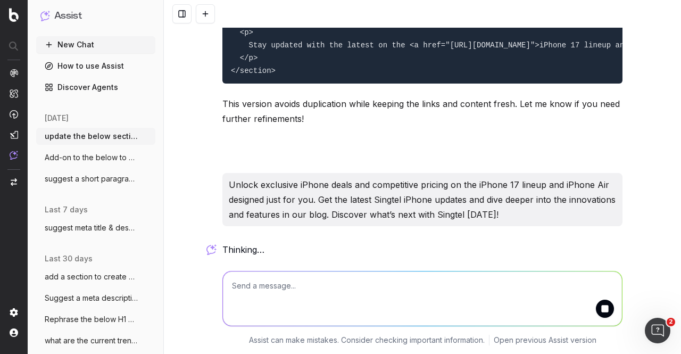
drag, startPoint x: 513, startPoint y: 212, endPoint x: 218, endPoint y: 183, distance: 296.6
click at [222, 183] on div "Unlock exclusive iPhone deals and competitive pricing on the iPhone 17 lineup a…" at bounding box center [422, 199] width 400 height 53
copy p "Unlock exclusive iPhone deals and competitive pricing on the iPhone 17 lineup a…"
click at [280, 280] on textarea at bounding box center [422, 298] width 399 height 54
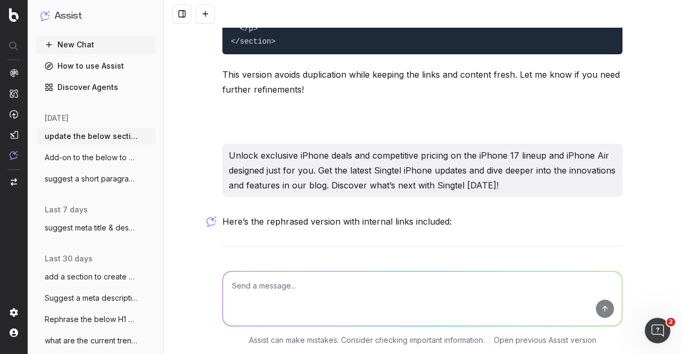
scroll to position [3476, 0]
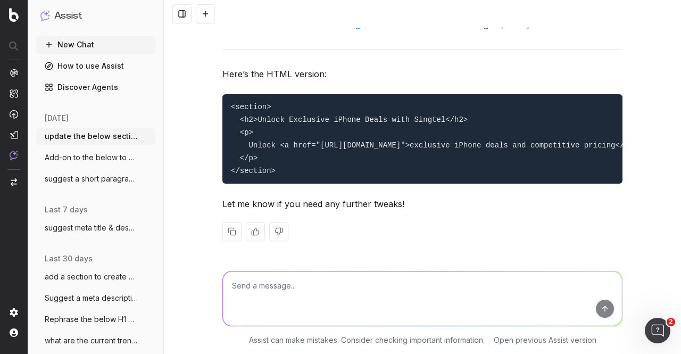
click at [273, 288] on textarea at bounding box center [422, 298] width 399 height 54
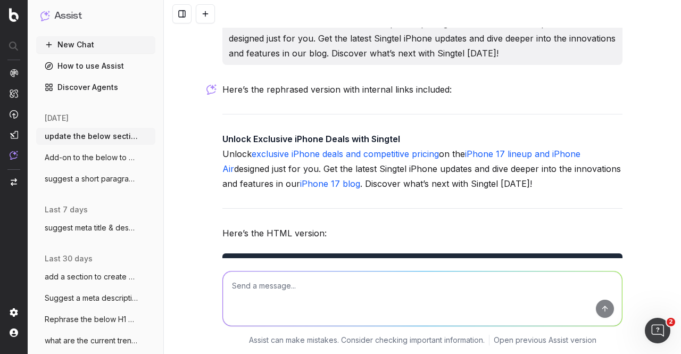
scroll to position [3263, 0]
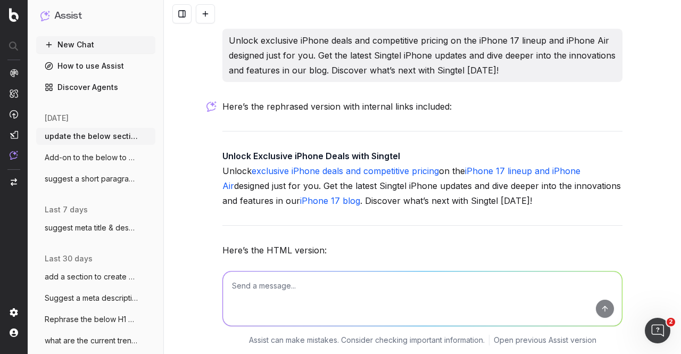
drag, startPoint x: 499, startPoint y: 97, endPoint x: 221, endPoint y: 61, distance: 280.5
click at [222, 61] on div "Unlock exclusive iPhone deals and competitive pricing on the iPhone 17 lineup a…" at bounding box center [422, 55] width 400 height 53
copy p "Unlock exclusive iPhone deals and competitive pricing on the iPhone 17 lineup a…"
click at [281, 289] on textarea at bounding box center [422, 298] width 399 height 54
paste textarea "Unlock exclusive iPhone deals and competitive pricing on the iPhone 17 lineup a…"
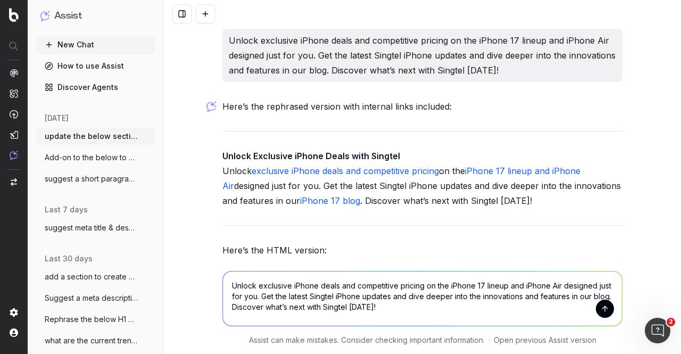
drag, startPoint x: 583, startPoint y: 294, endPoint x: 589, endPoint y: 290, distance: 7.7
click at [583, 294] on textarea "Unlock exclusive iPhone deals and competitive pricing on the iPhone 17 lineup a…" at bounding box center [422, 298] width 399 height 54
drag, startPoint x: 474, startPoint y: 304, endPoint x: 205, endPoint y: 275, distance: 271.2
click at [205, 275] on div "Unlock exclusive iPhone deals and competitive pricing on the iPhone 17 lineup a…" at bounding box center [422, 306] width 517 height 96
type textarea "Unlock exclusive iPhone deals and competitive pricing on the iPhone 17 lineup a…"
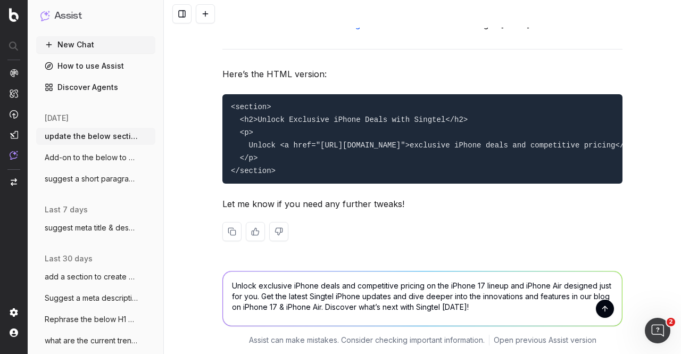
scroll to position [3476, 0]
drag, startPoint x: 235, startPoint y: 123, endPoint x: 260, endPoint y: 145, distance: 33.2
click at [260, 145] on pre "<section> <h2>Unlock Exclusive iPhone Deals with Singtel</h2> <p> Unlock <a hre…" at bounding box center [422, 138] width 400 height 89
copy code "<p> Unlock <a href="https://www.singtel.com/personal/products-services/mobile/i…"
drag, startPoint x: 227, startPoint y: 97, endPoint x: 285, endPoint y: 164, distance: 89.4
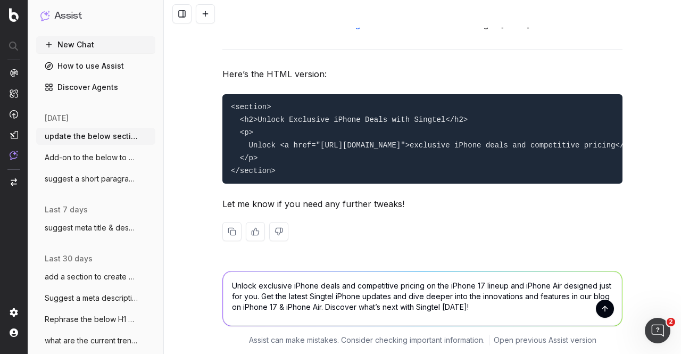
click at [286, 170] on pre "<section> <h2>Unlock Exclusive iPhone Deals with Singtel</h2> <p> Unlock <a hre…" at bounding box center [422, 138] width 400 height 89
copy code "<section> <h2>Unlock Exclusive iPhone Deals with Singtel</h2> <p> Unlock <a hre…"
drag, startPoint x: 227, startPoint y: 309, endPoint x: 316, endPoint y: 306, distance: 89.9
click at [316, 306] on textarea "Unlock exclusive iPhone deals and competitive pricing on the iPhone 17 lineup a…" at bounding box center [422, 298] width 399 height 54
click at [362, 297] on textarea "Unlock exclusive iPhone deals and competitive pricing on the iPhone 17 lineup a…" at bounding box center [422, 298] width 399 height 54
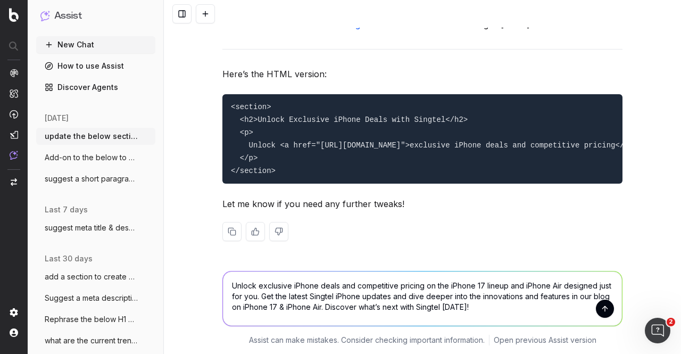
click at [362, 297] on textarea "Unlock exclusive iPhone deals and competitive pricing on the iPhone 17 lineup a…" at bounding box center [422, 298] width 399 height 54
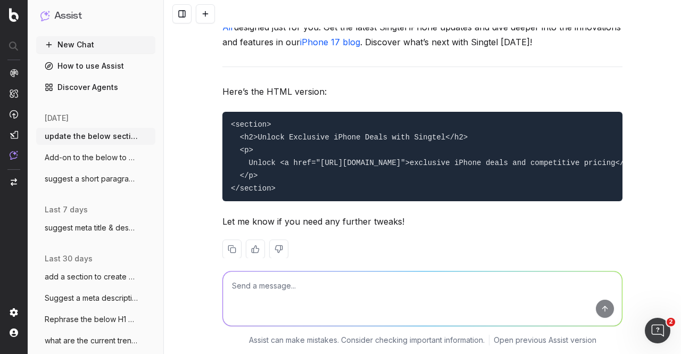
scroll to position [3370, 0]
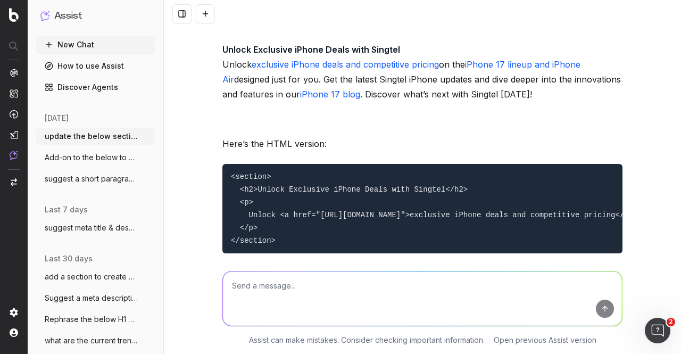
click at [404, 293] on textarea at bounding box center [422, 298] width 399 height 54
type textarea "provide another alternative for other pages"
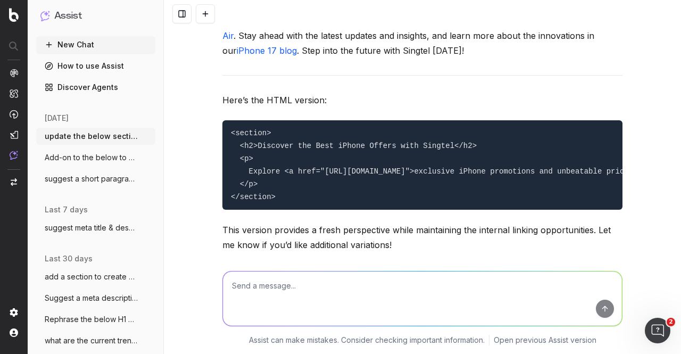
scroll to position [3797, 0]
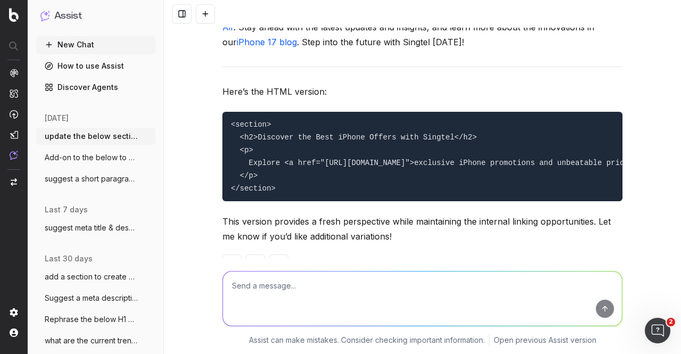
drag, startPoint x: 219, startPoint y: 34, endPoint x: 458, endPoint y: 80, distance: 243.9
click at [458, 49] on p "Discover the Best iPhone Offers with Singtel Explore exclusive iPhone promotion…" at bounding box center [422, 20] width 400 height 60
click at [432, 49] on p "Discover the Best iPhone Offers with Singtel Explore exclusive iPhone promotion…" at bounding box center [422, 20] width 400 height 60
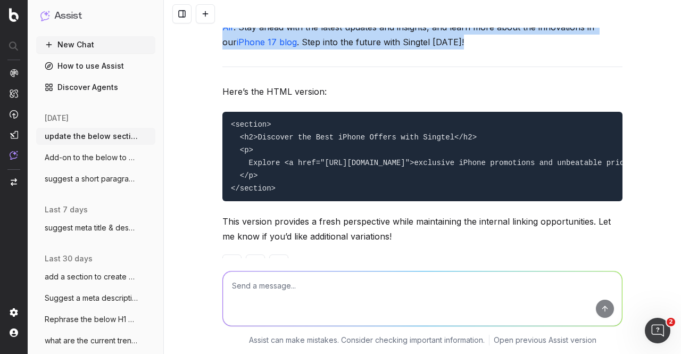
drag, startPoint x: 219, startPoint y: 32, endPoint x: 423, endPoint y: 76, distance: 208.3
click at [437, 49] on p "Discover the Best iPhone Offers with Singtel Explore exclusive iPhone promotion…" at bounding box center [422, 20] width 400 height 60
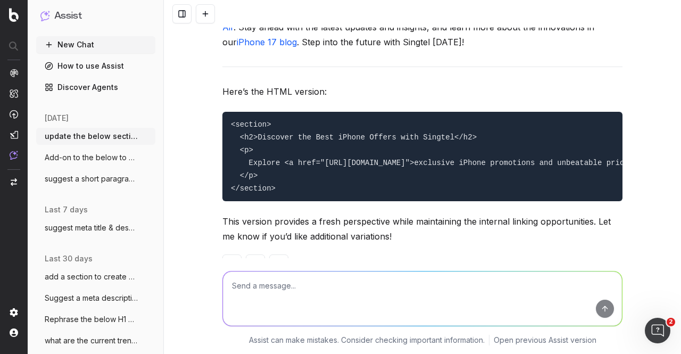
drag, startPoint x: 218, startPoint y: 49, endPoint x: 457, endPoint y: 76, distance: 240.7
copy p "Explore exclusive iPhone promotions and unbeatable pricing on the iPhone 17 lin…"
click at [312, 286] on textarea at bounding box center [422, 298] width 399 height 54
paste textarea "Explore exclusive iPhone promotions and unbeatable pricing on the iPhone 17 lin…"
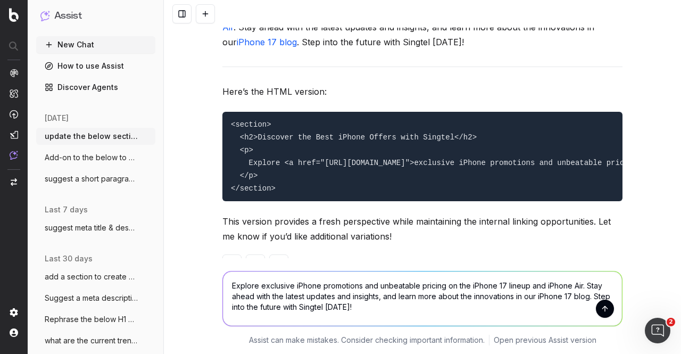
click at [301, 296] on textarea "Explore exclusive iPhone promotions and unbeatable pricing on the iPhone 17 lin…" at bounding box center [422, 298] width 399 height 54
click at [384, 296] on textarea "Explore exclusive iPhone promotions and unbeatable pricing on the iPhone 17 lin…" at bounding box center [422, 298] width 399 height 54
click at [386, 308] on textarea "Explore exclusive iPhone promotions and unbeatable pricing on the iPhone 17 lin…" at bounding box center [422, 298] width 399 height 54
drag, startPoint x: 220, startPoint y: 30, endPoint x: 357, endPoint y: 30, distance: 137.7
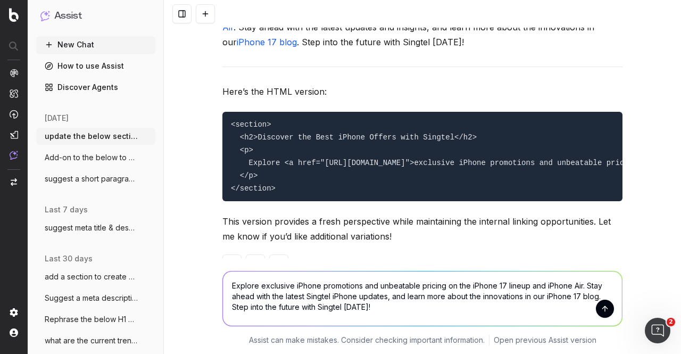
drag, startPoint x: 225, startPoint y: 160, endPoint x: 290, endPoint y: 225, distance: 92.5
click at [290, 201] on pre "<section> <h2>Discover the Best iPhone Offers with Singtel</h2> <p> Explore <a …" at bounding box center [422, 156] width 400 height 89
copy code "<section> <h2>Discover the Best iPhone Offers with Singtel</h2> <p> Explore <a …"
drag, startPoint x: 304, startPoint y: 297, endPoint x: 385, endPoint y: 297, distance: 80.8
click at [385, 297] on textarea "Explore exclusive iPhone promotions and unbeatable pricing on the iPhone 17 lin…" at bounding box center [422, 298] width 399 height 54
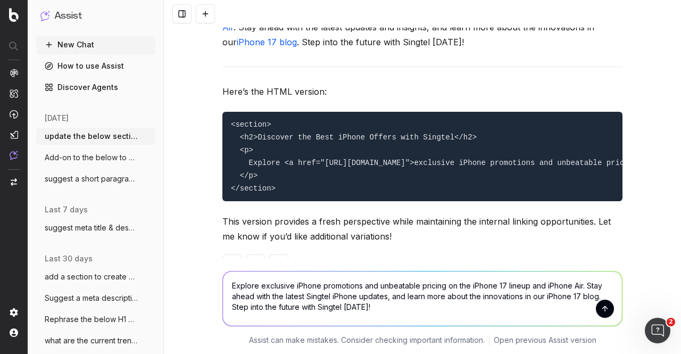
click at [373, 315] on textarea "Explore exclusive iPhone promotions and unbeatable pricing on the iPhone 17 lin…" at bounding box center [422, 298] width 399 height 54
drag, startPoint x: 377, startPoint y: 319, endPoint x: 203, endPoint y: 268, distance: 181.4
click at [218, 277] on div "Explore exclusive iPhone promotions and unbeatable pricing on the iPhone 17 lin…" at bounding box center [422, 296] width 408 height 77
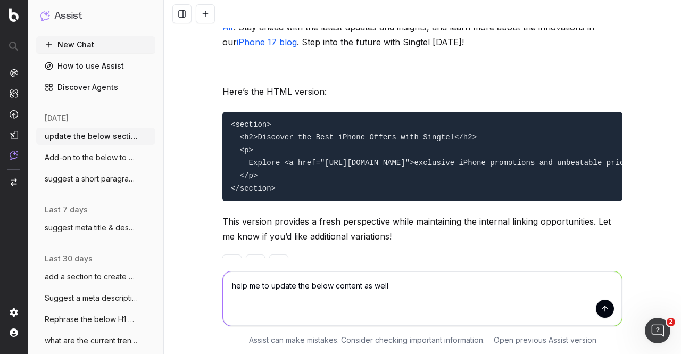
paste textarea "Discover More: Apple Ecosystem at Singtel Stay ahead of the curve with the late…"
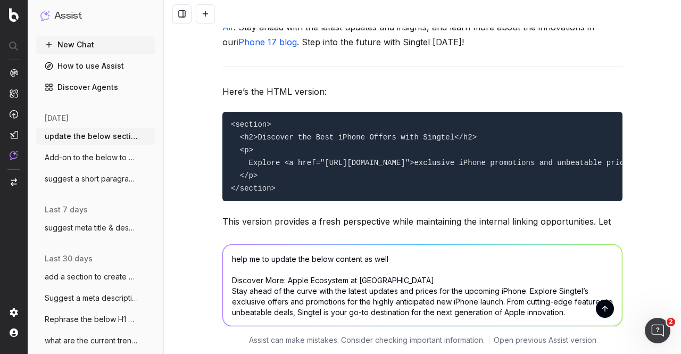
click at [412, 261] on textarea "help me to update the below content as well Discover More: Apple Ecosystem at S…" at bounding box center [422, 285] width 399 height 81
click at [356, 257] on textarea "help me to update the below content as well Discover More: Apple Ecosystem at S…" at bounding box center [422, 285] width 399 height 81
type textarea "help me to update the below content to the same format as well Discover More: A…"
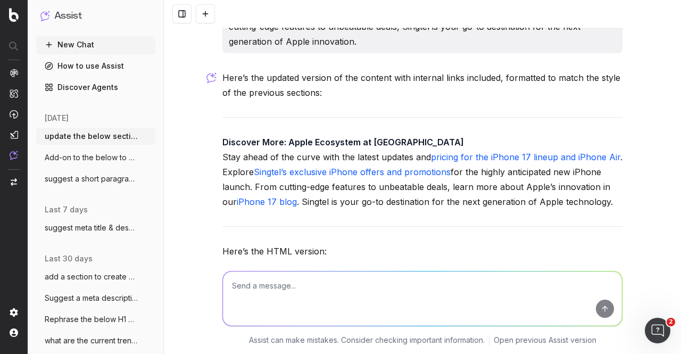
scroll to position [4160, 0]
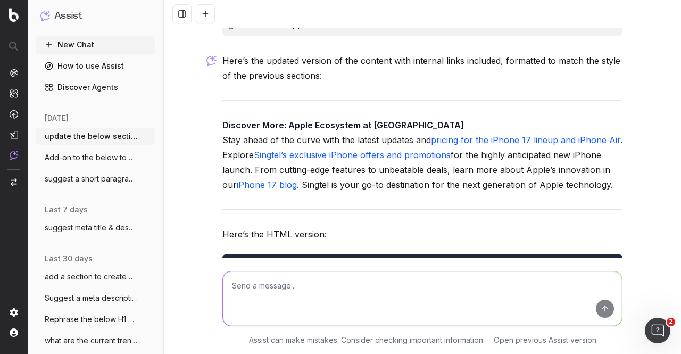
drag, startPoint x: 218, startPoint y: 181, endPoint x: 591, endPoint y: 235, distance: 377.2
click at [591, 192] on p "Discover More: Apple Ecosystem at Singtel Stay ahead of the curve with the late…" at bounding box center [422, 155] width 400 height 74
copy p "Stay ahead of the curve with the latest updates and pricing for the iPhone 17 l…"
click at [299, 282] on textarea at bounding box center [422, 298] width 399 height 54
paste textarea "Stay ahead of the curve with the latest updates and pricing for the iPhone 17 l…"
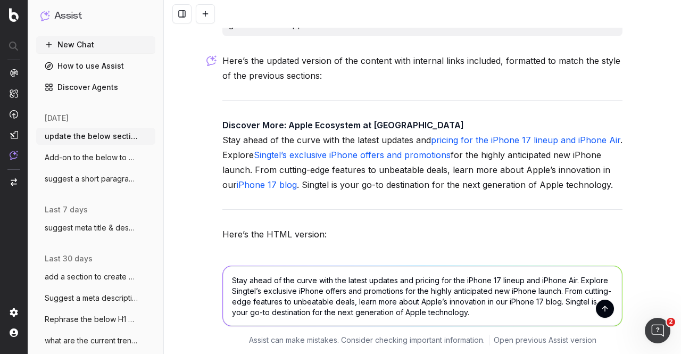
type textarea "Stay ahead of the curve with the latest updates and pricing for the iPhone 17 l…"
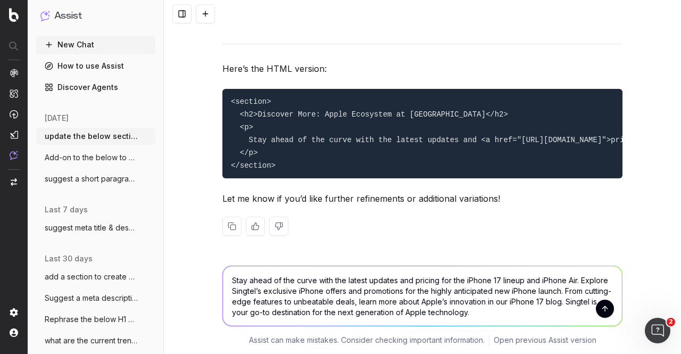
drag, startPoint x: 228, startPoint y: 99, endPoint x: 308, endPoint y: 174, distance: 109.9
click at [308, 174] on pre "<section> <h2>Discover More: Apple Ecosystem at Singtel</h2> <p> Stay ahead of …" at bounding box center [422, 133] width 400 height 89
copy code "<section> <h2>Discover More: Apple Ecosystem at Singtel</h2> <p> Stay ahead of …"
click at [235, 129] on pre "<section> <h2>Discover More: Apple Ecosystem at Singtel</h2> <p> Stay ahead of …" at bounding box center [422, 133] width 400 height 89
drag, startPoint x: 235, startPoint y: 124, endPoint x: 252, endPoint y: 148, distance: 29.8
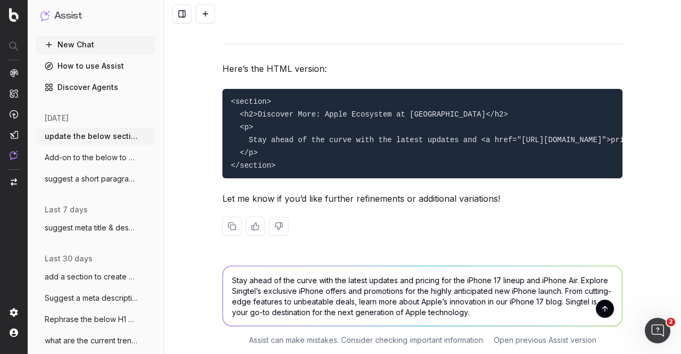
click at [252, 148] on pre "<section> <h2>Discover More: Apple Ecosystem at Singtel</h2> <p> Stay ahead of …" at bounding box center [422, 133] width 400 height 89
copy code "<p> Stay ahead of the curve with the latest updates and <a href="https://www.si…"
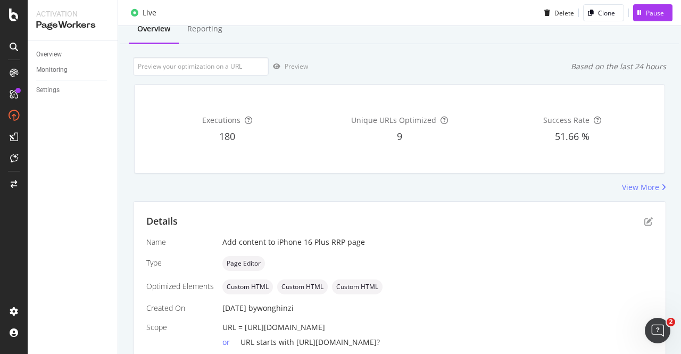
scroll to position [53, 0]
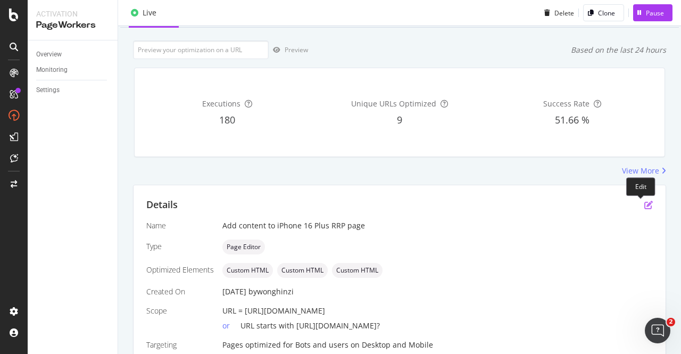
click at [644, 205] on icon "pen-to-square" at bounding box center [648, 205] width 9 height 9
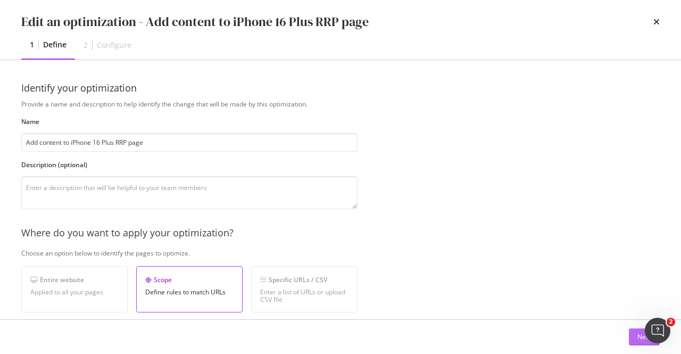
click at [638, 335] on div "Next" at bounding box center [644, 336] width 14 height 9
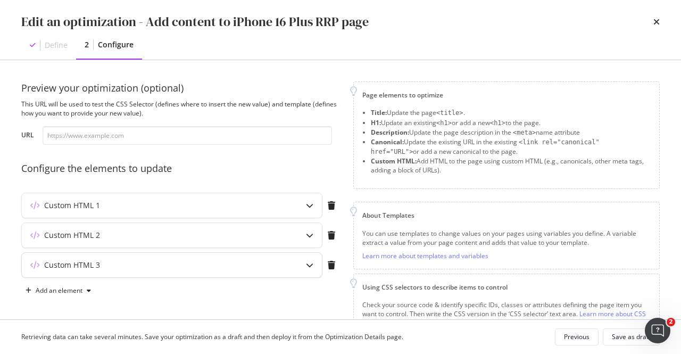
click at [271, 275] on div "Custom HTML 3" at bounding box center [172, 265] width 300 height 24
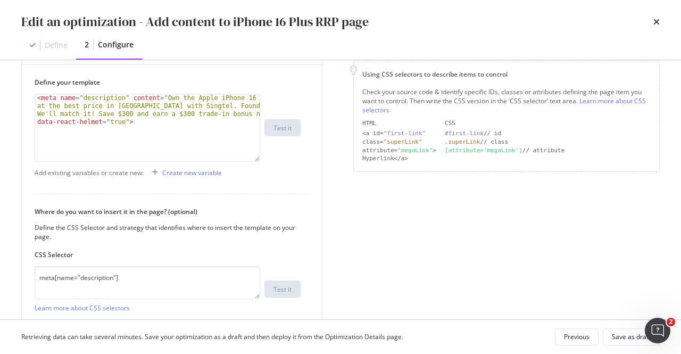
scroll to position [106, 0]
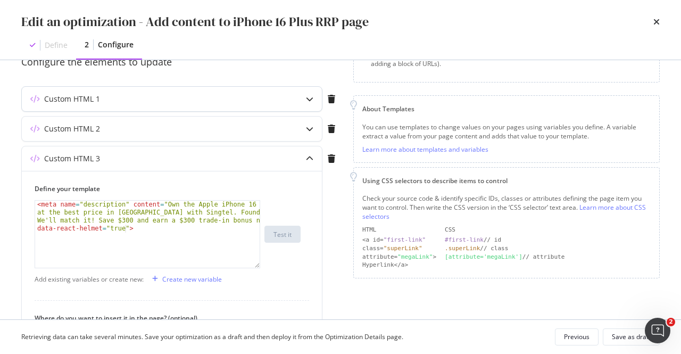
click at [243, 101] on div "Custom HTML 1" at bounding box center [151, 99] width 258 height 11
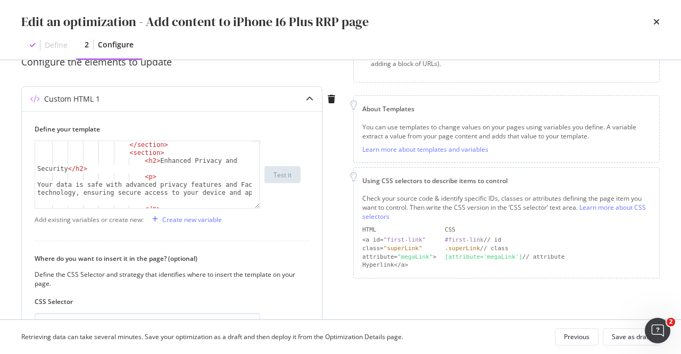
scroll to position [670, 0]
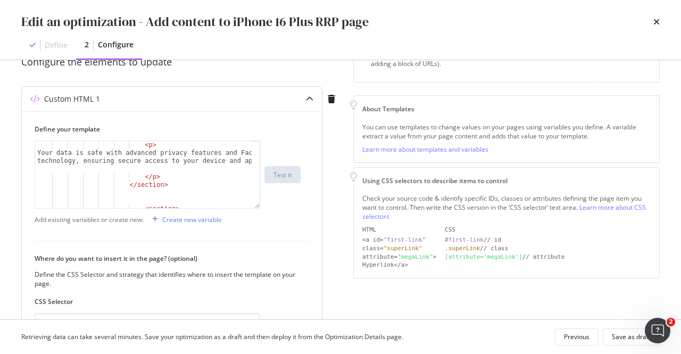
type textarea "</section>"
click at [160, 182] on div "< p > Your data is safe with advanced privacy features and Face ID technology, …" at bounding box center [144, 182] width 218 height 83
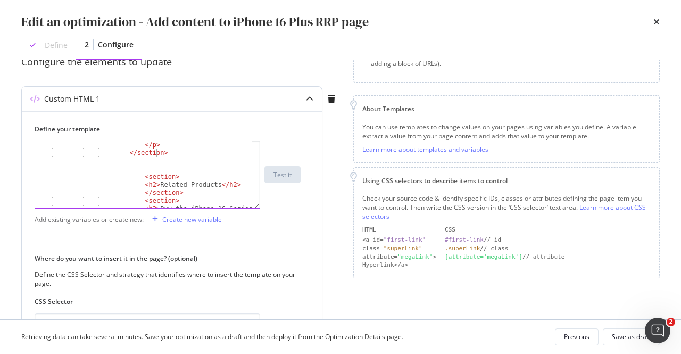
scroll to position [702, 0]
click at [149, 160] on div "</ p > </ section > < section > < h2 > Related Products </ h2 > </ section > < …" at bounding box center [144, 186] width 218 height 91
paste textarea "</section>"
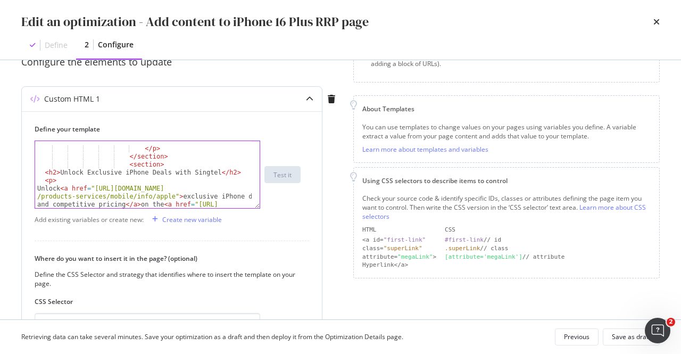
scroll to position [730, 0]
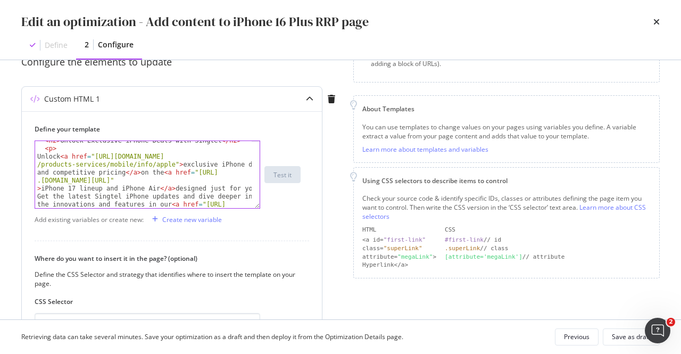
drag, startPoint x: 118, startPoint y: 172, endPoint x: 129, endPoint y: 167, distance: 12.2
click at [119, 172] on div "< h2 > Unlock Exclusive iPhone Deals with Singtel </ h2 > < p > Unlock < a href…" at bounding box center [144, 210] width 218 height 147
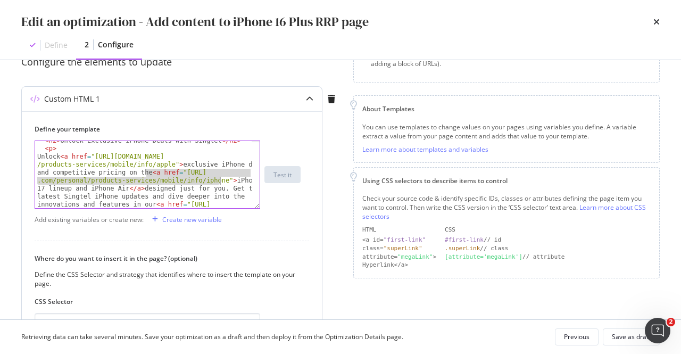
drag, startPoint x: 146, startPoint y: 173, endPoint x: 221, endPoint y: 178, distance: 75.1
click at [221, 178] on div "< h2 > Unlock Exclusive iPhone Deals with Singtel </ h2 > < p > Unlock < a href…" at bounding box center [144, 210] width 218 height 147
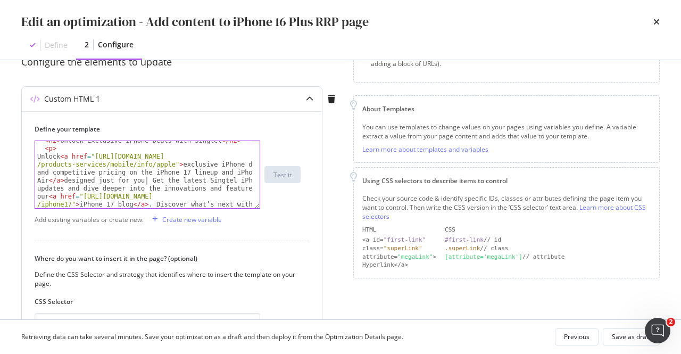
drag, startPoint x: 145, startPoint y: 182, endPoint x: 154, endPoint y: 176, distance: 11.1
click at [144, 182] on div "< h2 > Unlock Exclusive iPhone Deals with Singtel </ h2 > < p > Unlock < a href…" at bounding box center [144, 206] width 218 height 139
click at [174, 179] on div "< h2 > Unlock Exclusive iPhone Deals with Singtel </ h2 > < p > Unlock < a href…" at bounding box center [144, 206] width 218 height 139
paste textarea "<a href="[URL][DOMAIN_NAME]">latest Singtel iPhone updates and dive deeper into…"
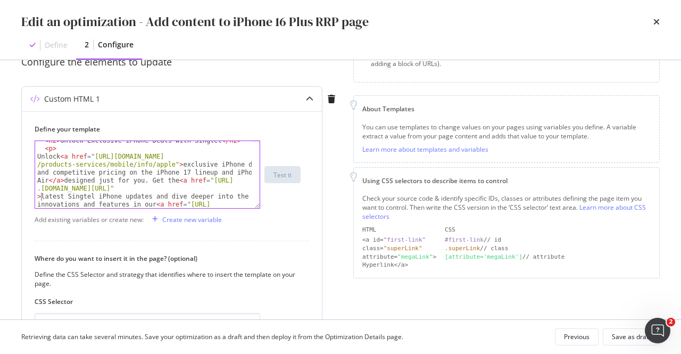
click at [143, 196] on div "< h2 > Unlock Exclusive iPhone Deals with Singtel </ h2 > < p > Unlock < a href…" at bounding box center [144, 210] width 218 height 147
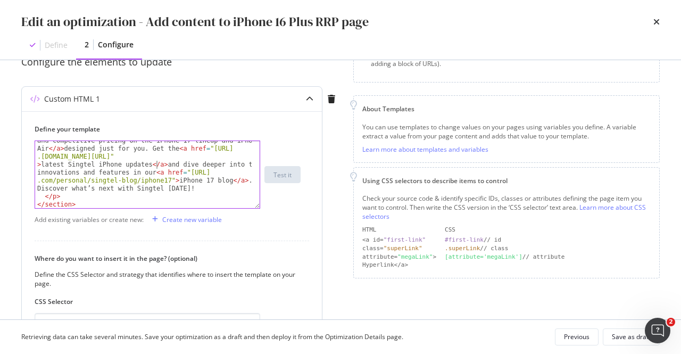
scroll to position [762, 0]
type textarea "Unlock <a href="[URL][DOMAIN_NAME]">exclusive iPhone deals and competitive pric…"
drag, startPoint x: 168, startPoint y: 181, endPoint x: 217, endPoint y: 181, distance: 49.5
click at [217, 181] on div "Unlock < a href = "[URL][DOMAIN_NAME] /products-services/mobile/info/apple" > e…" at bounding box center [144, 194] width 218 height 147
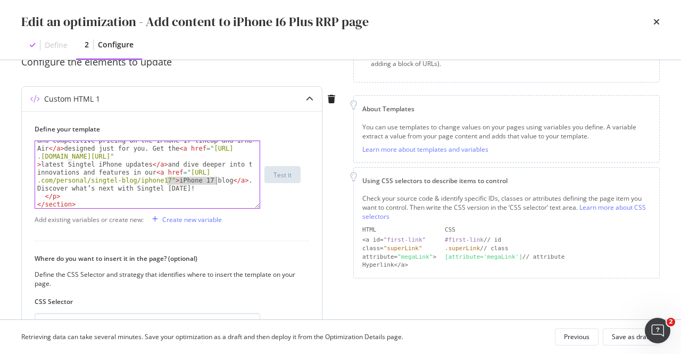
paste textarea "b"
click at [166, 179] on div "Unlock < a href = "[URL][DOMAIN_NAME] /products-services/mobile/info/apple" > e…" at bounding box center [144, 194] width 218 height 147
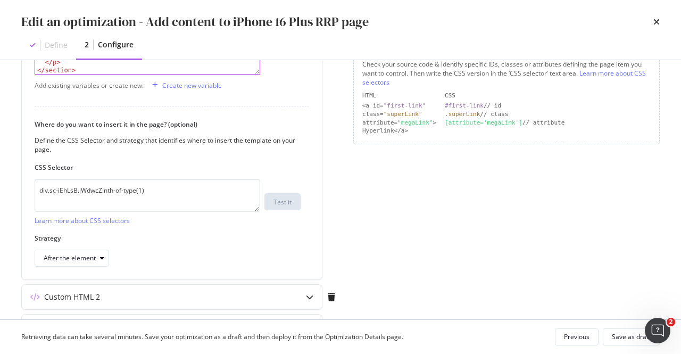
scroll to position [301, 0]
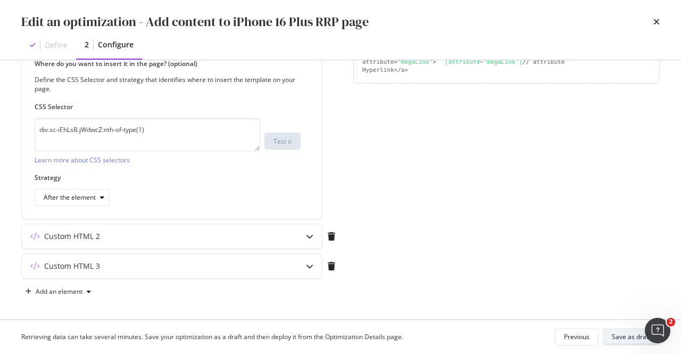
type textarea "blog"
click at [614, 335] on div "Save as draft" at bounding box center [631, 336] width 39 height 9
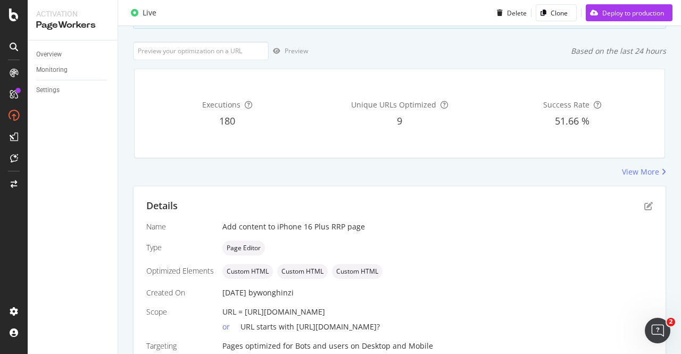
scroll to position [166, 0]
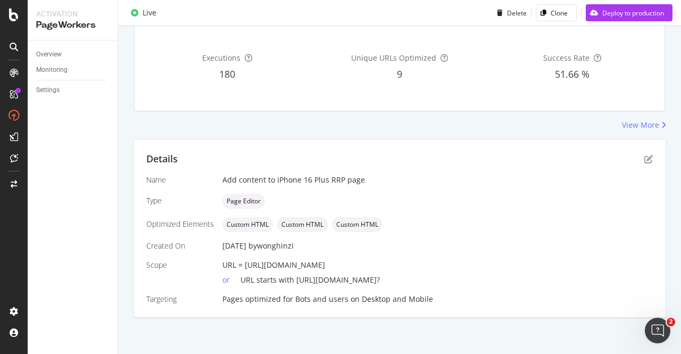
drag, startPoint x: 505, startPoint y: 261, endPoint x: 245, endPoint y: 268, distance: 260.7
click at [245, 268] on div "URL = [URL][DOMAIN_NAME]" at bounding box center [437, 265] width 430 height 11
copy span "[URL][DOMAIN_NAME]"
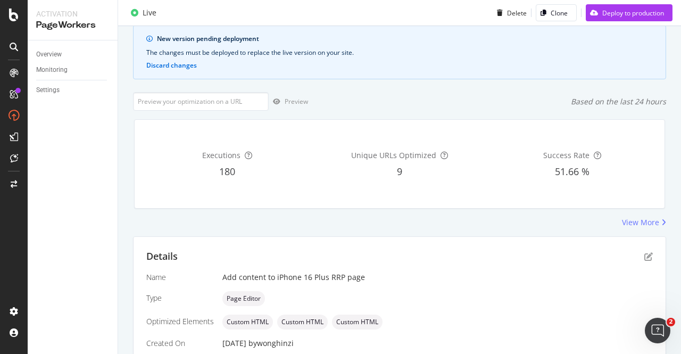
scroll to position [0, 0]
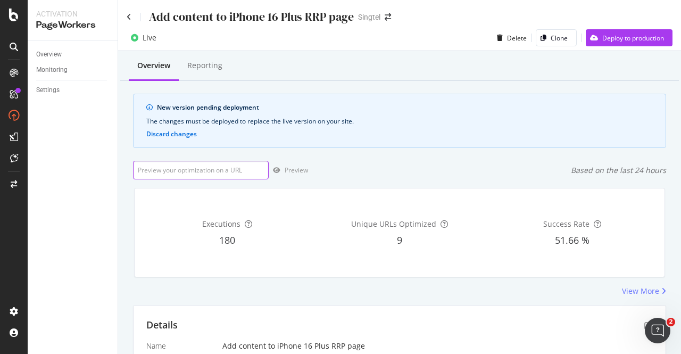
click at [195, 176] on input "url" at bounding box center [201, 170] width 136 height 19
paste input "[URL][DOMAIN_NAME]"
type input "[URL][DOMAIN_NAME]"
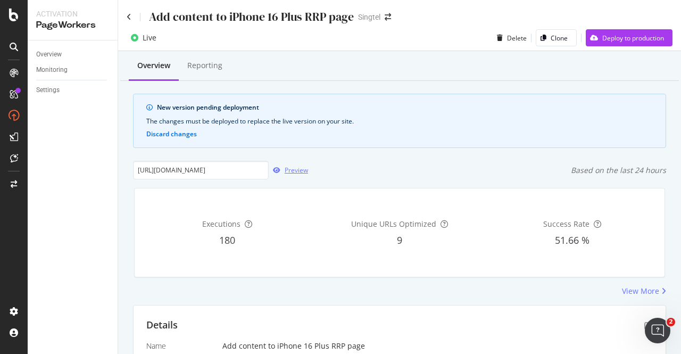
click at [290, 170] on div "Preview" at bounding box center [296, 169] width 23 height 9
click at [635, 39] on div "Deploy to production" at bounding box center [633, 38] width 62 height 9
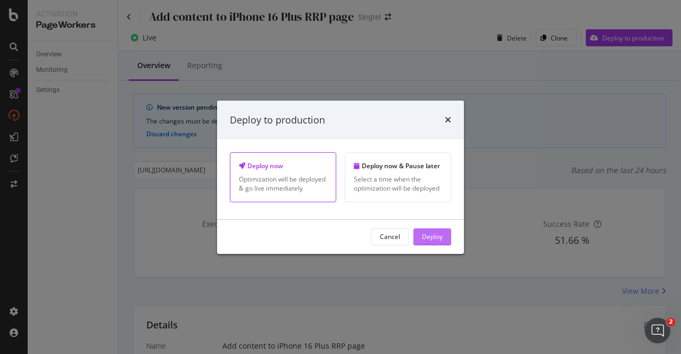
click at [437, 232] on div "Deploy" at bounding box center [432, 236] width 21 height 9
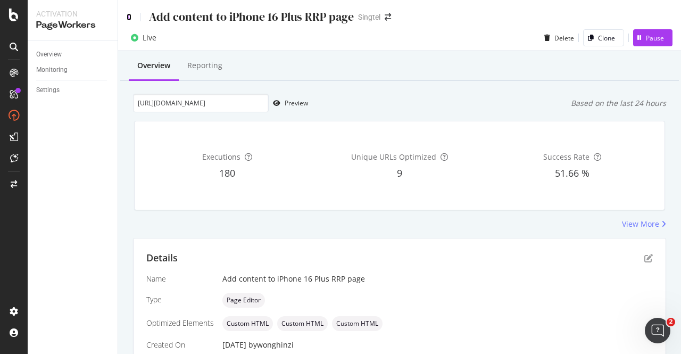
click at [129, 13] on icon at bounding box center [129, 16] width 5 height 7
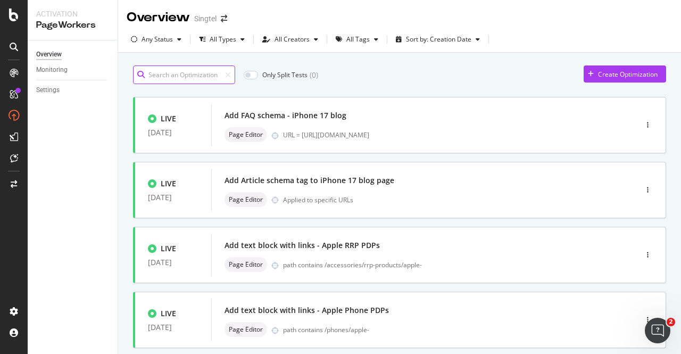
click at [182, 74] on input at bounding box center [184, 74] width 102 height 19
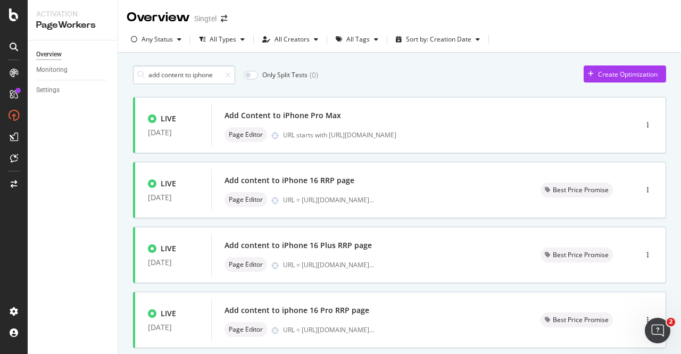
click at [149, 74] on input "add content to iphone" at bounding box center [184, 74] width 102 height 19
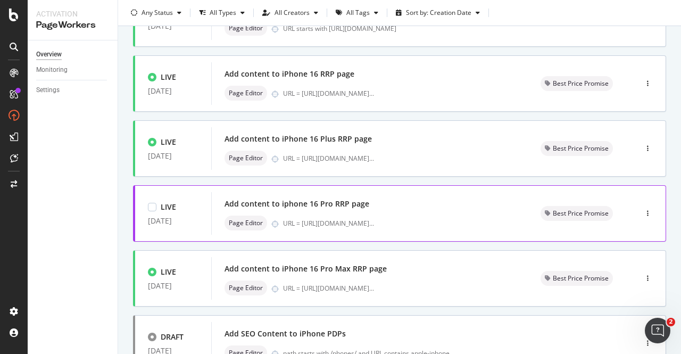
scroll to position [160, 0]
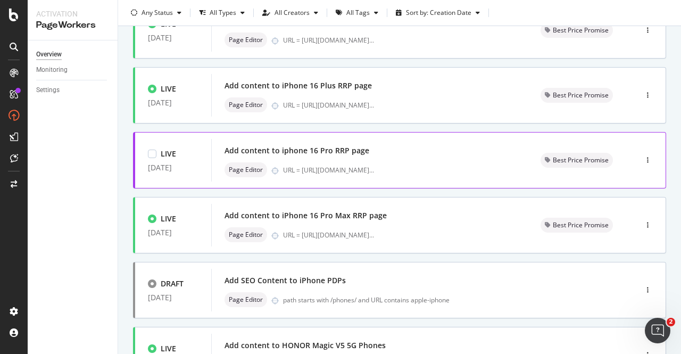
click at [384, 159] on div "Add content to iphone 16 Pro RRP page Page Editor URL = [URL][DOMAIN_NAME] ..." at bounding box center [369, 160] width 290 height 34
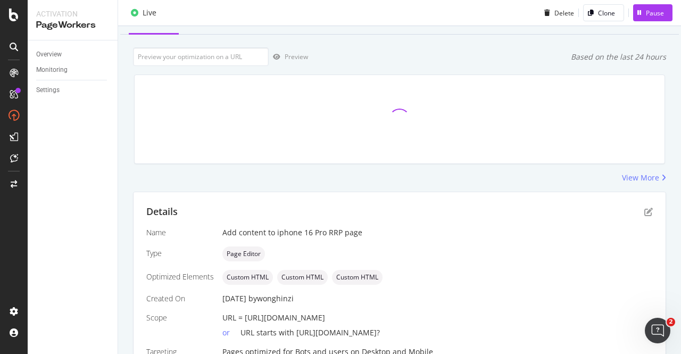
scroll to position [99, 0]
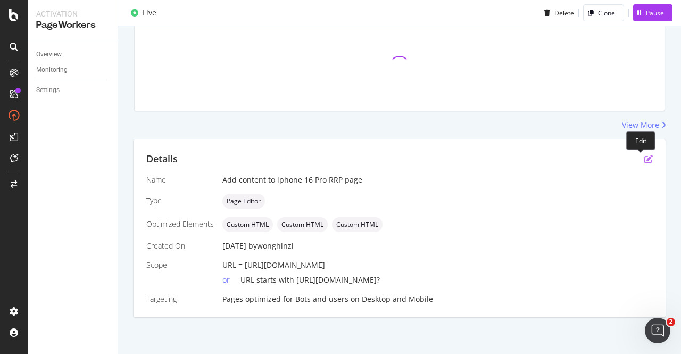
click at [644, 155] on icon "pen-to-square" at bounding box center [648, 159] width 9 height 9
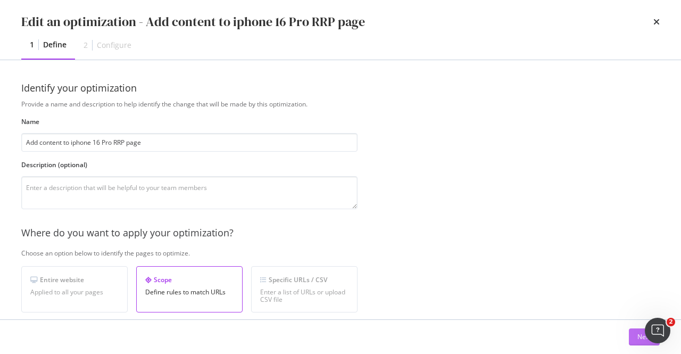
click at [633, 335] on button "Next" at bounding box center [644, 336] width 31 height 17
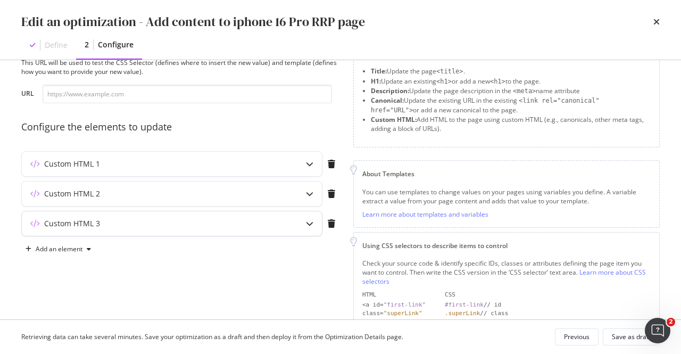
scroll to position [53, 0]
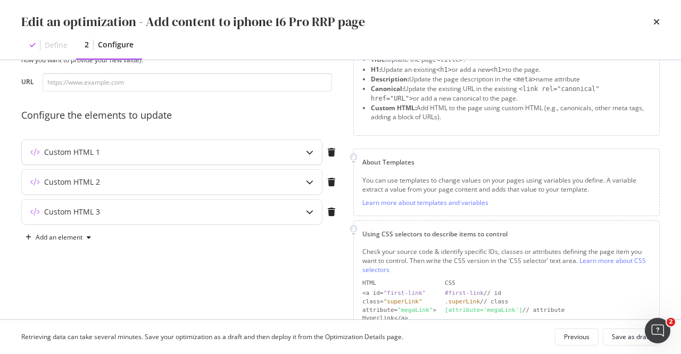
click at [305, 153] on div "modal" at bounding box center [309, 152] width 24 height 24
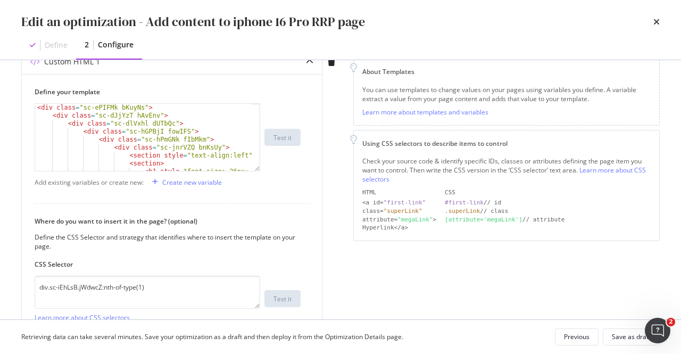
scroll to position [301, 0]
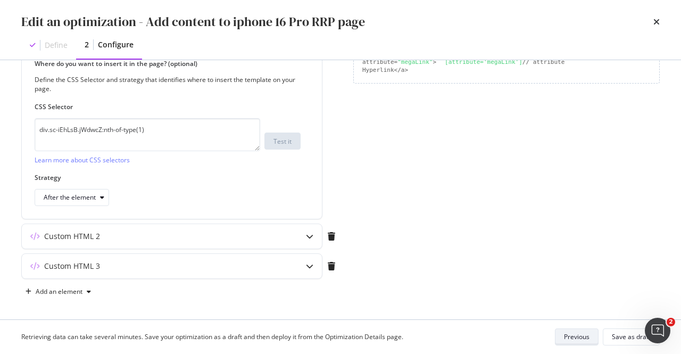
click at [563, 335] on button "Previous" at bounding box center [577, 336] width 44 height 17
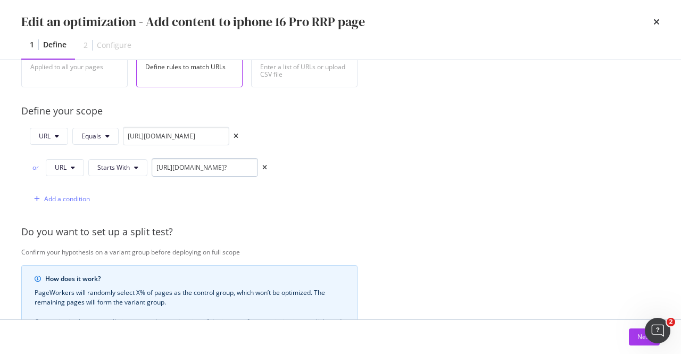
scroll to position [141, 0]
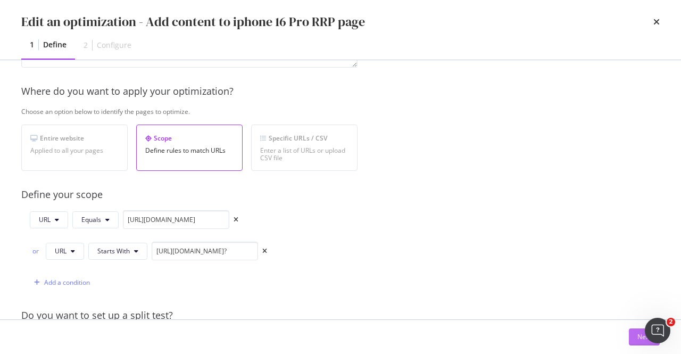
click at [634, 335] on button "Next" at bounding box center [644, 336] width 31 height 17
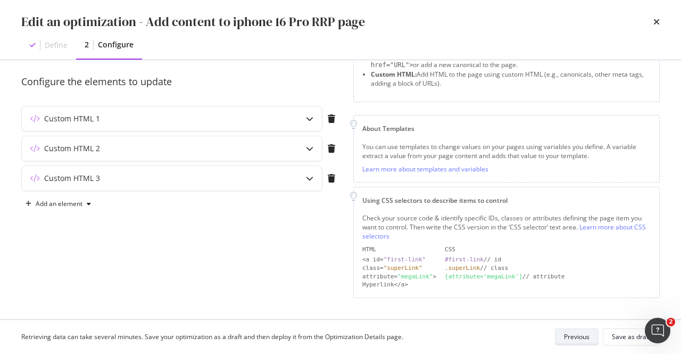
scroll to position [84, 0]
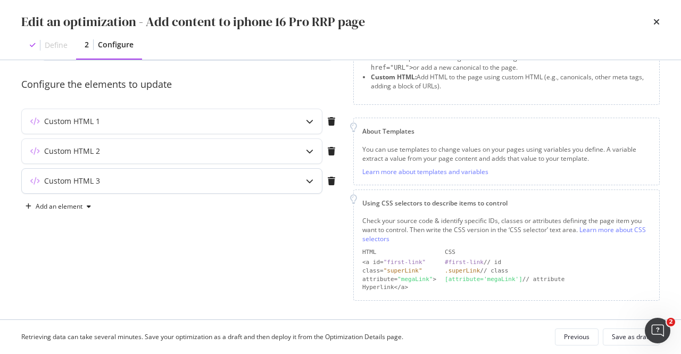
click at [315, 181] on div "modal" at bounding box center [309, 181] width 24 height 24
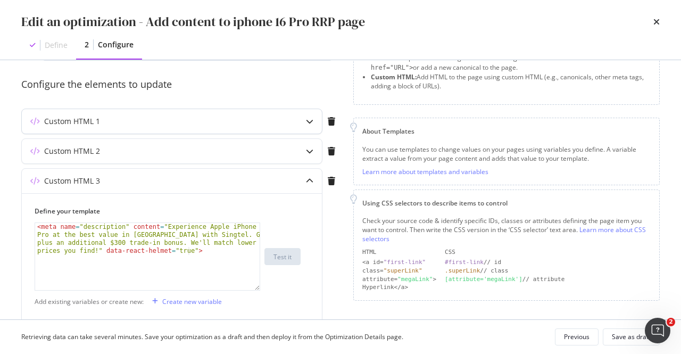
click at [262, 108] on div "Custom HTML 1" at bounding box center [171, 121] width 301 height 26
click at [263, 116] on div "Custom HTML 1" at bounding box center [151, 121] width 258 height 11
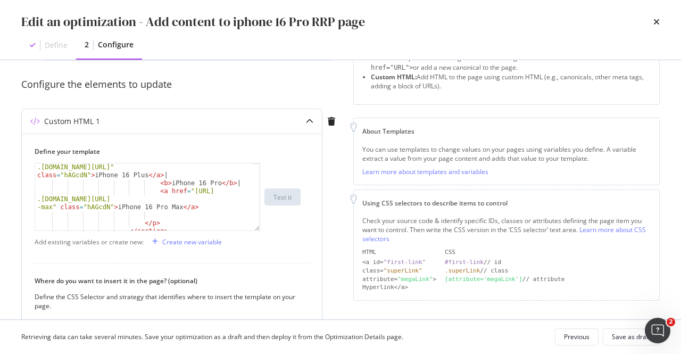
scroll to position [1085, 0]
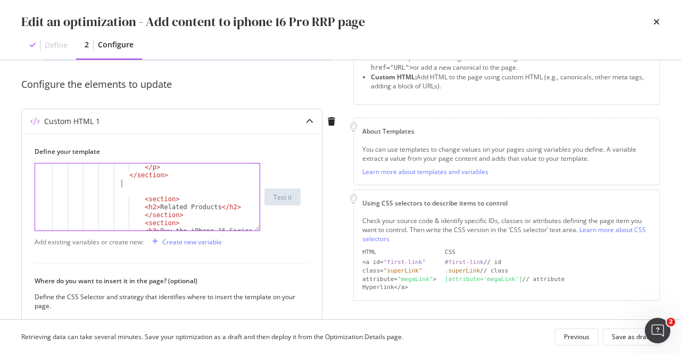
click at [162, 185] on div "</ p > </ section > < section > < h2 > Related Products </ h2 > </ section > < …" at bounding box center [144, 208] width 218 height 91
paste textarea "</section>"
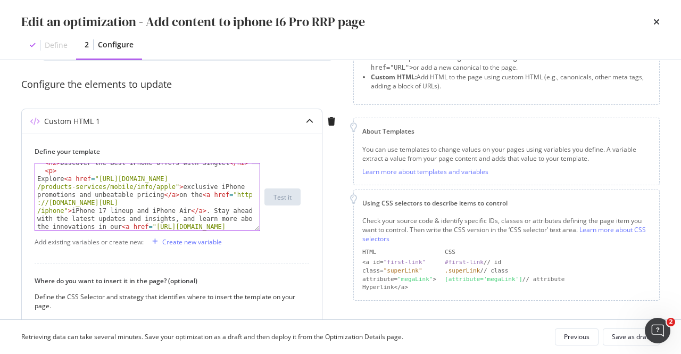
scroll to position [1113, 0]
drag, startPoint x: 94, startPoint y: 219, endPoint x: 168, endPoint y: 222, distance: 74.0
click at [168, 222] on div "< h2 > Discover the Best iPhone Offers with Singtel </ h2 > < p > Explore < a h…" at bounding box center [144, 232] width 218 height 147
paste textarea "Singtel iPhone updates, and learn more about the innovations in our <a href="[U…"
type textarea "Explore <a href="[URL][DOMAIN_NAME]">exclusive iPhone promotions and unbeatable…"
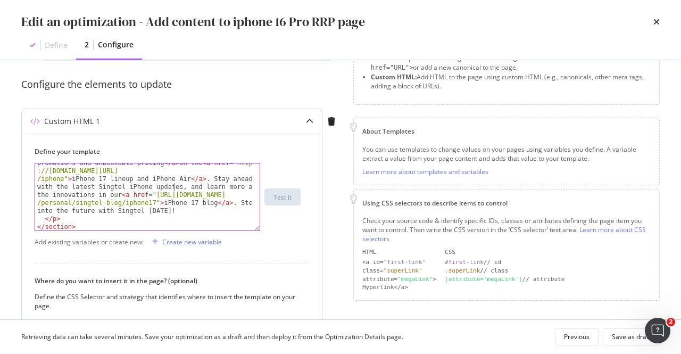
scroll to position [1145, 0]
click at [187, 204] on div "Explore < a href = "[URL][DOMAIN_NAME] /products-services/mobile/info/apple" > …" at bounding box center [144, 216] width 218 height 147
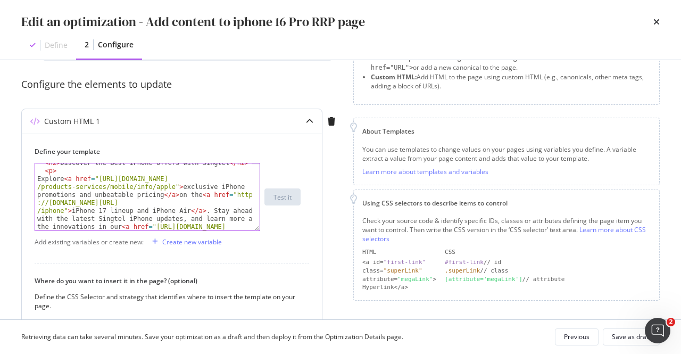
scroll to position [1113, 0]
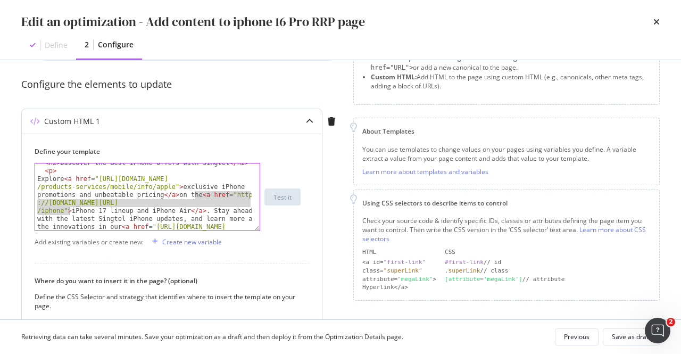
drag, startPoint x: 196, startPoint y: 193, endPoint x: 68, endPoint y: 211, distance: 128.8
click at [68, 211] on div "< h2 > Discover the Best iPhone Offers with Singtel </ h2 > < p > Explore < a h…" at bounding box center [144, 232] width 218 height 147
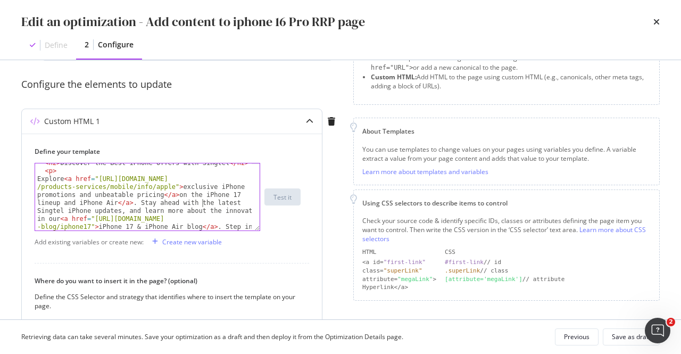
click at [201, 202] on div "< h2 > Discover the Best iPhone Offers with Singtel </ h2 > < p > Explore < a h…" at bounding box center [144, 228] width 218 height 139
paste textarea "<a href="[URL][DOMAIN_NAME]">latest Singtel iPhone updates, and learn more abou…"
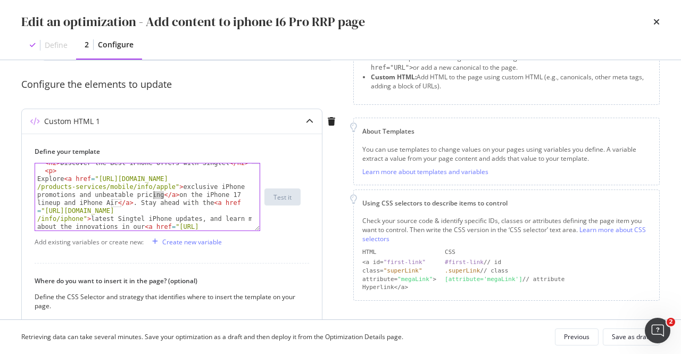
drag, startPoint x: 165, startPoint y: 196, endPoint x: 151, endPoint y: 198, distance: 14.5
click at [151, 198] on div "< h2 > Discover the Best iPhone Offers with Singtel </ h2 > < p > Explore < a h…" at bounding box center [144, 232] width 218 height 147
click at [153, 196] on div "< h2 > Discover the Best iPhone Offers with Singtel </ h2 > < p > Explore < a h…" at bounding box center [143, 196] width 216 height 67
drag, startPoint x: 111, startPoint y: 205, endPoint x: 126, endPoint y: 204, distance: 14.9
click at [126, 204] on div "< h2 > Discover the Best iPhone Offers with Singtel </ h2 > < p > Explore < a h…" at bounding box center [144, 232] width 218 height 147
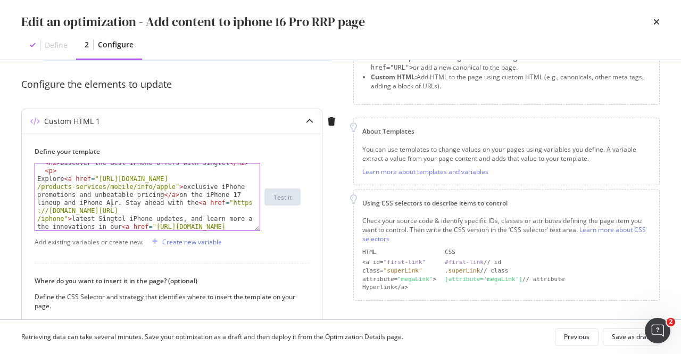
click at [172, 218] on div "< h2 > Discover the Best iPhone Offers with Singtel </ h2 > < p > Explore < a h…" at bounding box center [144, 232] width 218 height 147
paste textarea "</a>, and learn more about the innovations in our <a href="[URL][DOMAIN_NAME]"
type textarea "Explore <a href="[URL][DOMAIN_NAME]">exclusive iPhone promotions and unbeatable…"
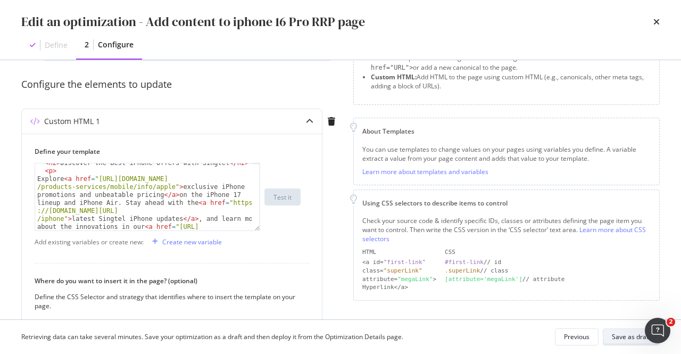
click at [625, 335] on div "Save as draft" at bounding box center [631, 336] width 39 height 9
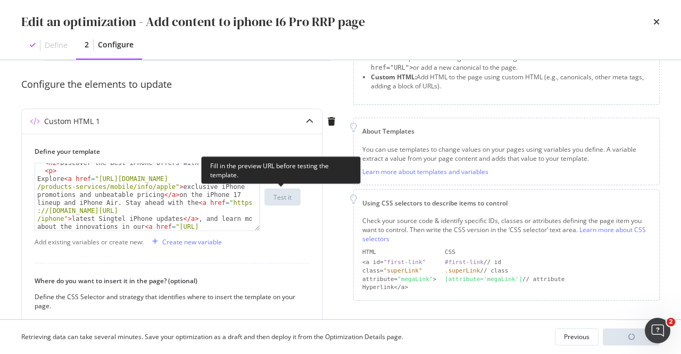
scroll to position [166, 0]
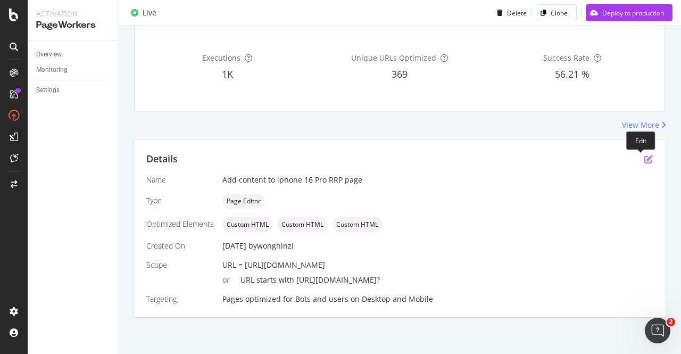
click at [644, 158] on icon "pen-to-square" at bounding box center [648, 159] width 9 height 9
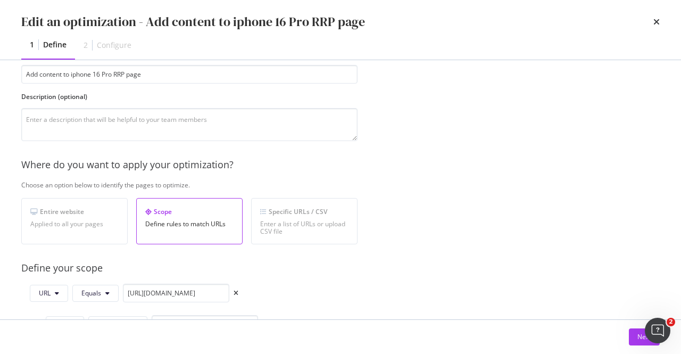
scroll to position [106, 0]
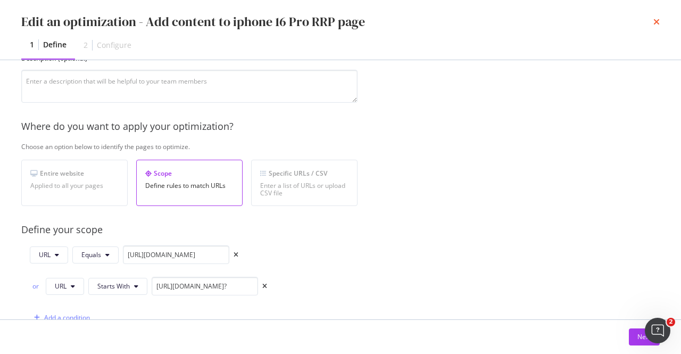
click at [657, 20] on icon "times" at bounding box center [656, 22] width 6 height 9
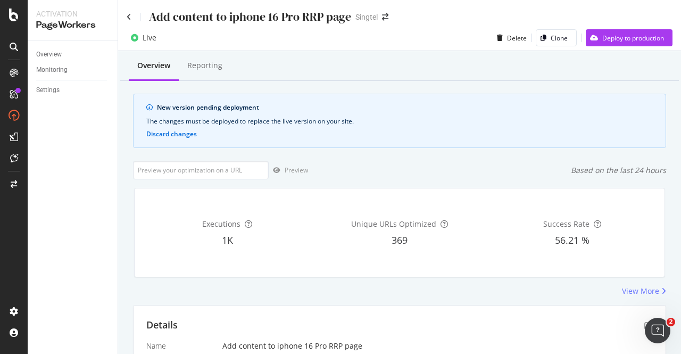
scroll to position [160, 0]
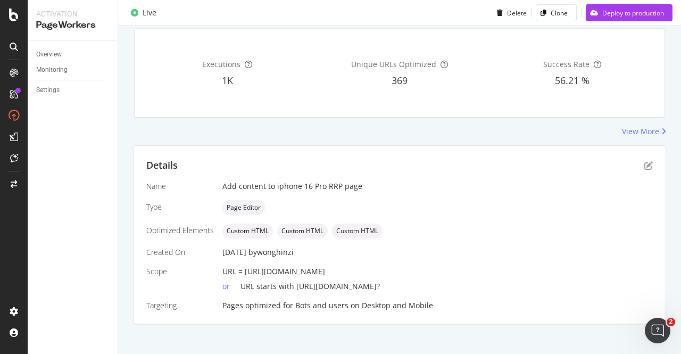
drag, startPoint x: 510, startPoint y: 272, endPoint x: 245, endPoint y: 270, distance: 264.9
click at [245, 270] on div "URL = [URL][DOMAIN_NAME]" at bounding box center [437, 271] width 430 height 11
copy span "[URL][DOMAIN_NAME]"
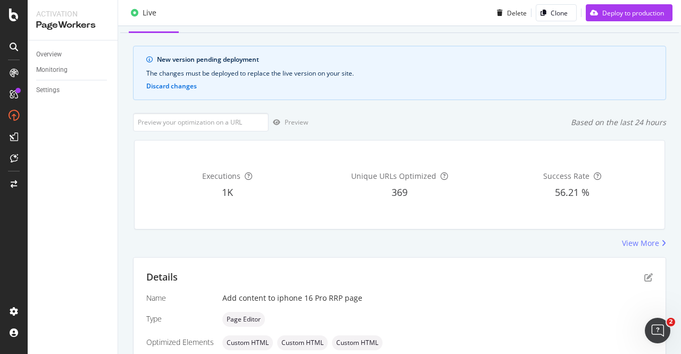
scroll to position [0, 0]
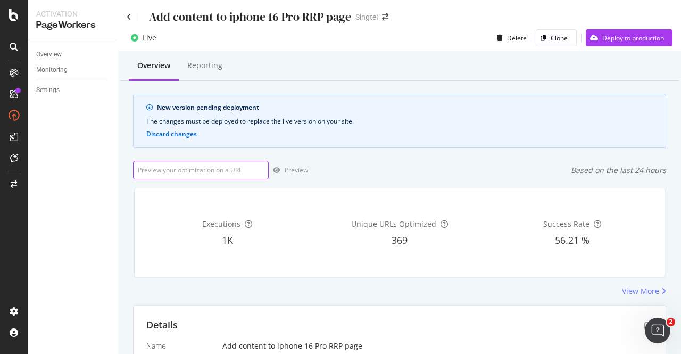
click at [215, 176] on input "url" at bounding box center [201, 170] width 136 height 19
paste input "[URL][DOMAIN_NAME]"
type input "[URL][DOMAIN_NAME]"
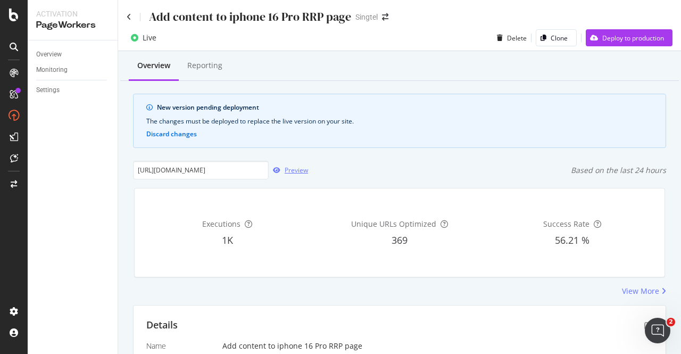
click at [299, 165] on div "Preview" at bounding box center [296, 169] width 23 height 9
click at [628, 40] on div "Deploy to production" at bounding box center [633, 38] width 62 height 9
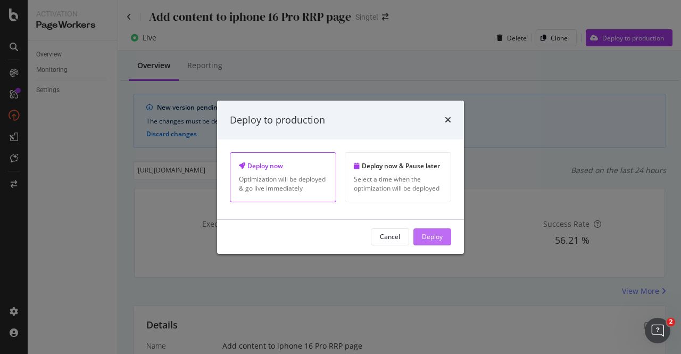
click at [422, 230] on div "Deploy" at bounding box center [432, 237] width 21 height 16
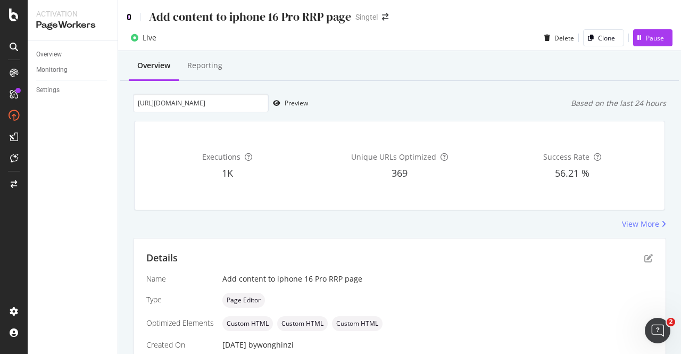
click at [130, 15] on icon at bounding box center [129, 16] width 5 height 7
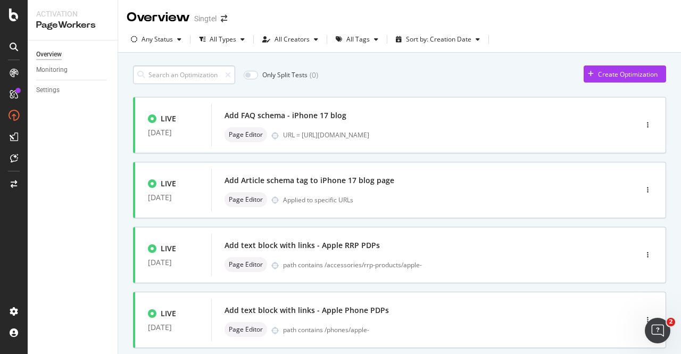
click at [154, 75] on input at bounding box center [184, 74] width 102 height 19
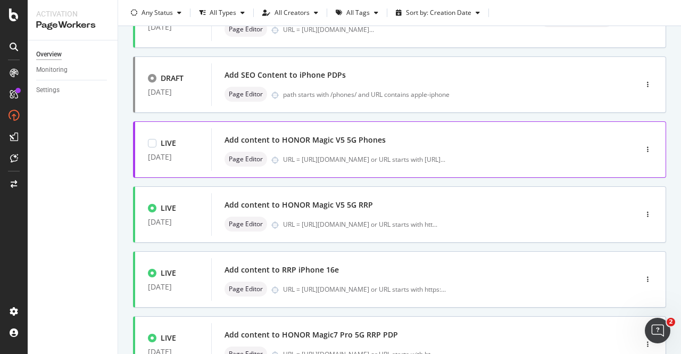
scroll to position [425, 0]
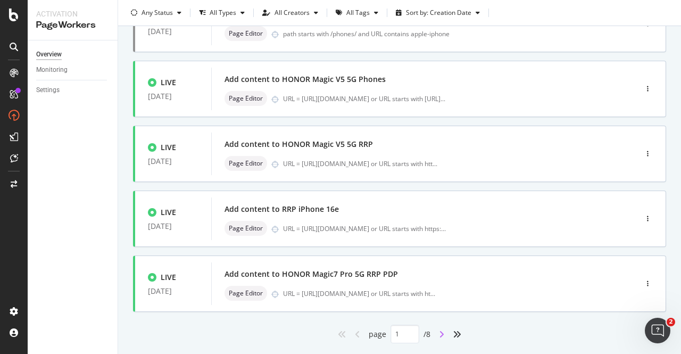
click at [439, 331] on icon "angle-right" at bounding box center [441, 334] width 5 height 9
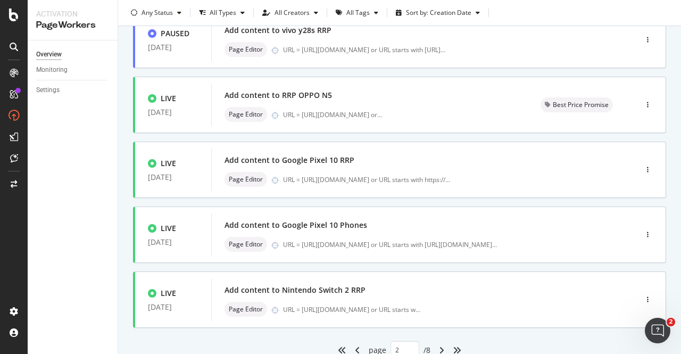
scroll to position [451, 0]
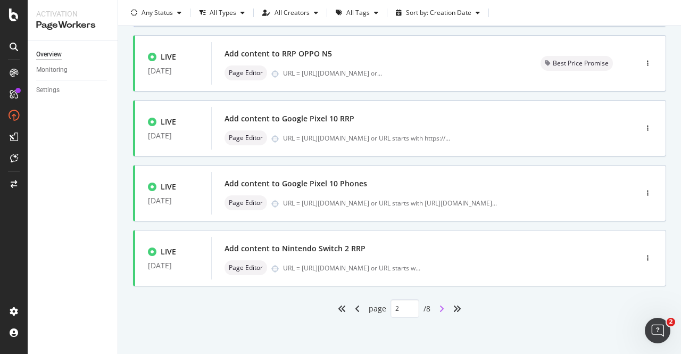
click at [439, 307] on icon "angle-right" at bounding box center [441, 308] width 5 height 9
click at [440, 304] on div "angle-right" at bounding box center [442, 308] width 14 height 17
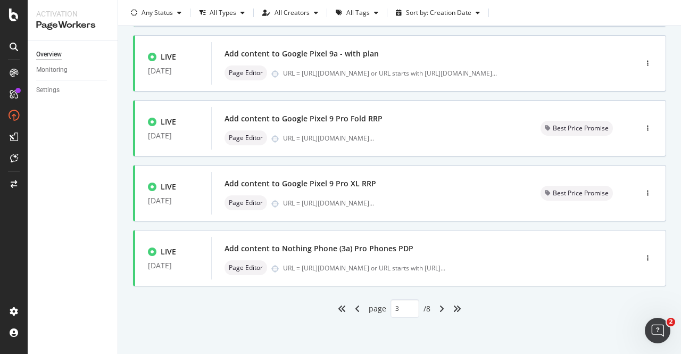
type input "4"
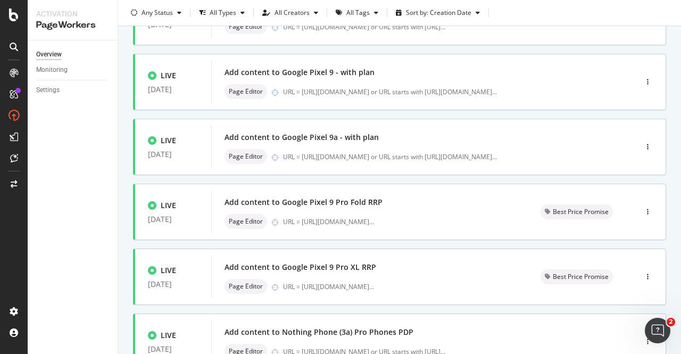
scroll to position [372, 0]
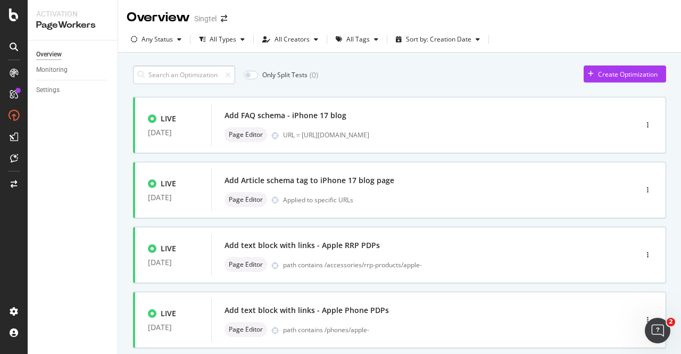
click at [199, 71] on input at bounding box center [184, 74] width 102 height 19
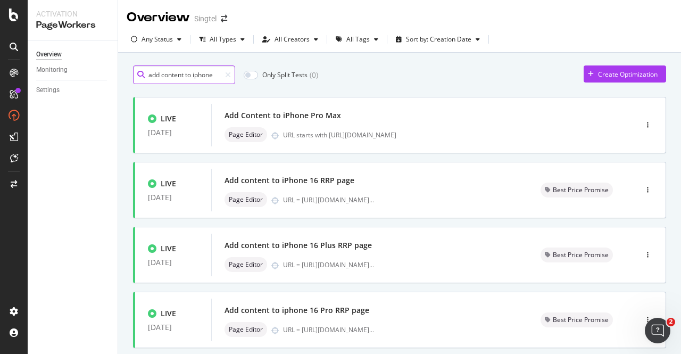
click at [198, 72] on input "add content to iphone" at bounding box center [184, 74] width 102 height 19
click at [198, 71] on input "add content to iphone" at bounding box center [184, 74] width 102 height 19
click at [381, 73] on div "add content to iphone Only Split Tests ( 0 ) Create Optimization" at bounding box center [399, 74] width 533 height 19
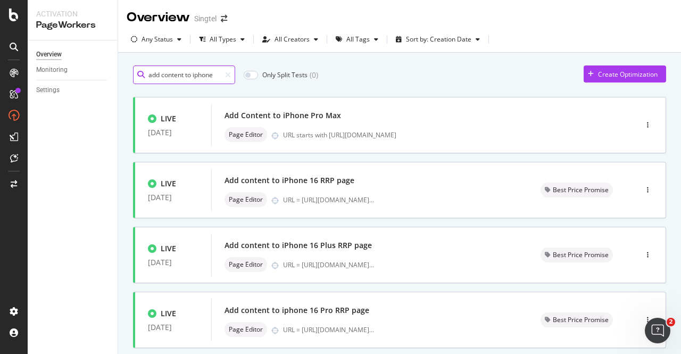
click at [174, 74] on input "add content to iphone" at bounding box center [184, 74] width 102 height 19
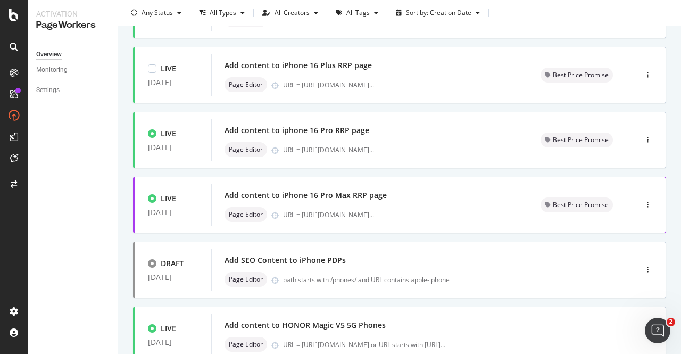
scroll to position [266, 0]
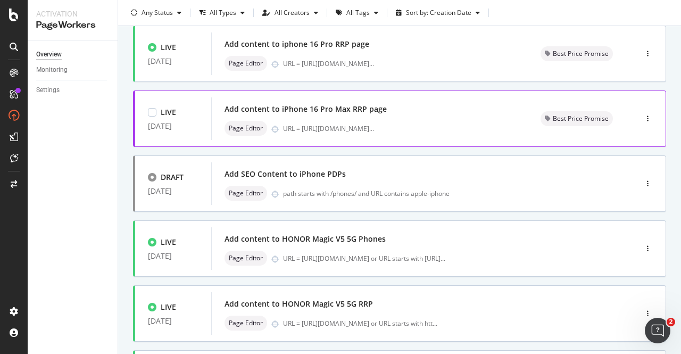
click at [364, 116] on div "Add content to iPhone 16 Pro Max RRP page Page Editor URL = [URL][DOMAIN_NAME] …" at bounding box center [369, 119] width 290 height 34
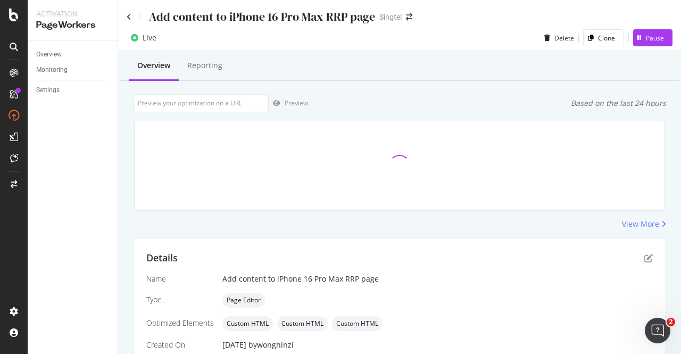
scroll to position [99, 0]
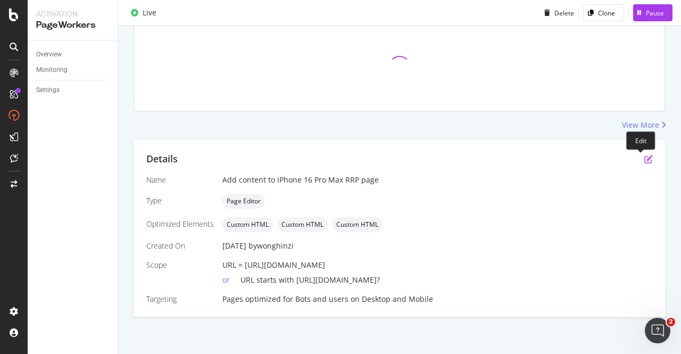
click at [644, 158] on icon "pen-to-square" at bounding box center [648, 159] width 9 height 9
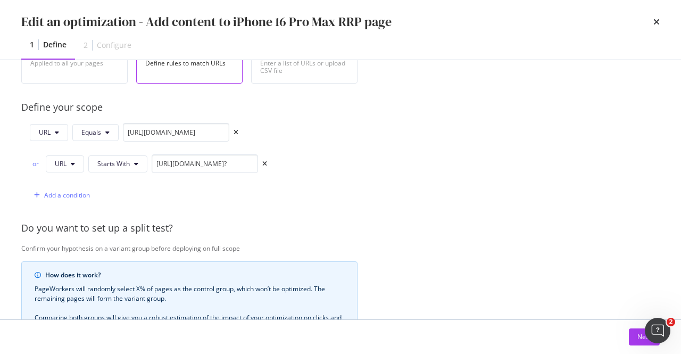
scroll to position [160, 0]
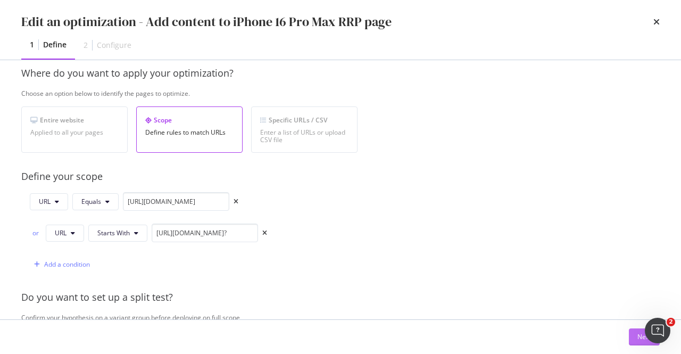
click at [632, 338] on button "Next" at bounding box center [644, 336] width 31 height 17
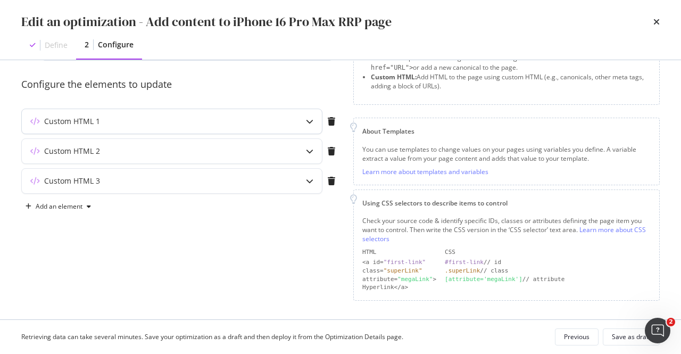
click at [312, 116] on div "modal" at bounding box center [309, 121] width 24 height 24
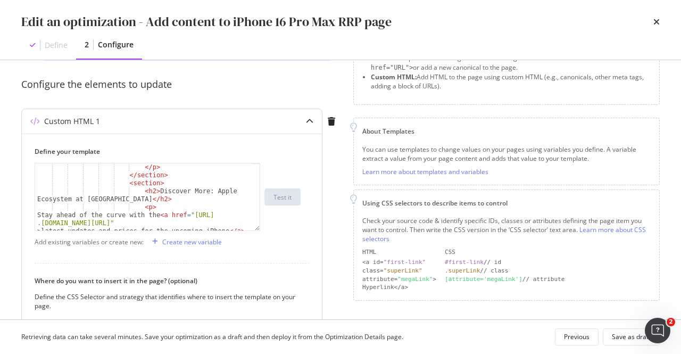
scroll to position [862, 0]
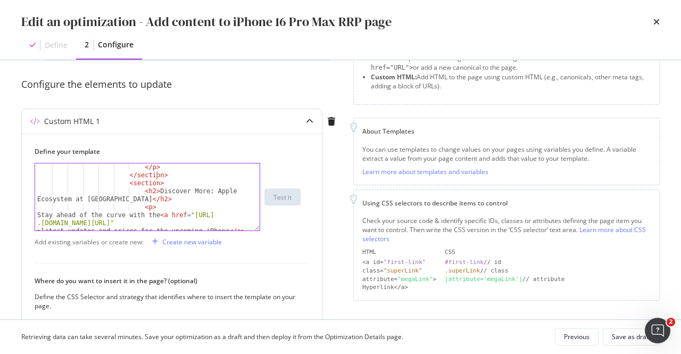
click at [170, 173] on div "</ p > </ section > < section > < h2 > Discover More: Apple Ecosystem at [GEOGR…" at bounding box center [144, 228] width 218 height 131
click at [124, 188] on div "</ p > </ section > < section > < h2 > Discover More: Apple Ecosystem at [GEOGR…" at bounding box center [144, 228] width 218 height 131
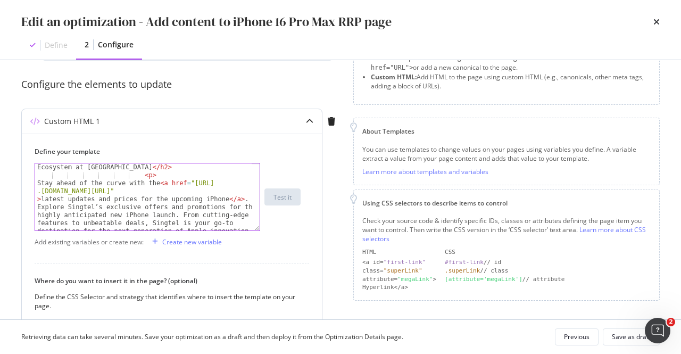
scroll to position [893, 0]
click at [136, 176] on div "< h2 > Discover More: Apple Ecosystem at [GEOGRAPHIC_DATA] </ h2 > < p > Stay a…" at bounding box center [144, 200] width 218 height 91
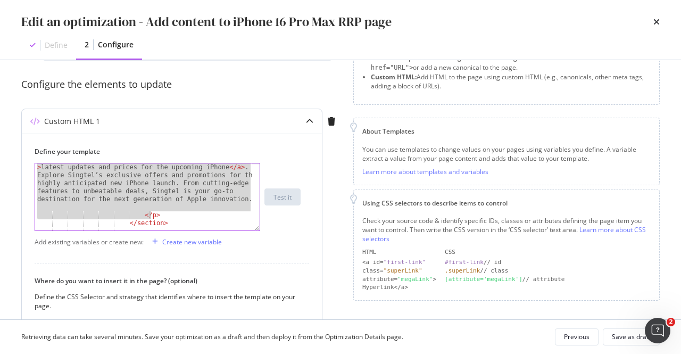
click at [151, 217] on div "Stay ahead of the curve with the < a href = "[URL] .[DOMAIN_NAME][URL]" > lates…" at bounding box center [144, 212] width 218 height 131
paste textarea "Cursor at row 62"
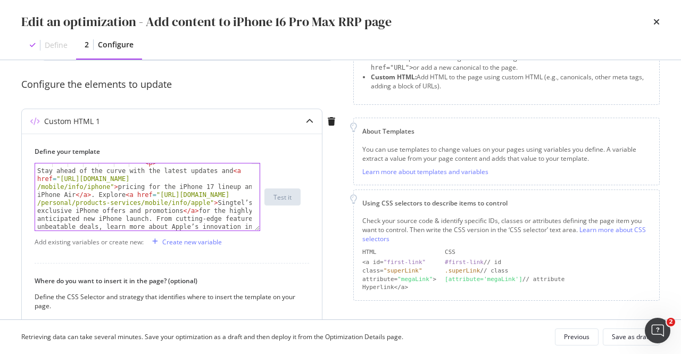
scroll to position [906, 0]
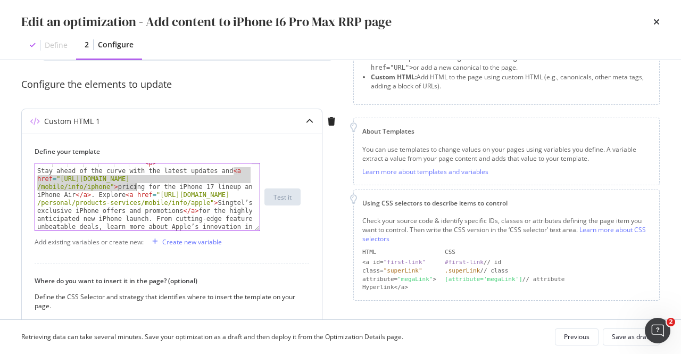
drag, startPoint x: 235, startPoint y: 170, endPoint x: 135, endPoint y: 183, distance: 101.4
click at [135, 183] on div "< p > Stay ahead of the curve with the latest updates and < a href = "[URL][DOM…" at bounding box center [144, 240] width 218 height 163
click at [115, 190] on div "< p > Stay ahead of the curve with the latest updates and < a href = "[URL][DOM…" at bounding box center [143, 196] width 216 height 67
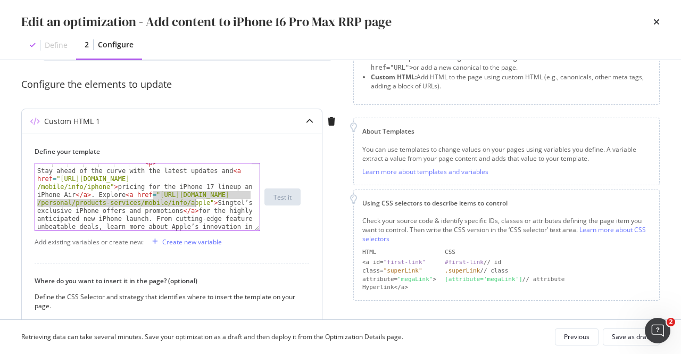
drag, startPoint x: 152, startPoint y: 195, endPoint x: 193, endPoint y: 201, distance: 41.9
click at [193, 201] on div "< p > Stay ahead of the curve with the latest updates and < a href = "[URL][DOM…" at bounding box center [144, 240] width 218 height 163
click at [87, 183] on div "< p > Stay ahead of the curve with the latest updates and < a href = "[URL][DOM…" at bounding box center [144, 240] width 218 height 163
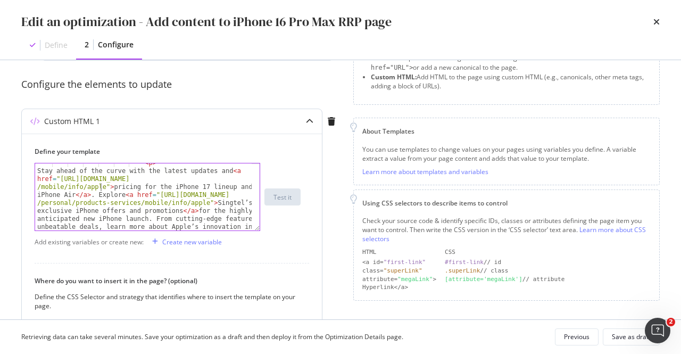
click at [182, 207] on div "< p > Stay ahead of the curve with the latest updates and < a href = "[URL][DOM…" at bounding box center [144, 240] width 218 height 163
click at [184, 201] on div "< p > Stay ahead of the curve with the latest updates and < a href = "[URL][DOM…" at bounding box center [144, 240] width 218 height 163
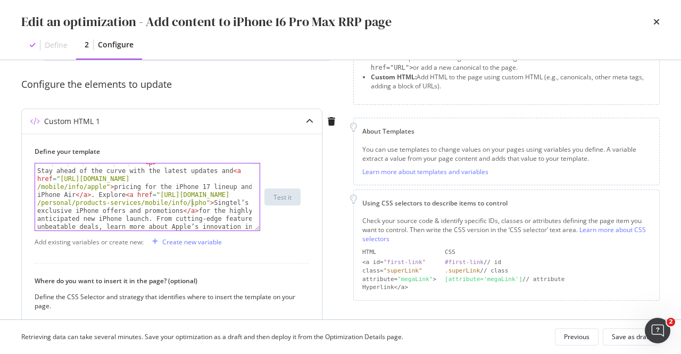
type textarea "Stay ahead of the curve with the latest updates and <a href="[URL][DOMAIN_NAME]…"
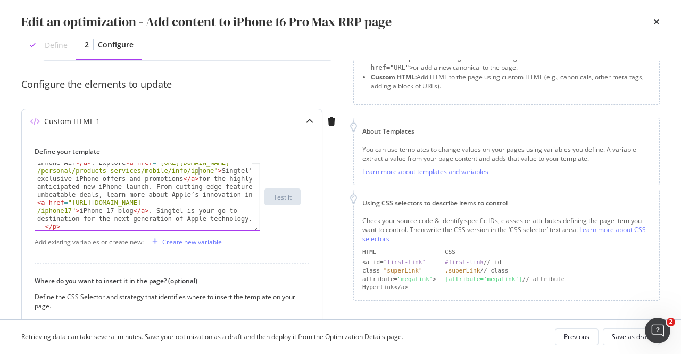
scroll to position [938, 0]
click at [106, 210] on div "Stay ahead of the curve with the latest updates and < a href = "[URL][DOMAIN_NA…" at bounding box center [144, 216] width 218 height 163
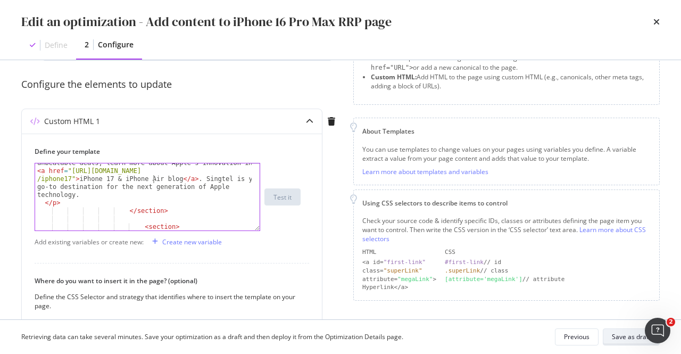
type textarea "& iPhone Air"
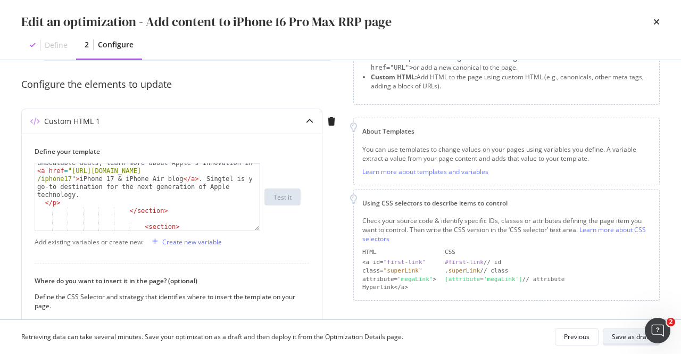
click at [629, 333] on div "Save as draft" at bounding box center [631, 336] width 39 height 9
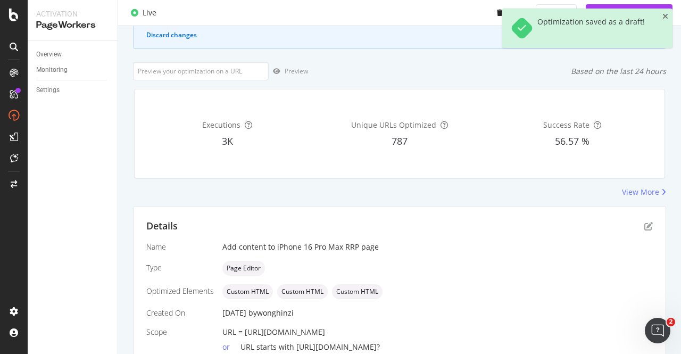
scroll to position [166, 0]
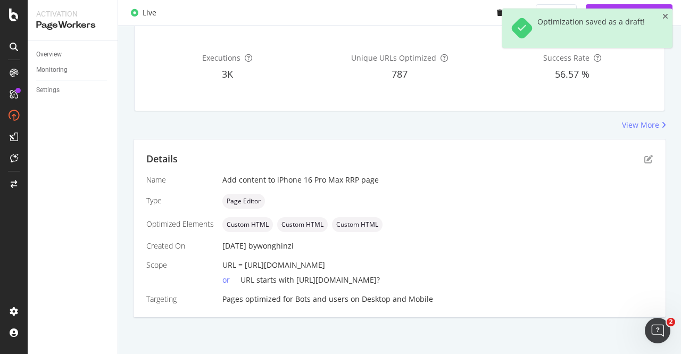
drag, startPoint x: 535, startPoint y: 262, endPoint x: 244, endPoint y: 268, distance: 291.5
click at [244, 268] on div "URL = [URL][DOMAIN_NAME]" at bounding box center [437, 265] width 430 height 11
copy span "[URL][DOMAIN_NAME]"
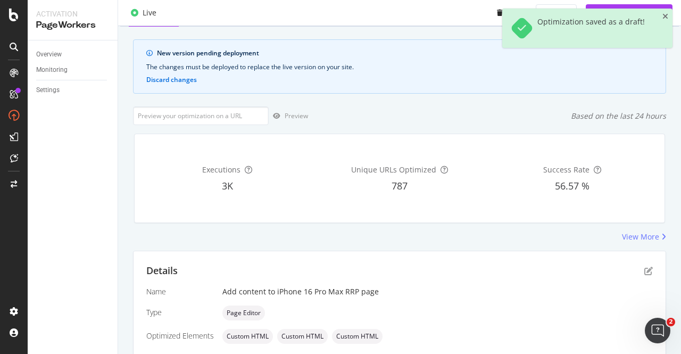
scroll to position [0, 0]
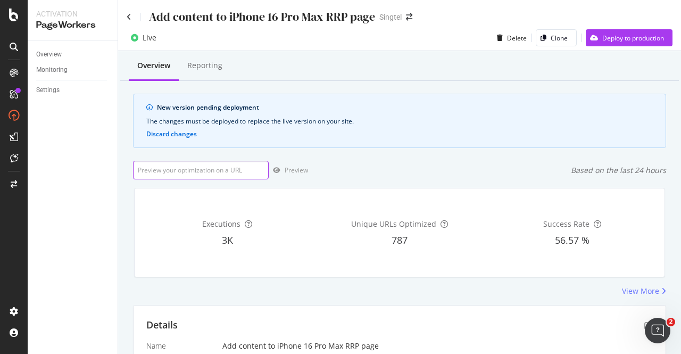
click at [210, 170] on input "url" at bounding box center [201, 170] width 136 height 19
paste input "[URL][DOMAIN_NAME]"
type input "[URL][DOMAIN_NAME]"
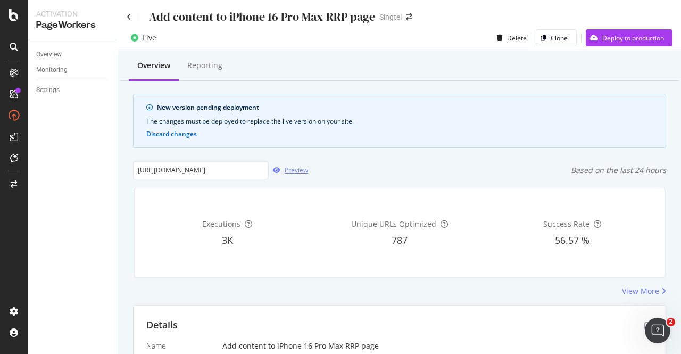
click at [296, 169] on div "Preview" at bounding box center [296, 169] width 23 height 9
click at [597, 31] on div "Deploy to production" at bounding box center [625, 38] width 78 height 16
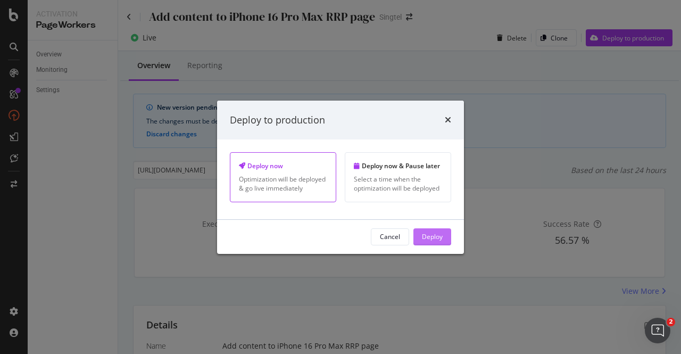
click at [430, 240] on div "Deploy" at bounding box center [432, 236] width 21 height 9
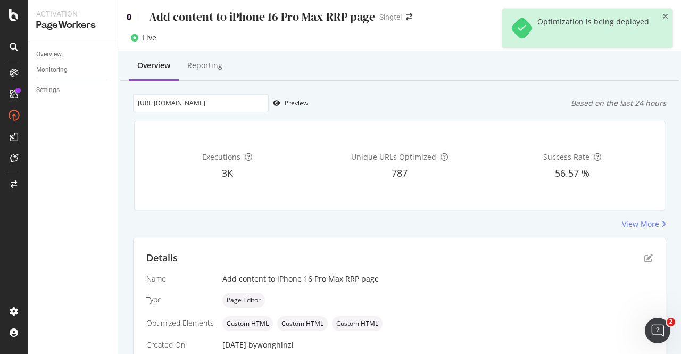
click at [128, 14] on icon at bounding box center [129, 16] width 5 height 7
